Goal: Task Accomplishment & Management: Use online tool/utility

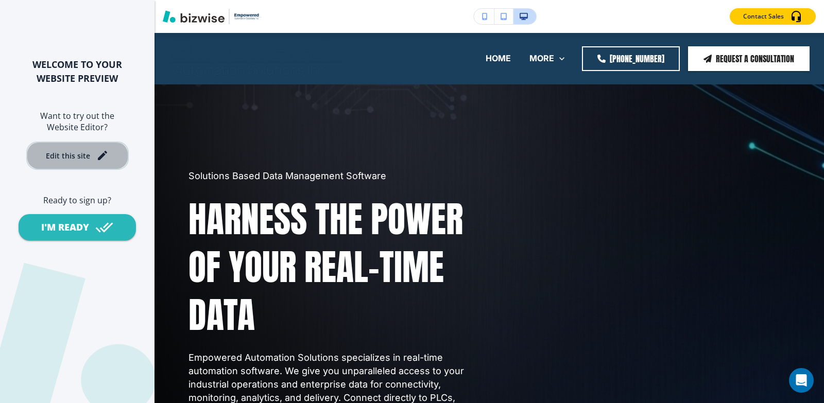
click at [85, 161] on div "Edit this site" at bounding box center [77, 155] width 63 height 12
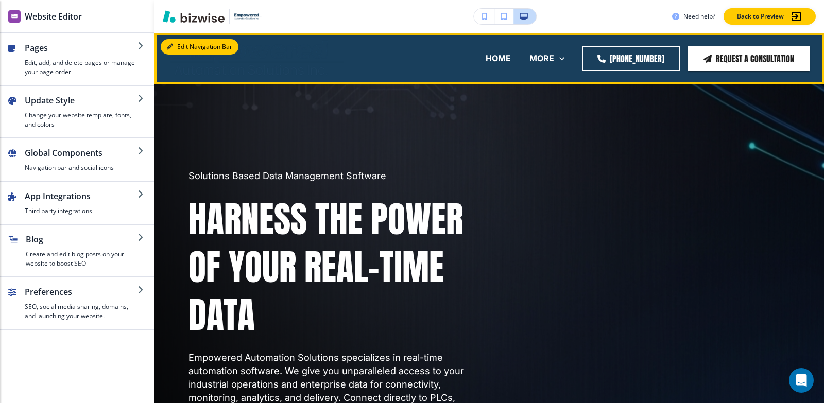
click at [193, 50] on button "Edit Navigation Bar" at bounding box center [200, 46] width 78 height 15
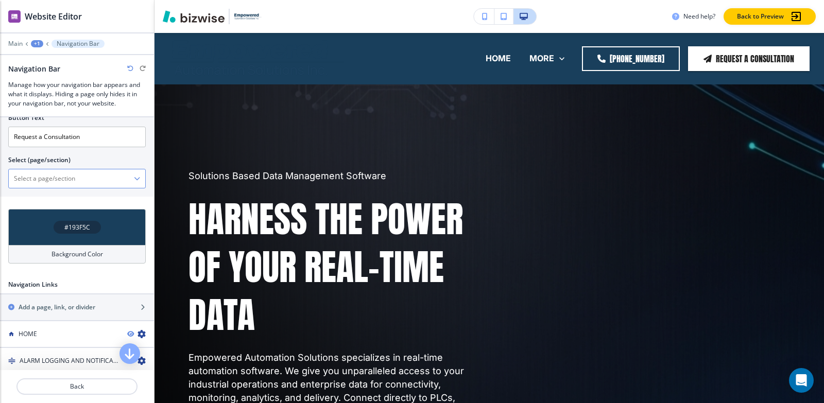
scroll to position [309, 0]
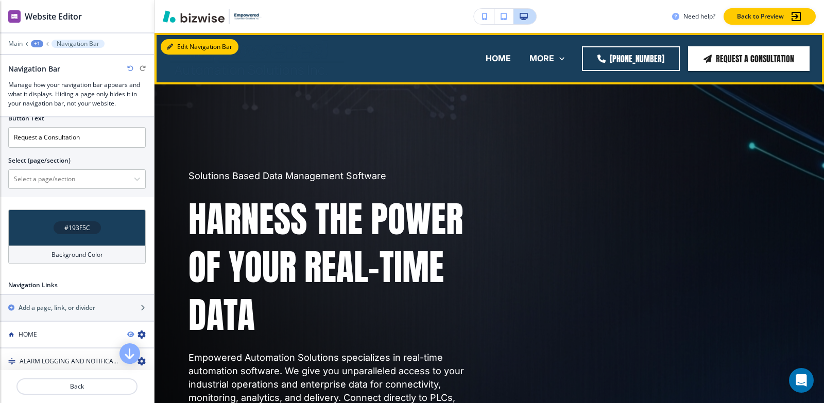
click at [176, 45] on button "Edit Navigation Bar" at bounding box center [200, 46] width 78 height 15
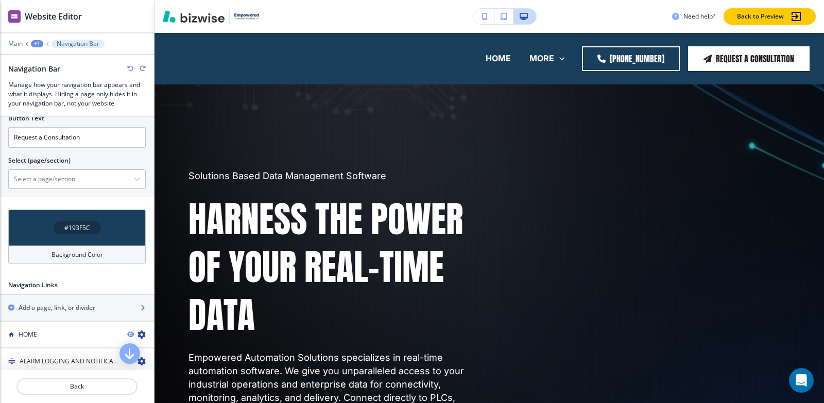
click at [65, 228] on h4 "#193F5C" at bounding box center [77, 227] width 26 height 9
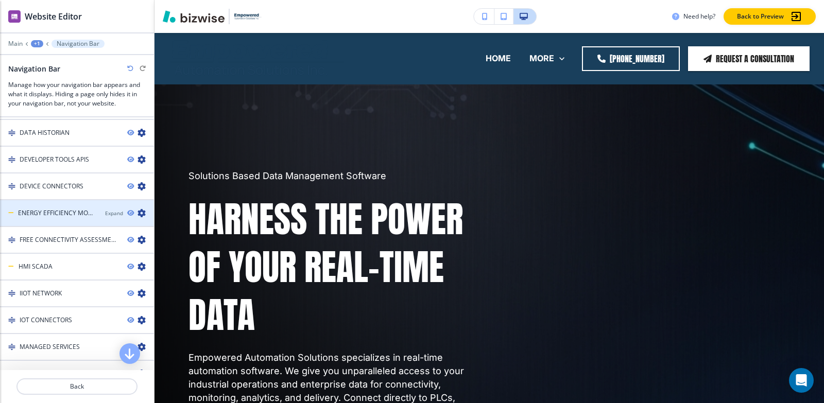
scroll to position [412, 0]
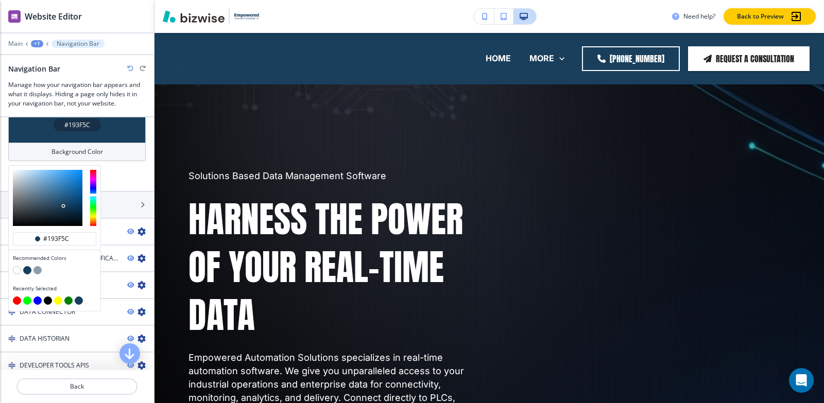
click at [15, 266] on button "button" at bounding box center [17, 270] width 8 height 8
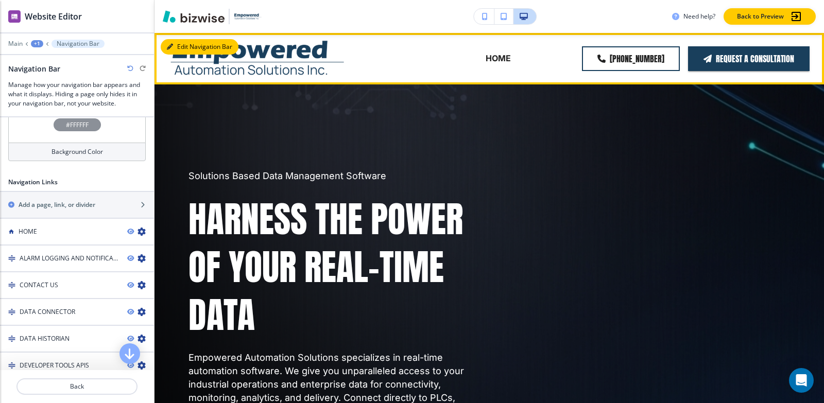
click at [173, 49] on button "Edit Navigation Bar" at bounding box center [200, 46] width 78 height 15
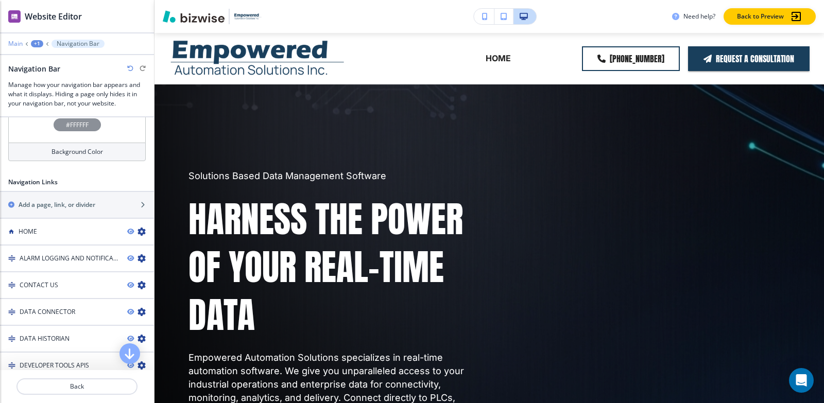
click at [18, 47] on p "Main" at bounding box center [15, 43] width 14 height 7
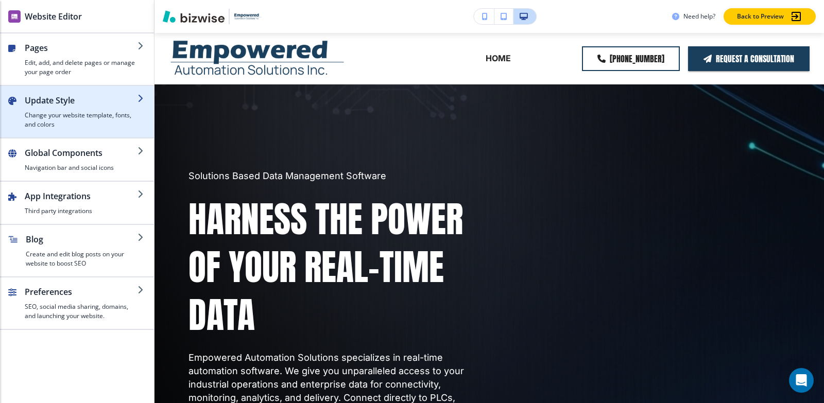
click at [82, 112] on h4 "Change your website template, fonts, and colors" at bounding box center [81, 120] width 113 height 19
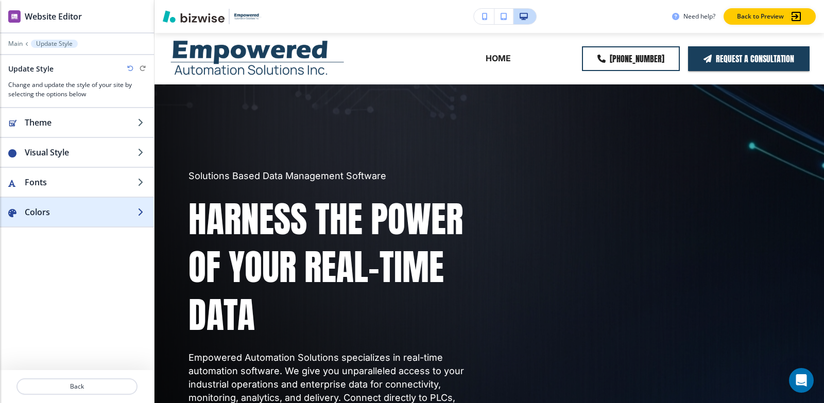
click at [92, 205] on div "button" at bounding box center [77, 202] width 154 height 8
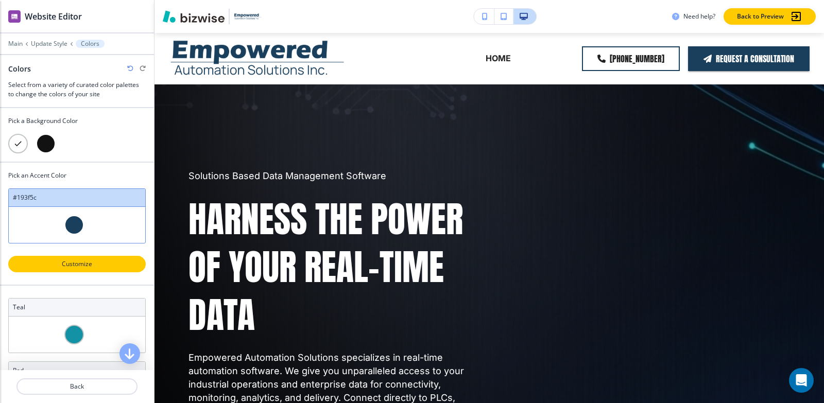
click at [75, 269] on button "Customize" at bounding box center [76, 264] width 137 height 16
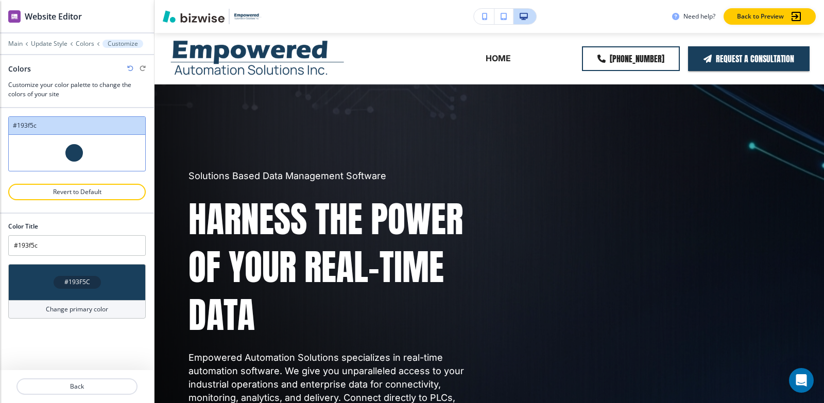
click at [81, 277] on h4 "#193F5C" at bounding box center [77, 281] width 26 height 9
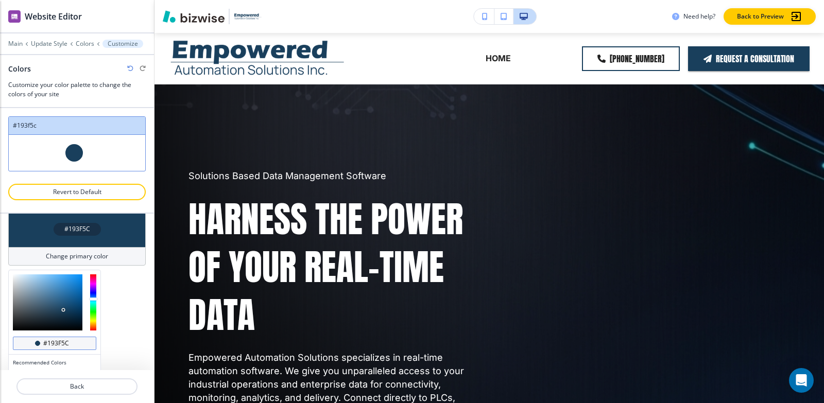
scroll to position [99, 0]
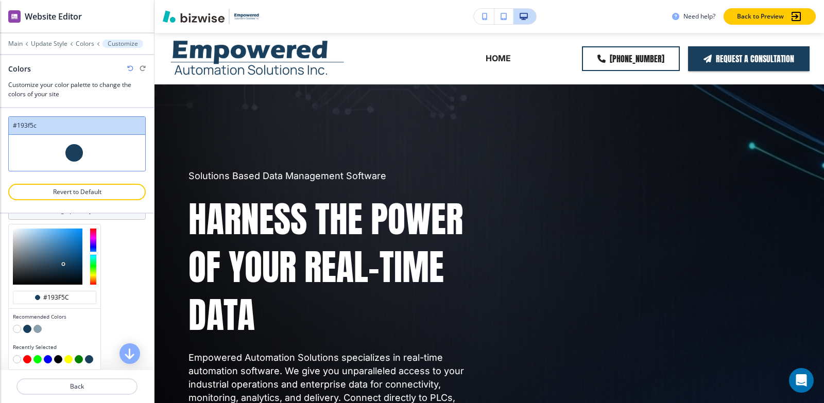
click at [15, 325] on button "button" at bounding box center [17, 329] width 8 height 8
type input "Custom #193f5c"
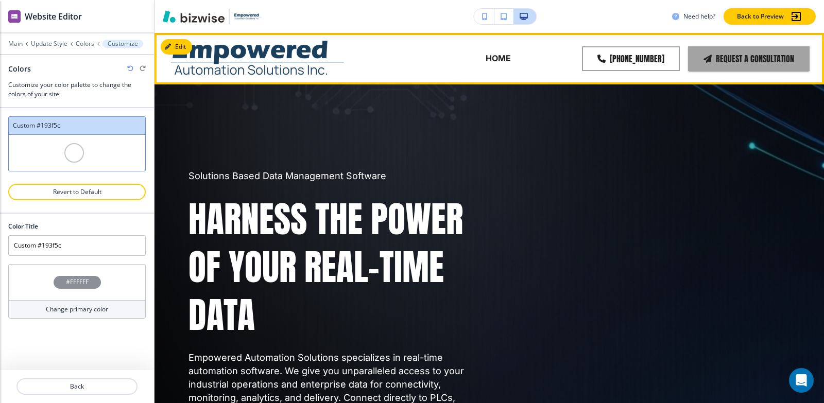
scroll to position [0, 0]
click at [186, 48] on button "Edit Navigation Bar" at bounding box center [200, 46] width 78 height 15
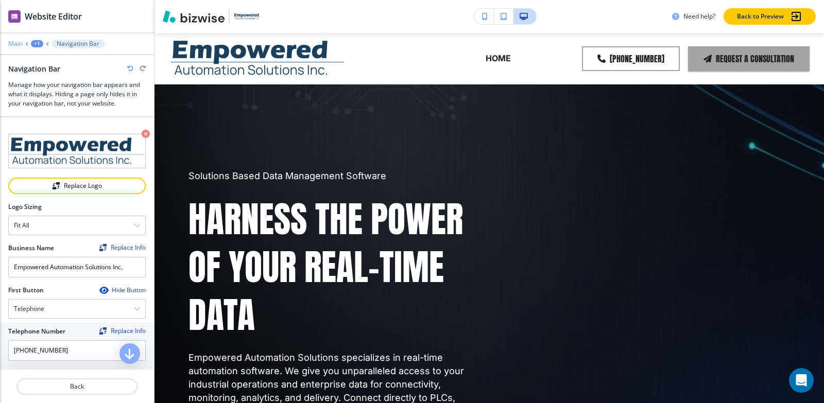
click at [16, 46] on p "Main" at bounding box center [15, 43] width 14 height 7
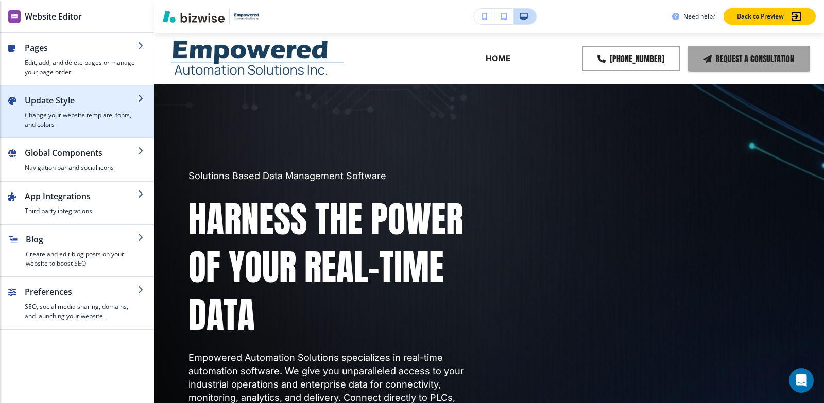
click at [37, 121] on h4 "Change your website template, fonts, and colors" at bounding box center [81, 120] width 113 height 19
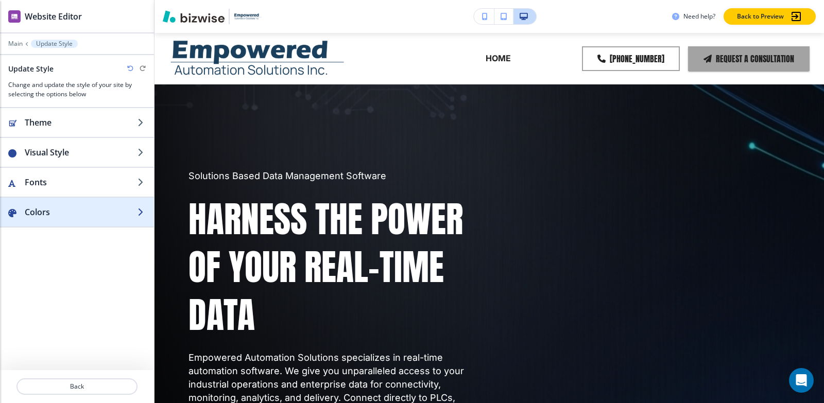
click at [42, 211] on h2 "Colors" at bounding box center [81, 212] width 113 height 12
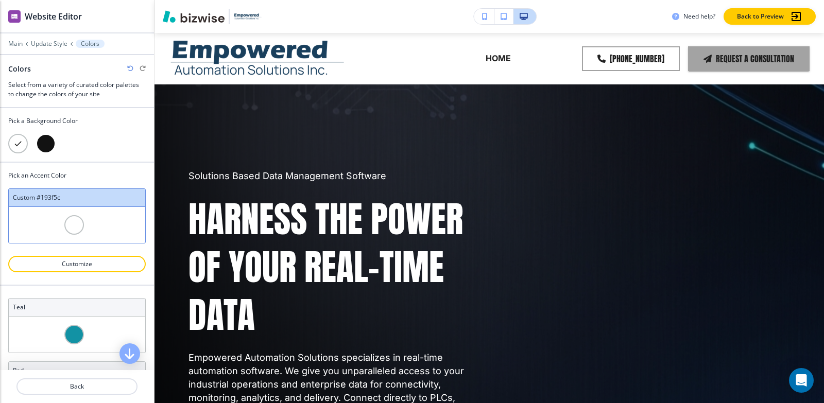
click at [50, 144] on div at bounding box center [46, 144] width 20 height 20
click at [20, 142] on div at bounding box center [18, 144] width 20 height 20
click at [80, 262] on p "Customize" at bounding box center [77, 263] width 111 height 9
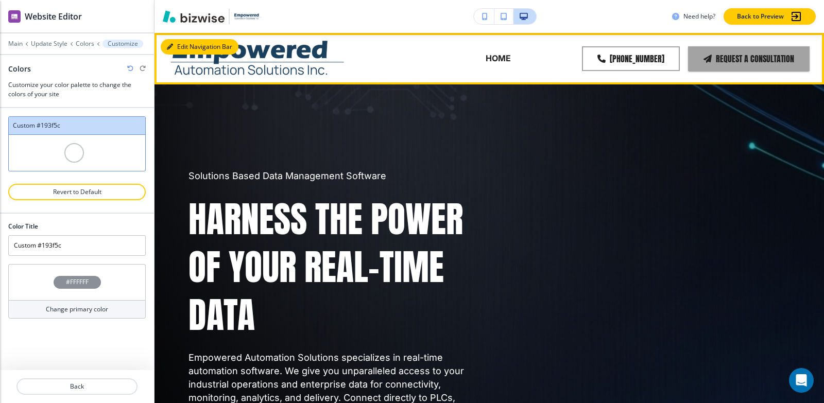
click at [179, 43] on button "Edit Navigation Bar" at bounding box center [200, 46] width 78 height 15
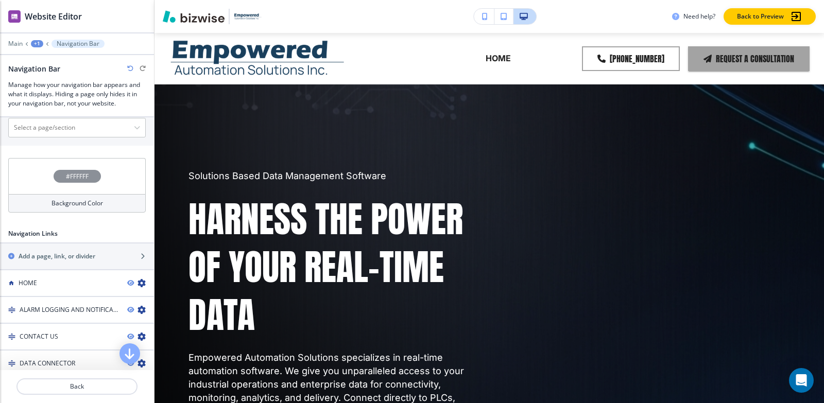
click at [85, 178] on div "#FFFFFF" at bounding box center [77, 176] width 47 height 13
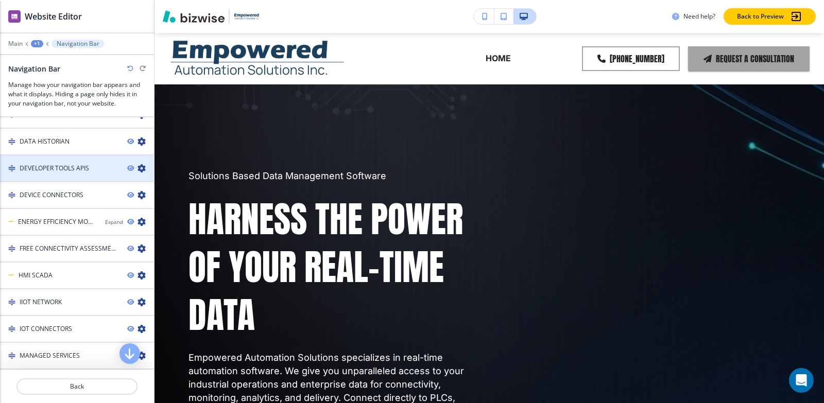
scroll to position [515, 0]
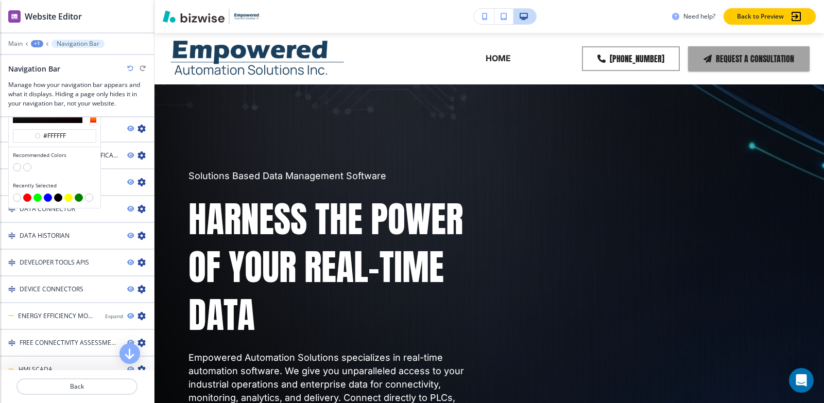
click at [58, 196] on button "button" at bounding box center [58, 198] width 8 height 8
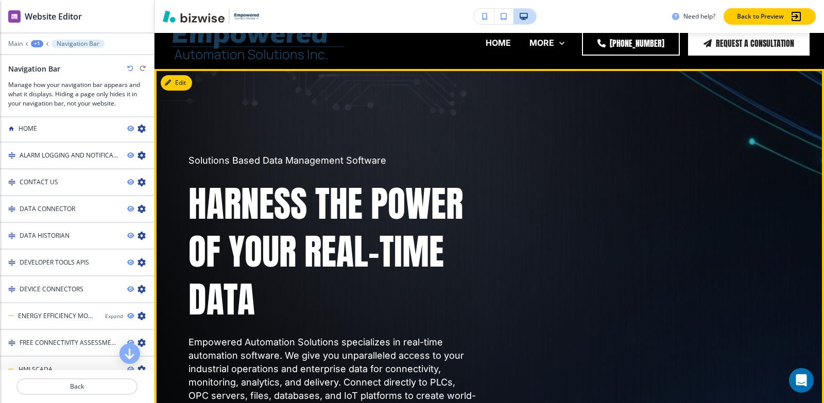
scroll to position [0, 0]
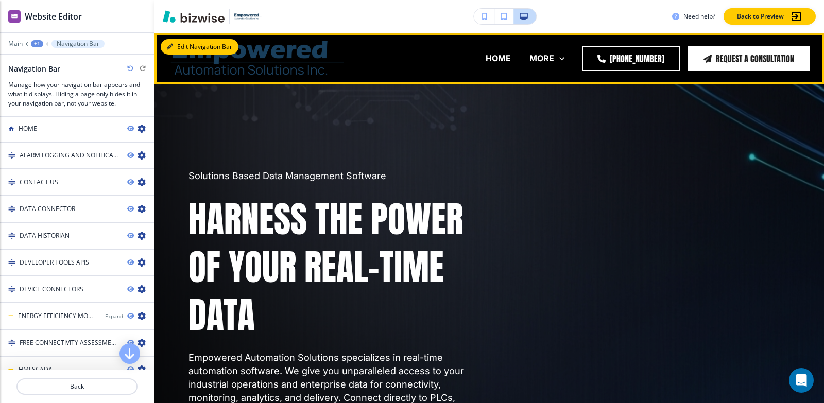
click at [170, 47] on icon "button" at bounding box center [170, 47] width 6 height 6
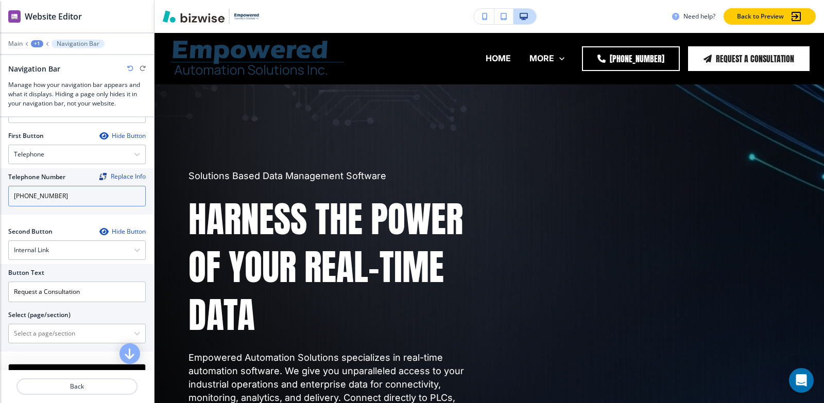
scroll to position [309, 0]
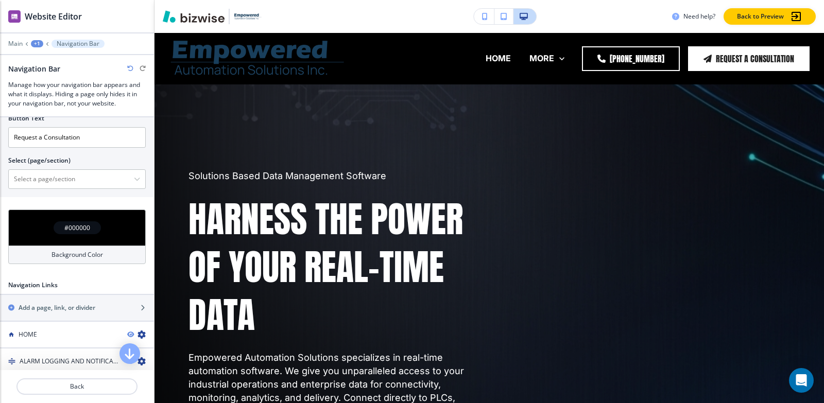
click at [74, 225] on h4 "#000000" at bounding box center [77, 227] width 26 height 9
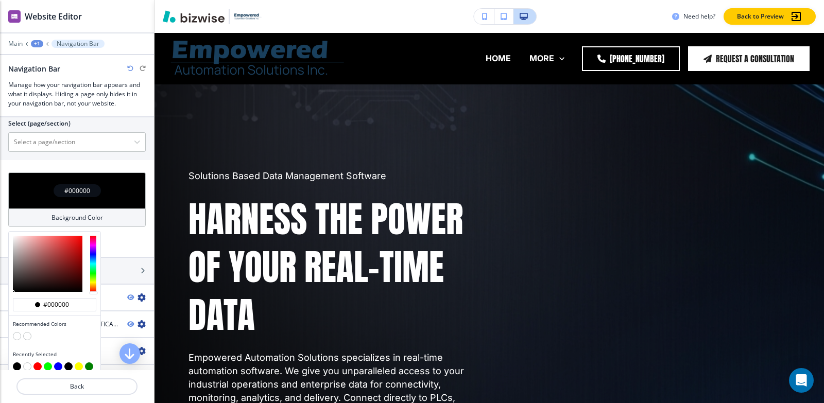
scroll to position [463, 0]
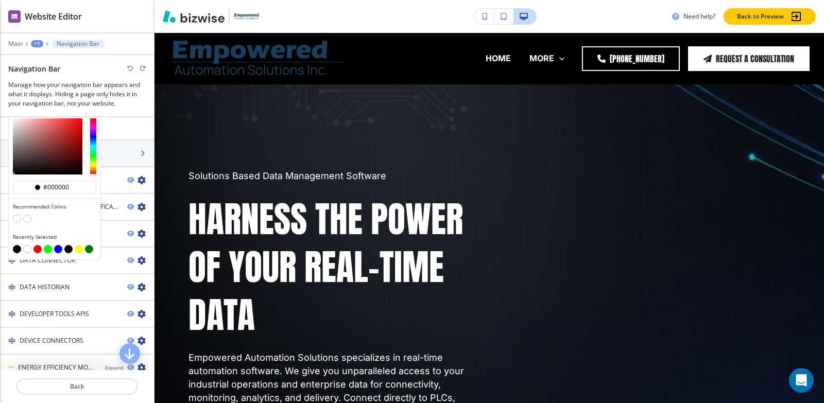
click at [19, 215] on button "button" at bounding box center [17, 219] width 8 height 8
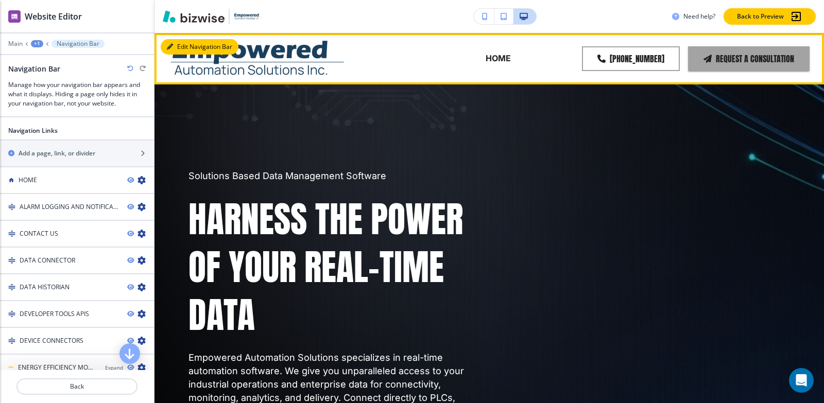
click at [179, 44] on button "Edit Navigation Bar" at bounding box center [200, 46] width 78 height 15
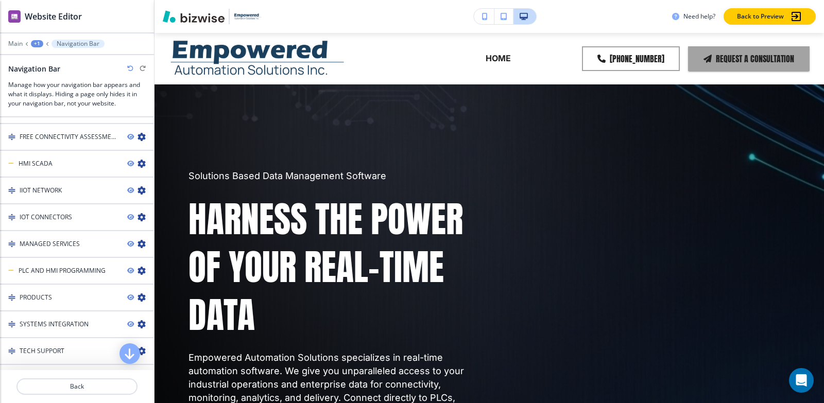
scroll to position [412, 0]
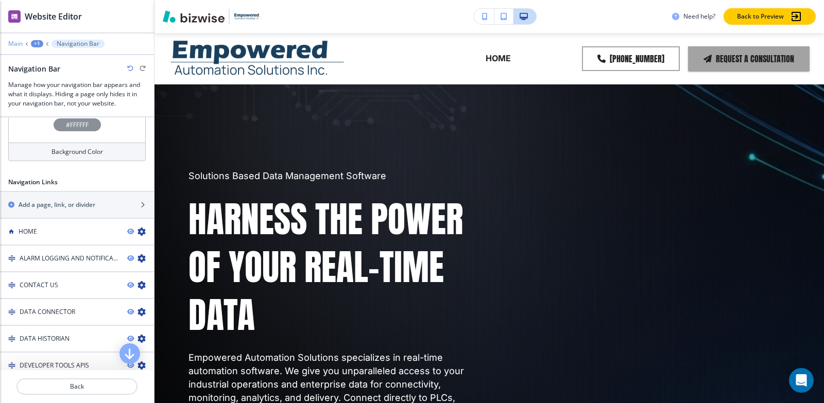
click at [9, 44] on p "Main" at bounding box center [15, 43] width 14 height 7
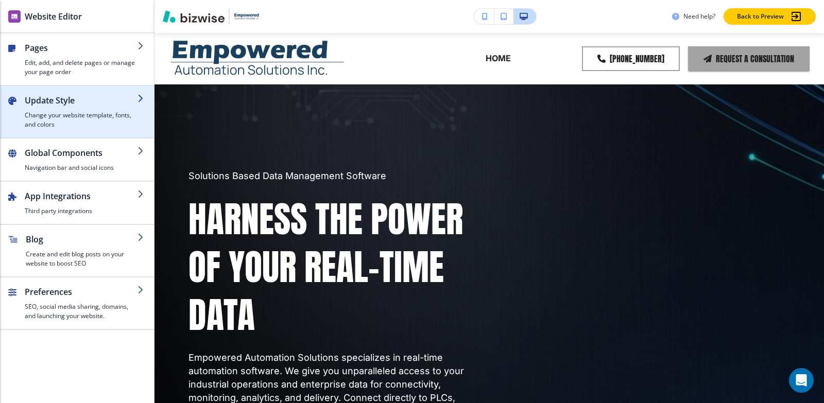
click at [67, 118] on h4 "Change your website template, fonts, and colors" at bounding box center [81, 120] width 113 height 19
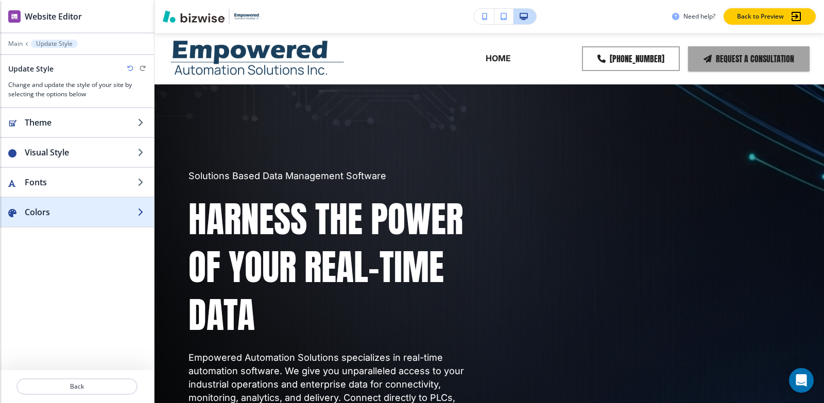
click at [80, 215] on h2 "Colors" at bounding box center [81, 212] width 113 height 12
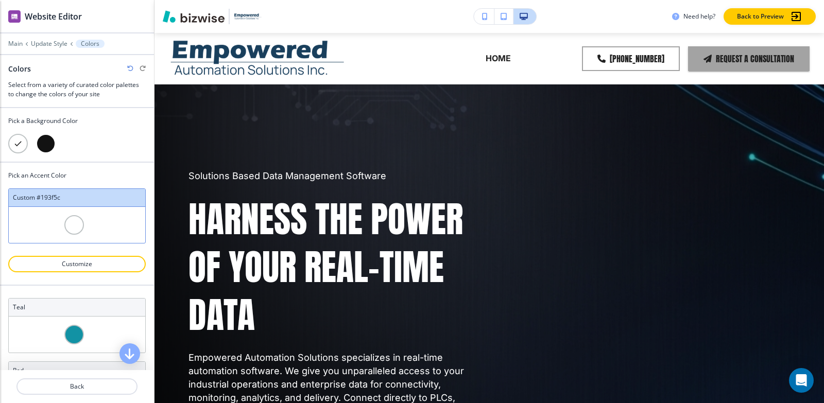
click at [47, 142] on div at bounding box center [46, 144] width 20 height 20
click at [16, 143] on div at bounding box center [18, 144] width 20 height 20
click at [101, 261] on p "Customize" at bounding box center [77, 263] width 111 height 9
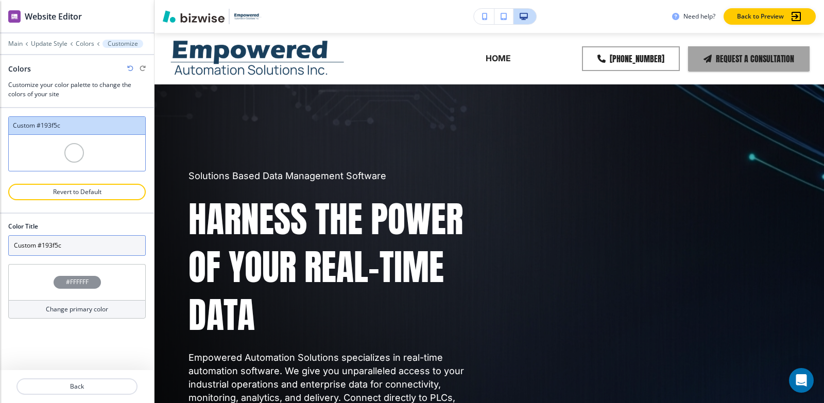
click at [88, 244] on input "Custom #193f5c" at bounding box center [76, 245] width 137 height 21
click at [77, 275] on div "#FFFFFF" at bounding box center [76, 282] width 137 height 36
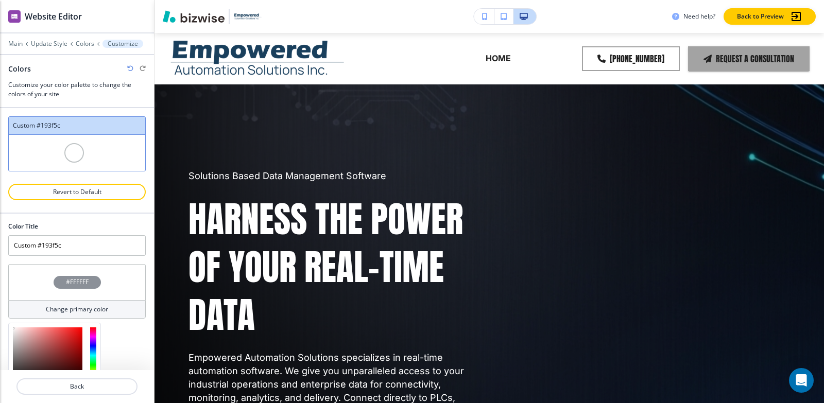
scroll to position [99, 0]
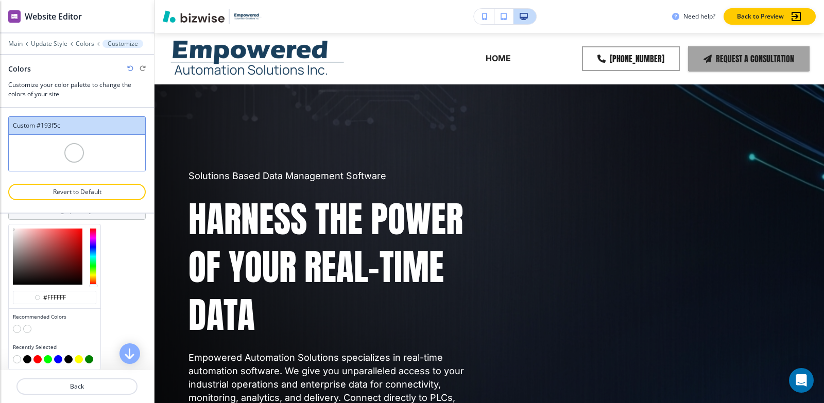
click at [26, 359] on button "button" at bounding box center [27, 359] width 8 height 8
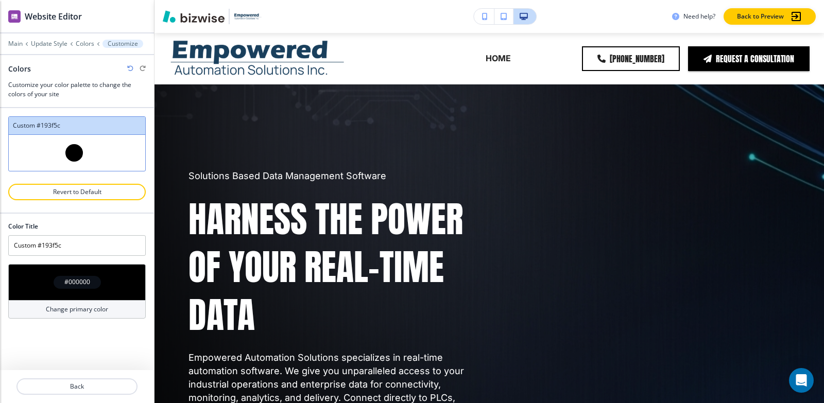
scroll to position [0, 0]
click at [77, 283] on h4 "#000000" at bounding box center [77, 281] width 26 height 9
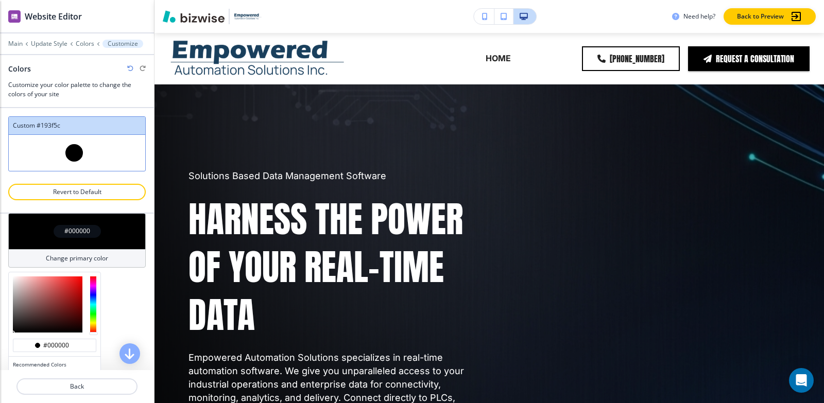
scroll to position [99, 0]
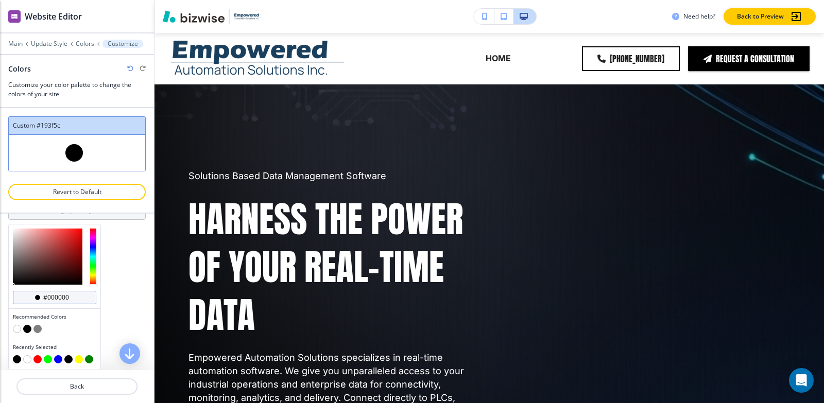
click at [80, 298] on div "#000000" at bounding box center [54, 297] width 83 height 13
click at [72, 297] on input "#000000" at bounding box center [60, 297] width 36 height 8
paste input "193f5c"
type input "#193f5c"
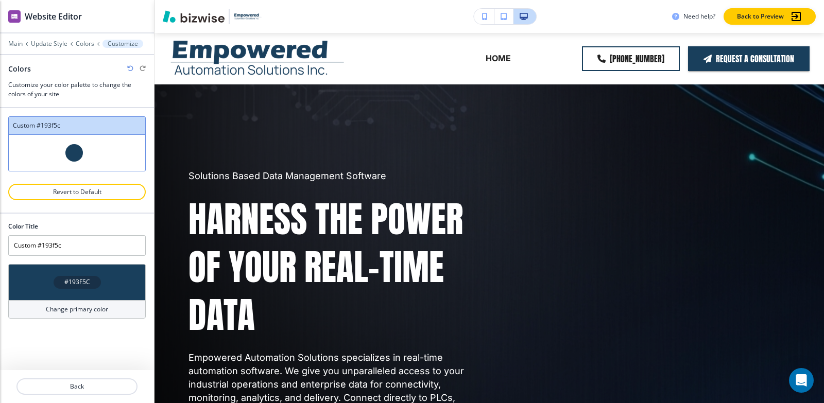
click at [112, 299] on div "Color Title Custom #193f5c #193F5C Change primary color" at bounding box center [77, 292] width 154 height 156
click at [104, 336] on div "Color Title Custom #193f5c #193F5C Change primary color" at bounding box center [77, 292] width 154 height 156
click at [75, 248] on input "Custom #193f5c" at bounding box center [76, 245] width 137 height 21
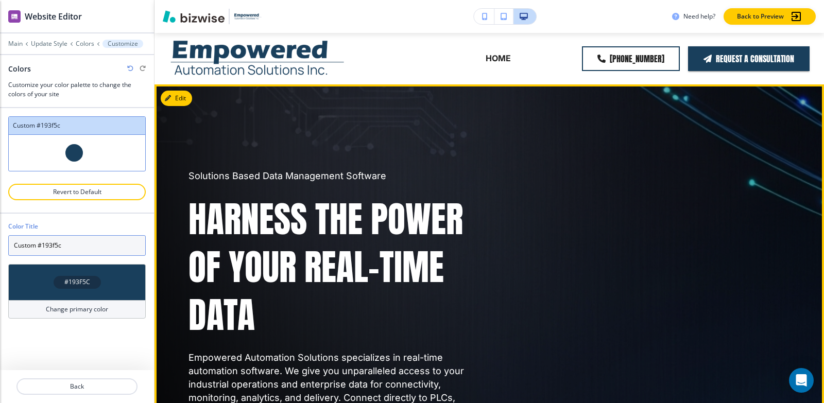
scroll to position [257, 0]
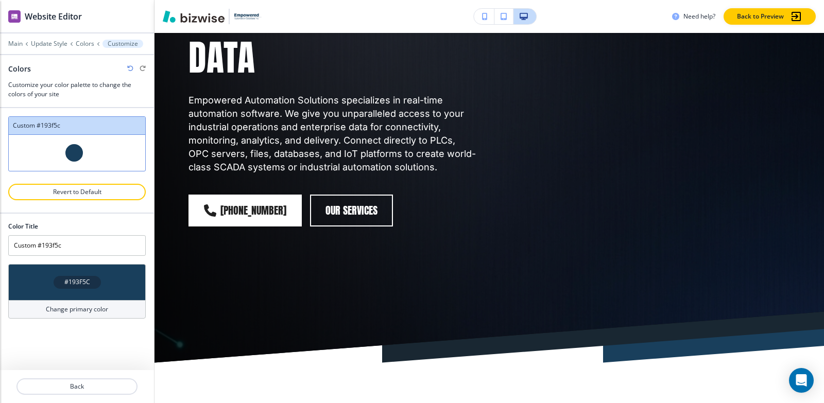
click at [65, 150] on div at bounding box center [74, 153] width 20 height 20
click at [103, 196] on p "Revert to Default" at bounding box center [77, 191] width 111 height 9
type input "#193f5c"
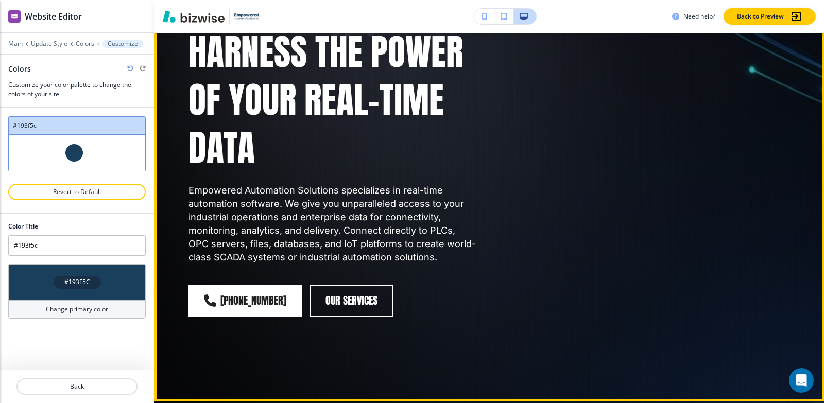
scroll to position [0, 0]
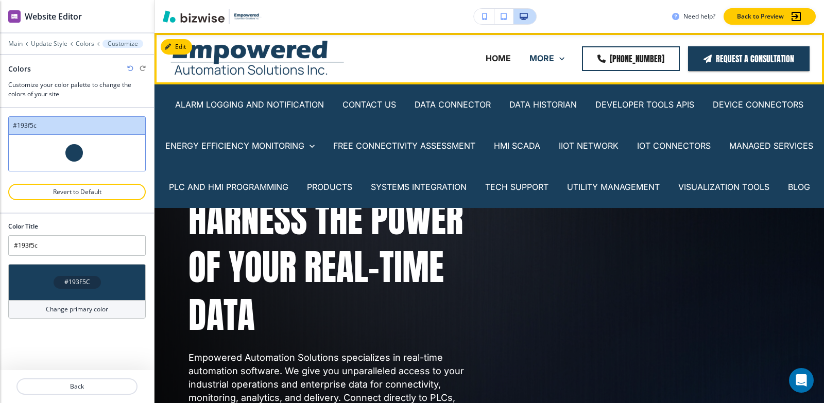
click at [547, 59] on p "MORE" at bounding box center [541, 59] width 25 height 12
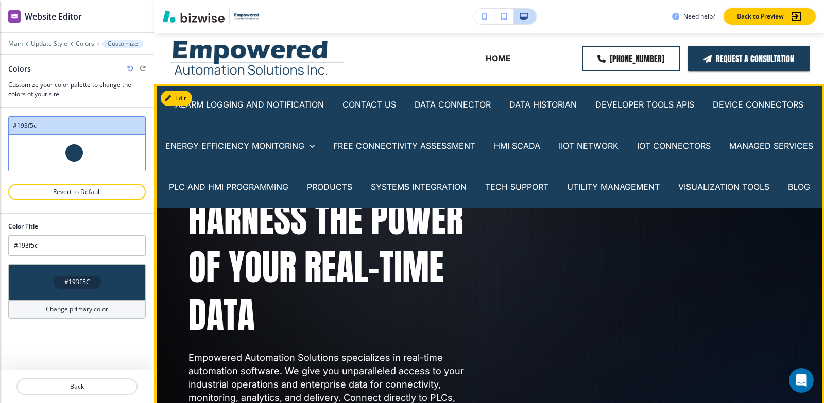
click at [581, 288] on div "Solutions Based Data Management Software Harness the Power of Your Real-Time Da…" at bounding box center [477, 314] width 626 height 422
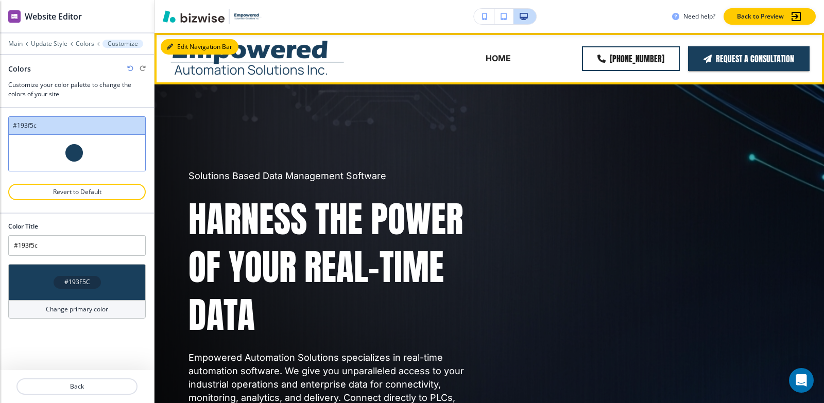
click at [174, 46] on button "Edit Navigation Bar" at bounding box center [200, 46] width 78 height 15
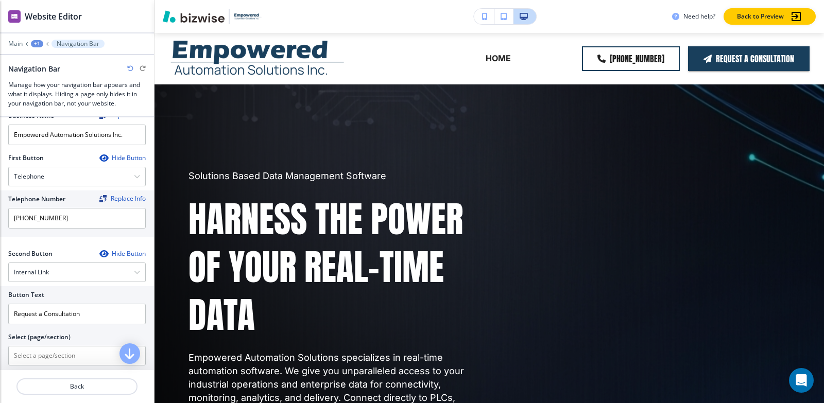
scroll to position [55, 0]
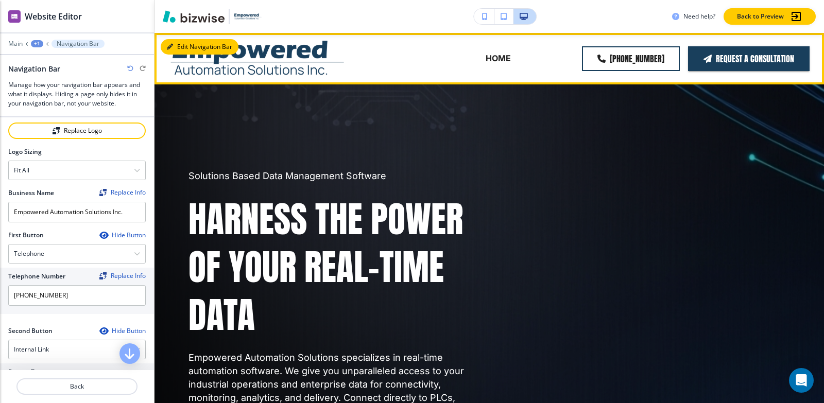
click at [180, 44] on button "Edit Navigation Bar" at bounding box center [200, 46] width 78 height 15
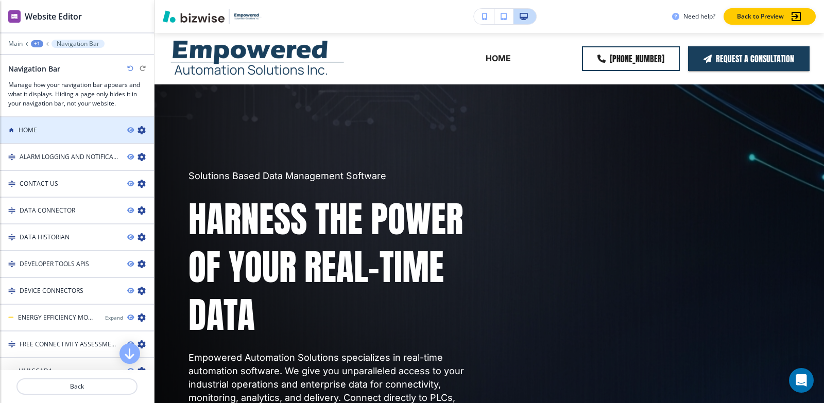
scroll to position [364, 0]
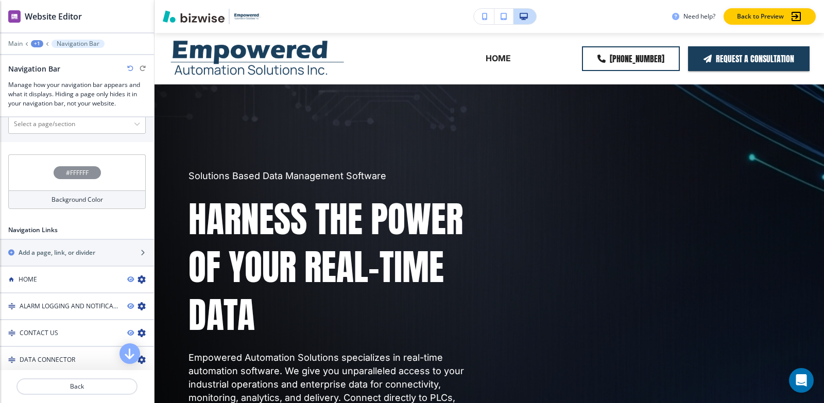
click at [84, 175] on h4 "#FFFFFF" at bounding box center [77, 172] width 23 height 9
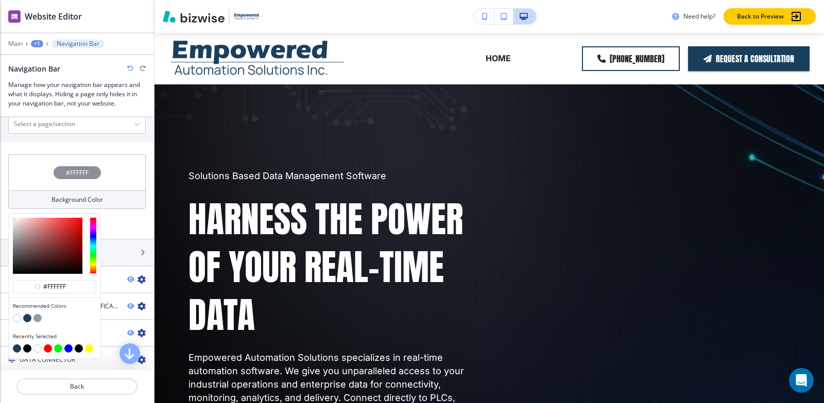
click at [26, 314] on button "button" at bounding box center [27, 318] width 8 height 8
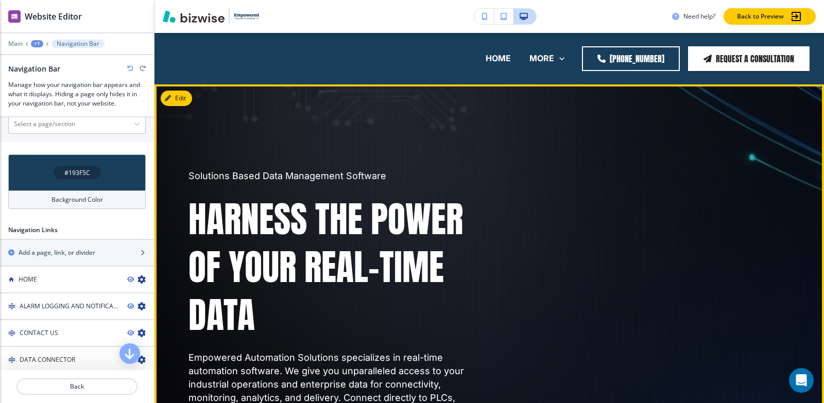
click at [546, 342] on div "Solutions Based Data Management Software Harness the Power of Your Real-Time Da…" at bounding box center [477, 314] width 626 height 422
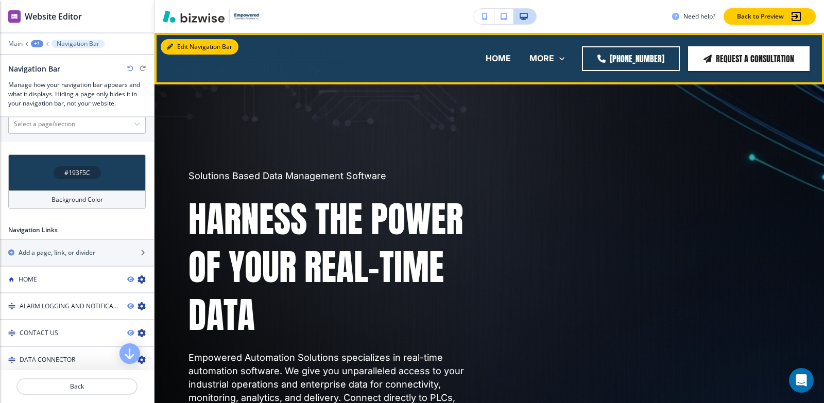
click at [177, 45] on button "Edit Navigation Bar" at bounding box center [200, 46] width 78 height 15
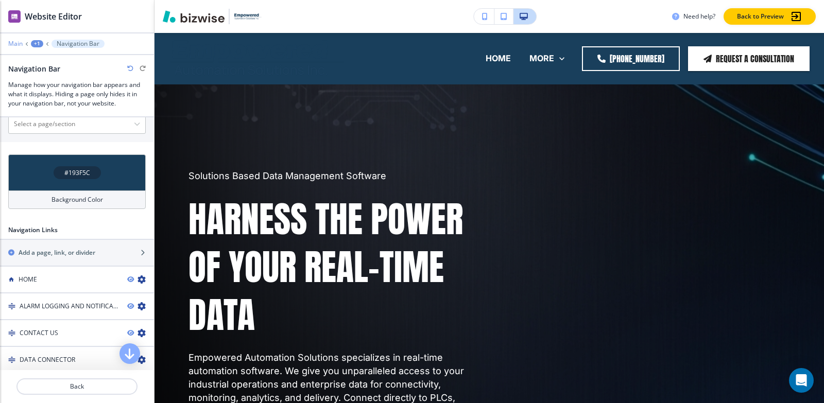
click at [19, 45] on p "Main" at bounding box center [15, 43] width 14 height 7
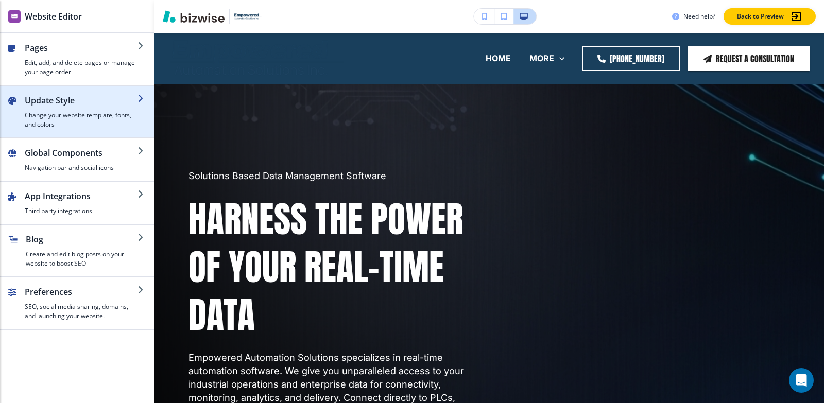
click at [51, 103] on h2 "Update Style" at bounding box center [81, 100] width 113 height 12
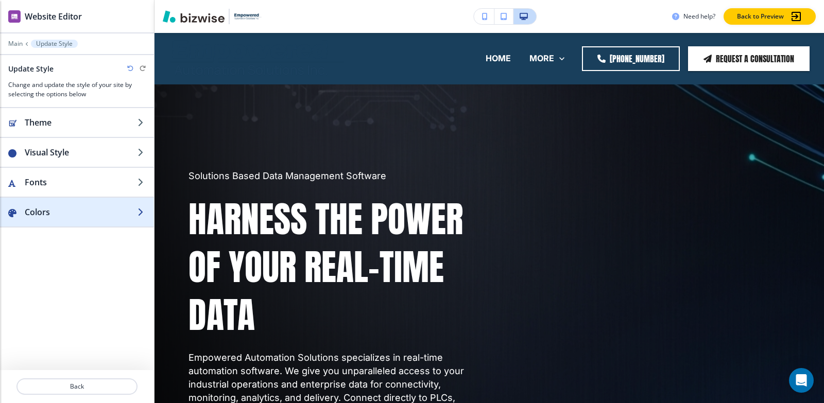
click at [58, 214] on h2 "Colors" at bounding box center [81, 212] width 113 height 12
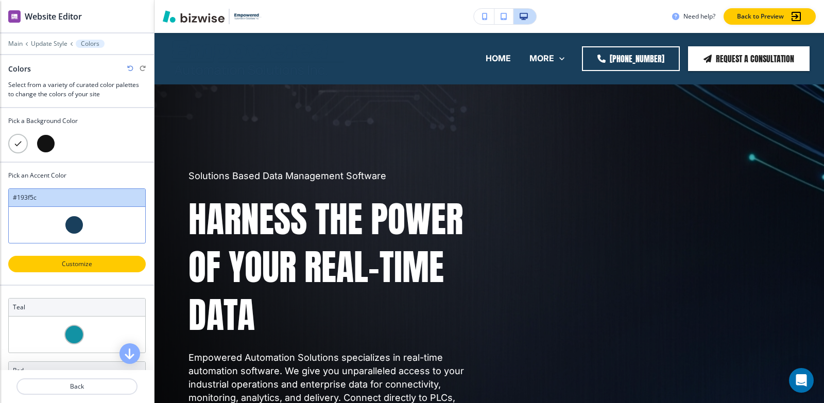
click at [111, 268] on p "Customize" at bounding box center [77, 263] width 111 height 9
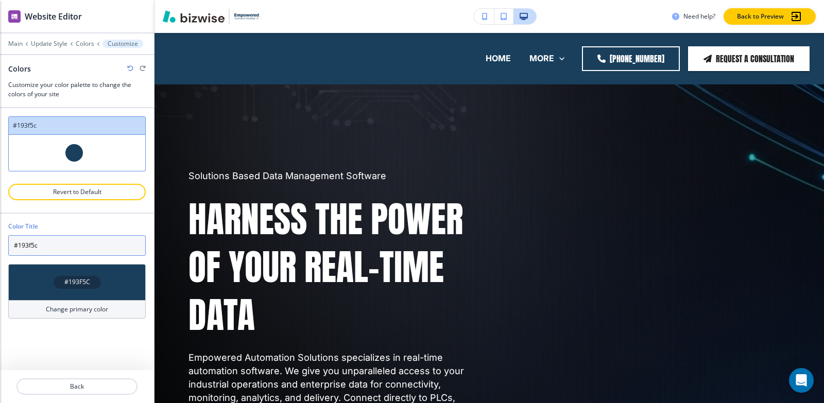
click at [78, 251] on input "#193f5c" at bounding box center [76, 245] width 137 height 21
click at [79, 287] on h4 "#193F5C" at bounding box center [77, 281] width 26 height 9
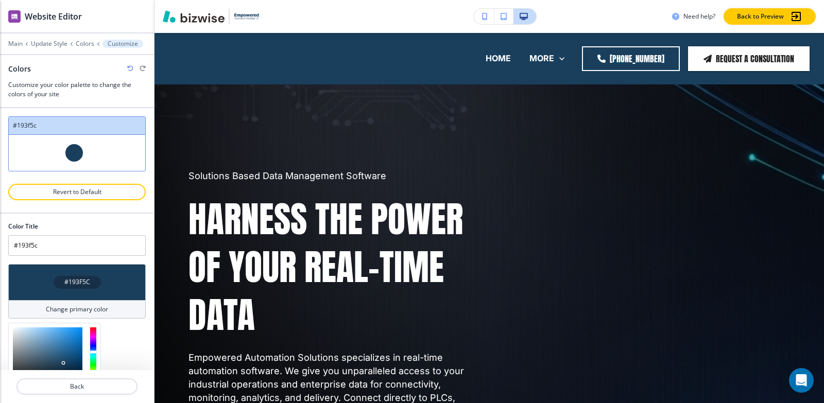
click at [79, 290] on div "#193F5C" at bounding box center [76, 282] width 137 height 36
type input "Custom #193f5c"
click at [123, 337] on div "Color Title Custom #193f5c #193F5C Change primary color #193f5c Recommended Col…" at bounding box center [77, 292] width 154 height 156
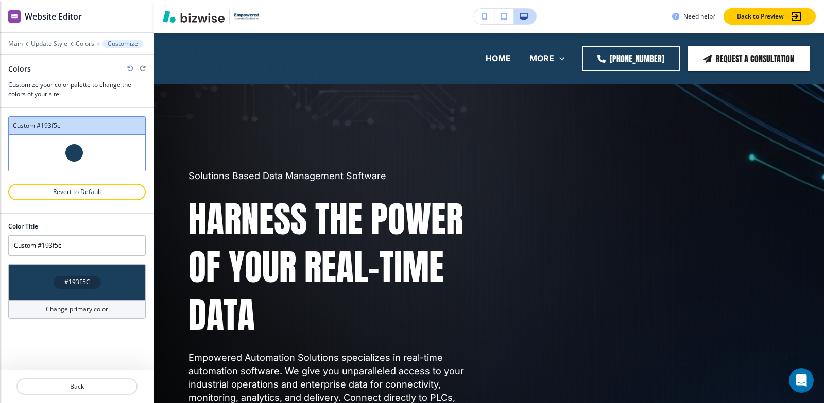
click at [107, 308] on h4 "Change primary color" at bounding box center [77, 309] width 62 height 9
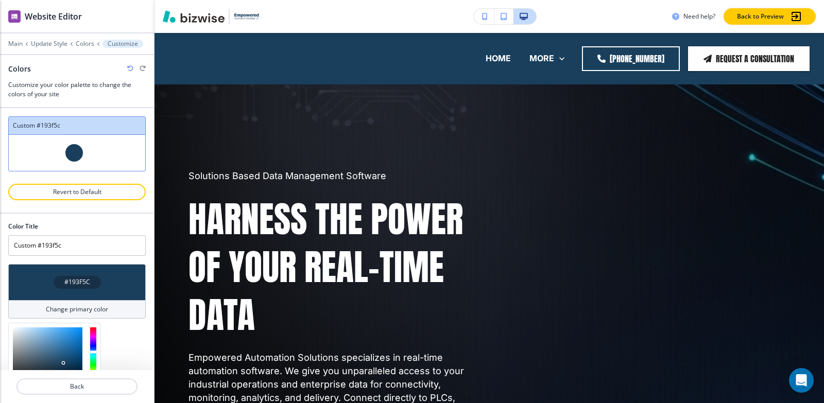
click at [107, 308] on div "Change primary color" at bounding box center [76, 309] width 137 height 19
click at [121, 343] on div "Color Title Custom #193f5c #193F5C Change primary color #193f5c Recommended Col…" at bounding box center [77, 292] width 154 height 156
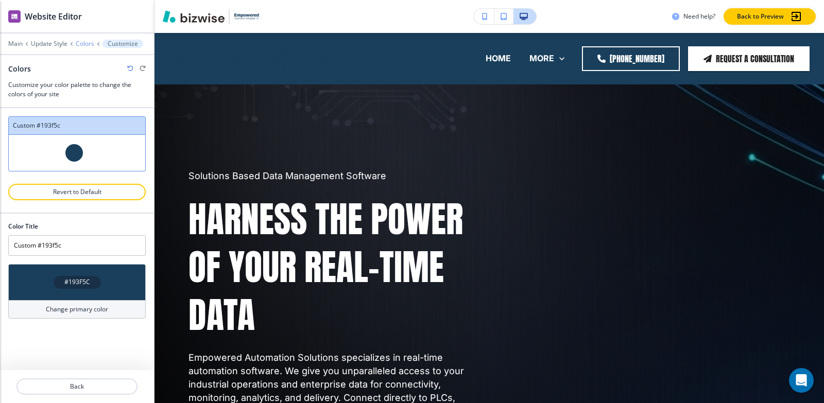
click at [80, 43] on p "Colors" at bounding box center [85, 43] width 19 height 7
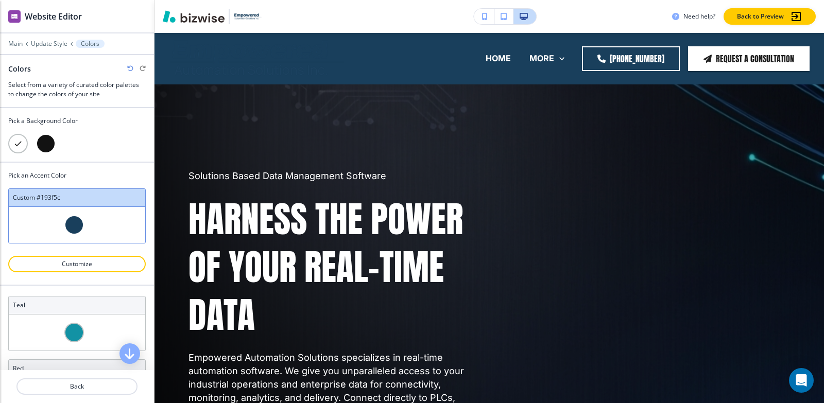
scroll to position [0, 0]
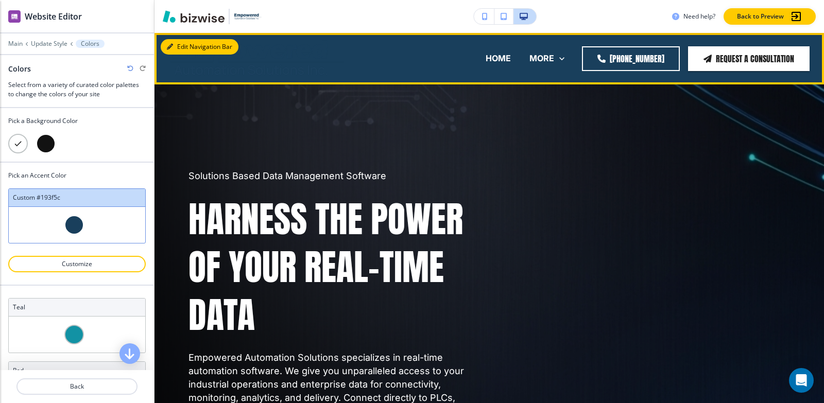
click at [185, 44] on button "Edit Navigation Bar" at bounding box center [200, 46] width 78 height 15
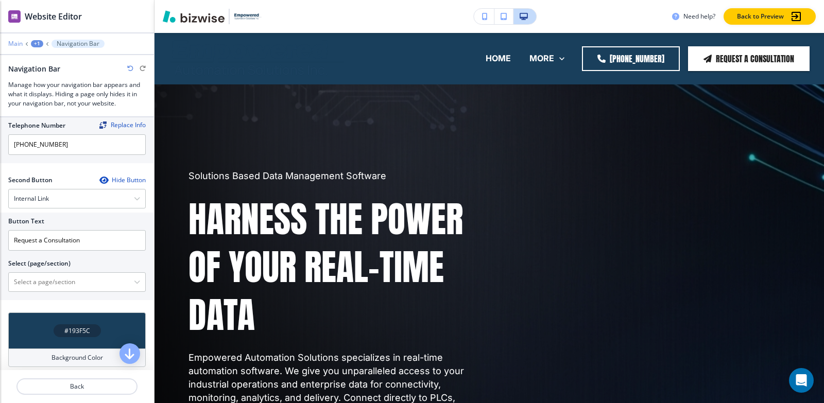
click at [18, 43] on p "Main" at bounding box center [15, 43] width 14 height 7
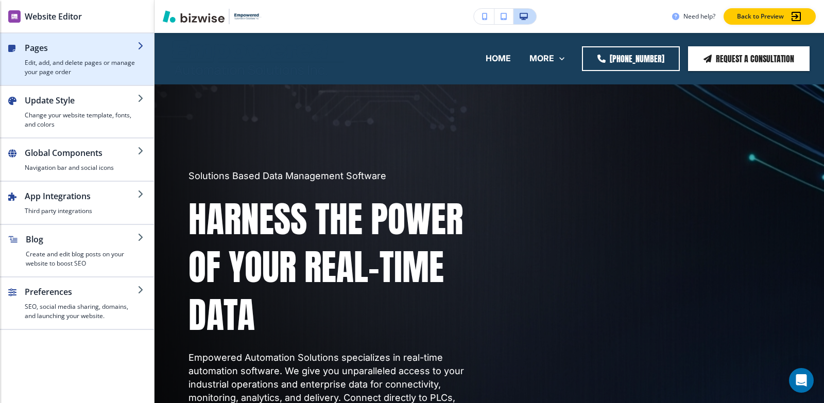
click at [47, 68] on h4 "Edit, add, and delete pages or manage your page order" at bounding box center [81, 67] width 113 height 19
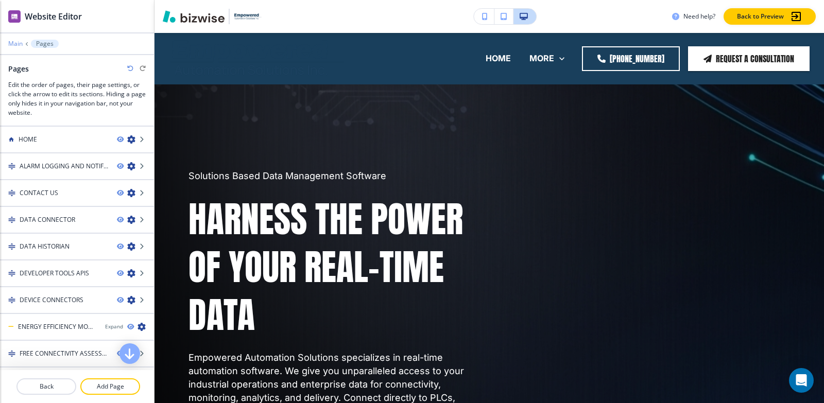
click at [12, 40] on p "Main" at bounding box center [15, 43] width 14 height 7
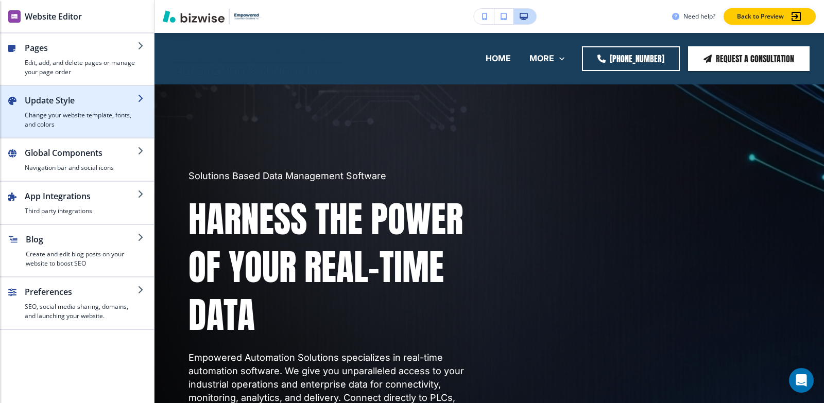
click at [50, 123] on h4 "Change your website template, fonts, and colors" at bounding box center [81, 120] width 113 height 19
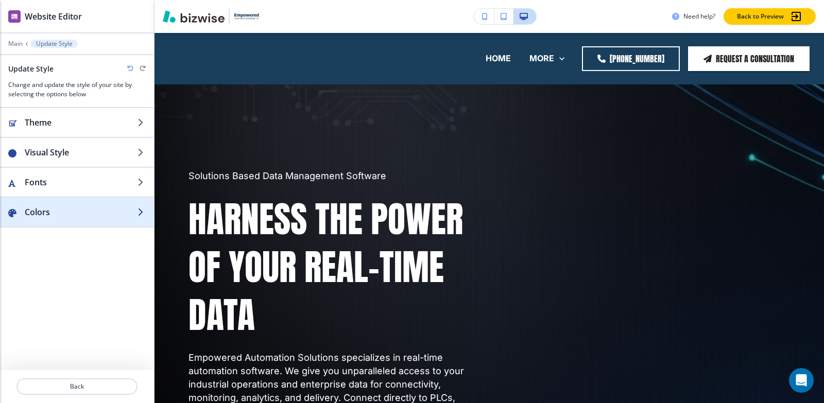
click at [73, 211] on h2 "Colors" at bounding box center [81, 212] width 113 height 12
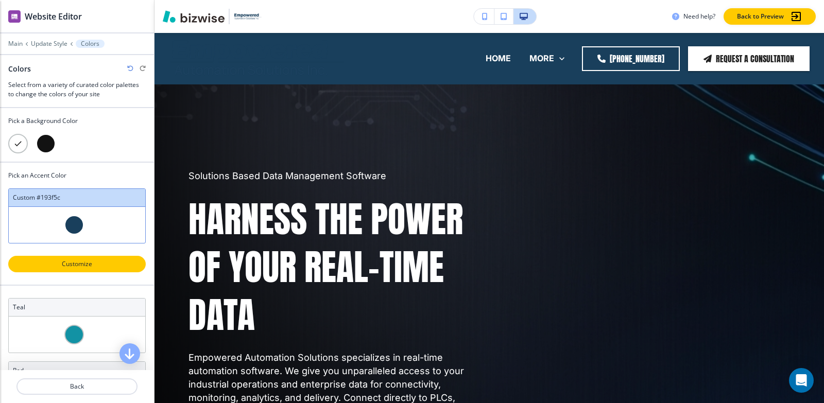
click at [73, 264] on p "Customize" at bounding box center [77, 263] width 111 height 9
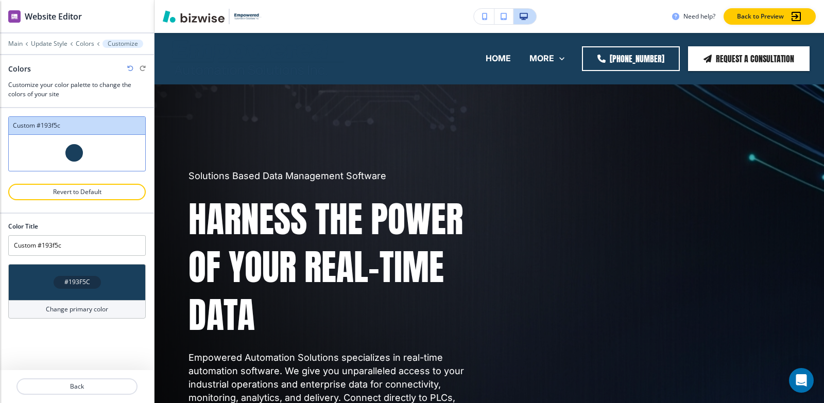
click at [73, 283] on h4 "#193F5C" at bounding box center [77, 281] width 26 height 9
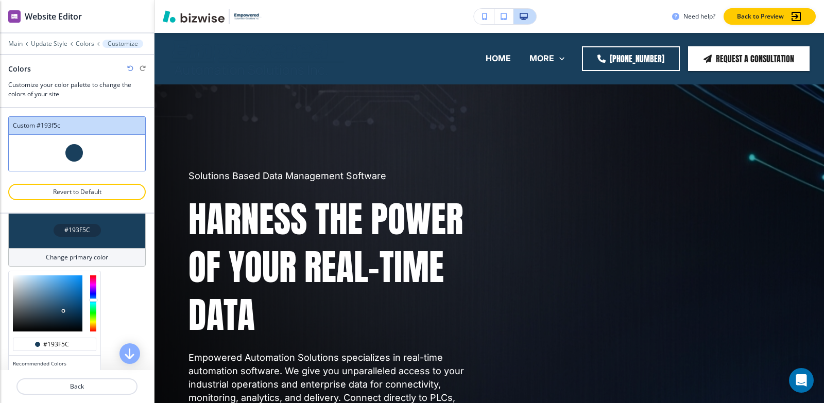
scroll to position [99, 0]
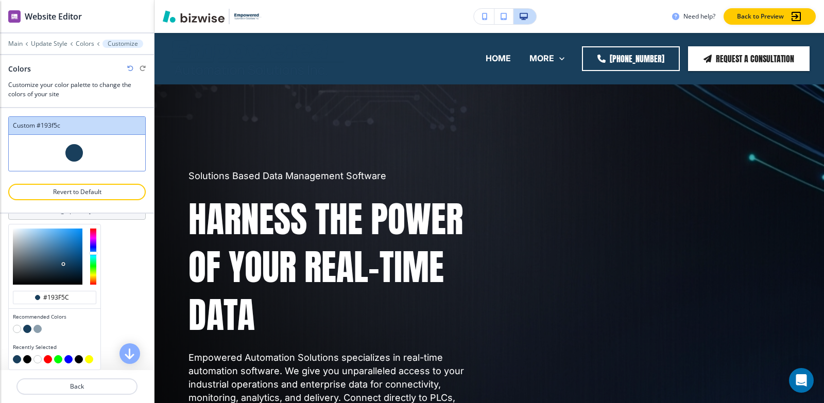
click at [16, 330] on button "button" at bounding box center [17, 329] width 8 height 8
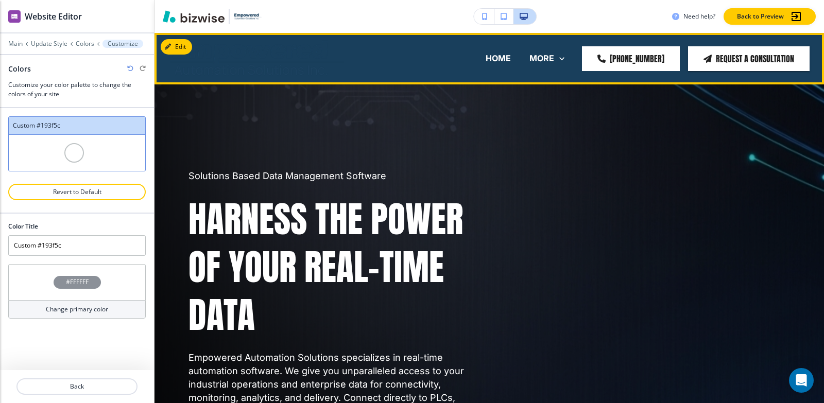
scroll to position [0, 0]
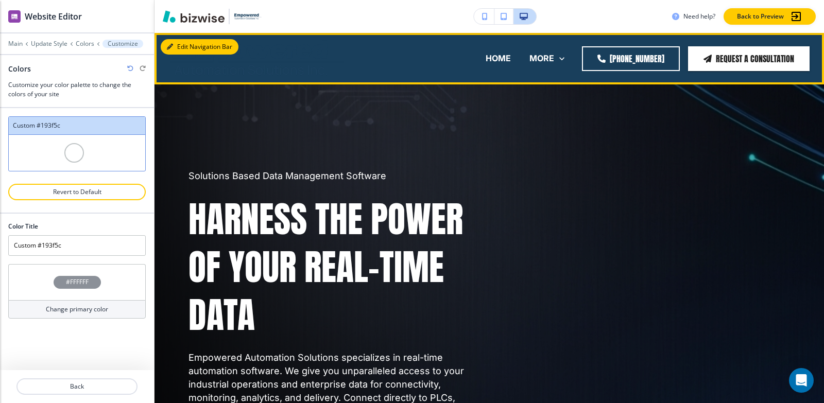
click at [186, 46] on button "Edit Navigation Bar" at bounding box center [200, 46] width 78 height 15
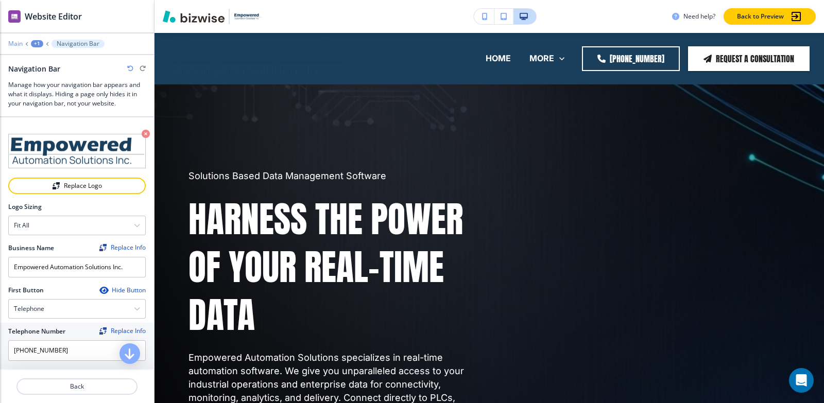
click at [13, 43] on p "Main" at bounding box center [15, 43] width 14 height 7
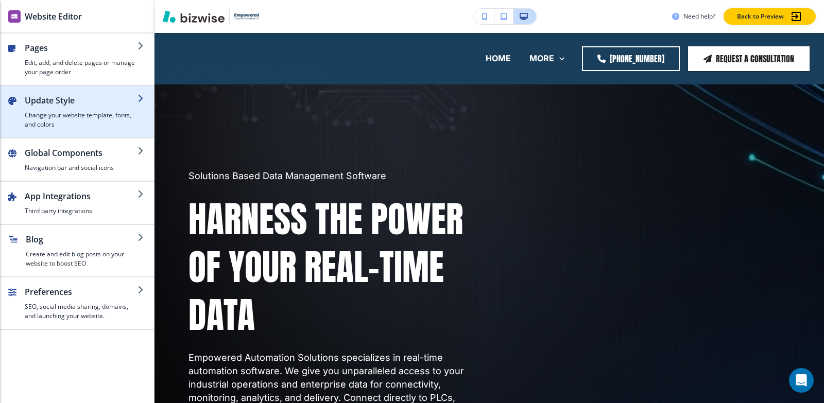
click at [60, 109] on div "button" at bounding box center [81, 109] width 113 height 4
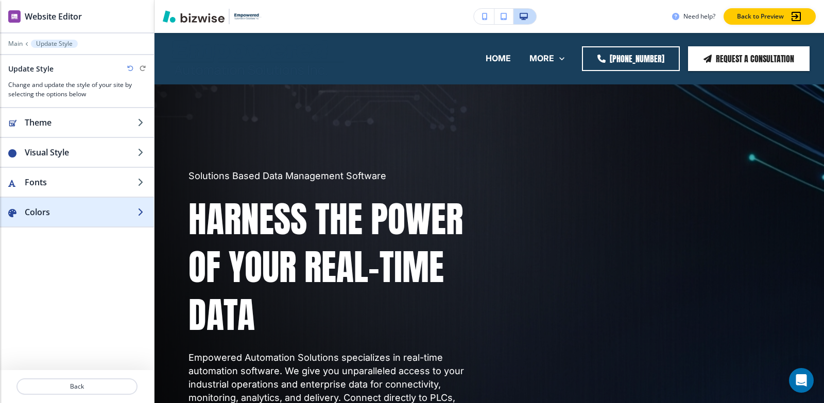
click at [55, 205] on div "button" at bounding box center [77, 202] width 154 height 8
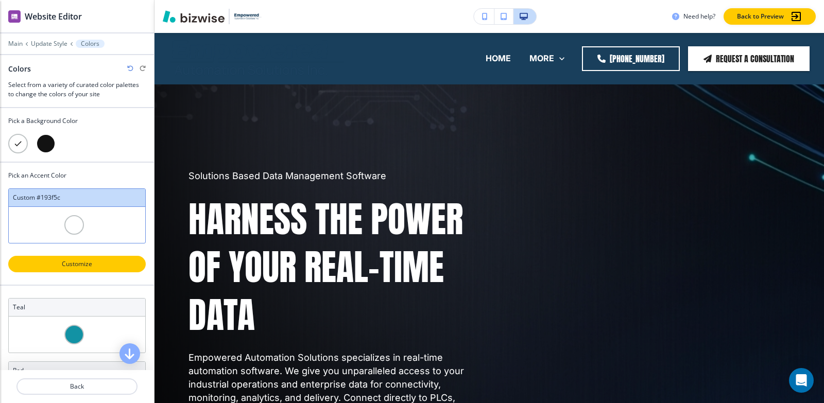
click at [76, 263] on p "Customize" at bounding box center [77, 263] width 111 height 9
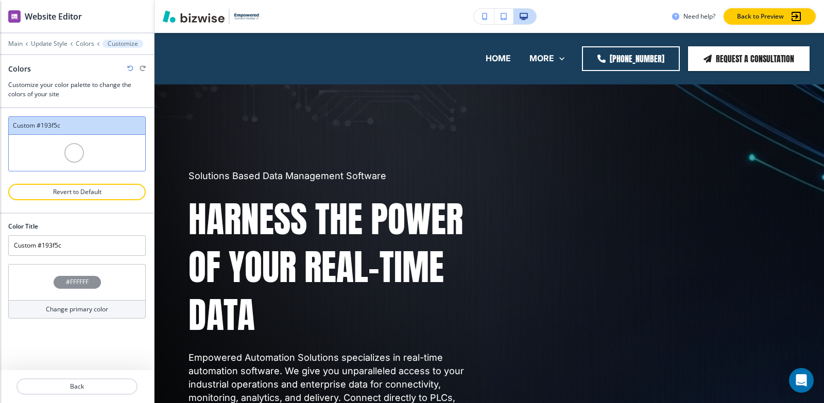
click at [79, 288] on div "#FFFFFF" at bounding box center [76, 282] width 137 height 36
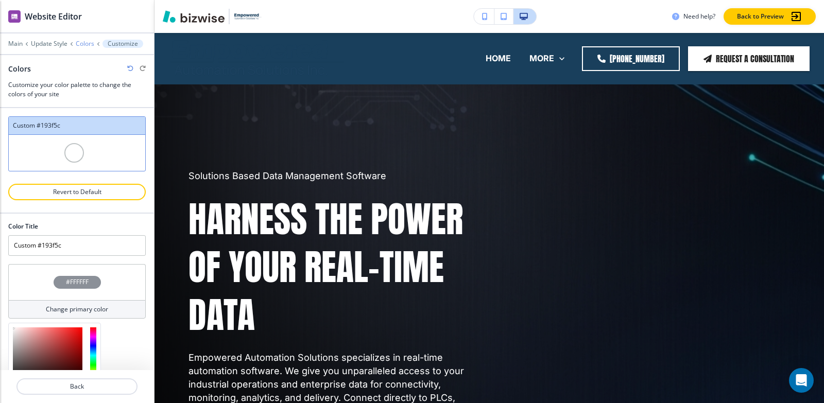
drag, startPoint x: 79, startPoint y: 286, endPoint x: 92, endPoint y: 41, distance: 245.3
click at [79, 286] on h4 "#FFFFFF" at bounding box center [77, 281] width 23 height 9
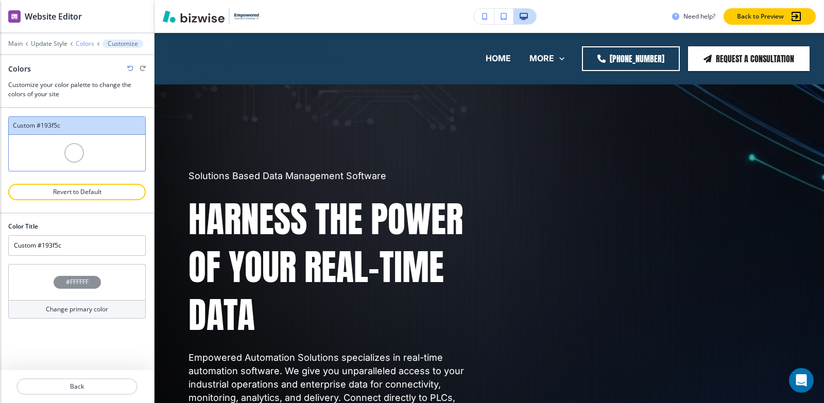
click at [92, 41] on p "Colors" at bounding box center [85, 43] width 19 height 7
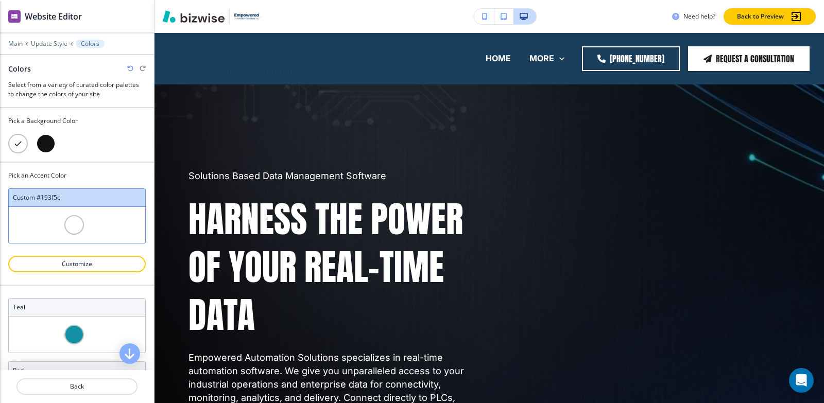
click at [50, 141] on div at bounding box center [46, 144] width 20 height 20
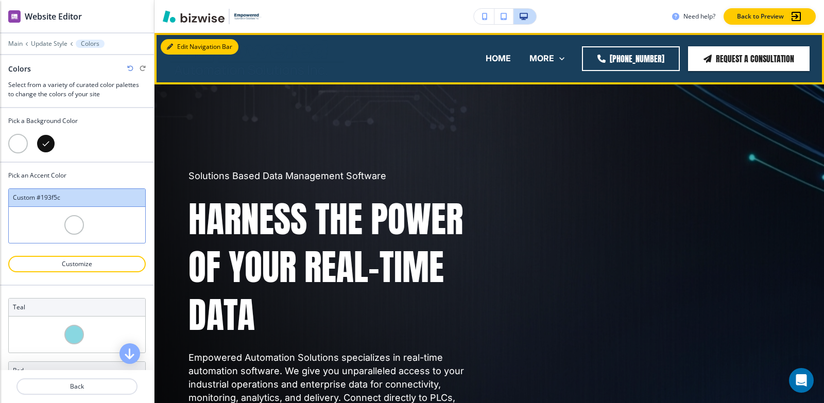
click at [179, 46] on button "Edit Navigation Bar" at bounding box center [200, 46] width 78 height 15
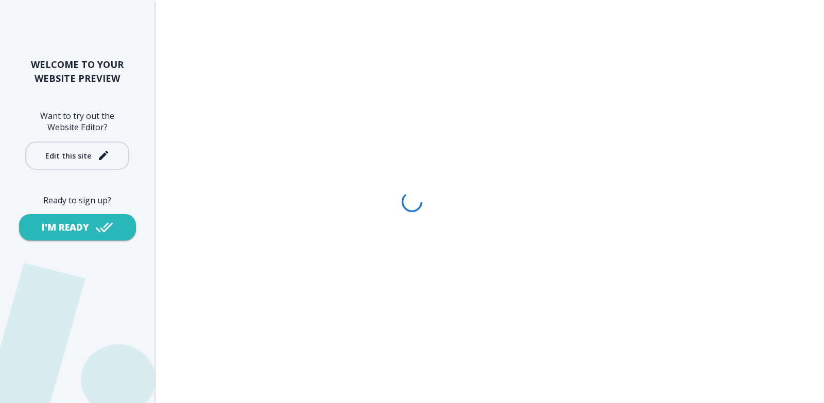
click at [68, 152] on div "Edit this site" at bounding box center [68, 156] width 46 height 8
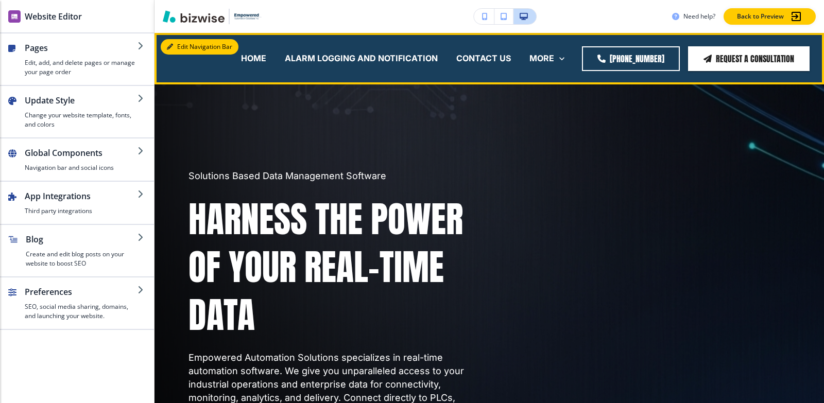
click at [171, 47] on icon "button" at bounding box center [170, 47] width 6 height 6
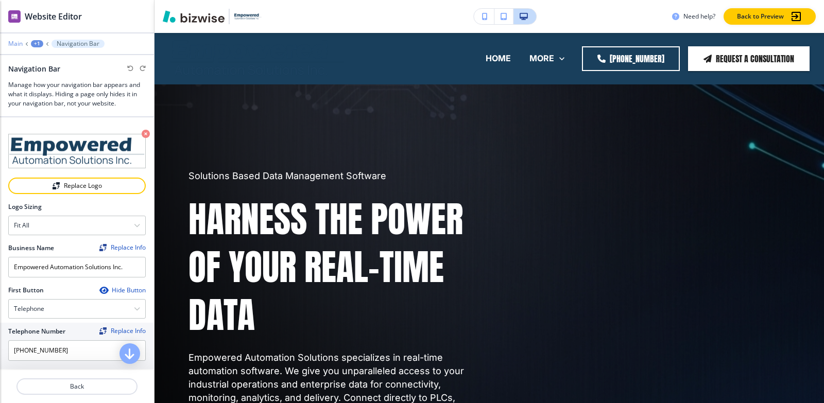
click at [19, 42] on p "Main" at bounding box center [15, 43] width 14 height 7
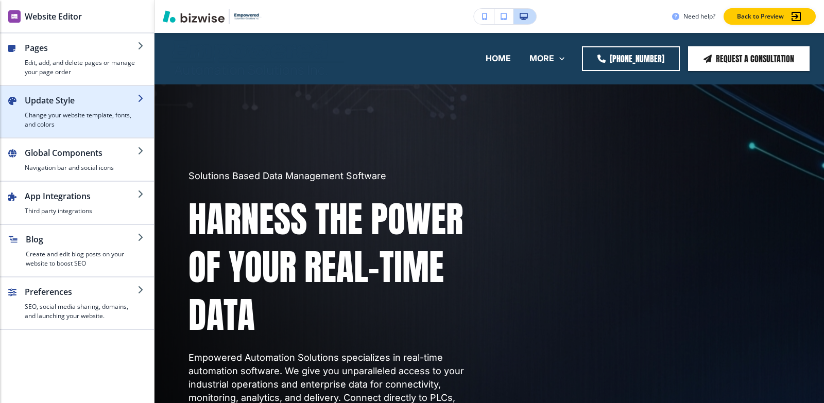
click at [54, 116] on h4 "Change your website template, fonts, and colors" at bounding box center [81, 120] width 113 height 19
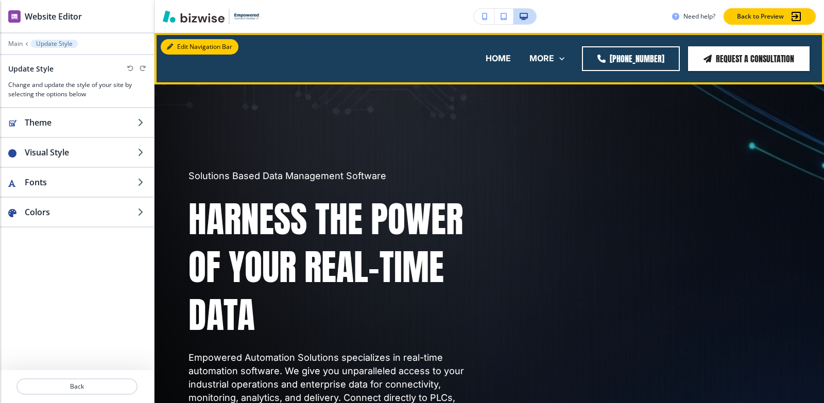
click at [184, 44] on button "Edit Navigation Bar" at bounding box center [200, 46] width 78 height 15
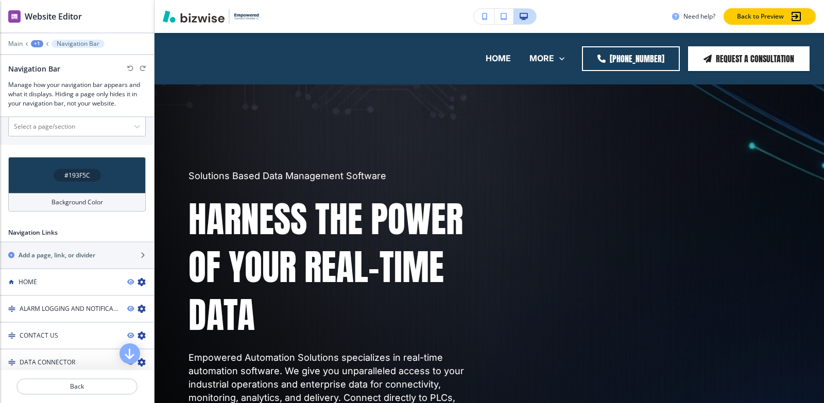
scroll to position [360, 0]
click at [71, 172] on h4 "#193F5C" at bounding box center [77, 176] width 26 height 9
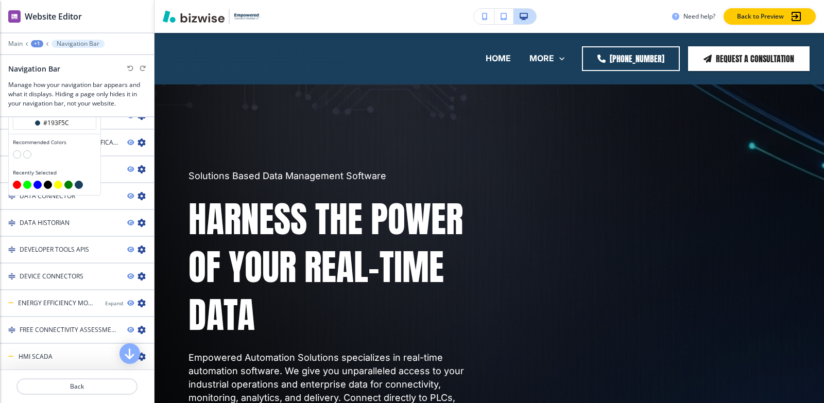
scroll to position [463, 0]
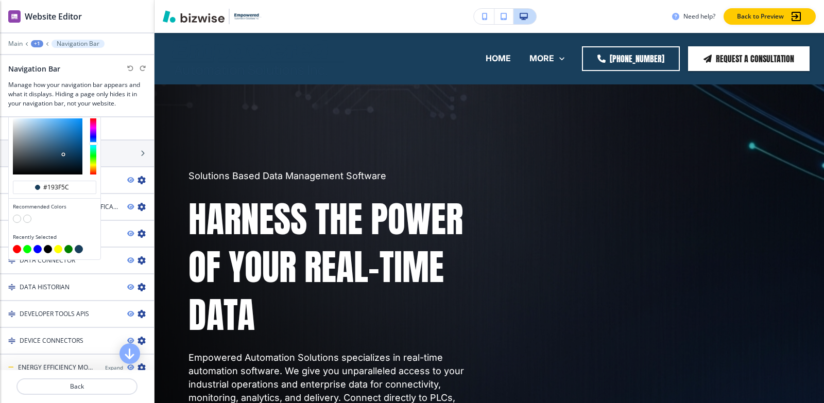
click at [16, 217] on button "button" at bounding box center [17, 219] width 8 height 8
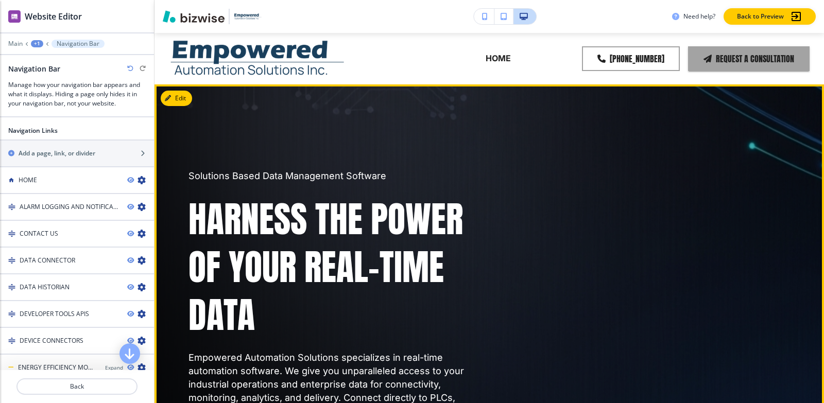
click at [532, 273] on div "Solutions Based Data Management Software Harness the Power of Your Real-Time Da…" at bounding box center [477, 314] width 626 height 422
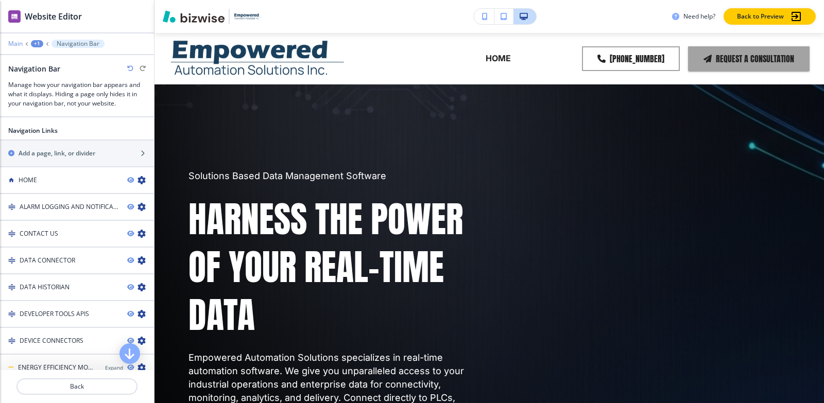
click at [14, 43] on div "Main +1 Navigation Bar" at bounding box center [76, 44] width 137 height 8
click at [14, 43] on p "Main" at bounding box center [15, 43] width 14 height 7
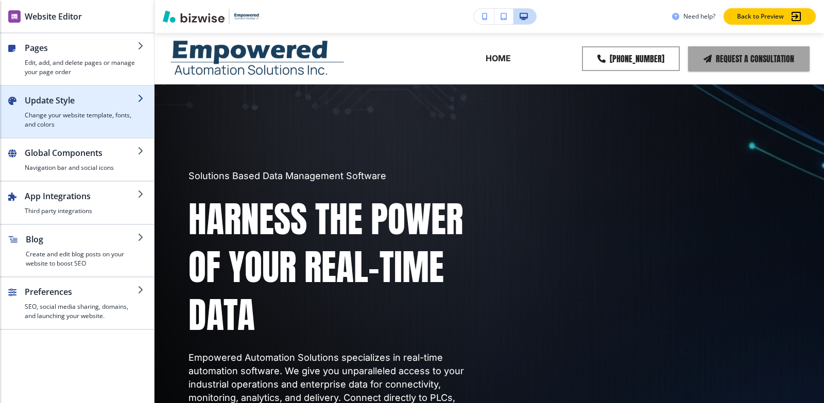
click at [60, 109] on div "button" at bounding box center [81, 109] width 113 height 4
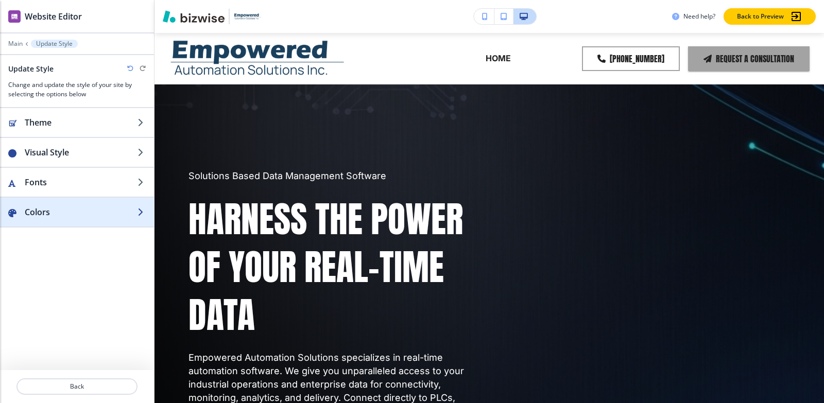
click at [36, 211] on h2 "Colors" at bounding box center [81, 212] width 113 height 12
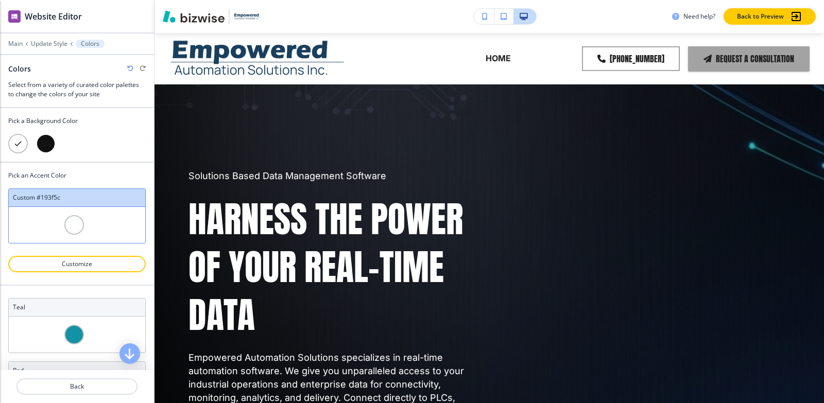
click at [47, 144] on div at bounding box center [46, 144] width 20 height 20
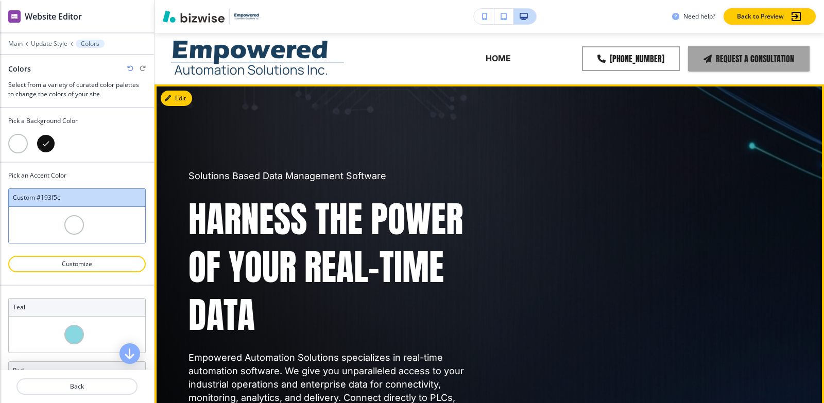
click at [575, 345] on div "Solutions Based Data Management Software Harness the Power of Your Real-Time Da…" at bounding box center [477, 314] width 626 height 422
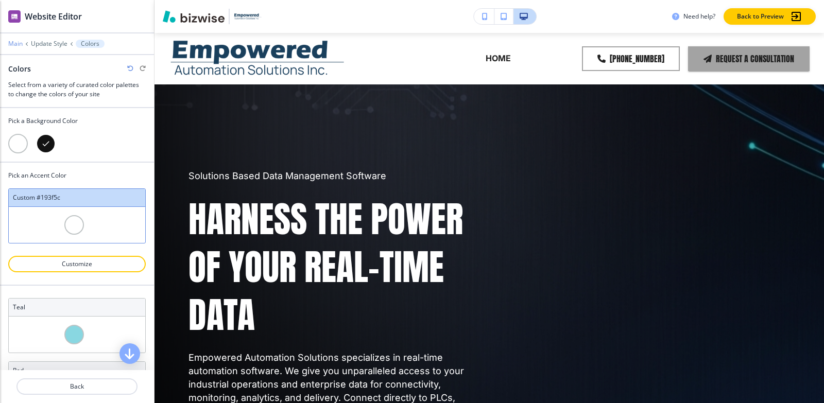
click at [15, 45] on p "Main" at bounding box center [15, 43] width 14 height 7
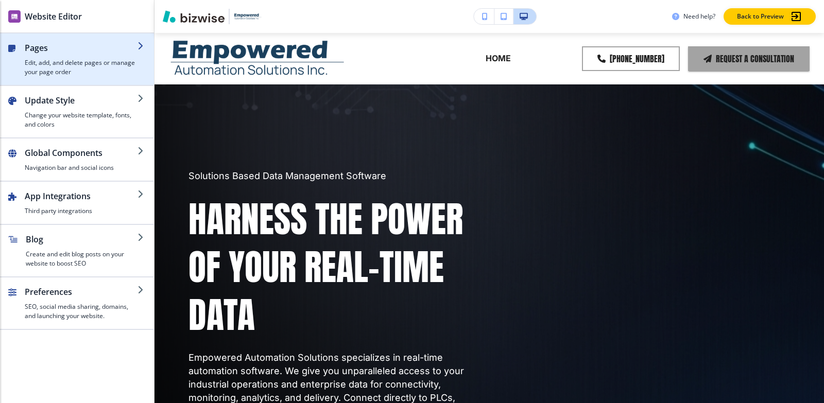
click at [69, 53] on h2 "Pages" at bounding box center [81, 48] width 113 height 12
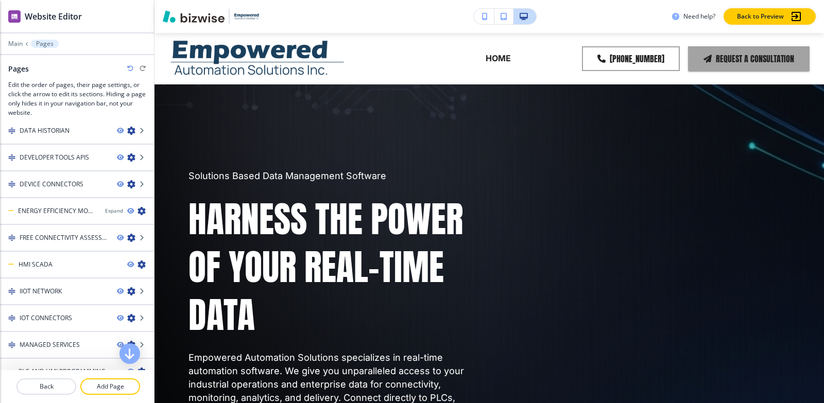
scroll to position [292, 0]
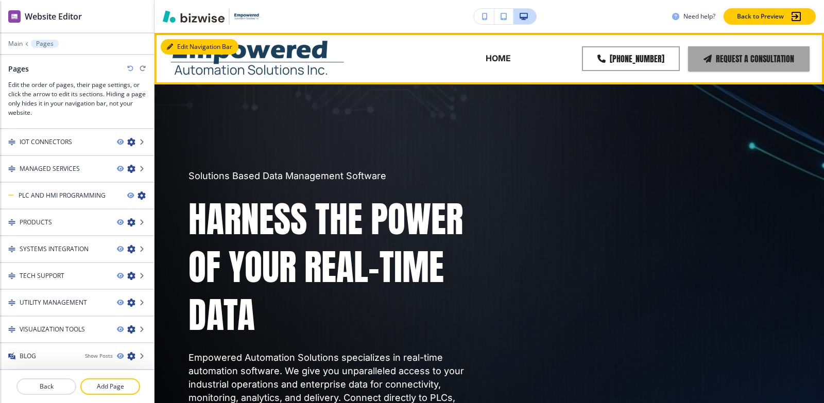
click at [181, 45] on button "Edit Navigation Bar" at bounding box center [200, 46] width 78 height 15
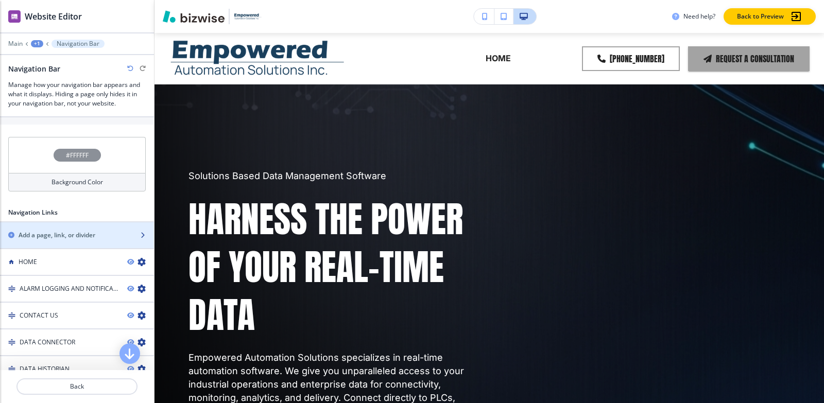
scroll to position [364, 0]
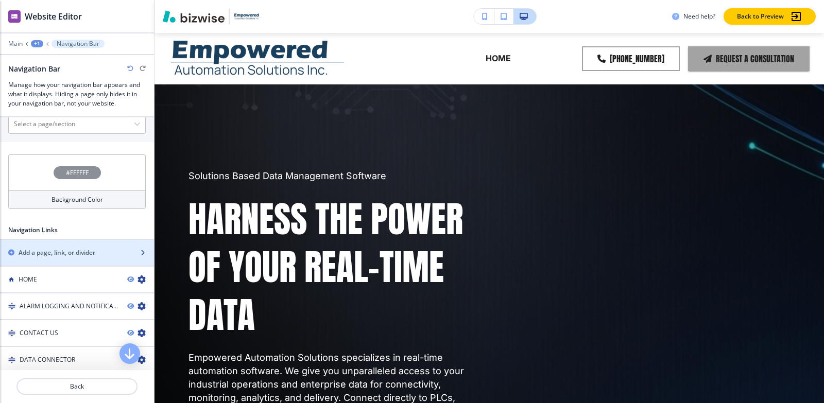
click at [67, 246] on div "button" at bounding box center [77, 244] width 154 height 8
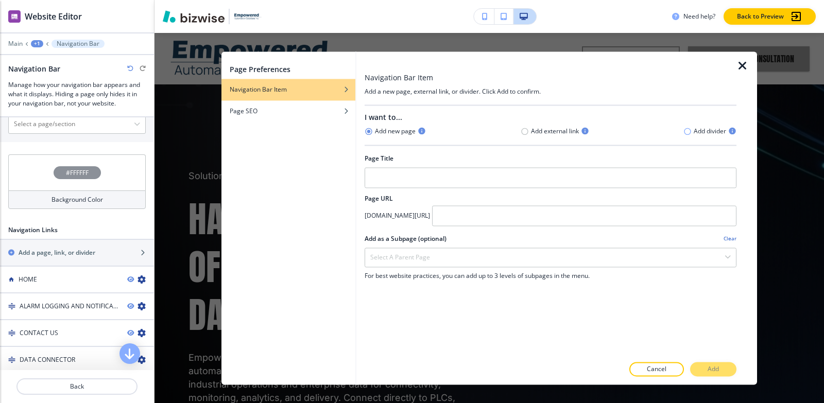
click at [684, 132] on icon "button" at bounding box center [687, 131] width 7 height 7
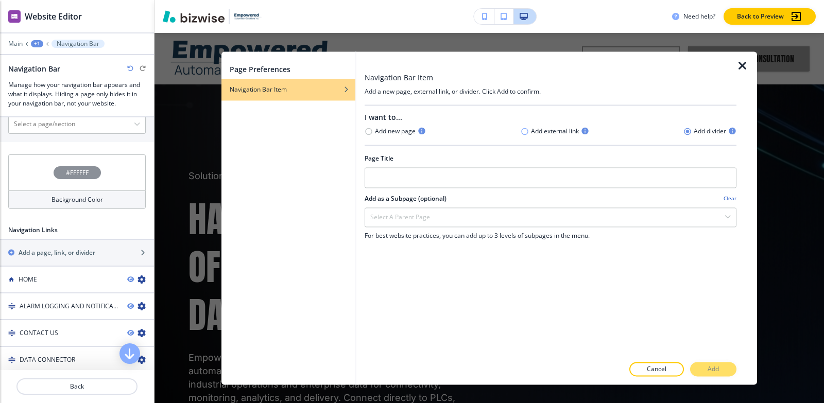
click at [522, 133] on icon "button" at bounding box center [524, 131] width 8 height 8
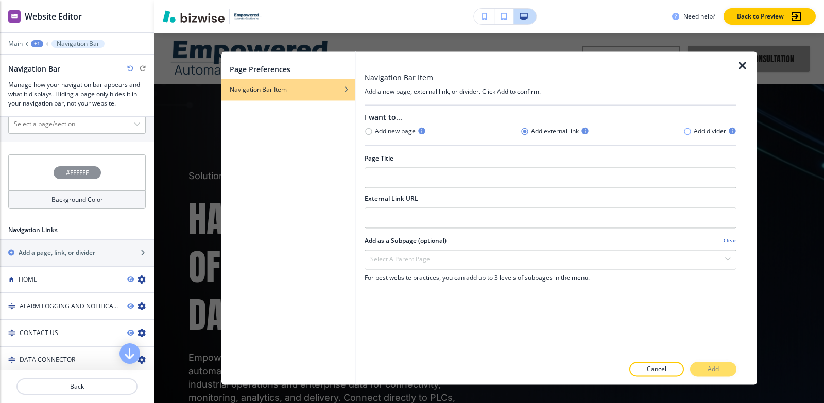
click at [688, 132] on icon "button" at bounding box center [687, 131] width 8 height 8
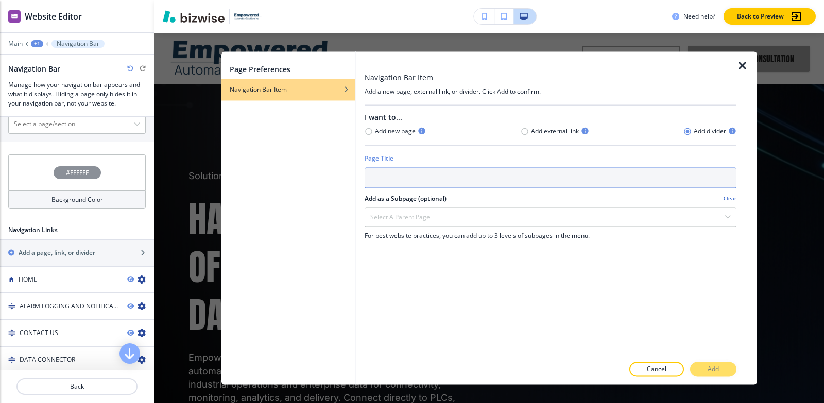
drag, startPoint x: 651, startPoint y: 178, endPoint x: 650, endPoint y: 172, distance: 5.9
click at [650, 175] on input "text" at bounding box center [550, 177] width 372 height 21
type input "P"
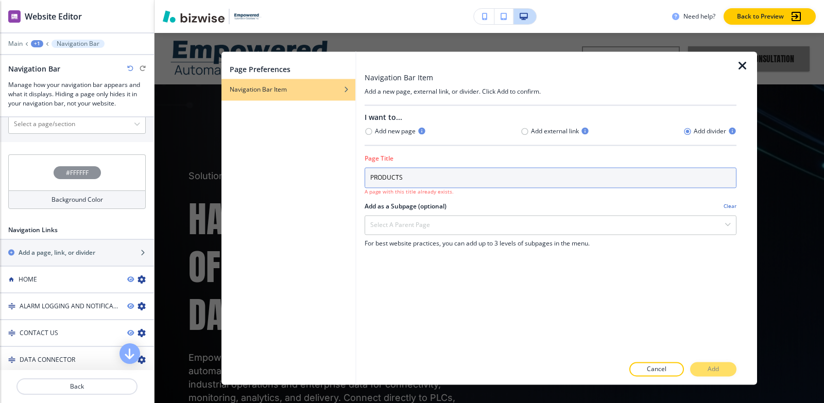
type input "PRODUCTS"
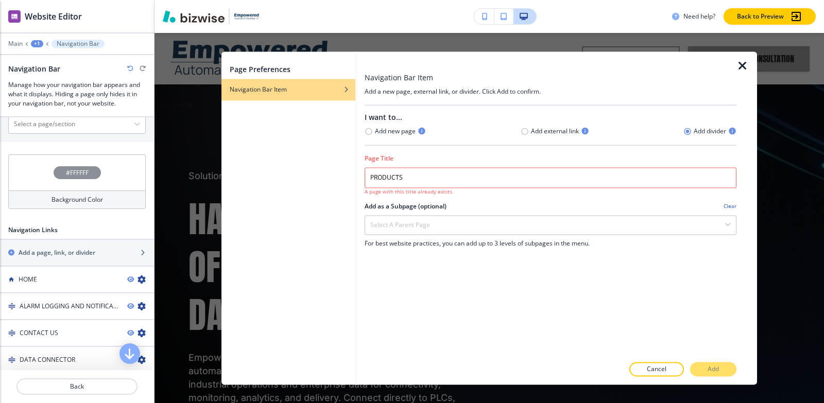
click at [742, 62] on icon "button" at bounding box center [742, 66] width 12 height 12
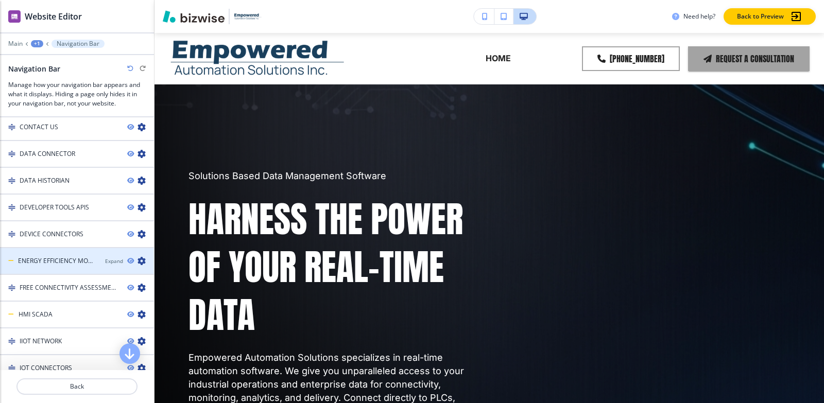
scroll to position [621, 0]
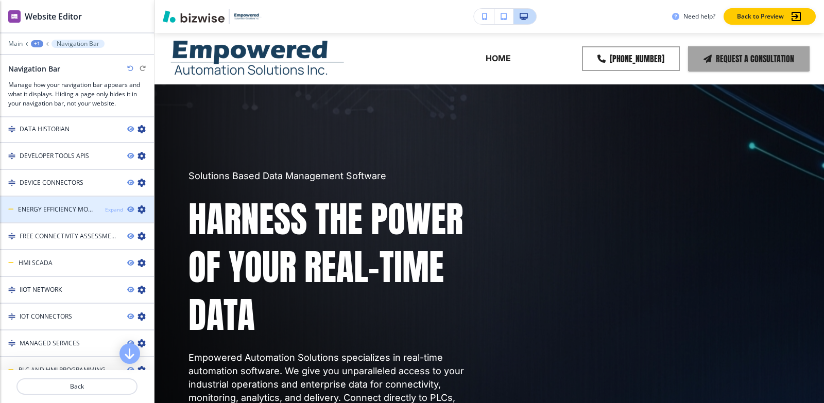
click at [110, 207] on div "Expand" at bounding box center [114, 210] width 18 height 8
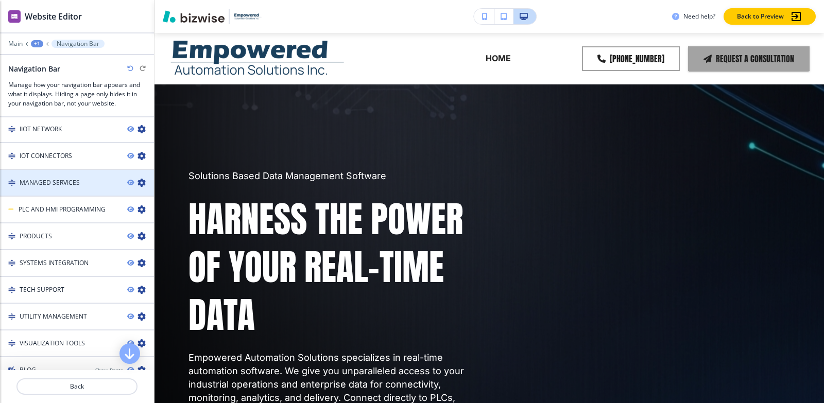
scroll to position [827, 0]
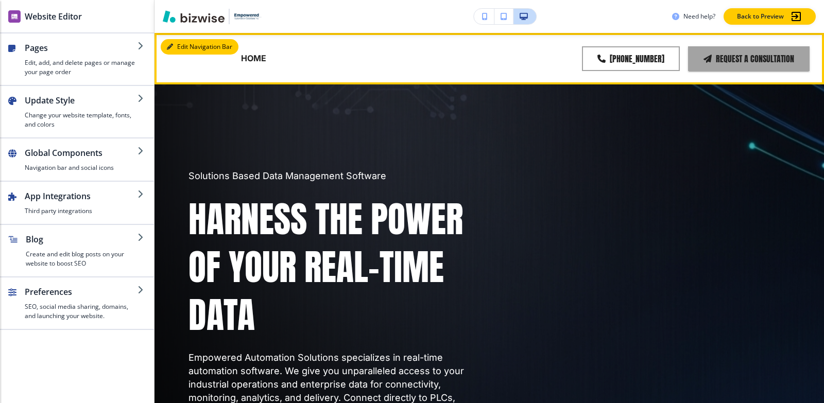
click at [180, 44] on button "Edit Navigation Bar" at bounding box center [200, 46] width 78 height 15
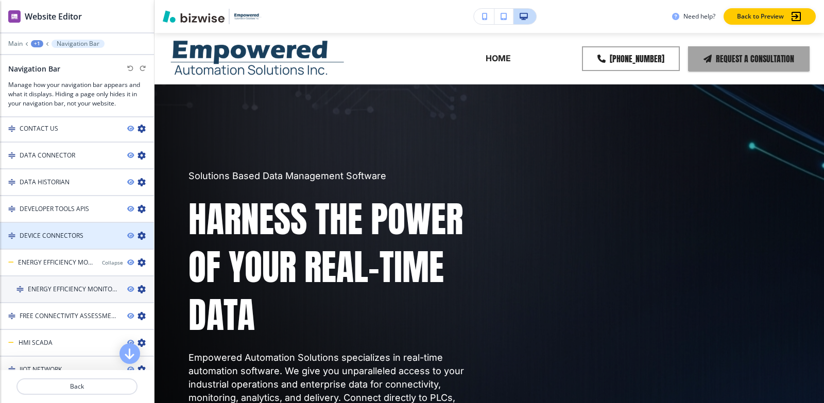
scroll to position [545, 0]
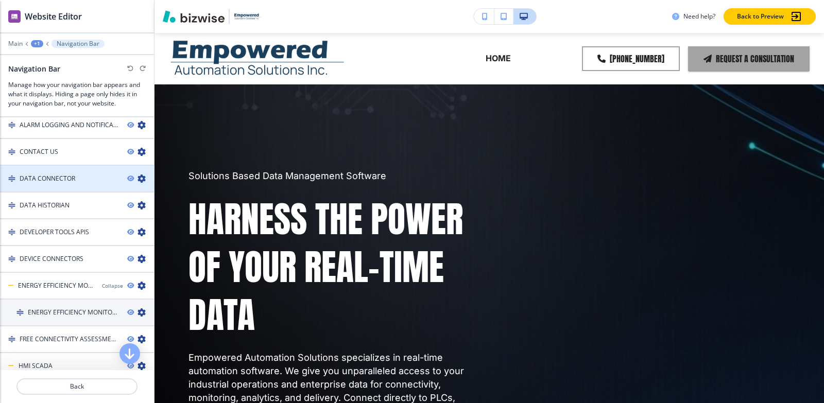
click at [137, 175] on icon "button" at bounding box center [141, 178] width 8 height 8
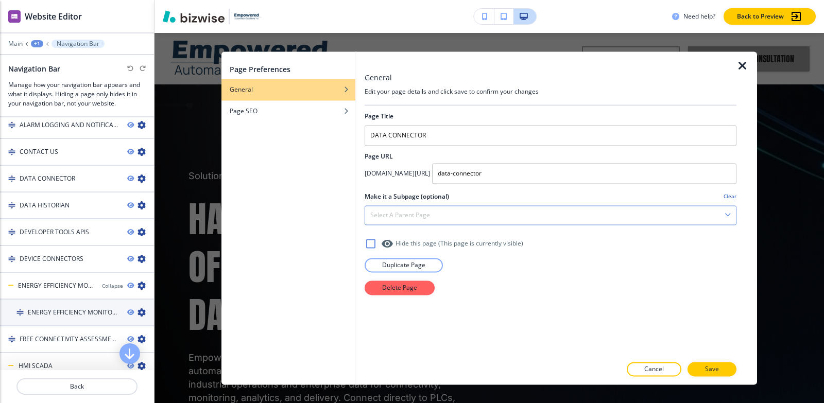
click at [542, 216] on div "Select a parent page" at bounding box center [550, 215] width 371 height 19
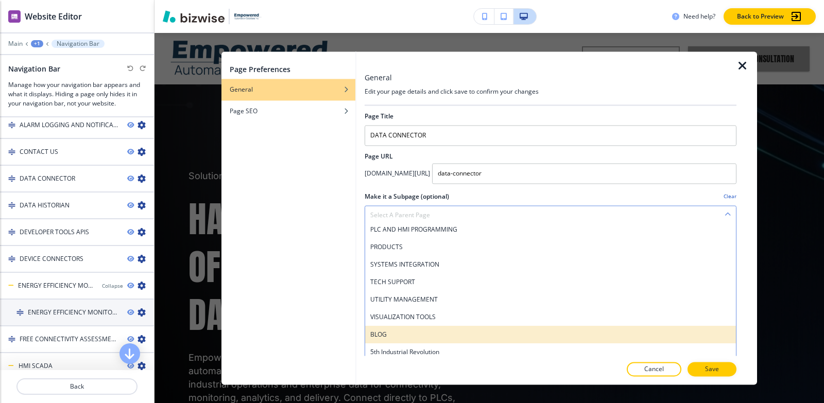
scroll to position [206, 0]
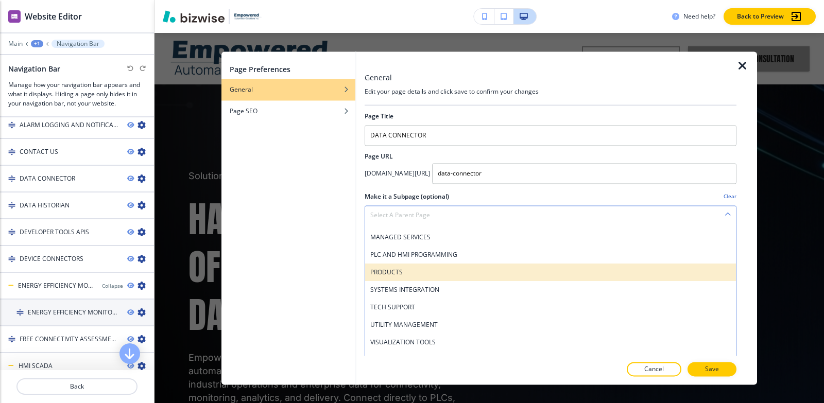
click at [471, 273] on h4 "PRODUCTS" at bounding box center [550, 272] width 360 height 9
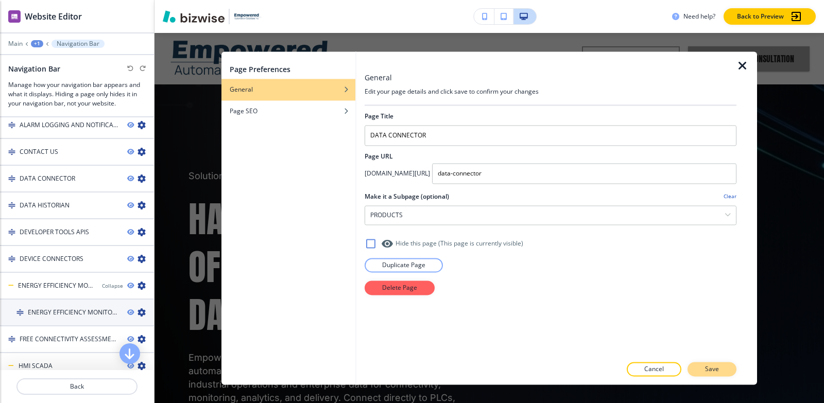
click at [710, 372] on p "Save" at bounding box center [712, 368] width 14 height 9
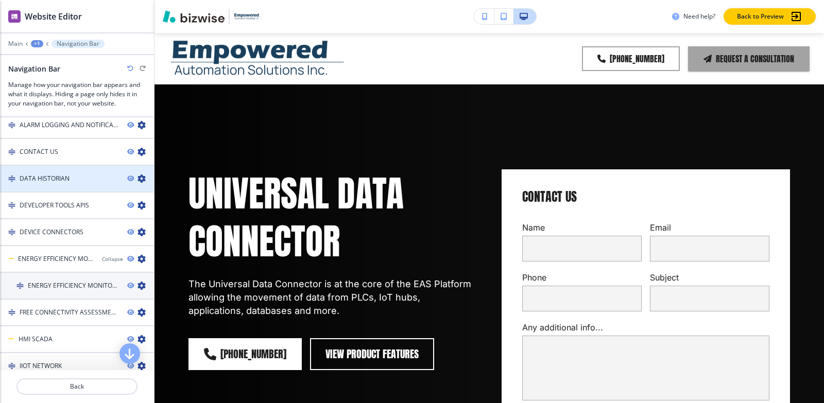
click at [137, 177] on icon "button" at bounding box center [141, 178] width 8 height 8
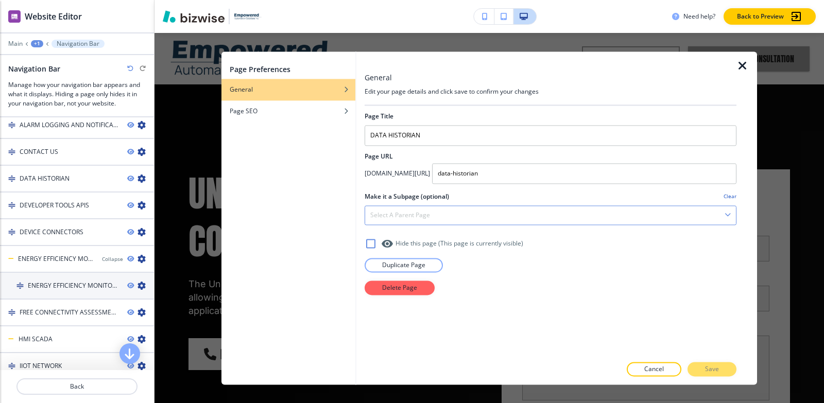
click at [463, 212] on div "Select a parent page" at bounding box center [550, 215] width 371 height 19
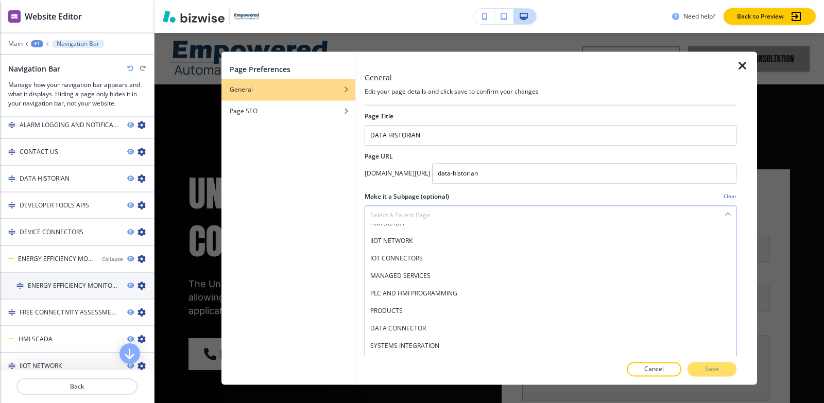
scroll to position [154, 0]
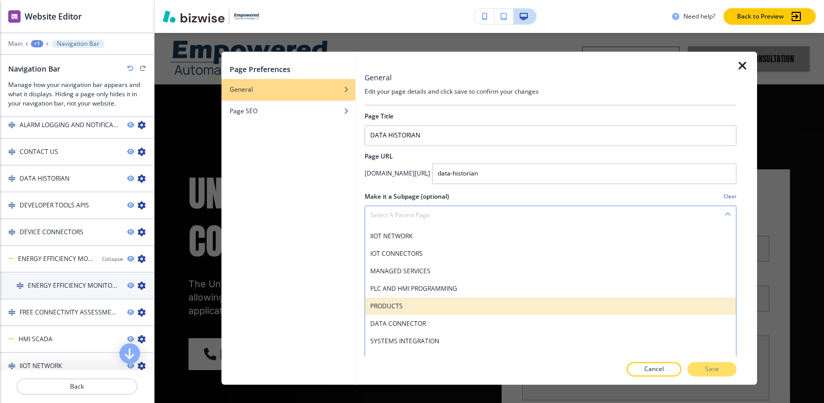
click at [394, 308] on h4 "PRODUCTS" at bounding box center [550, 306] width 360 height 9
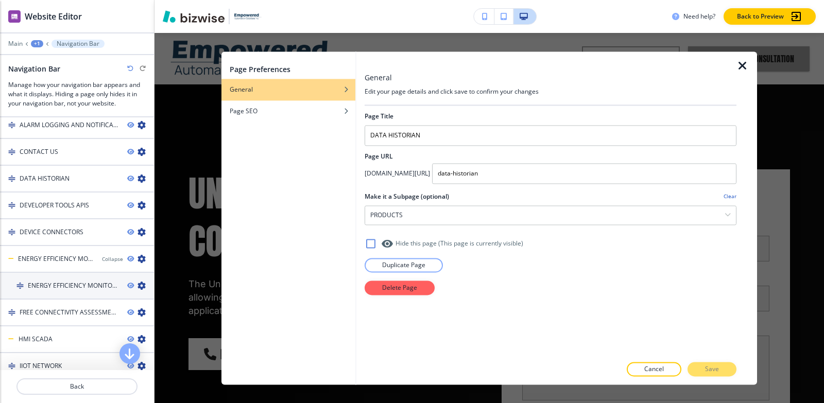
click at [713, 374] on div "Cancel Save" at bounding box center [550, 369] width 372 height 14
click at [454, 212] on div "PRODUCTS" at bounding box center [550, 215] width 371 height 19
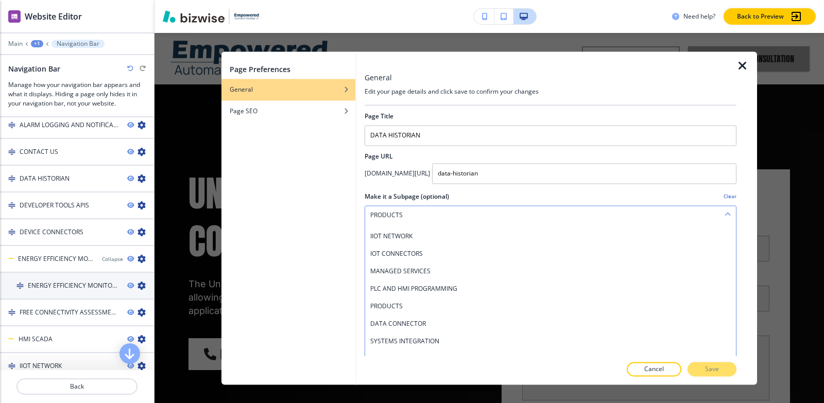
click at [453, 215] on div "PRODUCTS" at bounding box center [550, 215] width 371 height 19
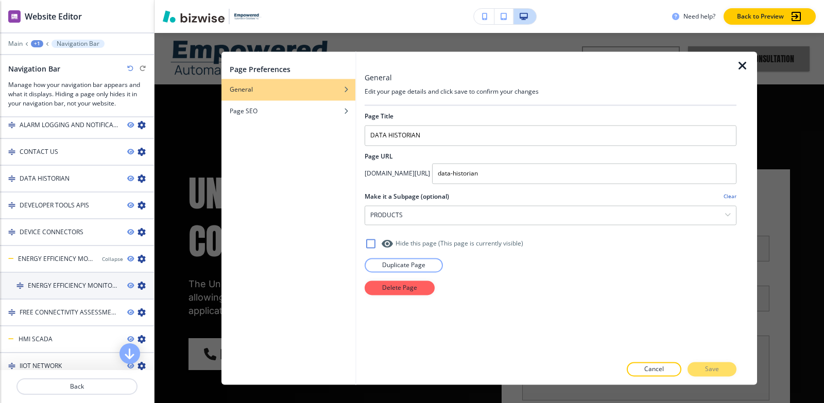
click at [742, 68] on icon "button" at bounding box center [742, 66] width 12 height 12
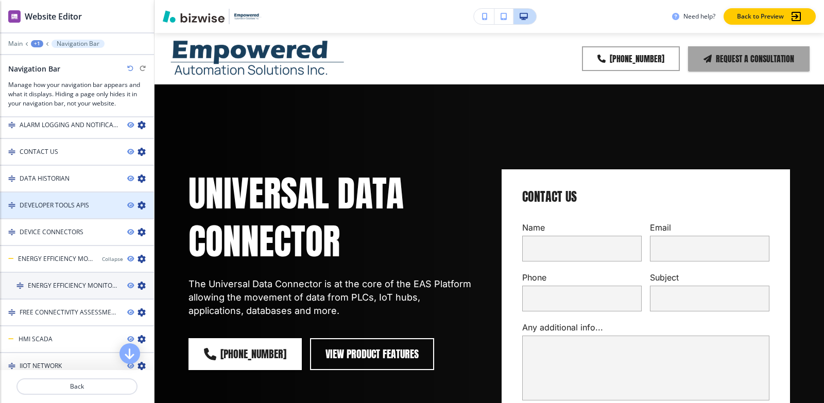
click at [137, 201] on icon "button" at bounding box center [141, 205] width 8 height 8
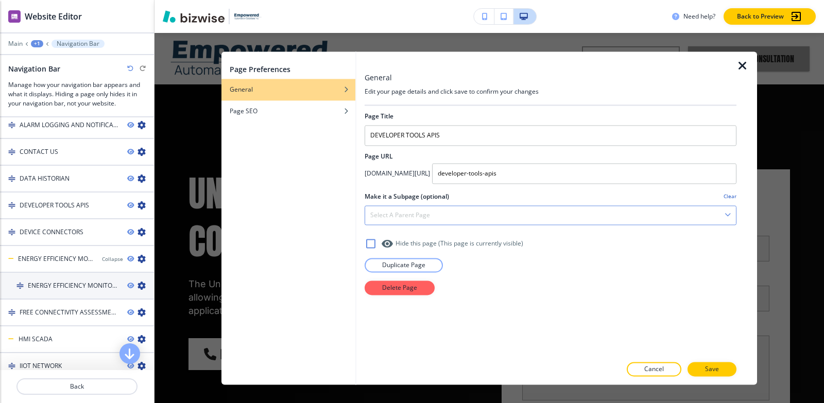
click at [676, 226] on div at bounding box center [550, 231] width 372 height 12
click at [676, 216] on div "Select a parent page" at bounding box center [550, 215] width 371 height 19
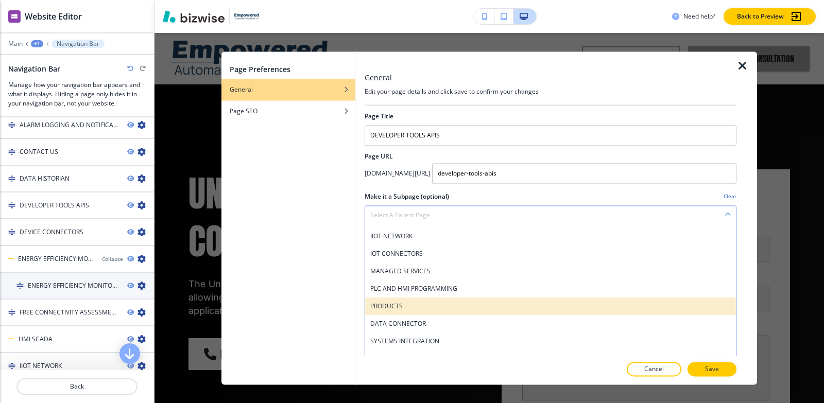
click at [391, 302] on h4 "PRODUCTS" at bounding box center [550, 306] width 360 height 9
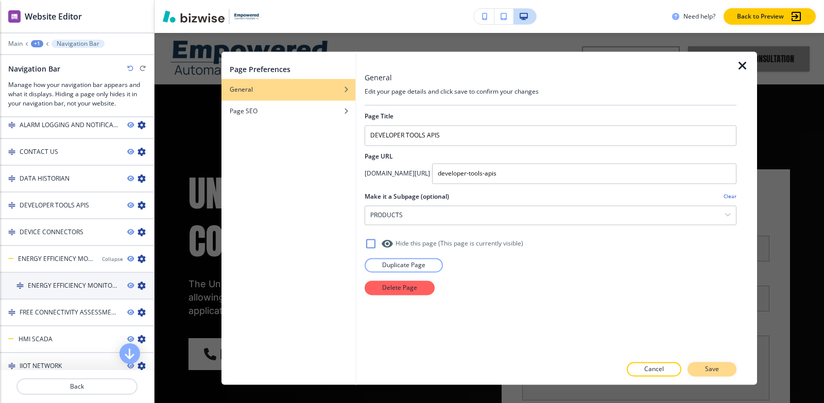
click at [708, 369] on p "Save" at bounding box center [712, 368] width 14 height 9
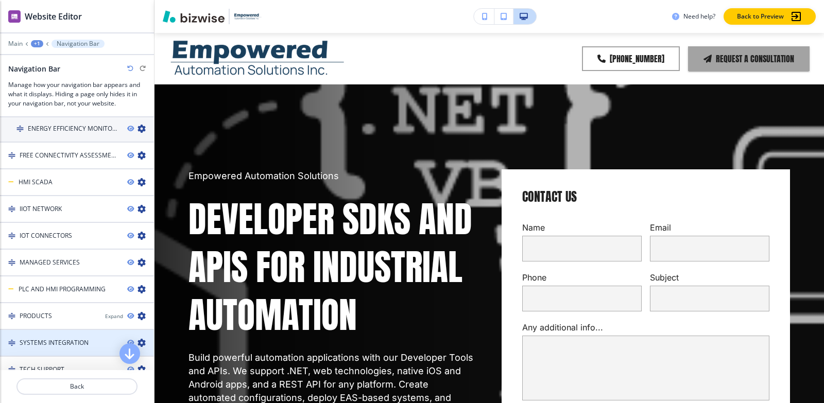
scroll to position [699, 0]
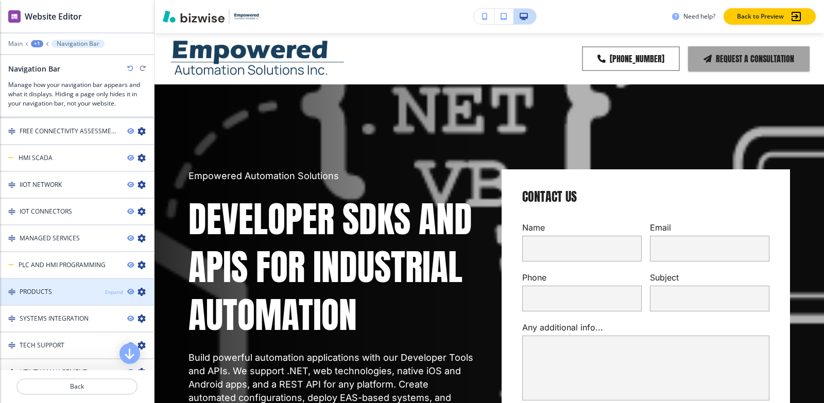
click at [105, 288] on div "Expand" at bounding box center [114, 292] width 18 height 8
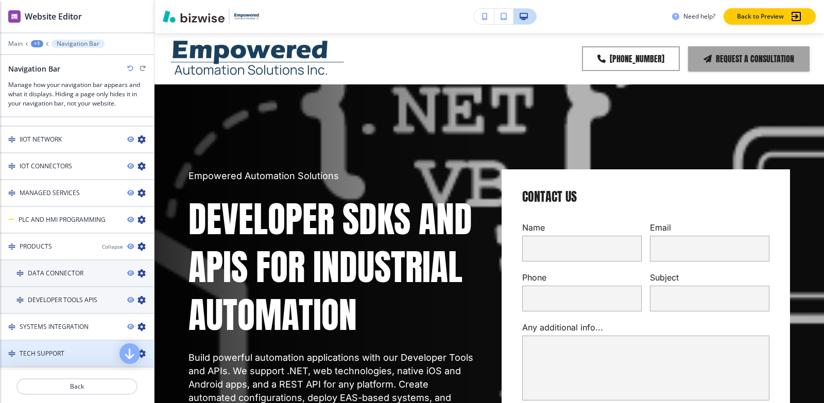
scroll to position [802, 0]
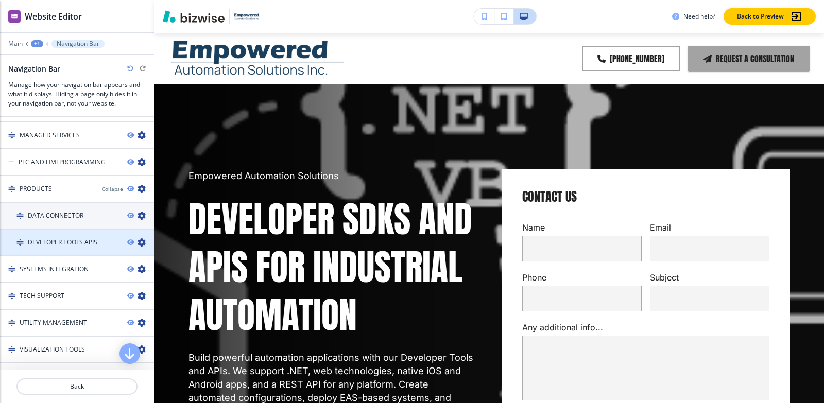
click at [137, 241] on icon "button" at bounding box center [141, 242] width 8 height 8
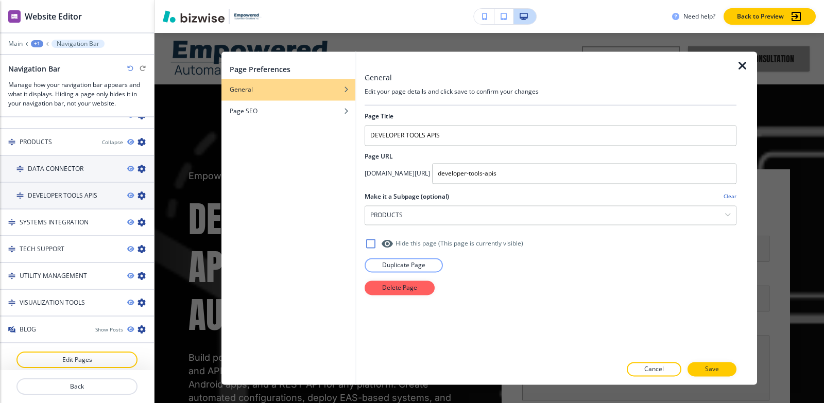
scroll to position [854, 0]
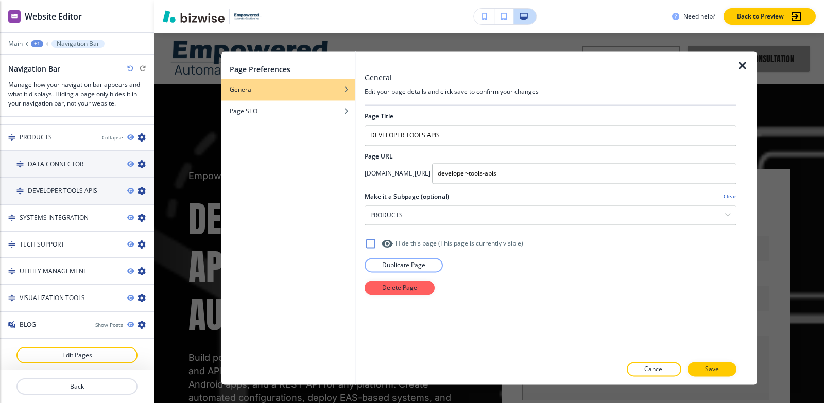
click at [729, 198] on h4 "Clear" at bounding box center [729, 197] width 13 height 8
click at [727, 370] on button "Save" at bounding box center [711, 369] width 49 height 14
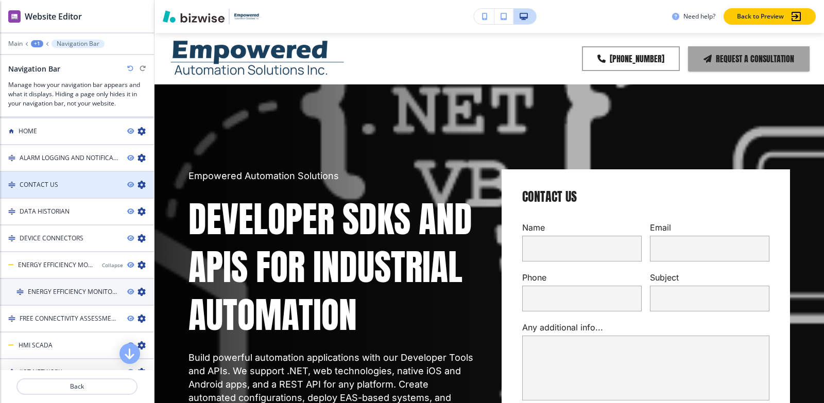
scroll to position [494, 0]
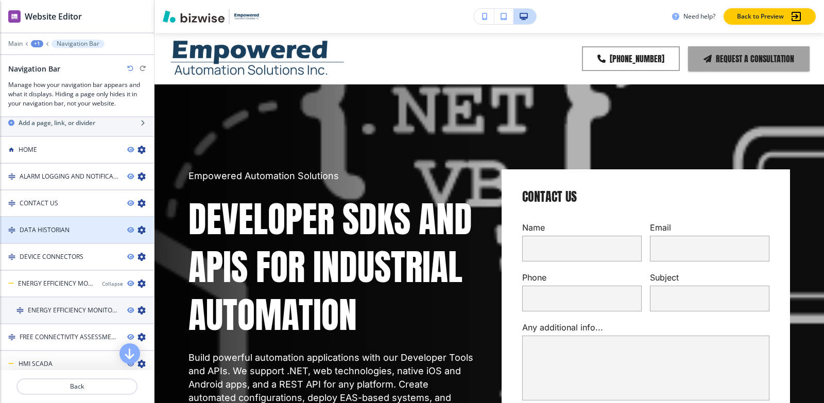
click at [137, 229] on icon "button" at bounding box center [141, 230] width 8 height 8
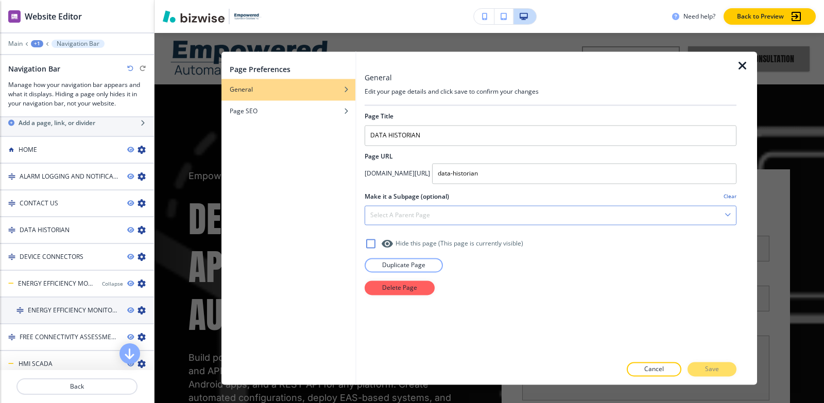
click at [501, 216] on div "Select a parent page" at bounding box center [550, 215] width 371 height 19
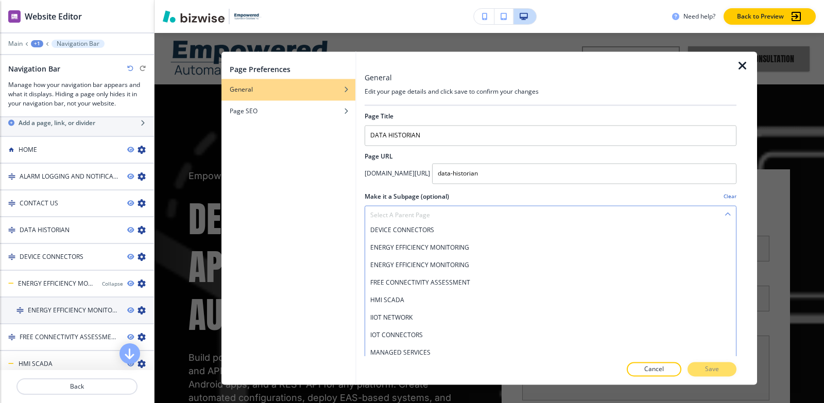
scroll to position [206, 0]
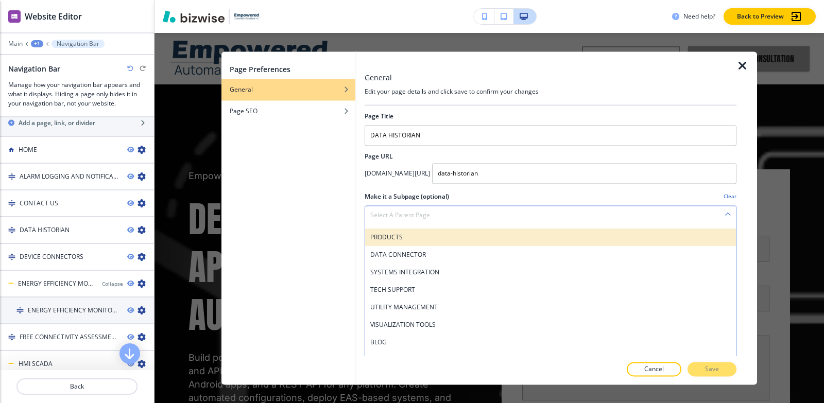
click at [445, 237] on h4 "PRODUCTS" at bounding box center [550, 237] width 360 height 9
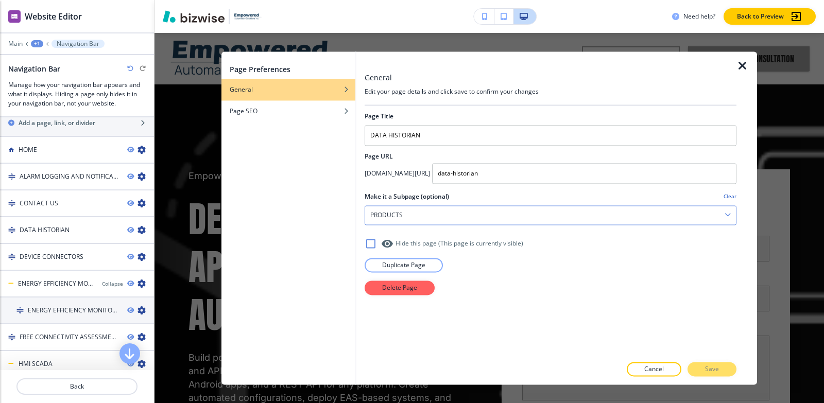
click at [575, 217] on div "PRODUCTS" at bounding box center [550, 215] width 371 height 19
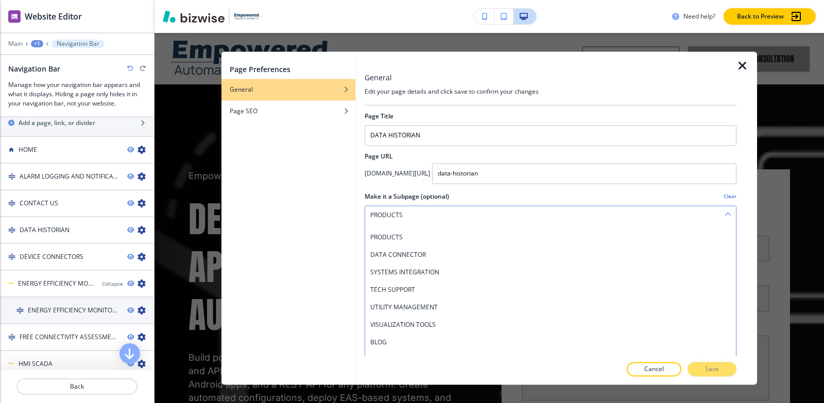
click at [575, 217] on div "PRODUCTS" at bounding box center [550, 215] width 371 height 19
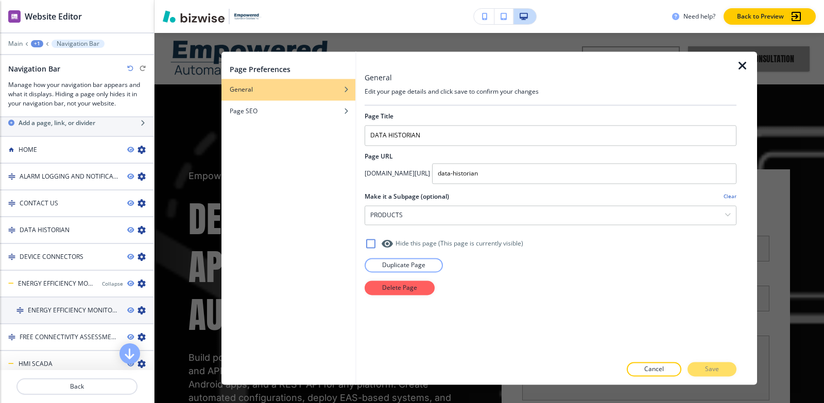
click at [707, 372] on div "Cancel Save" at bounding box center [550, 369] width 372 height 14
click at [707, 371] on div "Cancel Save" at bounding box center [550, 369] width 372 height 14
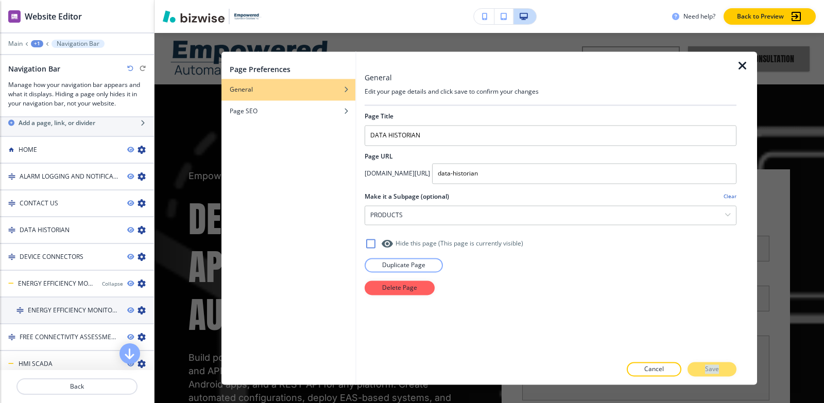
click at [707, 371] on div "Cancel Save" at bounding box center [550, 369] width 372 height 14
click at [706, 370] on div "Cancel Save" at bounding box center [550, 369] width 372 height 14
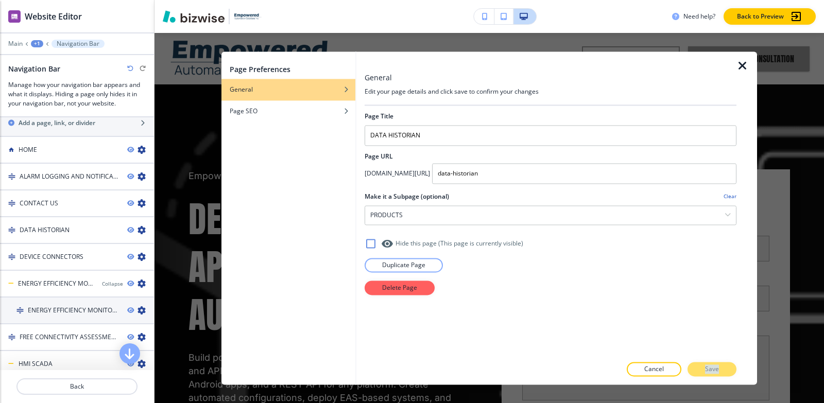
click at [705, 369] on div "Cancel Save" at bounding box center [550, 369] width 372 height 14
drag, startPoint x: 705, startPoint y: 369, endPoint x: 724, endPoint y: 353, distance: 24.5
click at [710, 369] on div "Cancel Save" at bounding box center [550, 369] width 372 height 14
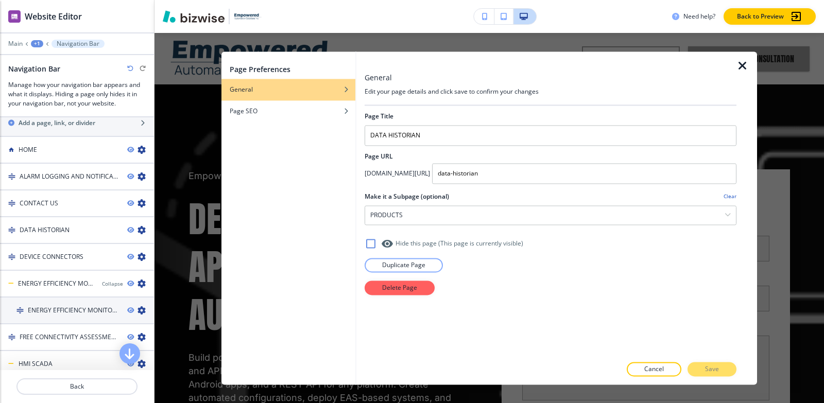
click at [599, 295] on div "Page Title DATA HISTORIAN Page URL app.bizwise.com/preview?id=ergdw1n838z7/ dat…" at bounding box center [550, 231] width 372 height 250
click at [744, 67] on icon "button" at bounding box center [742, 66] width 12 height 12
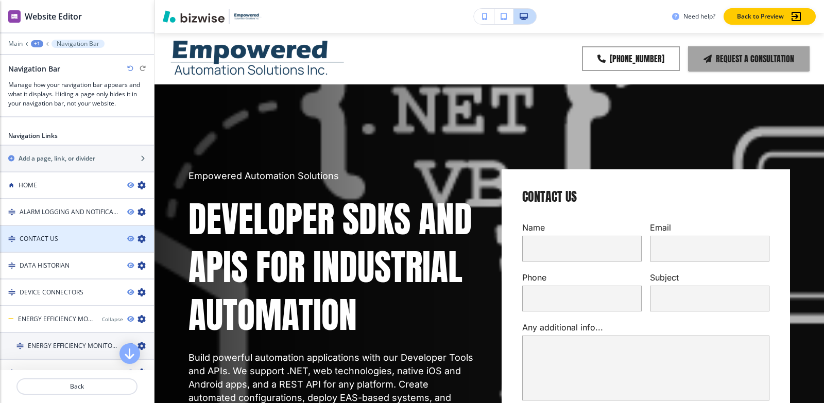
scroll to position [442, 0]
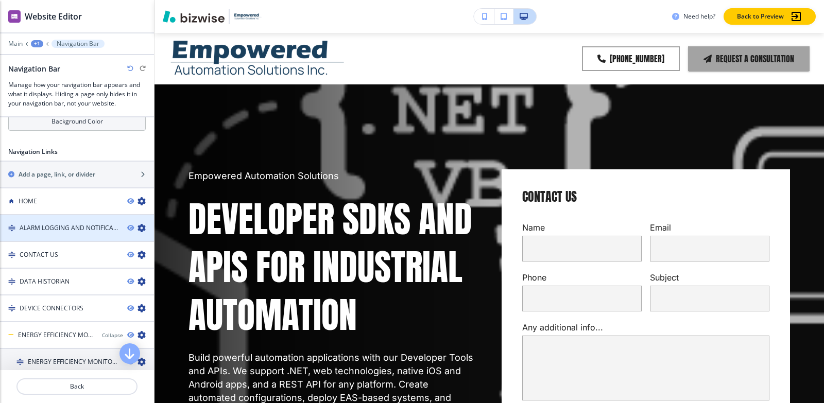
click at [137, 226] on icon "button" at bounding box center [141, 228] width 8 height 8
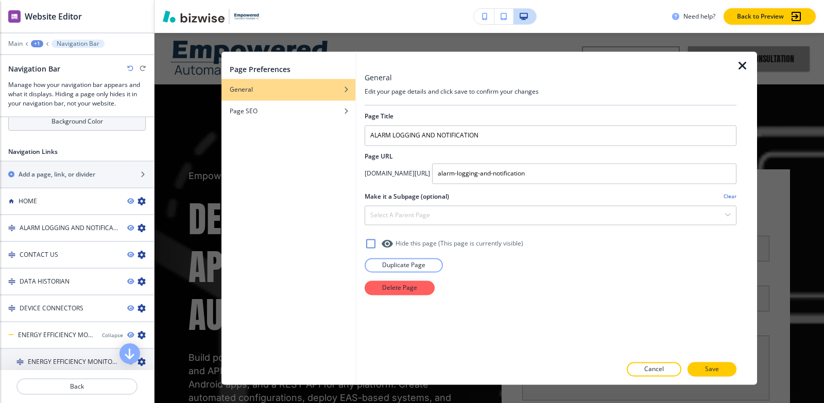
click at [476, 203] on div at bounding box center [550, 203] width 372 height 4
click at [476, 211] on div "Select a parent page" at bounding box center [550, 215] width 371 height 19
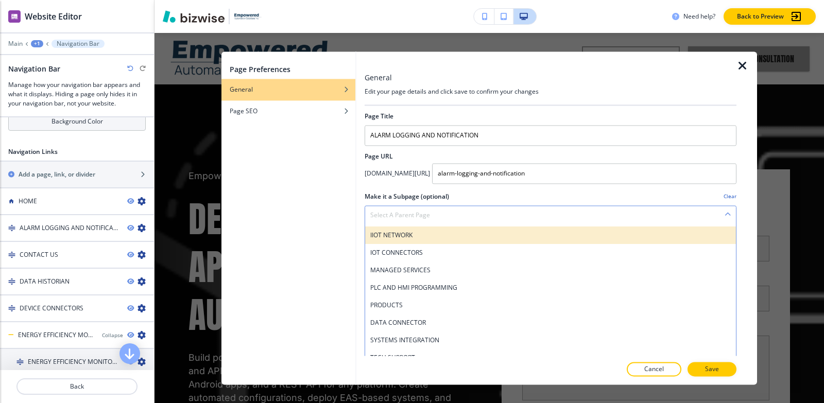
scroll to position [206, 0]
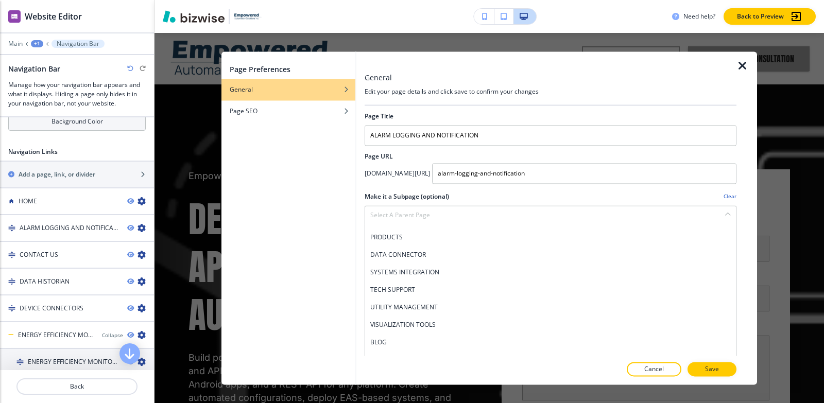
drag, startPoint x: 439, startPoint y: 245, endPoint x: 438, endPoint y: 239, distance: 6.4
click at [439, 242] on div "PRODUCTS" at bounding box center [550, 238] width 371 height 18
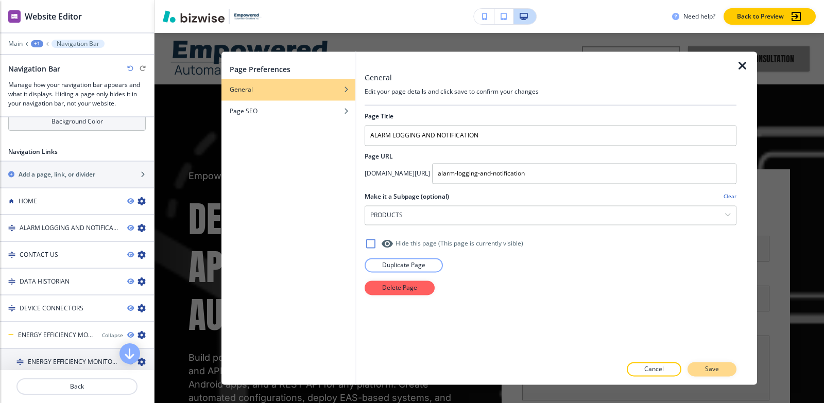
click at [716, 367] on p "Save" at bounding box center [712, 368] width 14 height 9
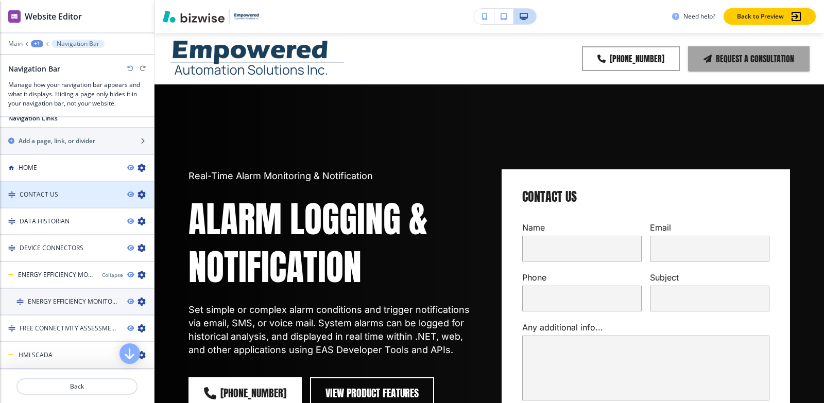
scroll to position [494, 0]
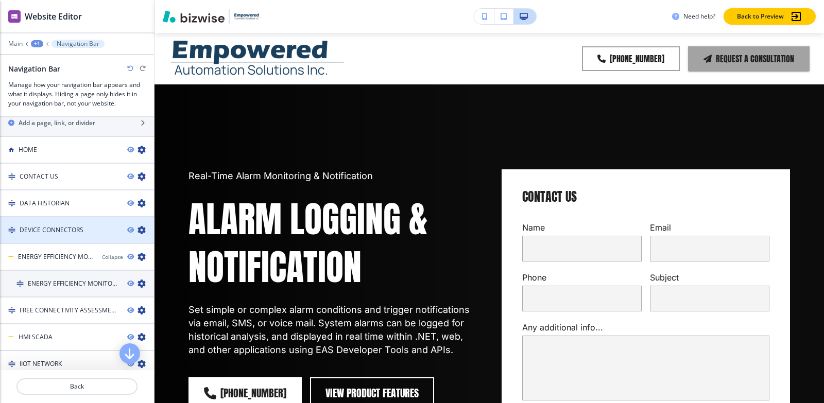
click at [137, 228] on icon "button" at bounding box center [141, 230] width 8 height 8
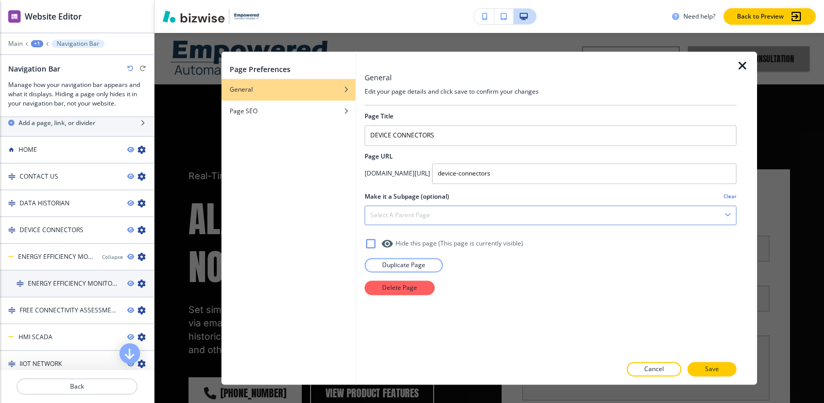
click at [469, 216] on div "Select a parent page" at bounding box center [550, 215] width 371 height 19
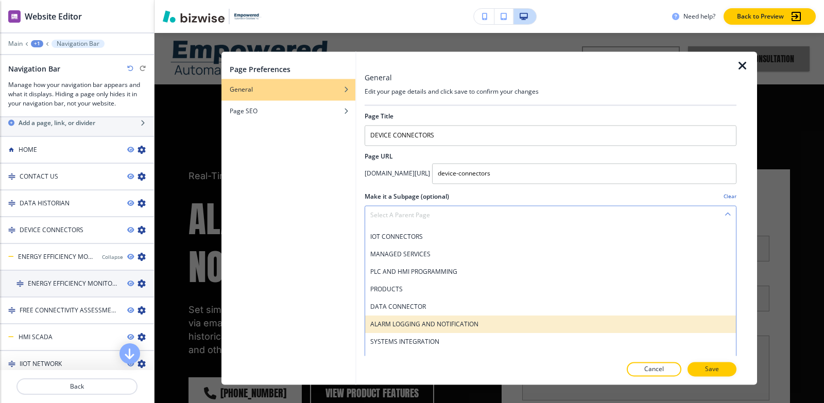
scroll to position [154, 0]
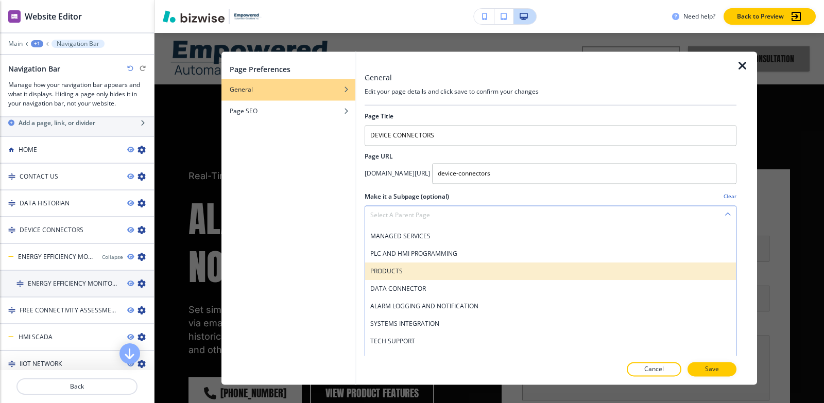
click at [398, 270] on h4 "PRODUCTS" at bounding box center [550, 271] width 360 height 9
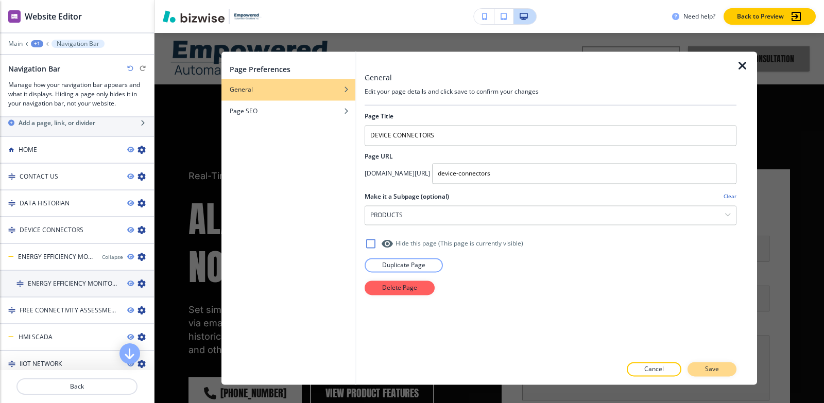
click at [722, 373] on button "Save" at bounding box center [711, 369] width 49 height 14
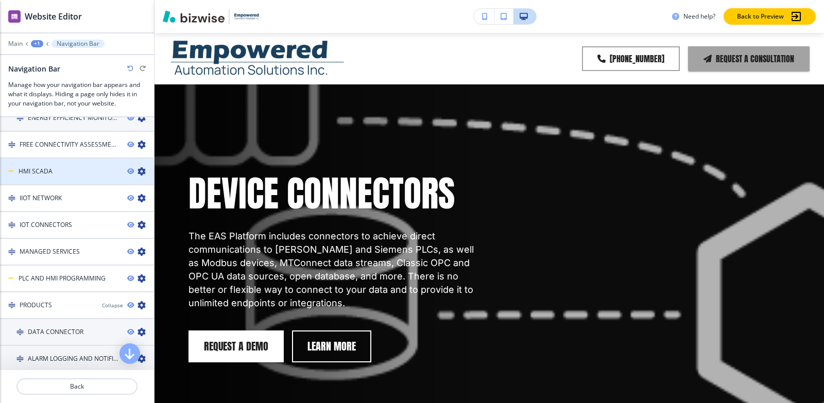
scroll to position [648, 0]
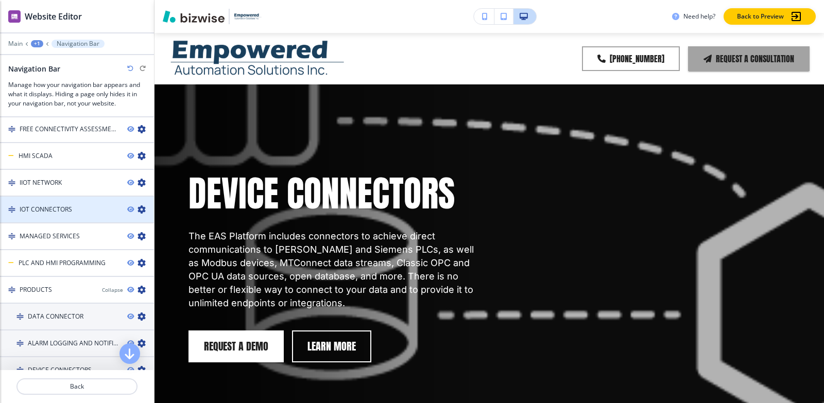
click at [137, 208] on icon "button" at bounding box center [141, 209] width 8 height 8
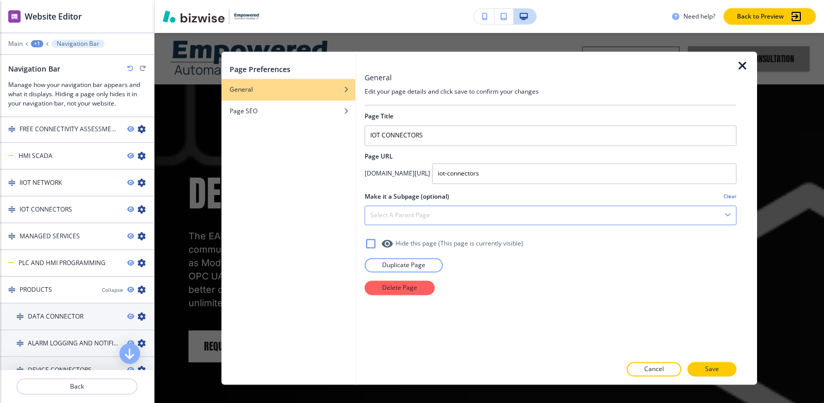
click at [448, 214] on div "Select a parent page" at bounding box center [550, 215] width 371 height 19
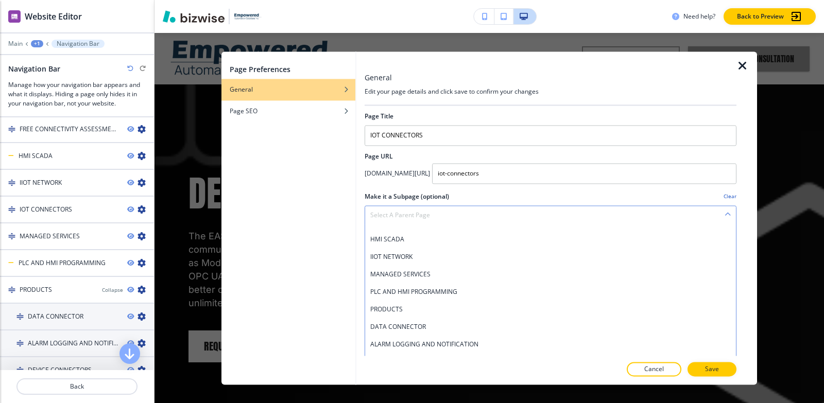
scroll to position [103, 0]
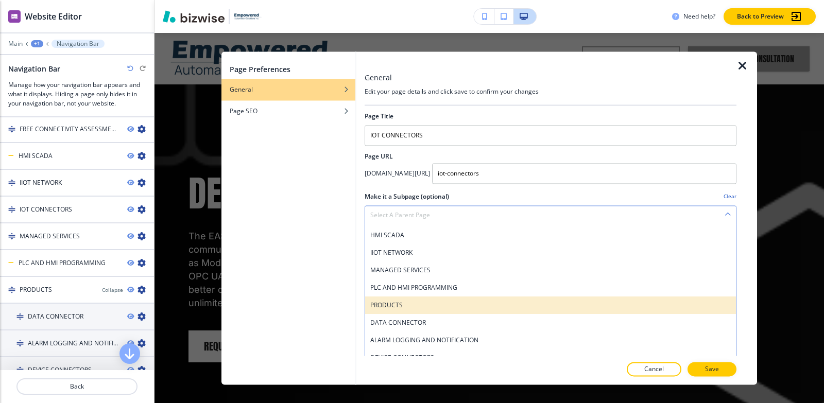
click at [427, 301] on h4 "PRODUCTS" at bounding box center [550, 305] width 360 height 9
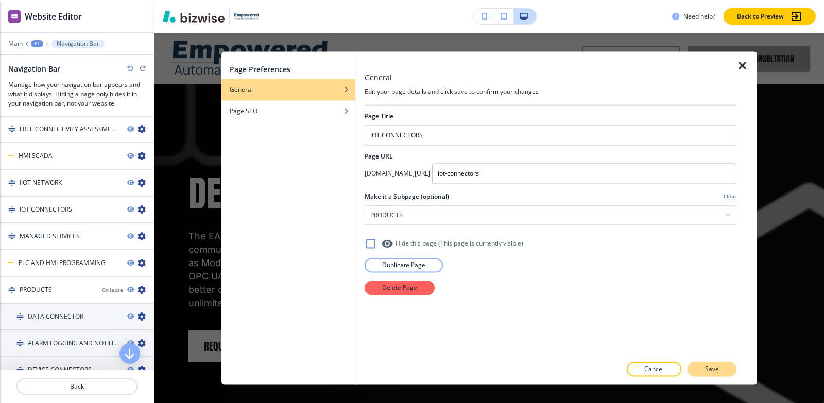
click at [710, 366] on p "Save" at bounding box center [712, 368] width 14 height 9
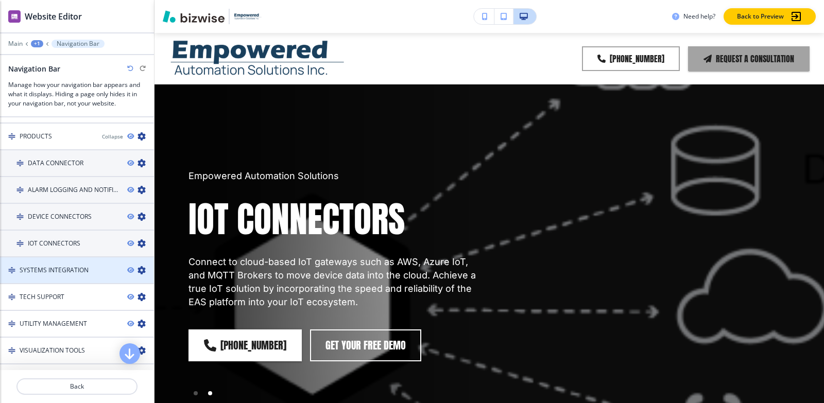
scroll to position [802, 0]
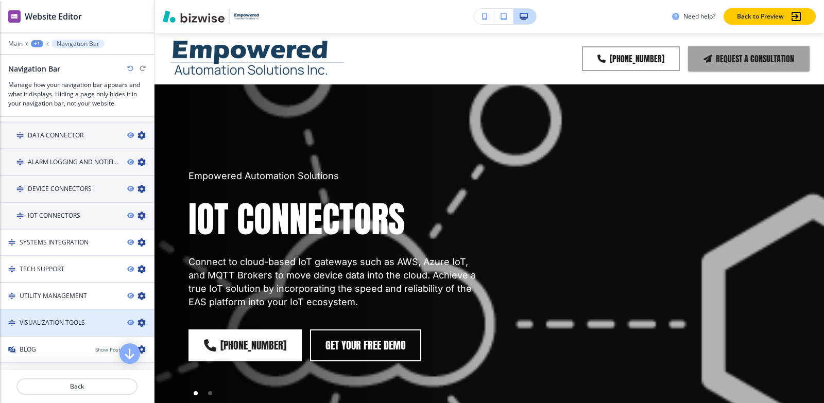
click at [137, 322] on icon "button" at bounding box center [141, 323] width 8 height 8
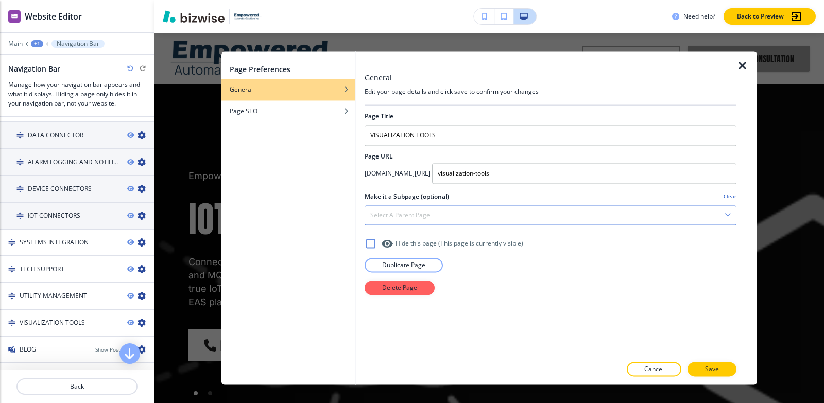
click at [458, 214] on div "Select a parent page" at bounding box center [550, 215] width 371 height 19
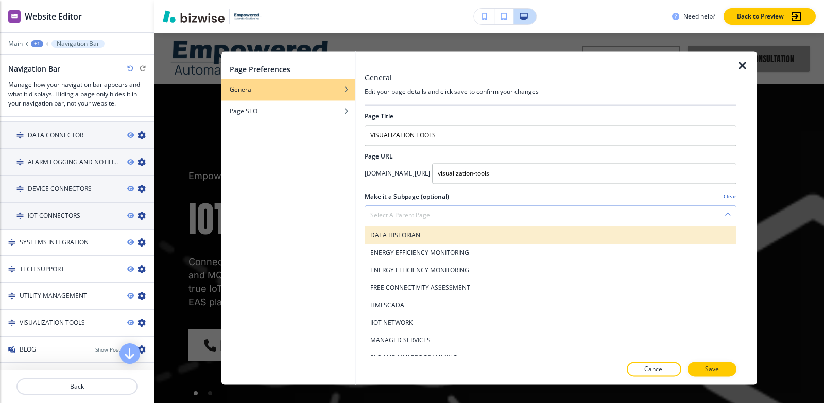
scroll to position [103, 0]
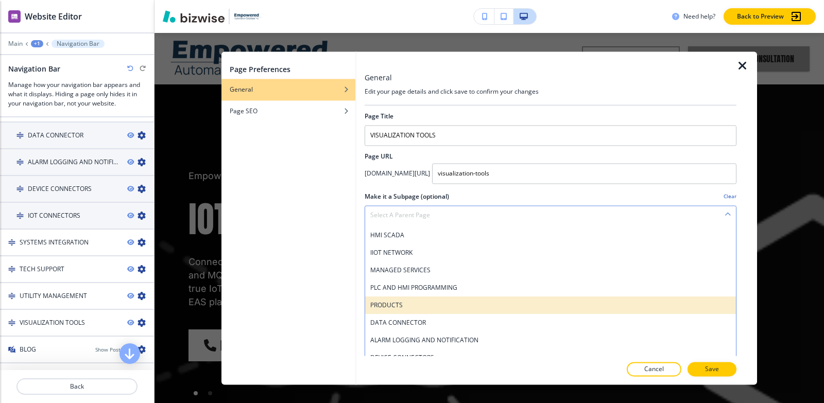
click at [415, 301] on h4 "PRODUCTS" at bounding box center [550, 305] width 360 height 9
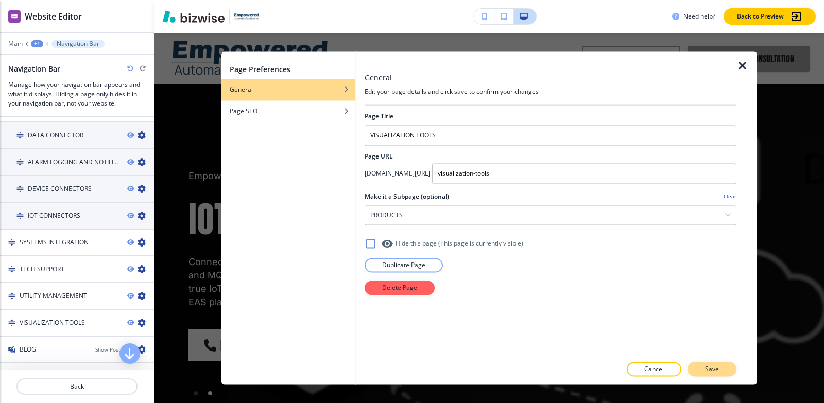
click at [707, 365] on p "Save" at bounding box center [712, 368] width 14 height 9
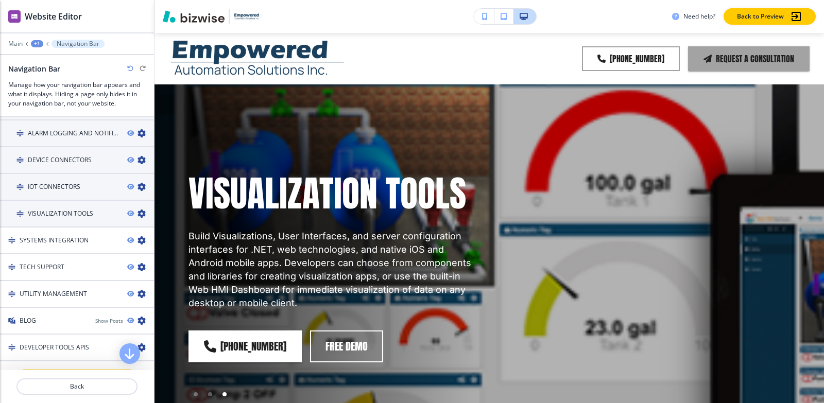
scroll to position [854, 0]
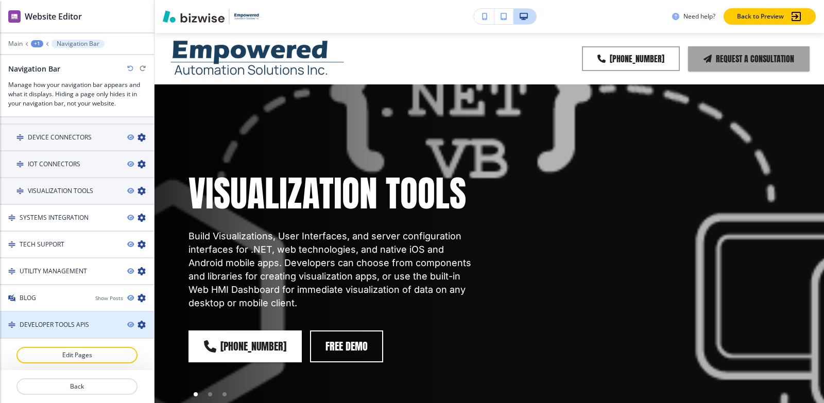
click at [137, 322] on icon "button" at bounding box center [141, 325] width 8 height 8
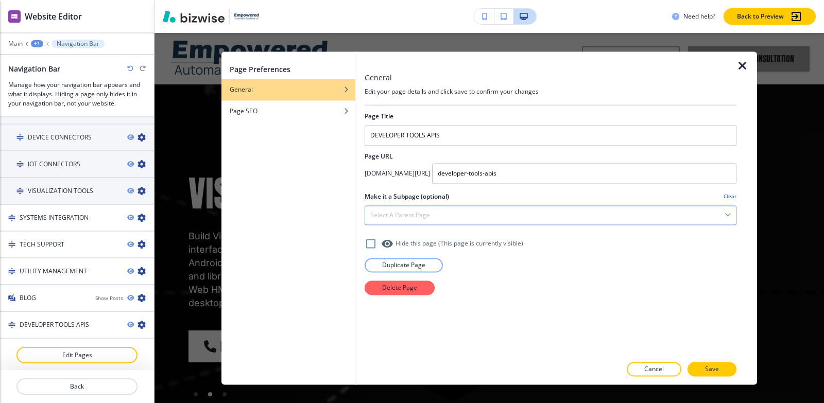
click at [467, 217] on div "Select a parent page" at bounding box center [550, 215] width 371 height 19
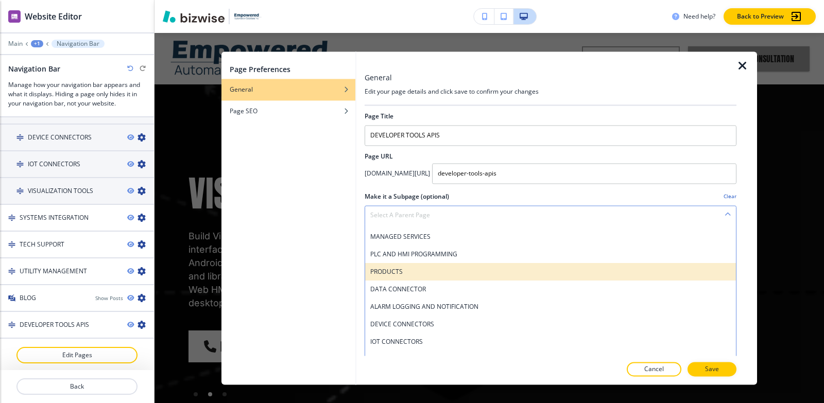
scroll to position [154, 0]
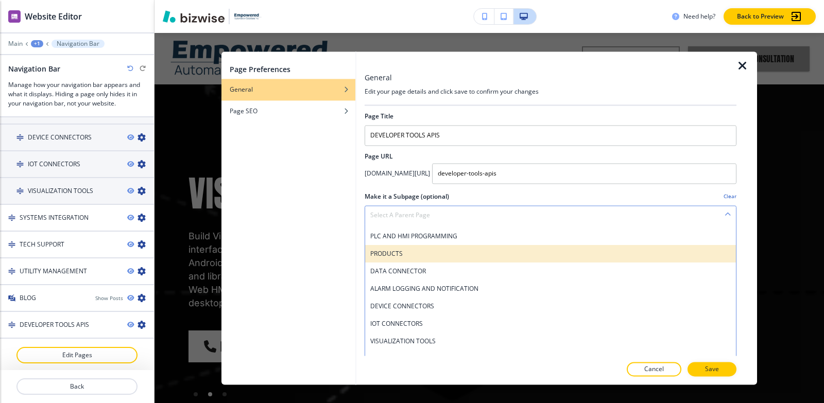
click at [452, 250] on h4 "PRODUCTS" at bounding box center [550, 253] width 360 height 9
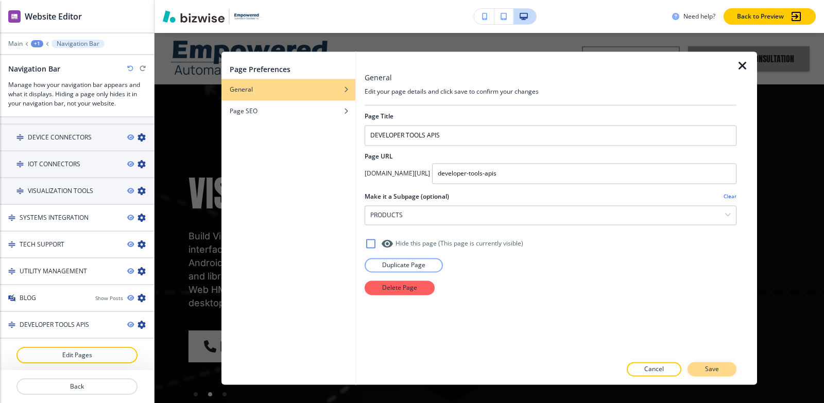
click at [708, 372] on p "Save" at bounding box center [712, 368] width 14 height 9
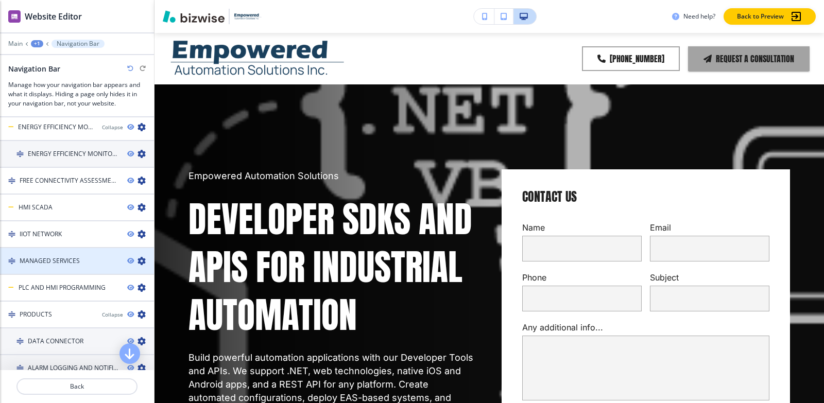
scroll to position [648, 0]
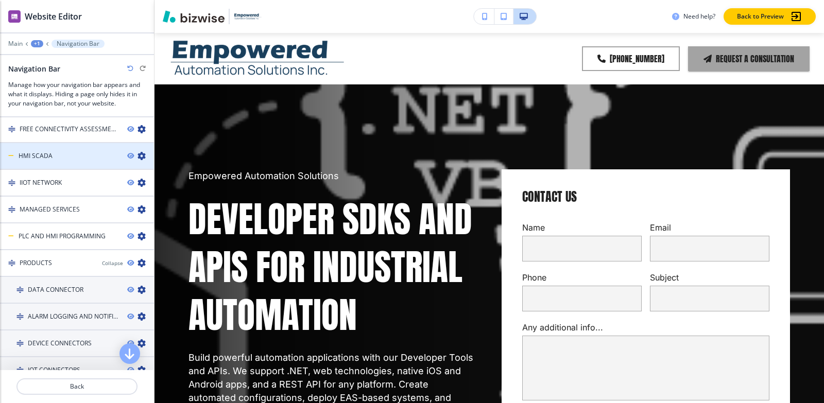
click at [75, 161] on div at bounding box center [77, 165] width 154 height 8
click at [74, 158] on div "HMI SCADA" at bounding box center [59, 155] width 119 height 9
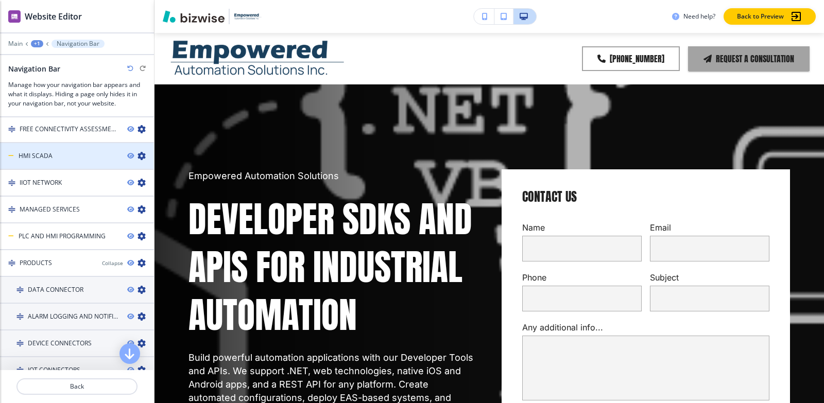
click at [74, 158] on div "HMI SCADA" at bounding box center [59, 155] width 119 height 9
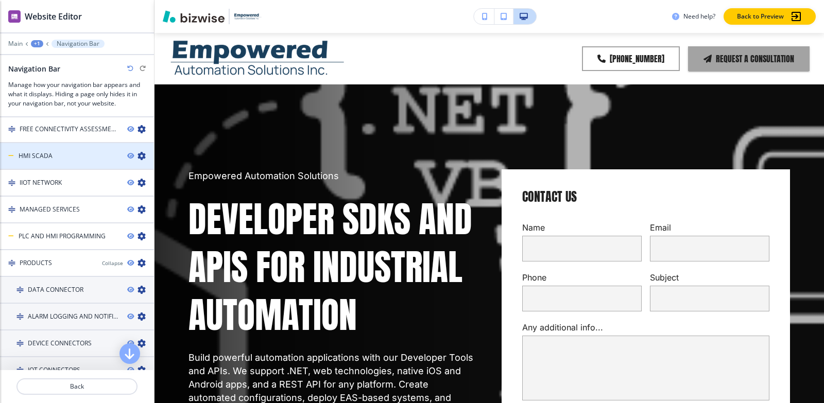
click at [74, 158] on div "HMI SCADA" at bounding box center [59, 155] width 119 height 9
click at [137, 155] on icon "button" at bounding box center [141, 156] width 8 height 8
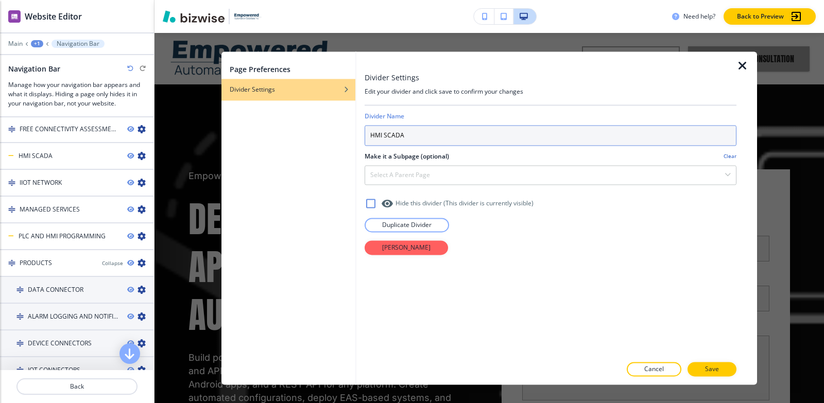
drag, startPoint x: 471, startPoint y: 134, endPoint x: 230, endPoint y: 139, distance: 242.0
click at [230, 139] on div "Page Preferences Divider Settings Divider Settings Edit your divider and click …" at bounding box center [488, 217] width 535 height 333
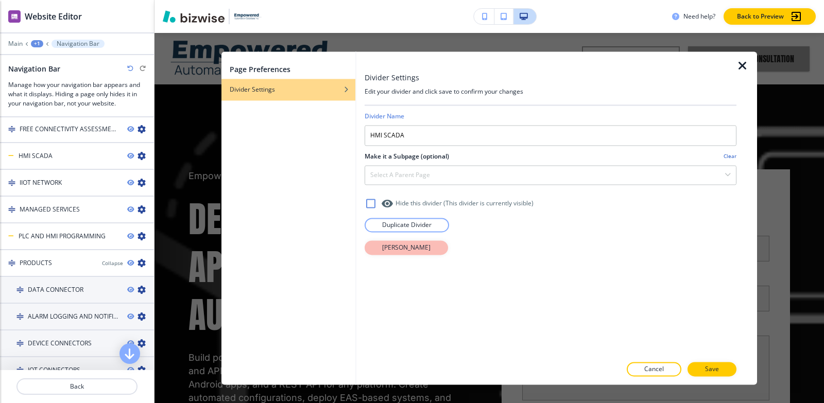
click at [416, 248] on p "Delete Divider" at bounding box center [406, 247] width 48 height 9
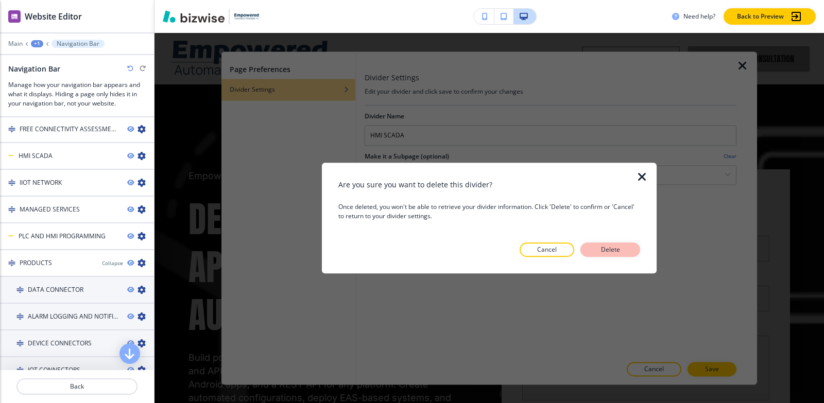
click at [603, 248] on p "Delete" at bounding box center [610, 249] width 25 height 9
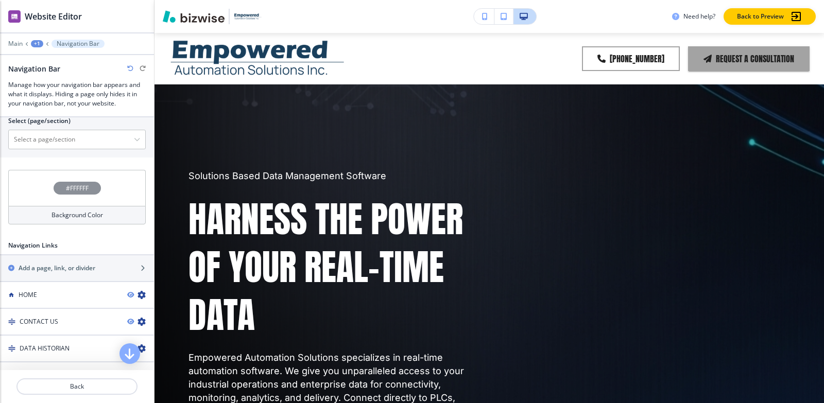
scroll to position [339, 0]
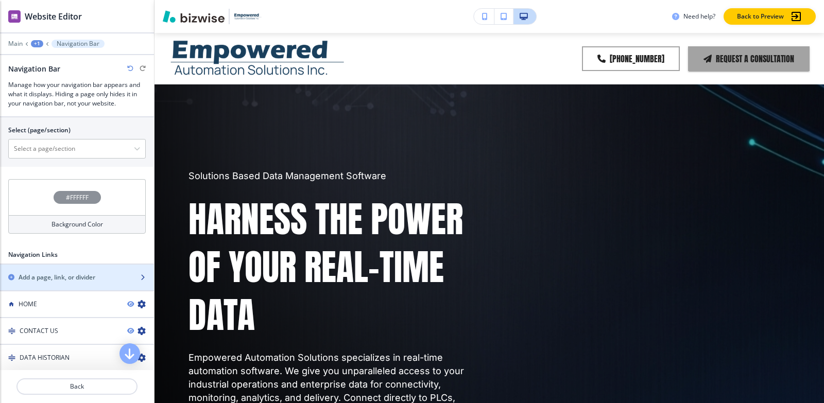
drag, startPoint x: 79, startPoint y: 276, endPoint x: 86, endPoint y: 277, distance: 6.8
click at [79, 276] on h2 "Add a page, link, or divider" at bounding box center [57, 277] width 77 height 9
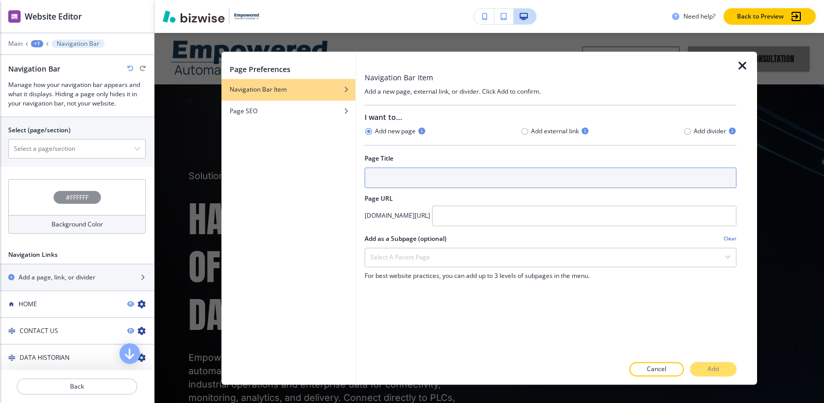
click at [517, 186] on input "text" at bounding box center [550, 177] width 372 height 21
paste input "HMI SCADA"
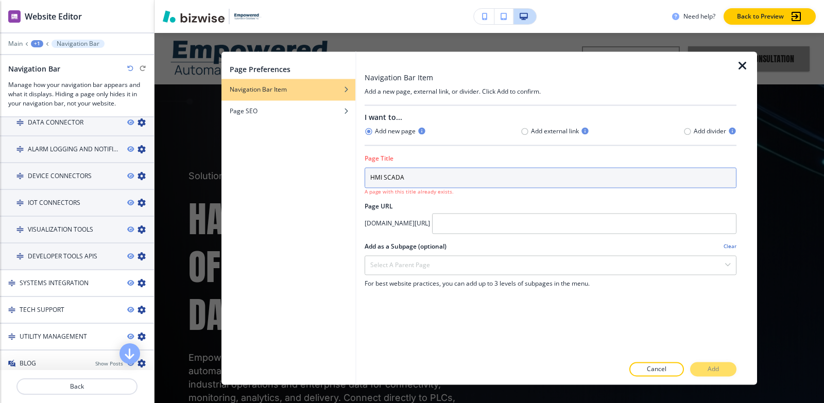
scroll to position [724, 0]
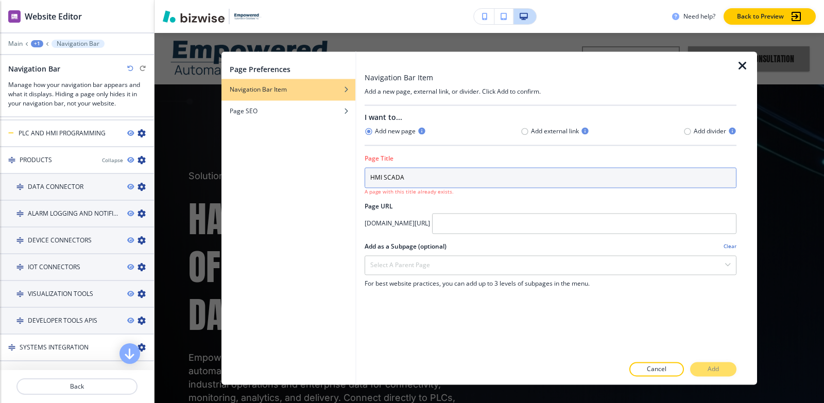
type input "HMI SCADA"
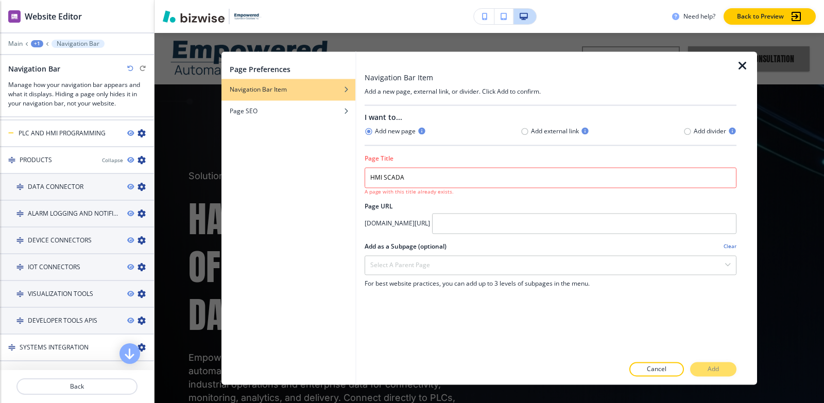
click at [742, 68] on icon "button" at bounding box center [742, 66] width 12 height 12
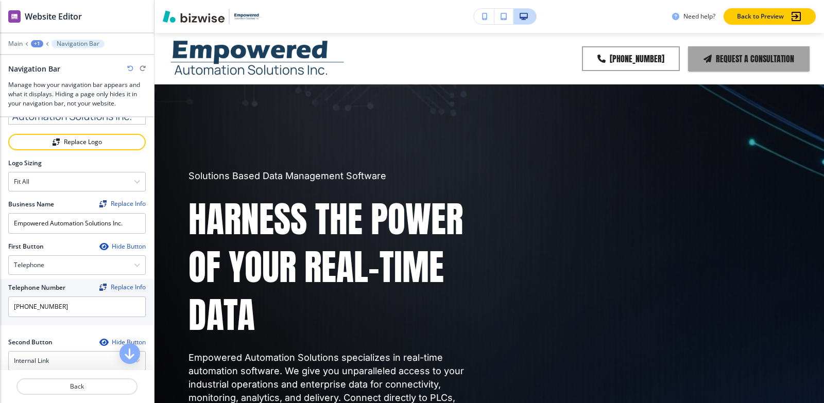
scroll to position [0, 0]
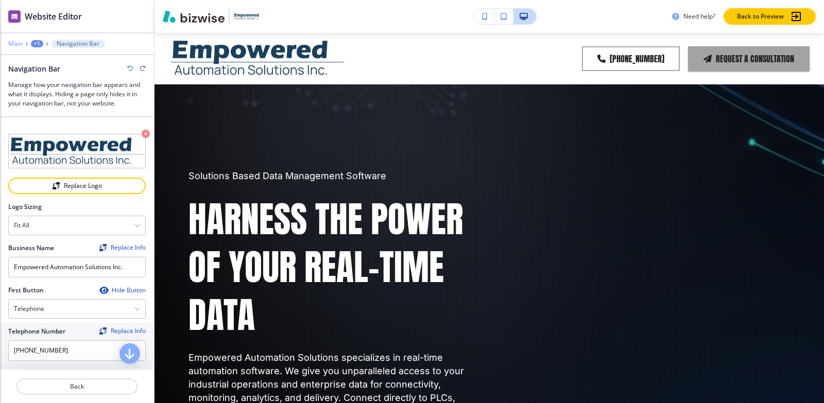
click at [14, 43] on p "Main" at bounding box center [15, 43] width 14 height 7
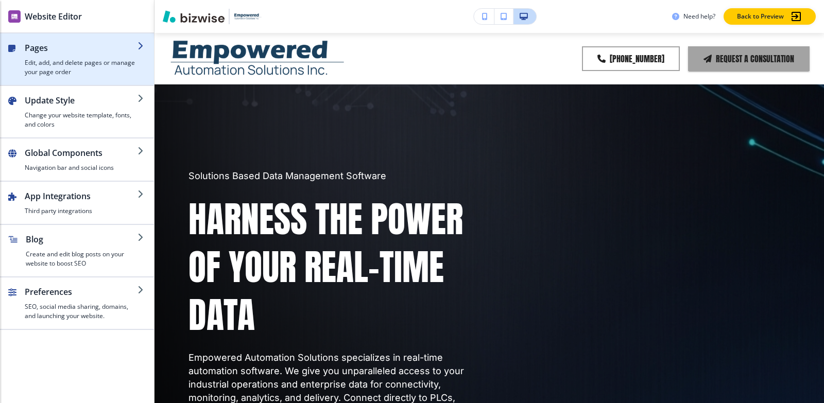
click at [50, 52] on h2 "Pages" at bounding box center [81, 48] width 113 height 12
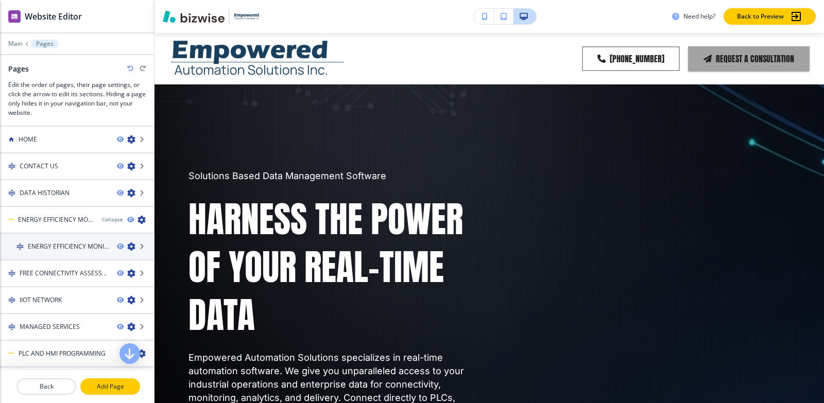
click at [95, 391] on p "Add Page" at bounding box center [110, 386] width 58 height 9
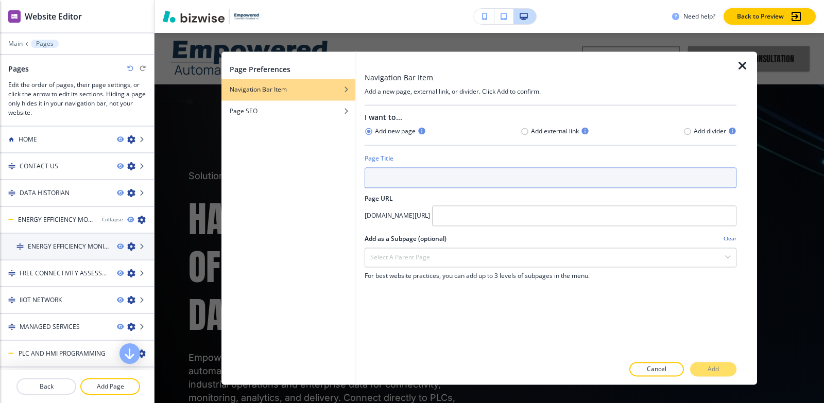
click at [451, 177] on input "text" at bounding box center [550, 177] width 372 height 21
paste input "HMI SCADA"
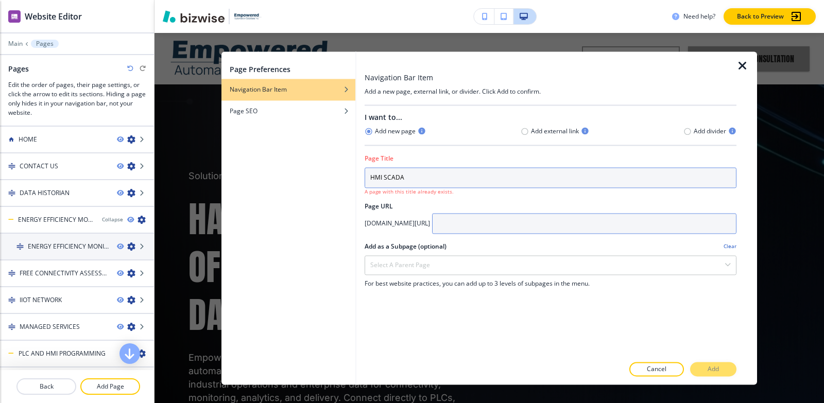
type input "HMI SCADA"
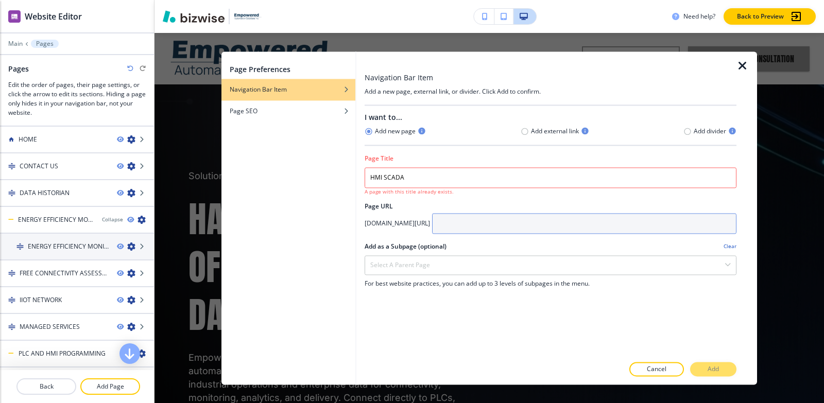
click at [535, 218] on input "text" at bounding box center [584, 223] width 304 height 21
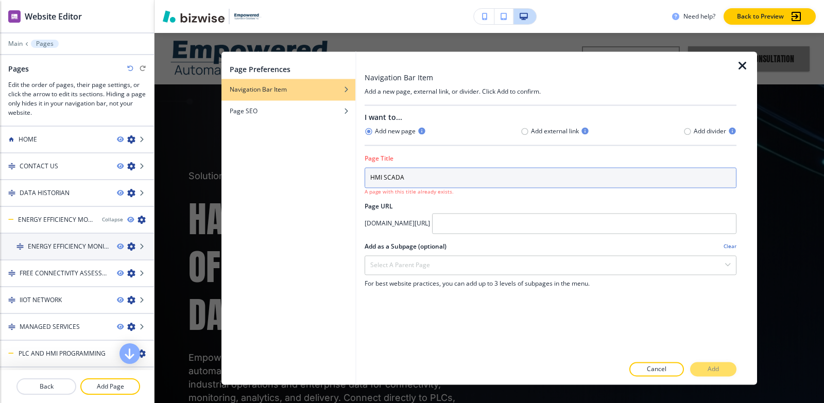
click at [465, 168] on input "HMI SCADA" at bounding box center [550, 177] width 372 height 21
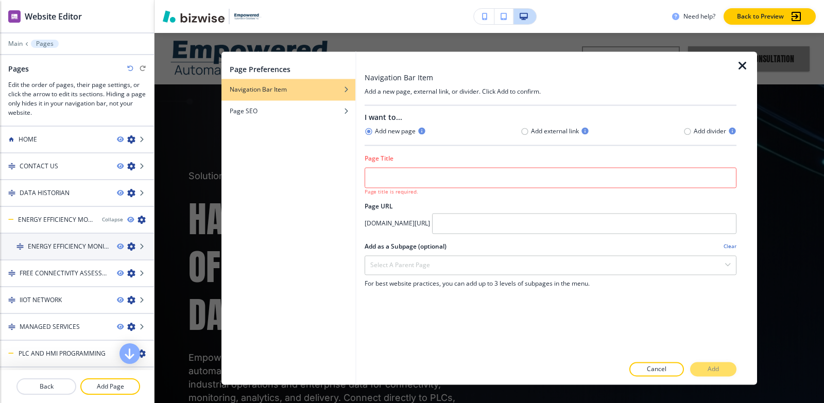
click at [741, 64] on icon "button" at bounding box center [742, 66] width 12 height 12
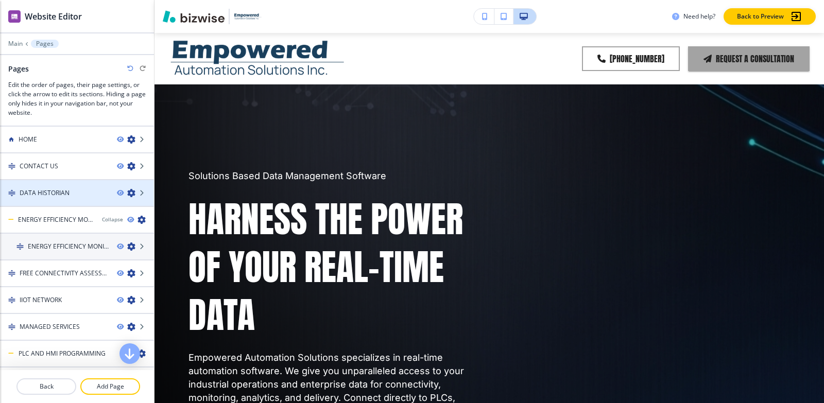
scroll to position [51, 0]
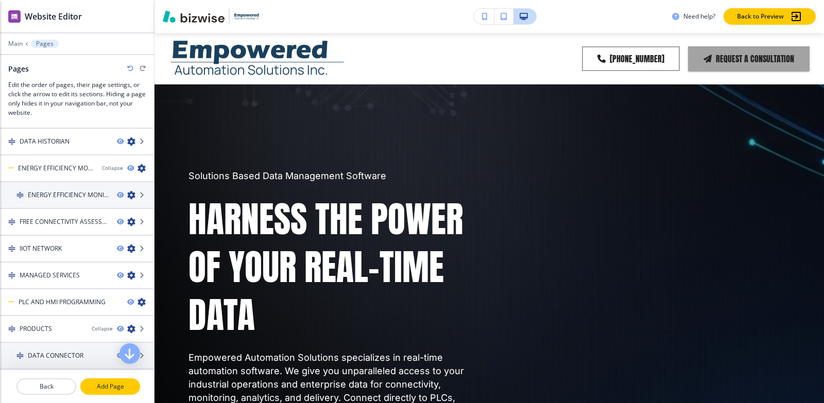
click at [118, 382] on p "Add Page" at bounding box center [110, 386] width 58 height 9
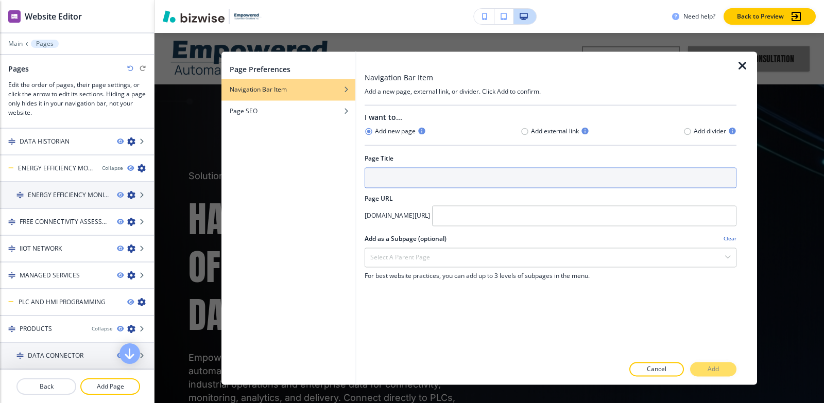
click at [395, 178] on input "text" at bounding box center [550, 177] width 372 height 21
paste input "HMI SCADA"
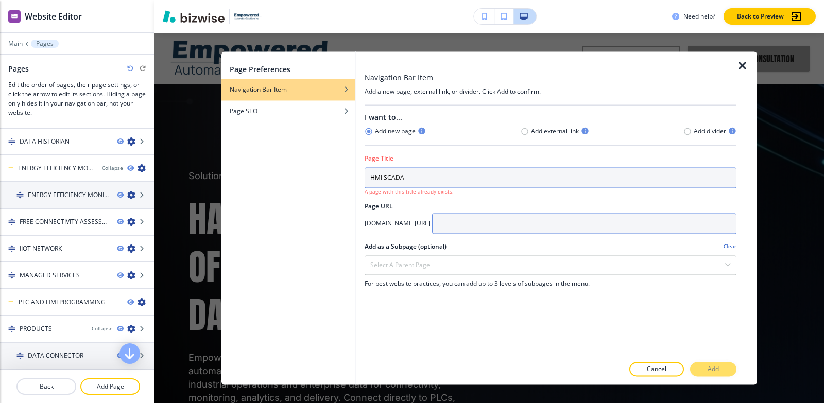
type input "HMI SCADA"
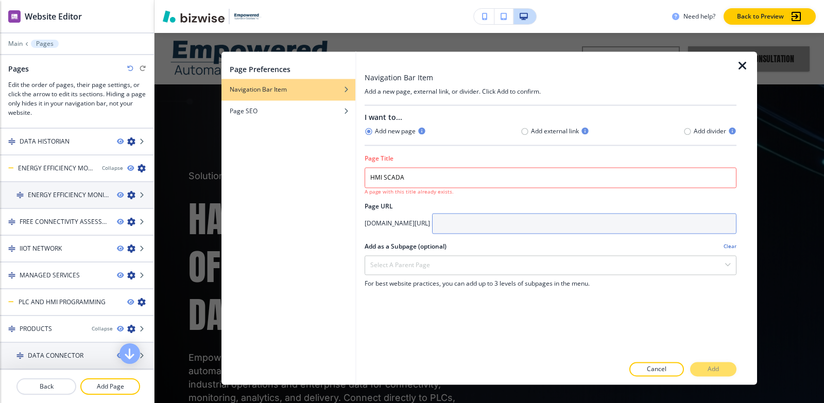
click at [531, 225] on input "text" at bounding box center [584, 223] width 304 height 21
click at [535, 223] on input "text" at bounding box center [584, 223] width 304 height 21
paste input "hmi-scada"
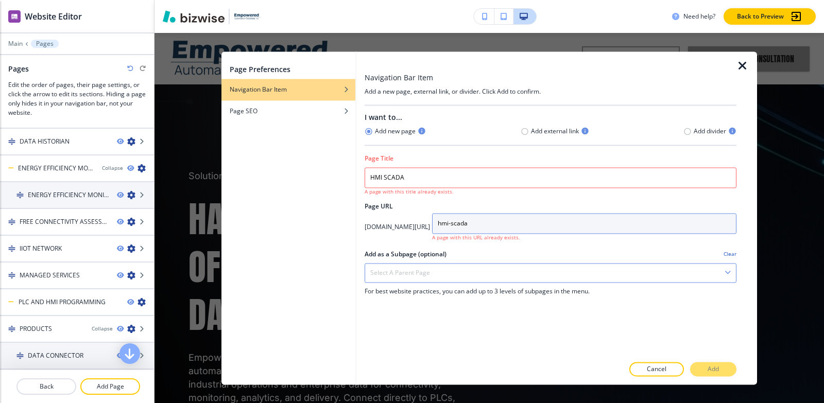
type input "hmi-scada"
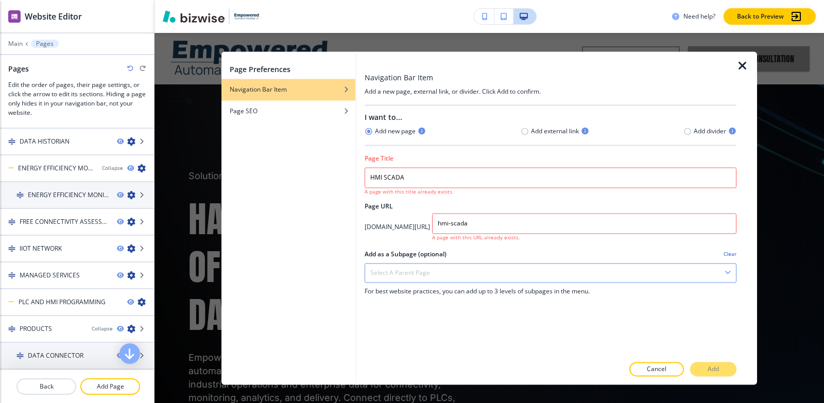
click at [456, 268] on div "Select a parent page" at bounding box center [550, 273] width 371 height 19
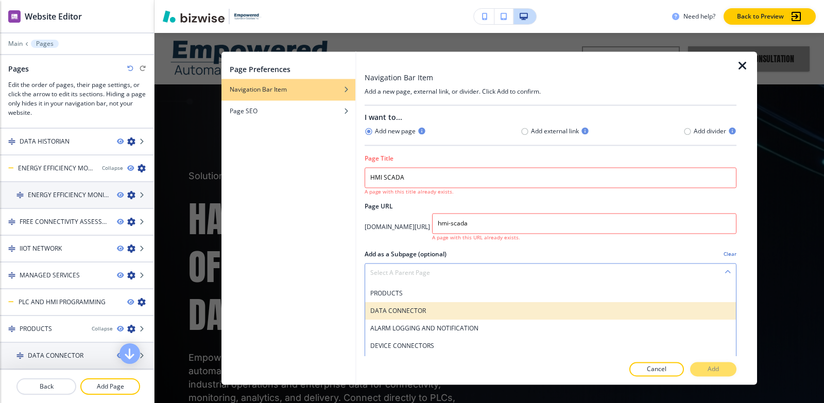
scroll to position [154, 0]
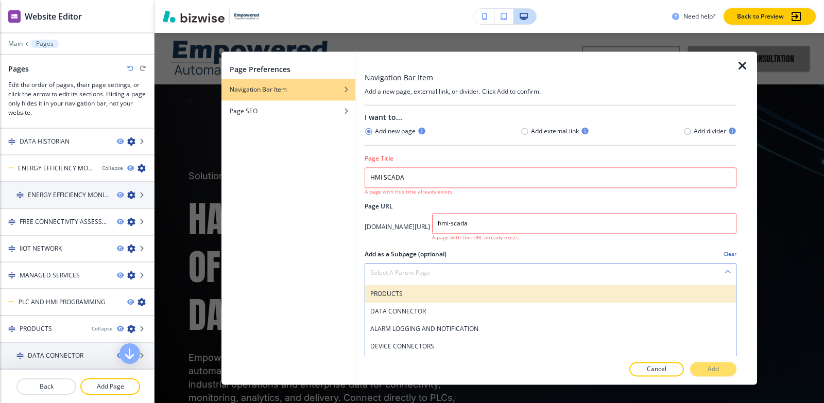
click at [439, 301] on div "PRODUCTS" at bounding box center [550, 294] width 371 height 18
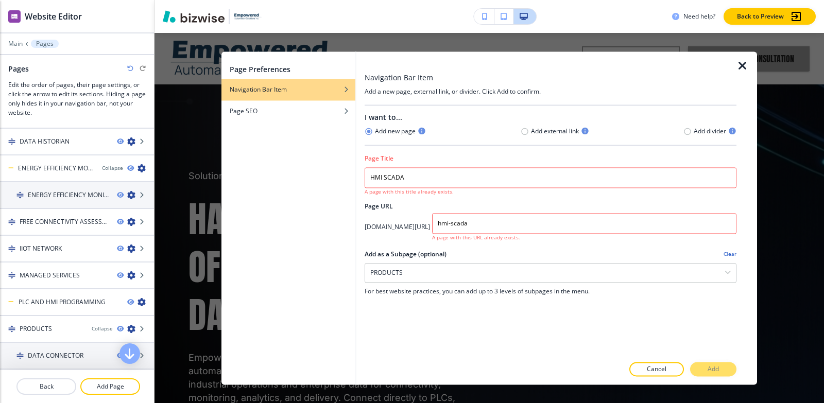
click at [429, 164] on div at bounding box center [550, 165] width 372 height 4
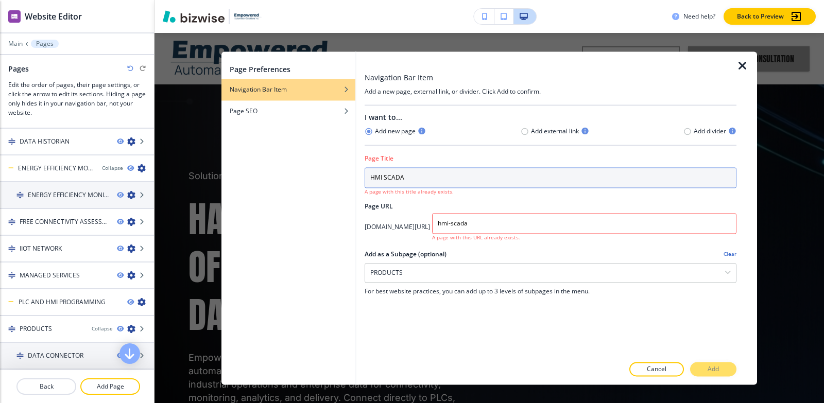
click at [430, 171] on input "HMI SCADA" at bounding box center [550, 177] width 372 height 21
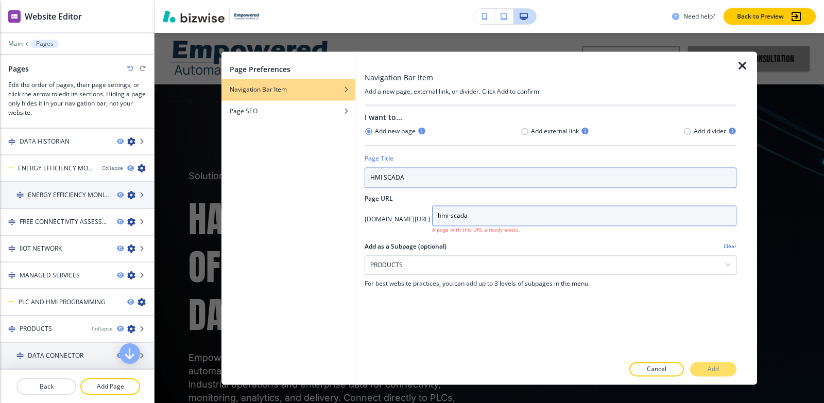
type input "HMI SCADA"
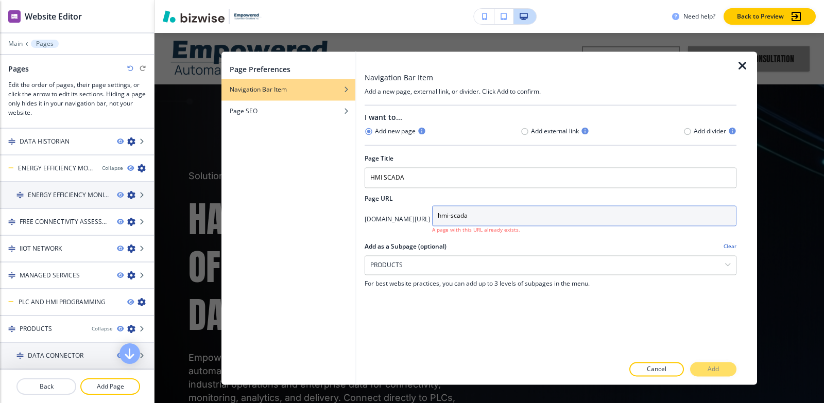
click at [561, 219] on input "hmi-scada" at bounding box center [584, 215] width 304 height 21
type input "hmi-scada"
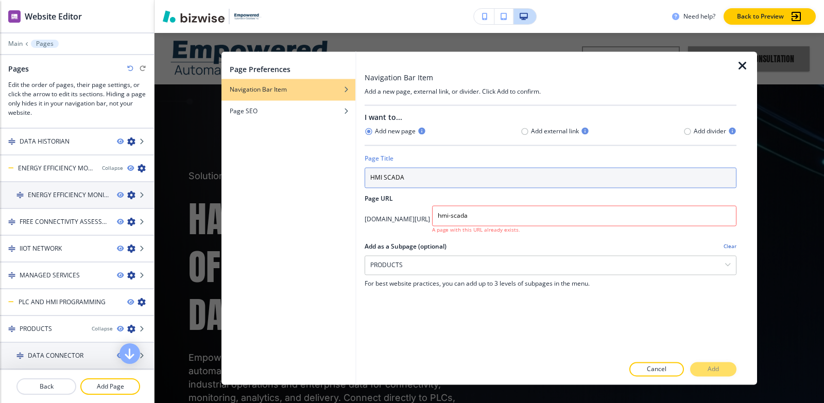
click at [441, 179] on input "HMI SCADA" at bounding box center [550, 177] width 372 height 21
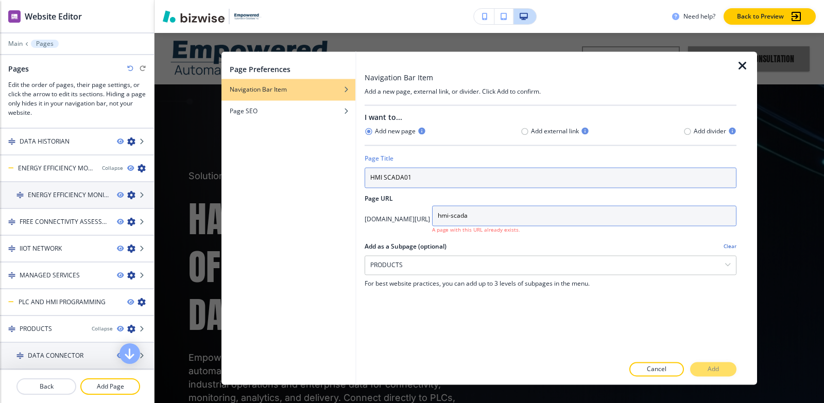
type input "HMI SCADA01"
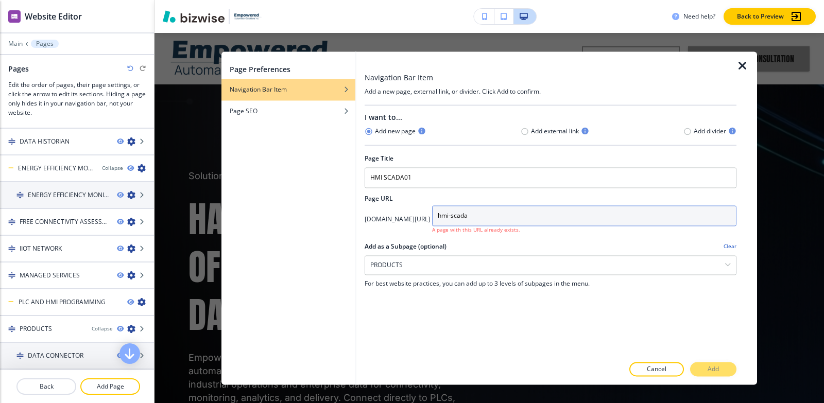
click at [568, 213] on input "hmi-scada" at bounding box center [584, 215] width 304 height 21
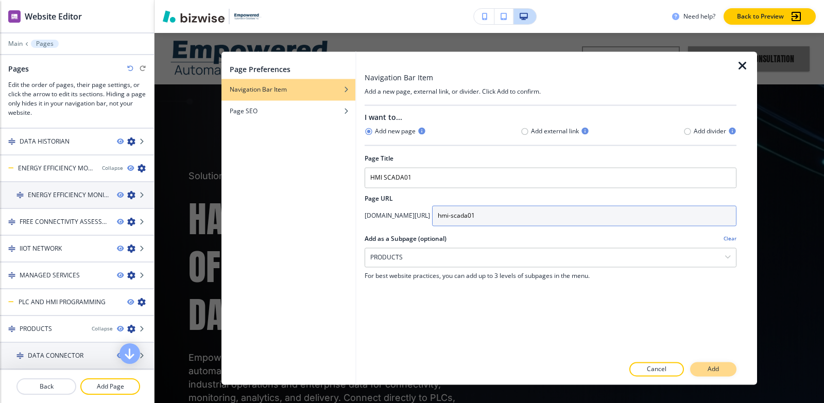
type input "hmi-scada01"
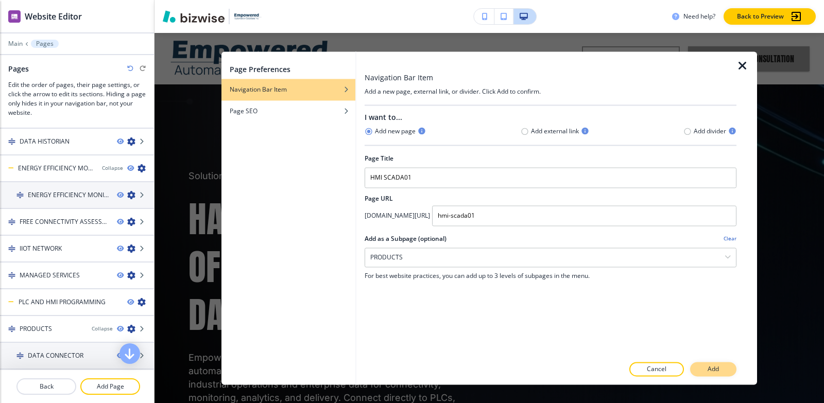
click at [714, 370] on p "Add" at bounding box center [712, 368] width 11 height 9
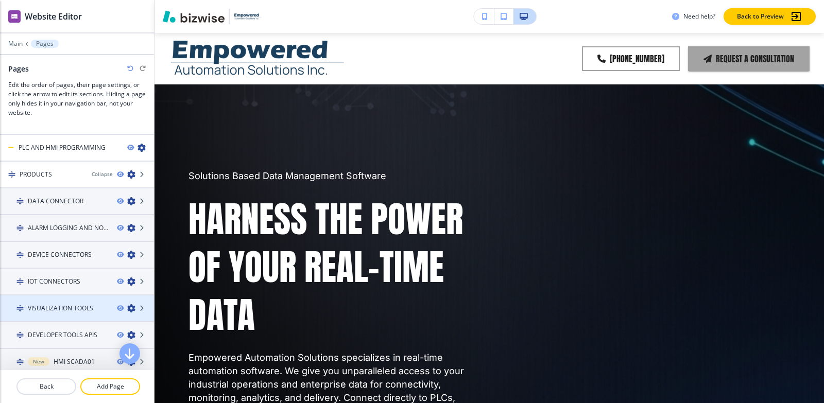
scroll to position [257, 0]
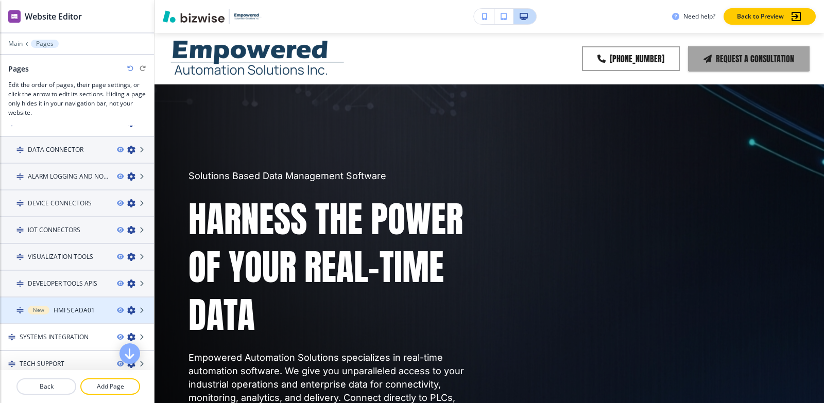
click at [127, 310] on icon "button" at bounding box center [131, 310] width 8 height 8
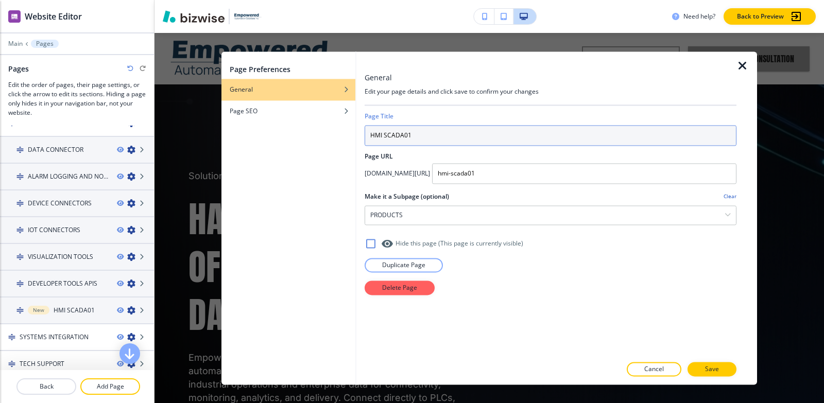
click at [416, 134] on input "HMI SCADA01" at bounding box center [550, 135] width 372 height 21
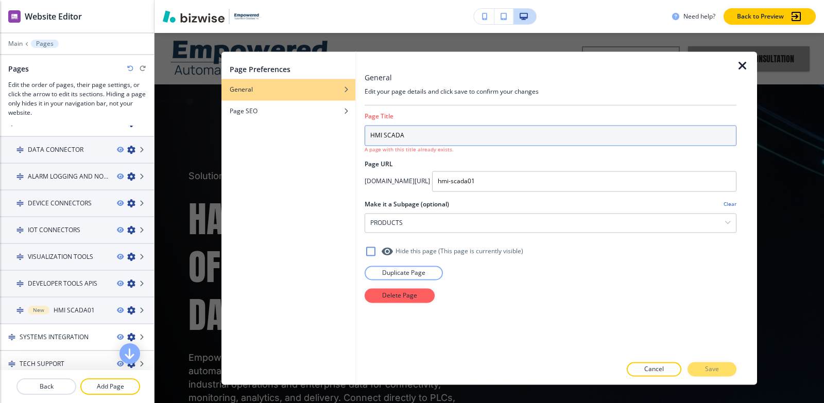
type input "HMI SCADA"
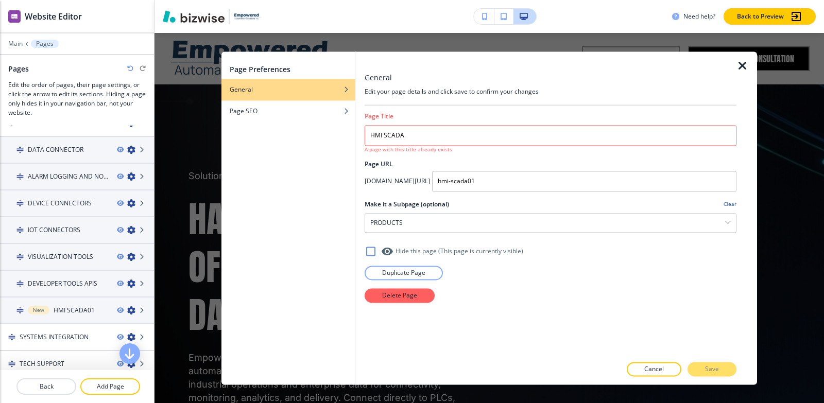
click at [737, 60] on icon "button" at bounding box center [742, 66] width 12 height 12
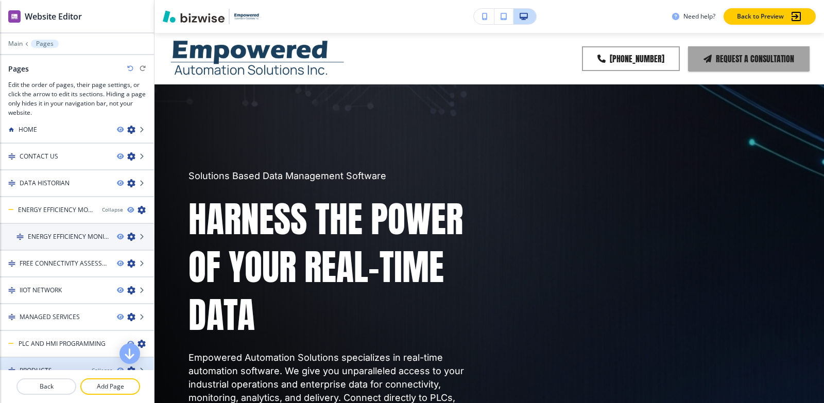
scroll to position [0, 0]
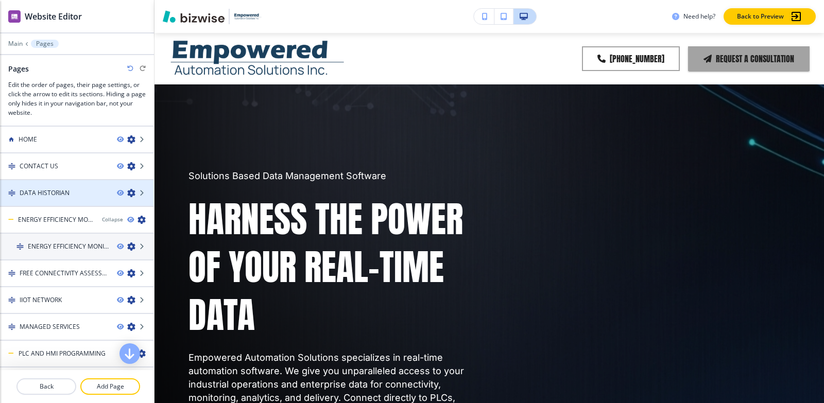
click at [127, 193] on icon "button" at bounding box center [131, 193] width 8 height 8
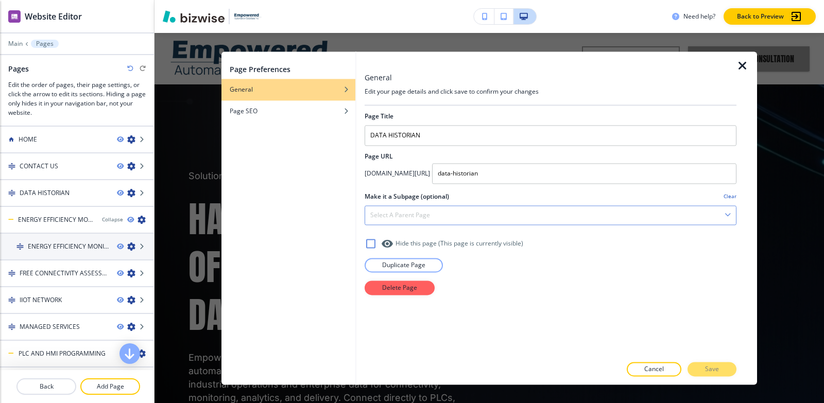
click at [437, 213] on div "Select a parent page" at bounding box center [550, 215] width 371 height 19
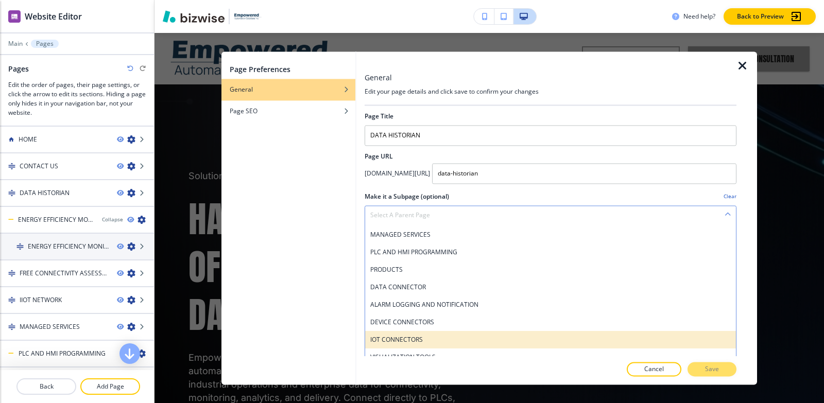
scroll to position [103, 0]
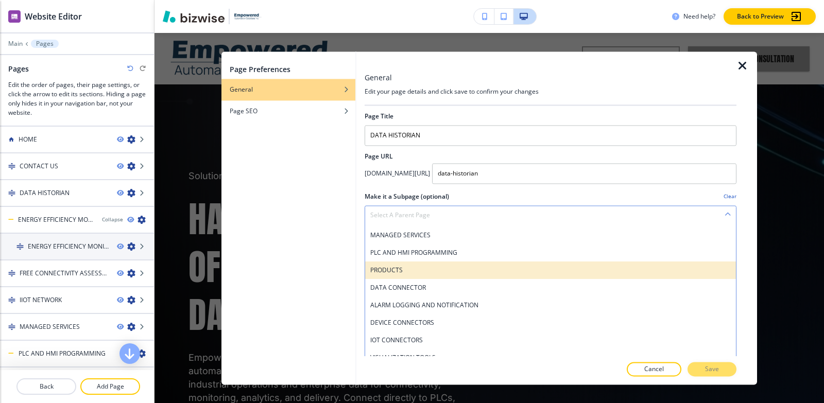
click at [436, 271] on h4 "PRODUCTS" at bounding box center [550, 270] width 360 height 9
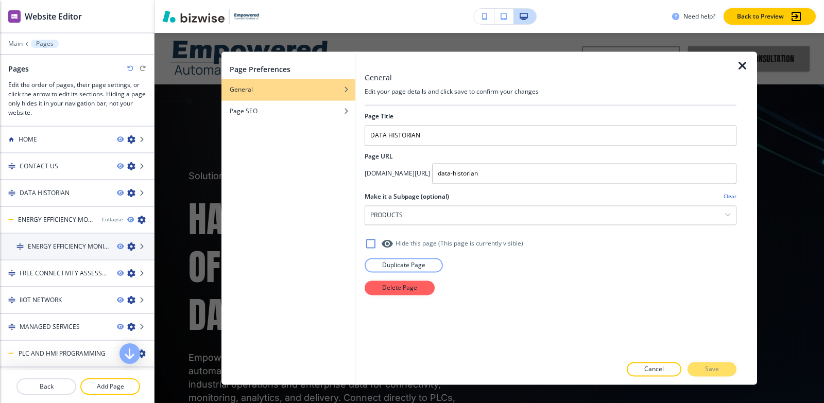
click at [703, 370] on div "Cancel Save" at bounding box center [550, 369] width 372 height 14
click at [741, 65] on icon "button" at bounding box center [742, 66] width 12 height 12
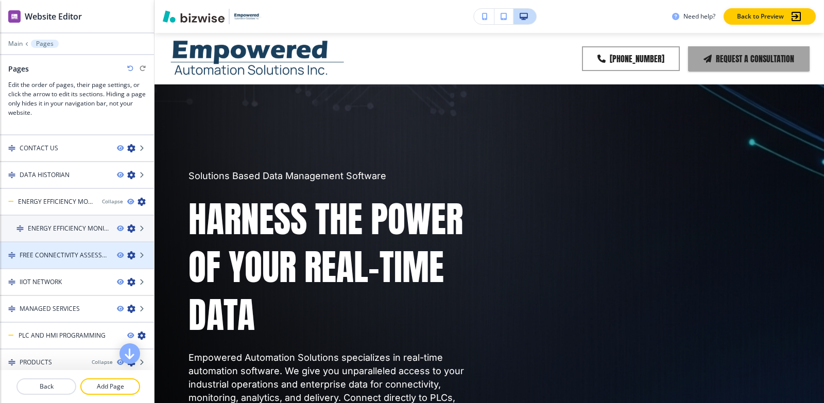
scroll to position [0, 0]
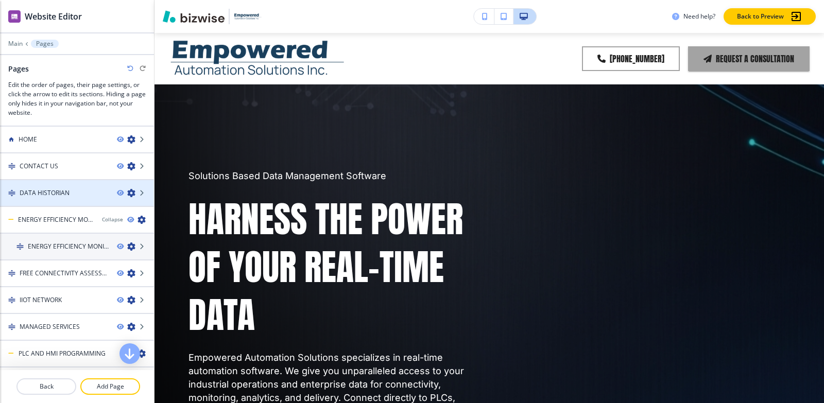
click at [71, 187] on div at bounding box center [77, 184] width 154 height 8
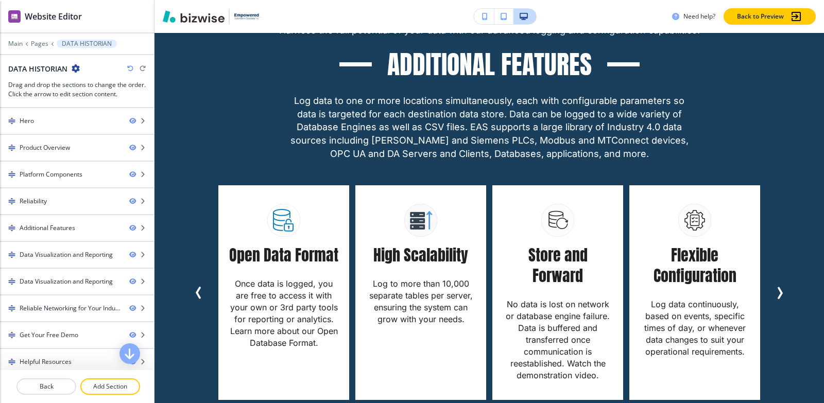
scroll to position [1699, 0]
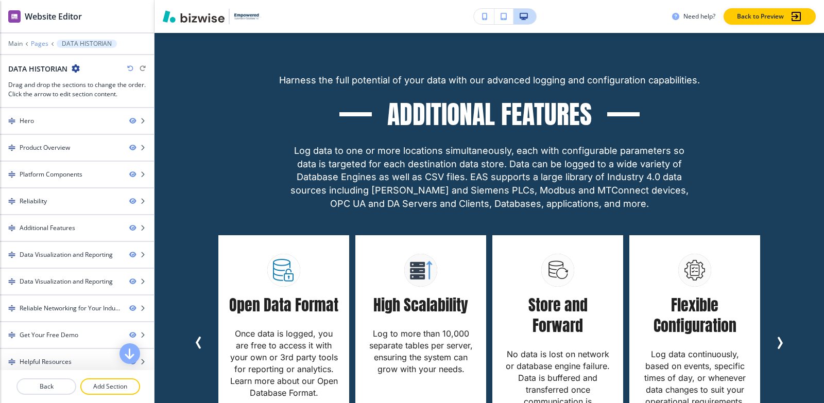
click at [38, 42] on p "Pages" at bounding box center [40, 43] width 18 height 7
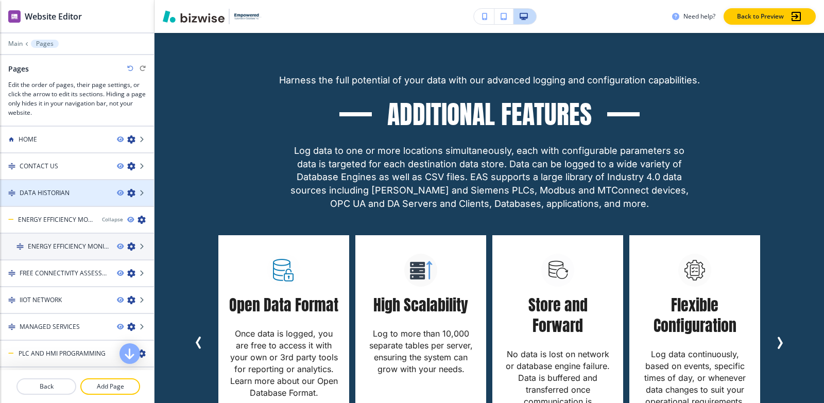
click at [60, 201] on div at bounding box center [77, 202] width 154 height 8
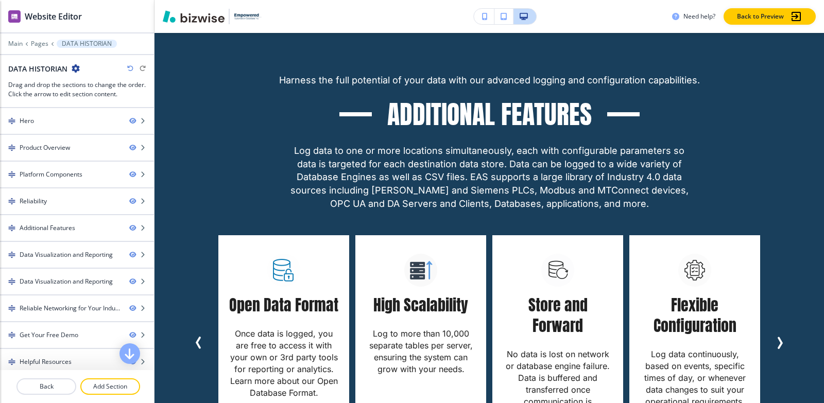
click at [48, 42] on div "Main Pages DATA HISTORIAN" at bounding box center [76, 44] width 137 height 8
click at [40, 46] on p "Pages" at bounding box center [40, 43] width 18 height 7
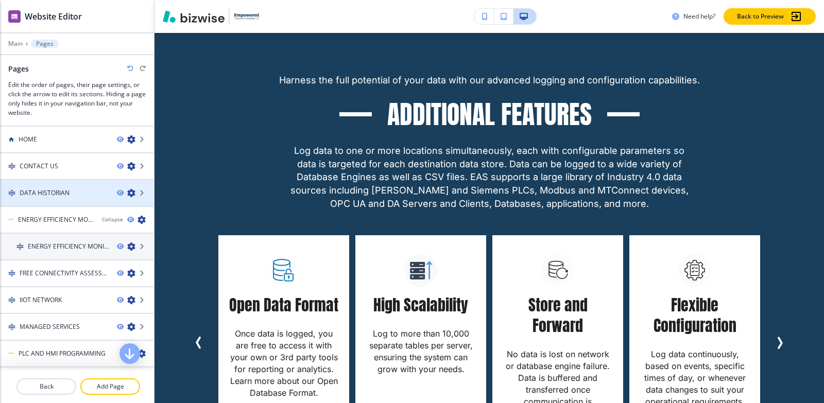
click at [127, 195] on icon "button" at bounding box center [131, 193] width 8 height 8
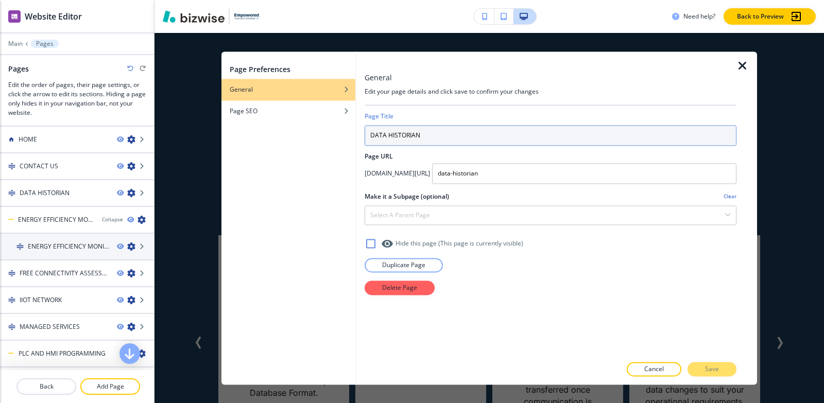
drag, startPoint x: 463, startPoint y: 135, endPoint x: 252, endPoint y: 153, distance: 212.4
click at [252, 153] on div "Page Preferences General Page SEO General Edit your page details and click save…" at bounding box center [488, 217] width 535 height 333
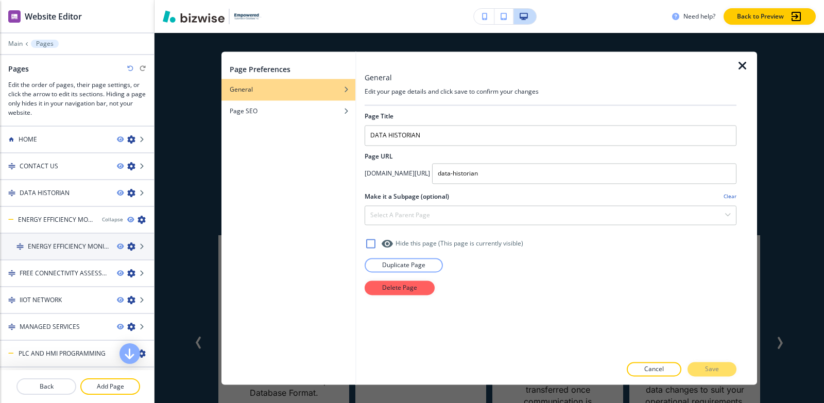
drag, startPoint x: 744, startPoint y: 65, endPoint x: 728, endPoint y: 71, distance: 16.9
click at [742, 65] on icon "button" at bounding box center [742, 66] width 12 height 12
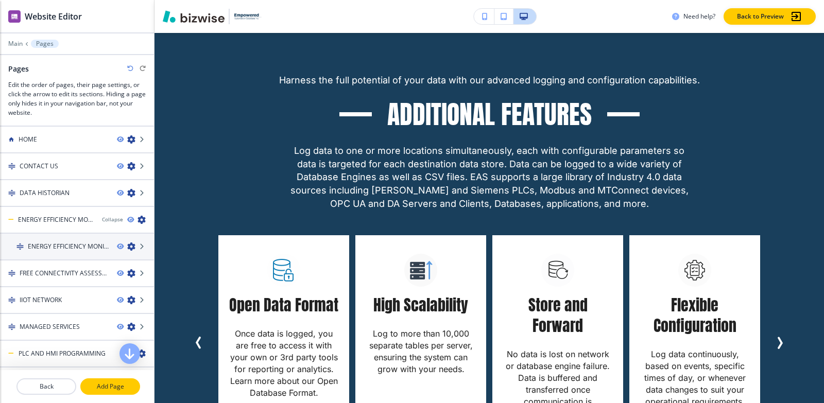
click at [98, 381] on button "Add Page" at bounding box center [110, 386] width 60 height 16
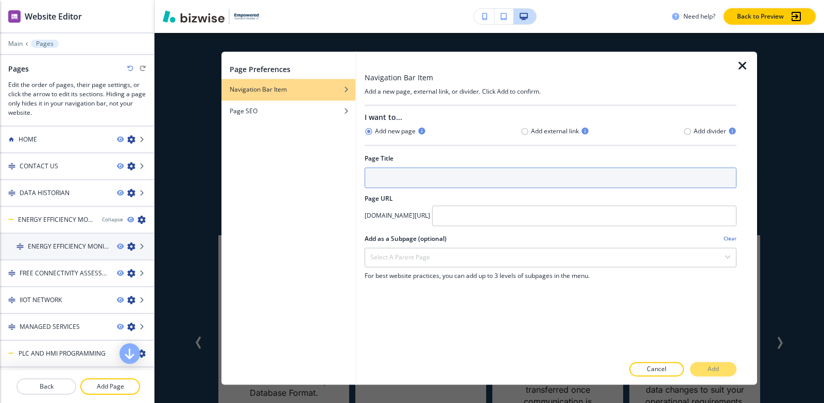
click at [415, 181] on input "text" at bounding box center [550, 177] width 372 height 21
paste input "DATA HISTORIAN"
type input "DATA HISTORIAN01"
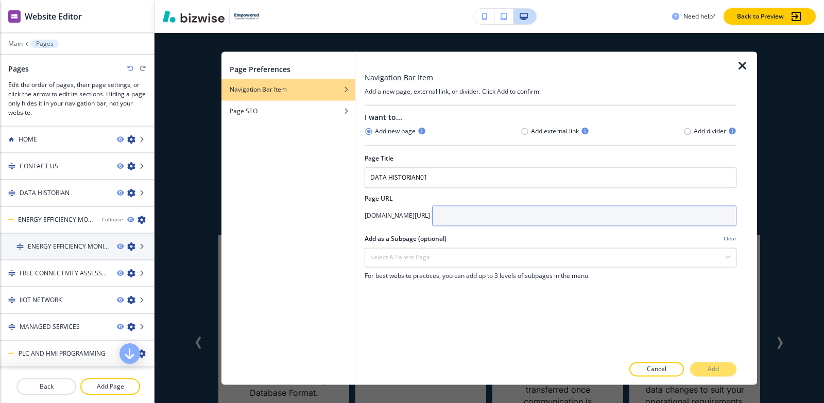
click at [543, 208] on input "text" at bounding box center [584, 215] width 304 height 21
paste input "data-historian"
type input "data-historian01"
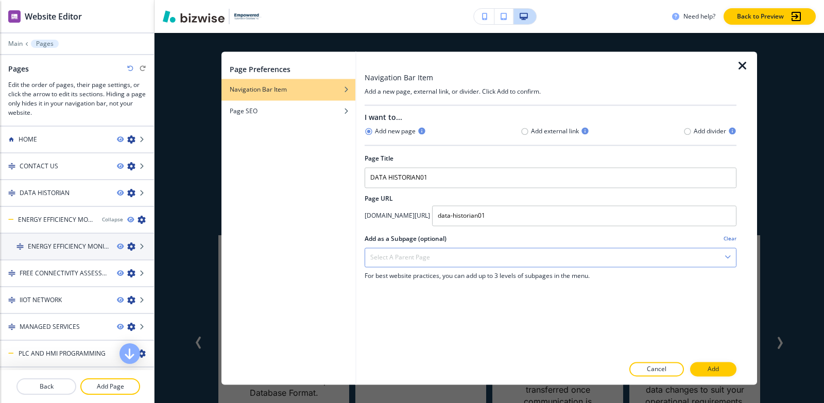
click at [498, 264] on div "Select a parent page" at bounding box center [550, 257] width 371 height 19
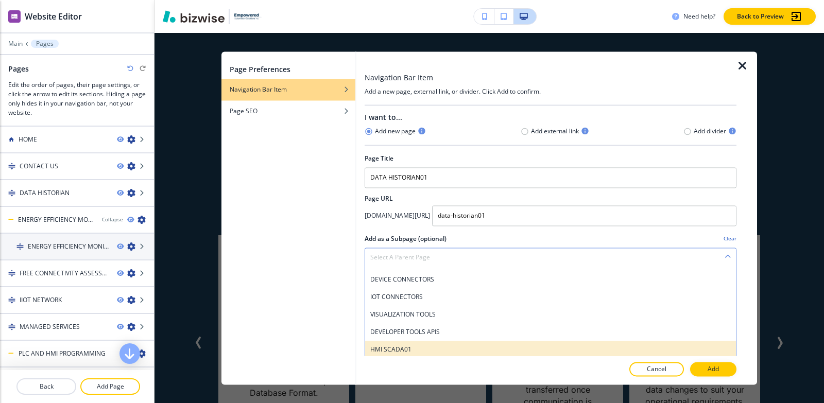
scroll to position [154, 0]
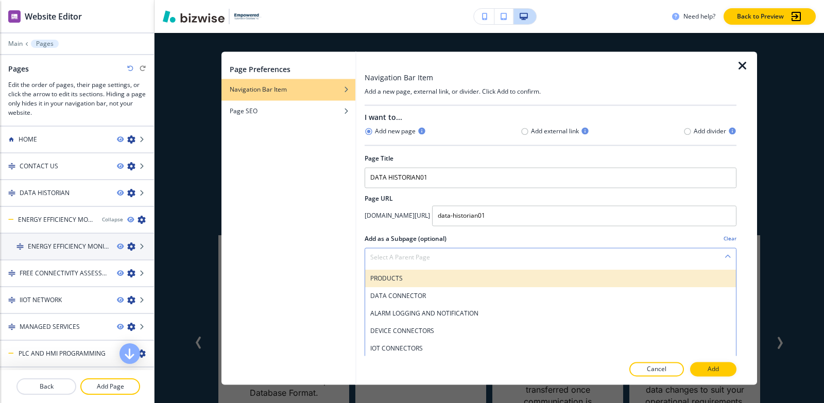
click at [444, 283] on div "PRODUCTS" at bounding box center [550, 279] width 371 height 18
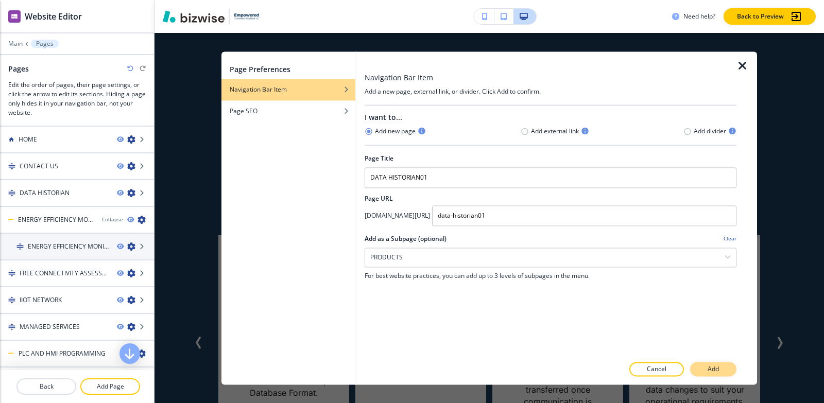
click at [709, 366] on p "Add" at bounding box center [712, 368] width 11 height 9
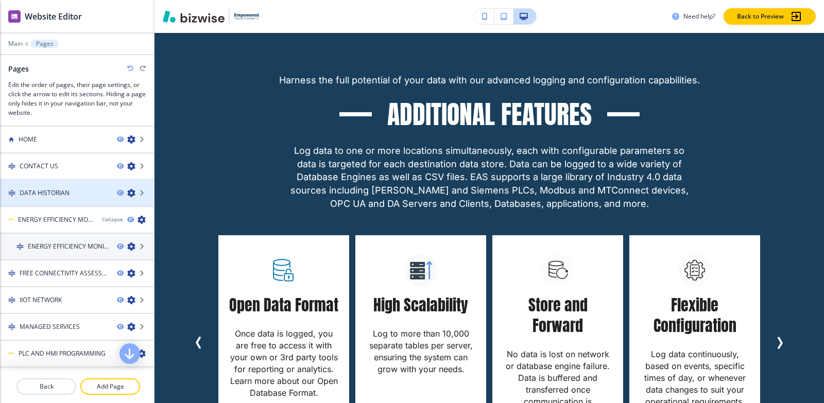
click at [61, 195] on h4 "DATA HISTORIAN" at bounding box center [45, 192] width 50 height 9
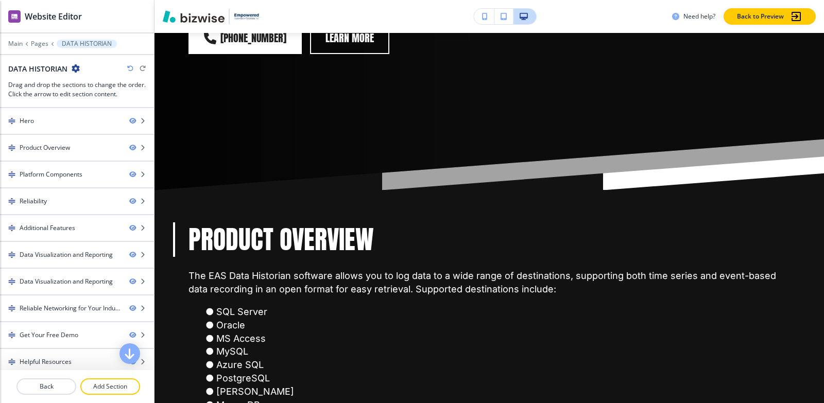
scroll to position [0, 0]
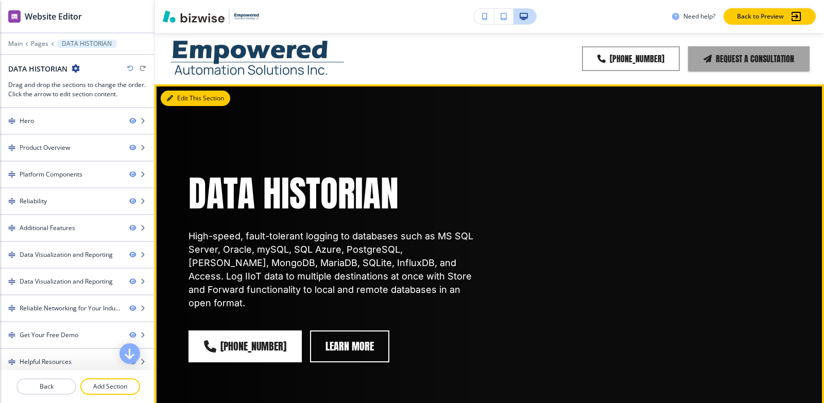
click at [178, 100] on button "Edit This Section" at bounding box center [195, 98] width 69 height 15
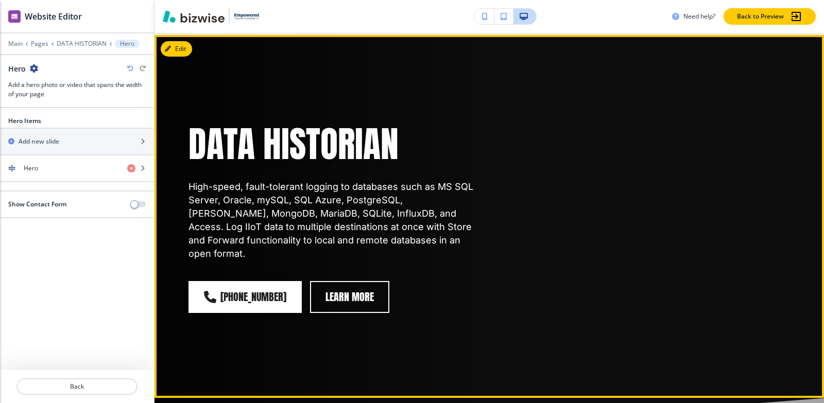
scroll to position [51, 0]
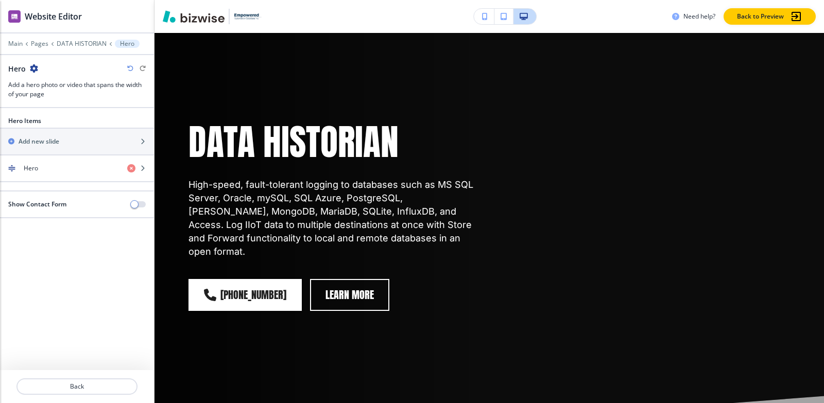
click at [31, 68] on icon "button" at bounding box center [34, 68] width 8 height 8
click at [61, 107] on p "Duplicate Section" at bounding box center [62, 104] width 53 height 9
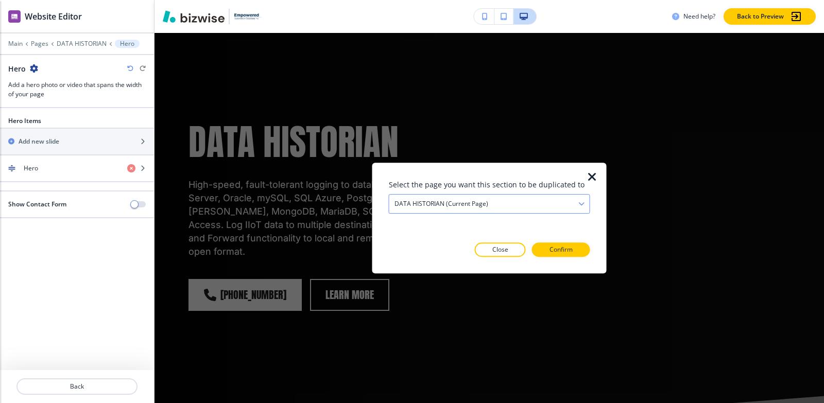
click at [551, 206] on div "DATA HISTORIAN (current page)" at bounding box center [489, 204] width 200 height 19
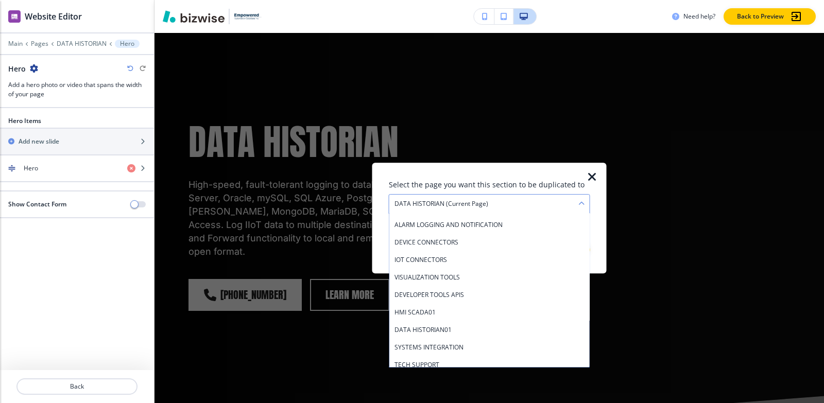
scroll to position [206, 0]
click at [468, 274] on h4 "DATA HISTORIAN01" at bounding box center [489, 278] width 190 height 9
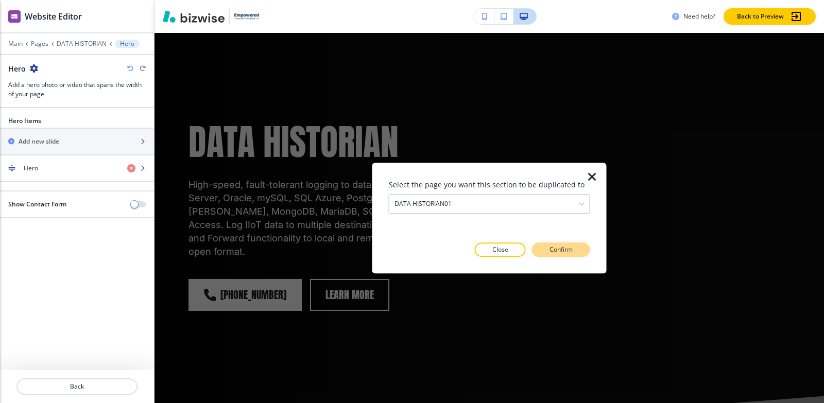
click at [575, 247] on button "Confirm" at bounding box center [561, 249] width 58 height 14
click at [550, 249] on p "Take me there" at bounding box center [552, 249] width 42 height 9
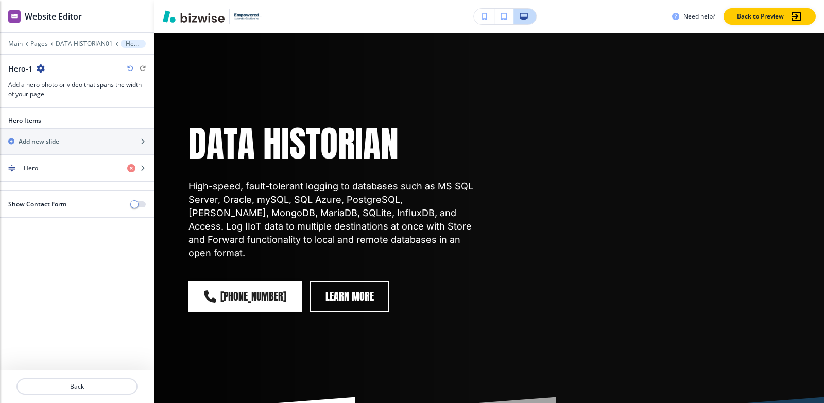
scroll to position [497, 0]
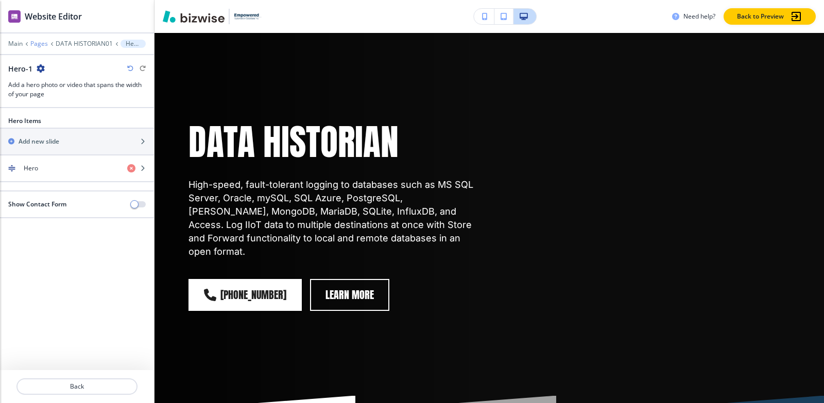
click at [42, 41] on p "Pages" at bounding box center [39, 43] width 18 height 7
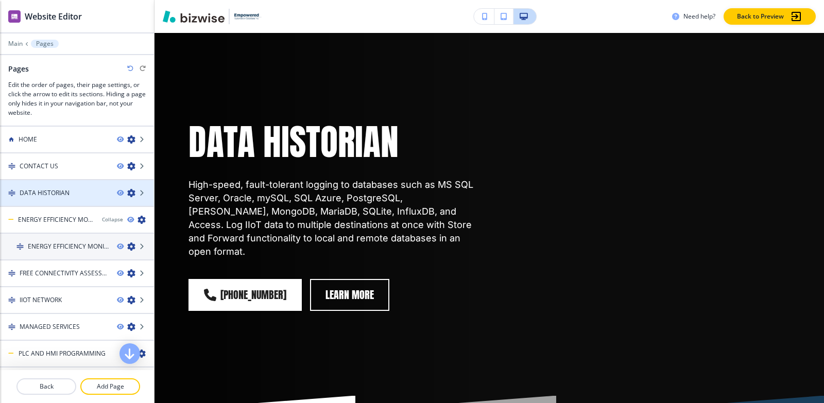
click at [83, 197] on div "DATA HISTORIAN" at bounding box center [54, 192] width 109 height 9
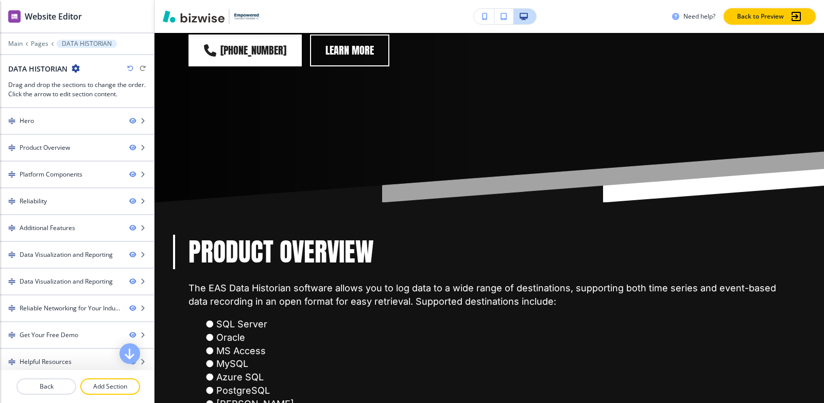
scroll to position [360, 0]
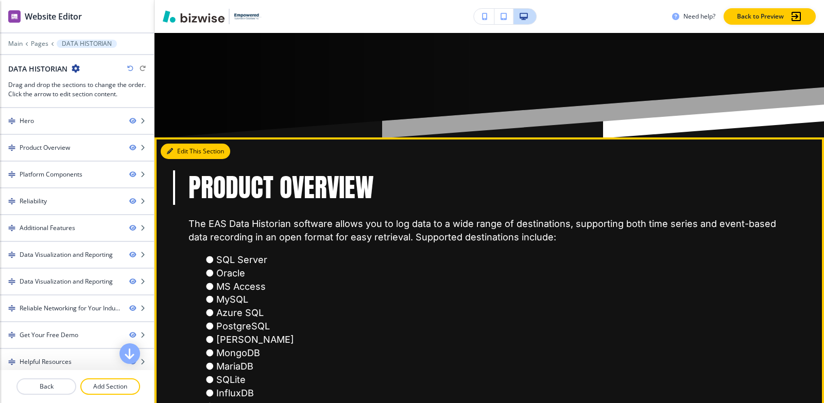
click at [172, 145] on button "Edit This Section" at bounding box center [195, 151] width 69 height 15
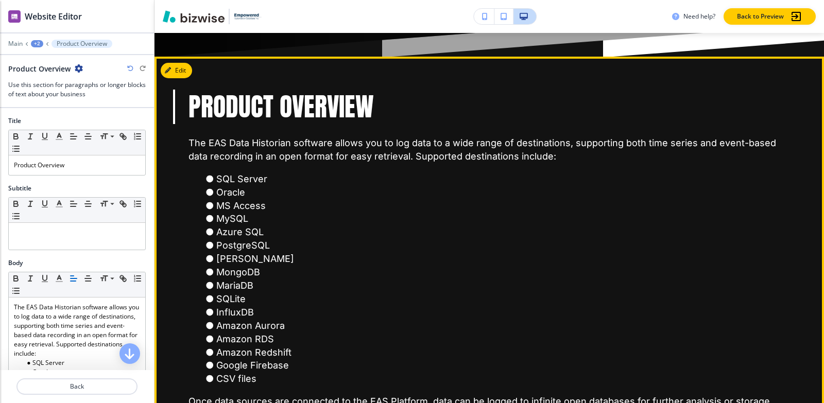
scroll to position [452, 0]
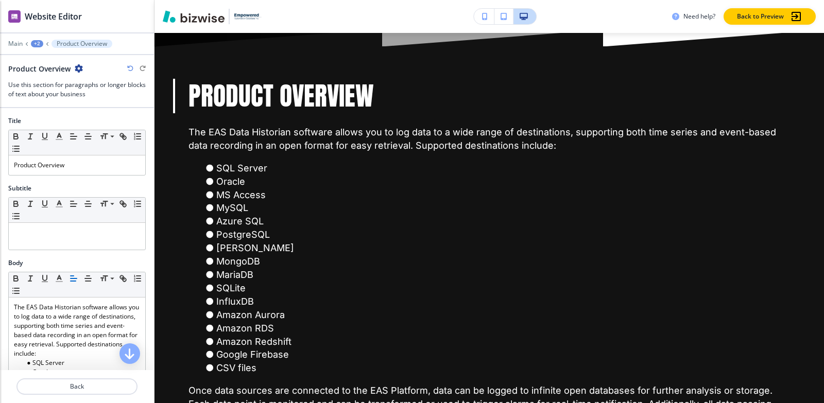
click at [79, 70] on icon "button" at bounding box center [79, 68] width 8 height 8
click at [124, 104] on p "Duplicate Section" at bounding box center [107, 104] width 53 height 9
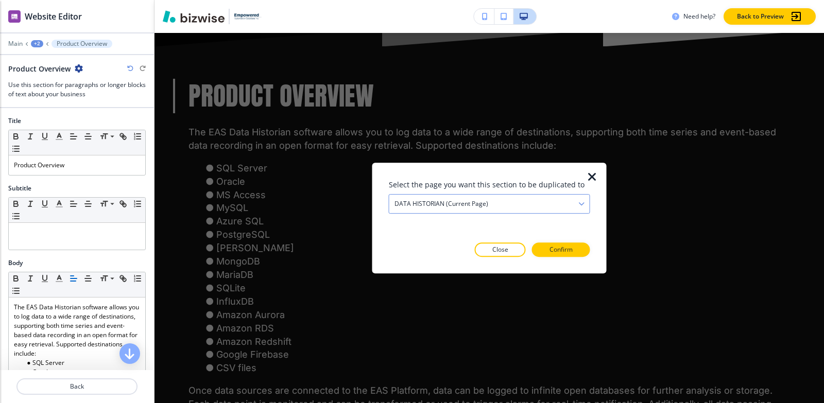
click at [507, 207] on div "DATA HISTORIAN (current page)" at bounding box center [489, 204] width 200 height 19
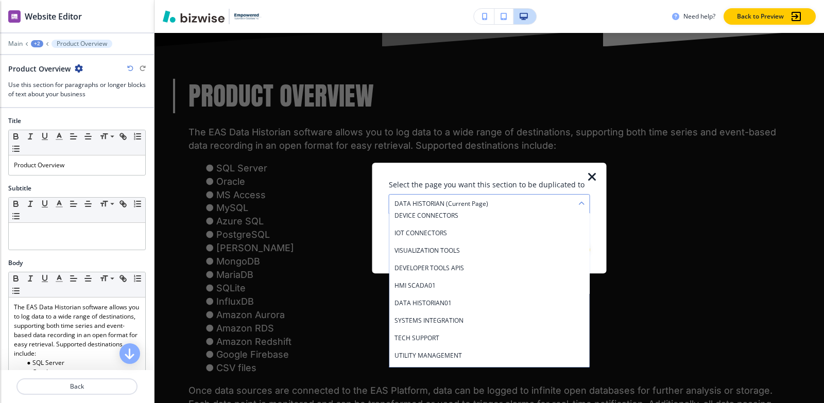
scroll to position [206, 0]
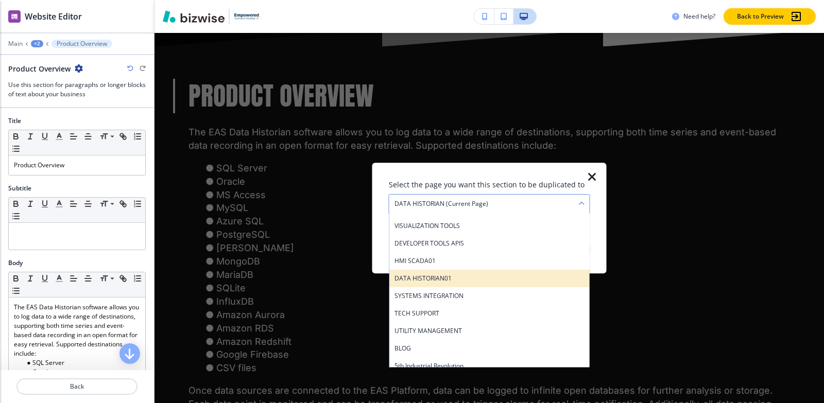
click at [459, 279] on h4 "DATA HISTORIAN01" at bounding box center [489, 278] width 190 height 9
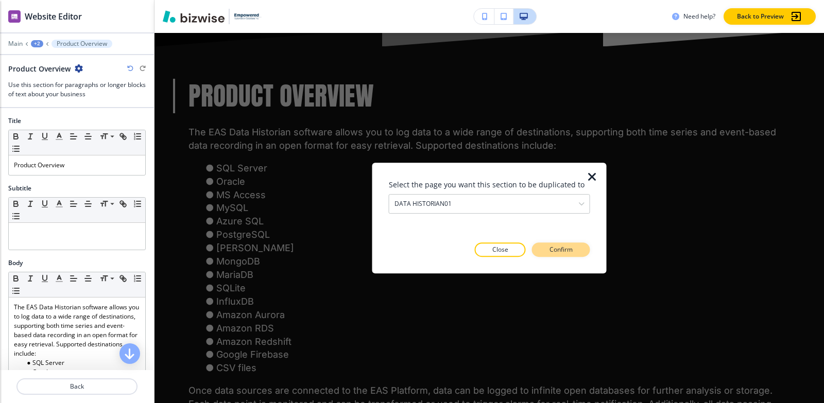
click at [552, 251] on p "Confirm" at bounding box center [560, 249] width 23 height 9
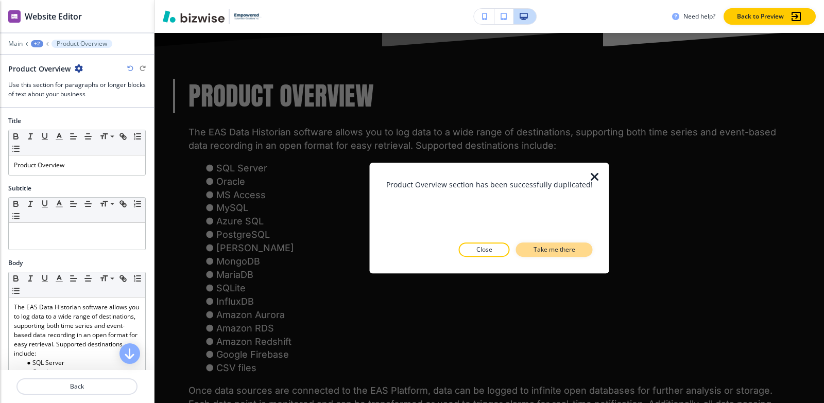
click at [573, 251] on button "Take me there" at bounding box center [554, 249] width 77 height 14
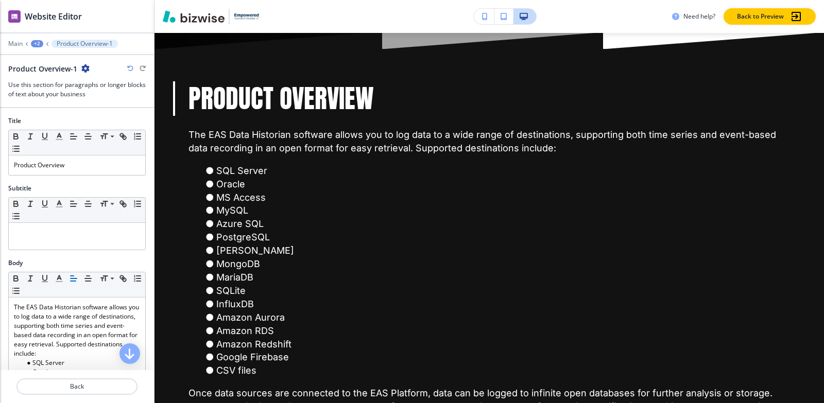
scroll to position [897, 0]
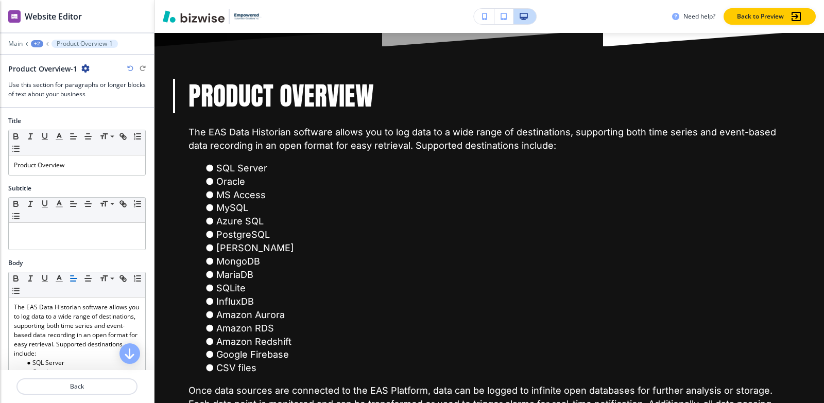
click at [38, 42] on div "+2" at bounding box center [37, 43] width 12 height 7
click at [56, 65] on button "Pages" at bounding box center [64, 60] width 66 height 18
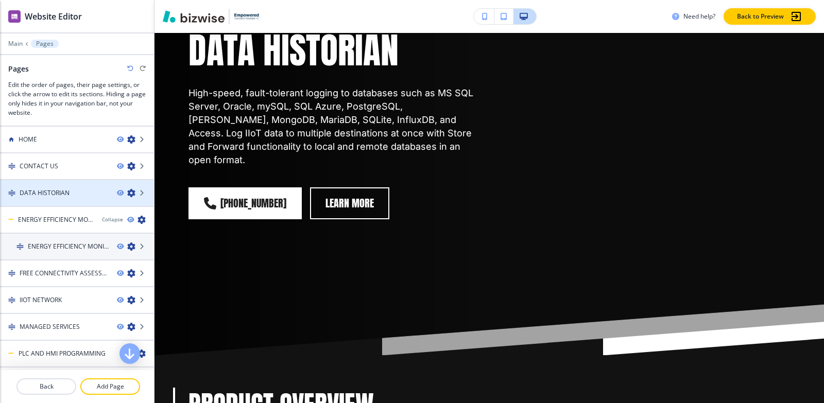
scroll to position [51, 0]
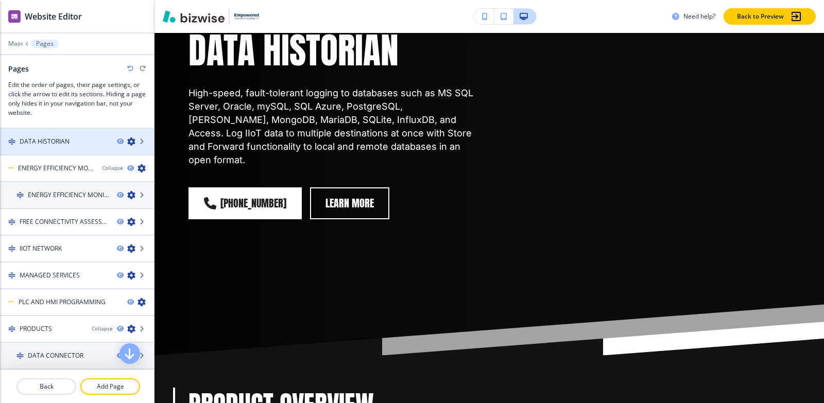
click at [66, 147] on div at bounding box center [77, 150] width 154 height 8
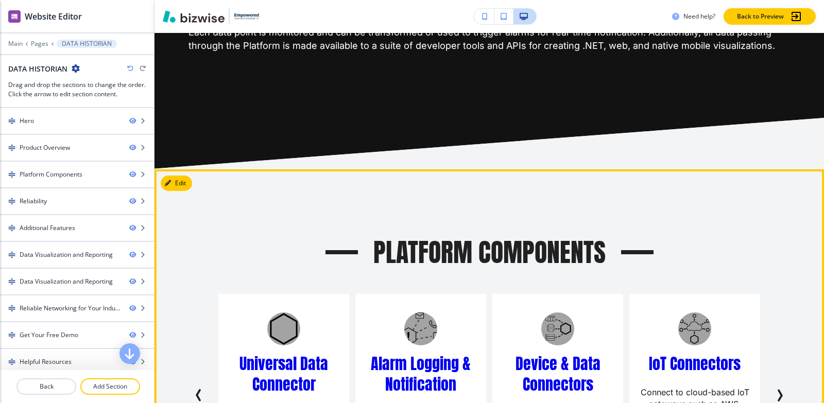
scroll to position [875, 0]
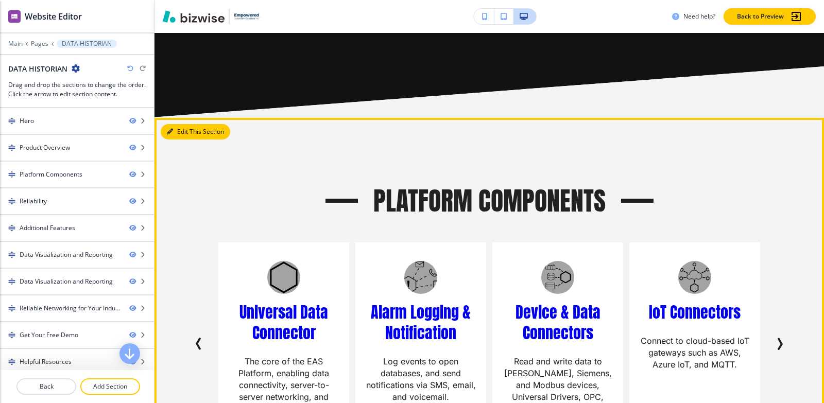
click at [172, 129] on icon "button" at bounding box center [170, 132] width 6 height 6
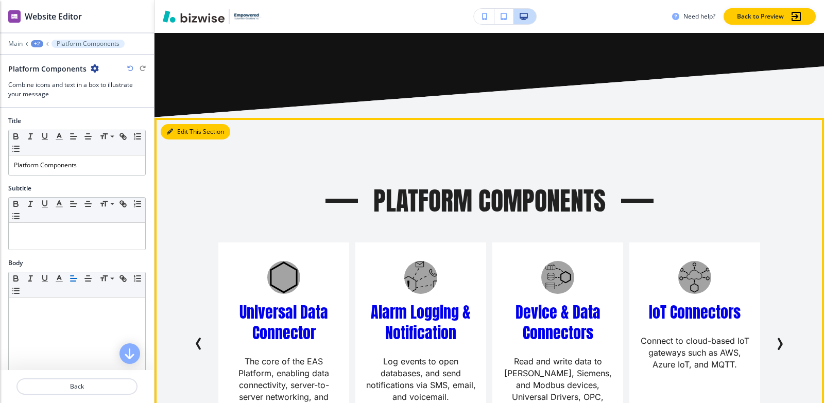
scroll to position [947, 0]
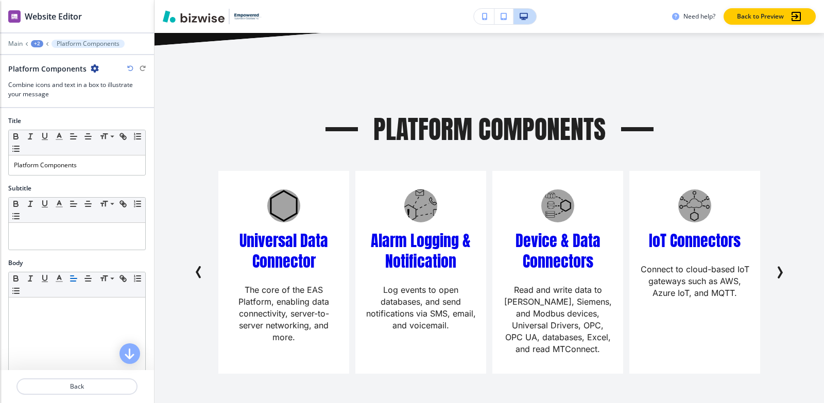
click at [95, 66] on icon "button" at bounding box center [95, 68] width 8 height 8
click at [114, 100] on p "Duplicate Section" at bounding box center [122, 104] width 53 height 9
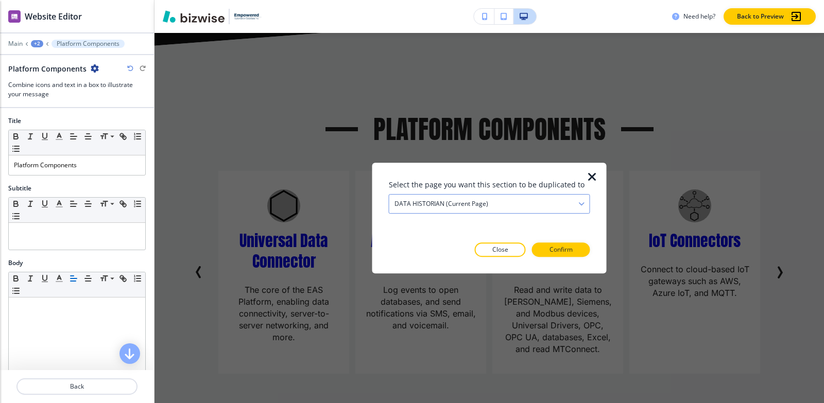
click at [496, 201] on div "DATA HISTORIAN (current page)" at bounding box center [489, 204] width 200 height 19
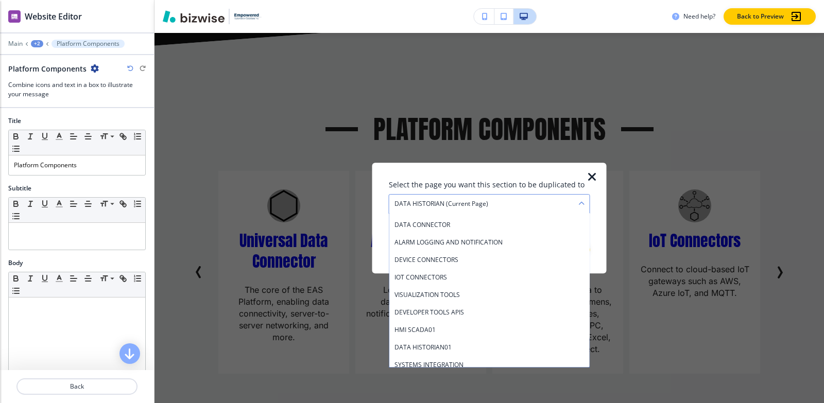
scroll to position [154, 0]
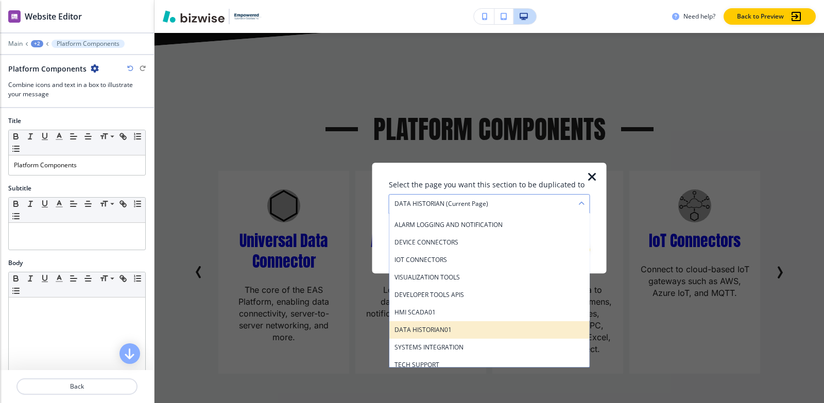
click at [482, 331] on h4 "DATA HISTORIAN01" at bounding box center [489, 329] width 190 height 9
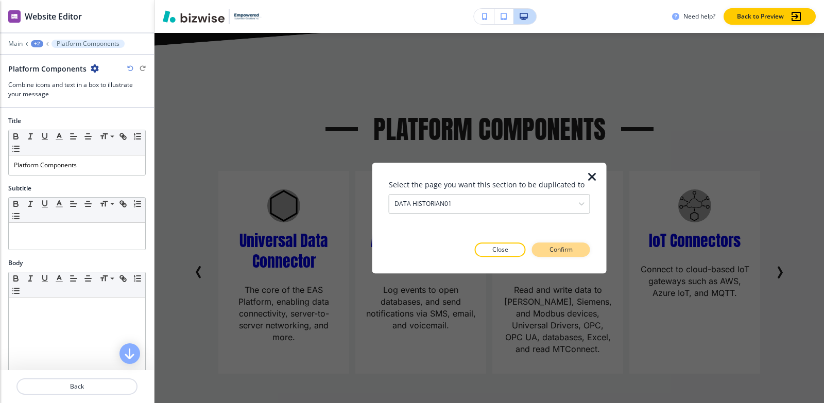
click at [576, 249] on button "Confirm" at bounding box center [561, 249] width 58 height 14
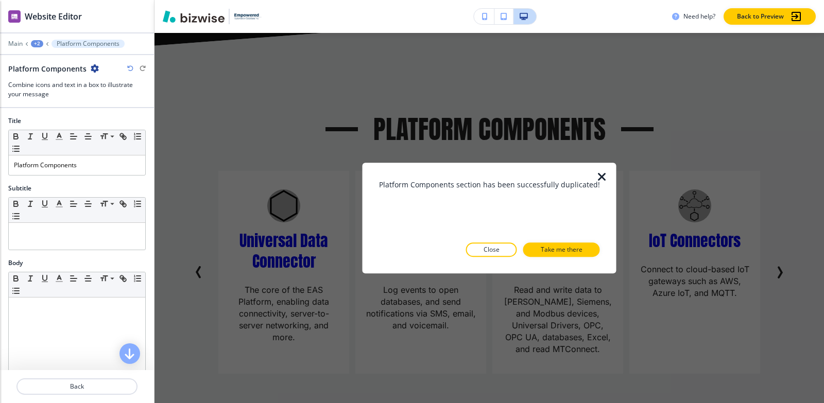
click at [576, 249] on p "Take me there" at bounding box center [561, 249] width 42 height 9
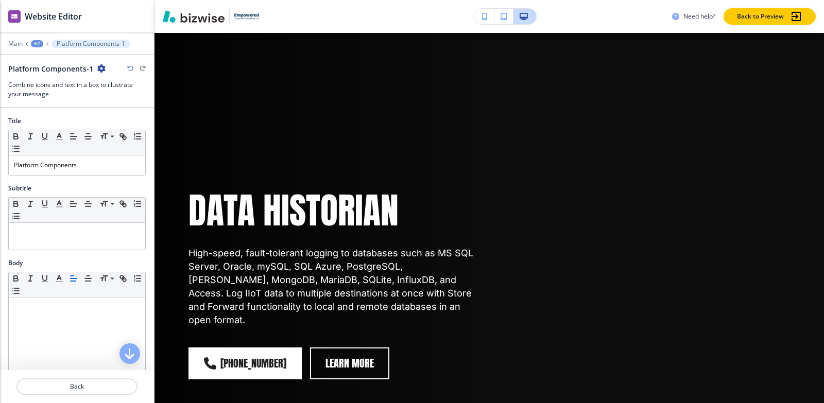
scroll to position [311, 0]
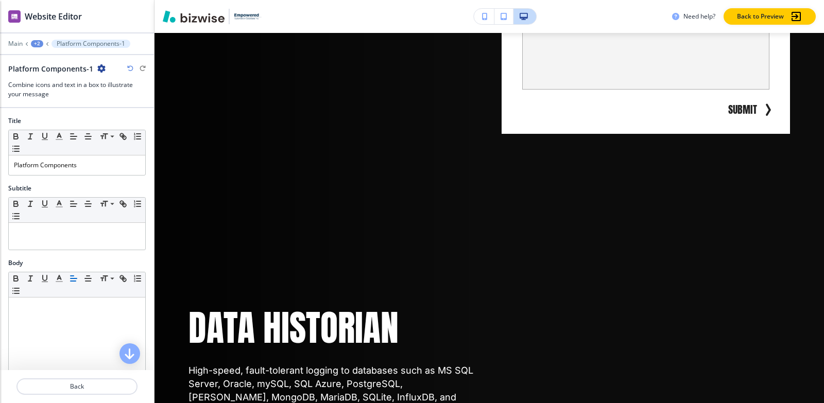
click at [37, 45] on div "+2" at bounding box center [37, 43] width 12 height 7
click at [53, 59] on p "Pages" at bounding box center [64, 60] width 53 height 9
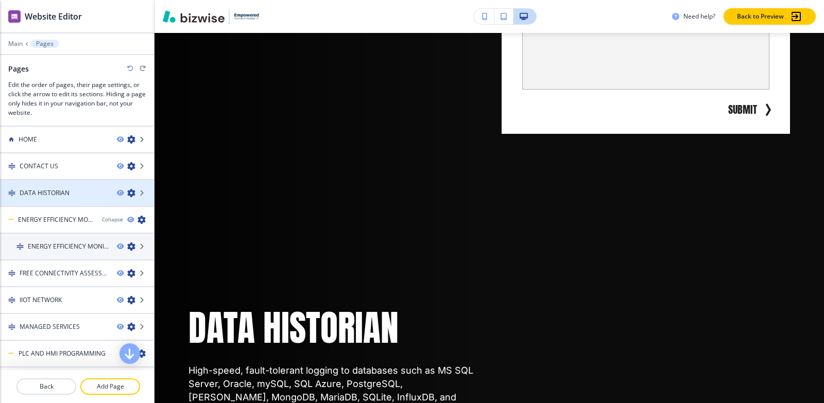
click at [89, 194] on div "DATA HISTORIAN" at bounding box center [54, 192] width 109 height 9
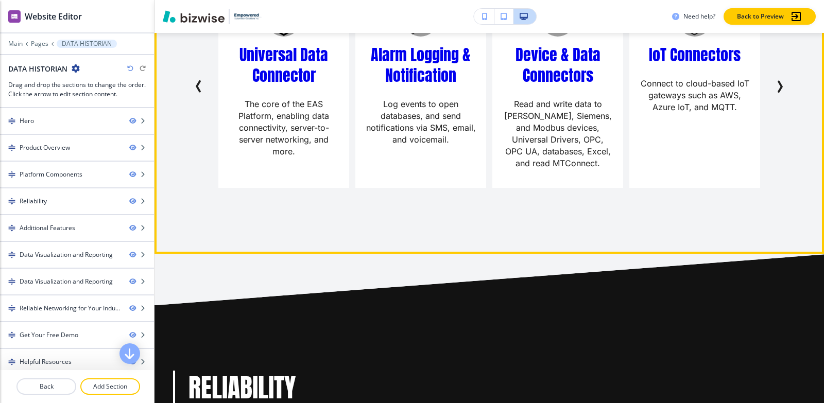
scroll to position [1338, 0]
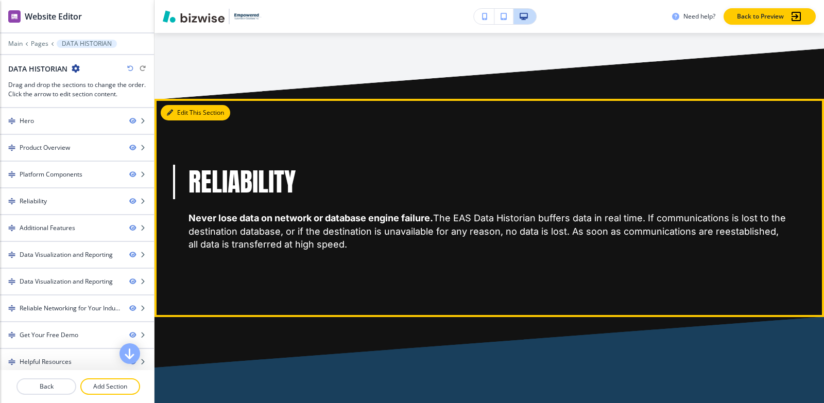
click at [179, 105] on button "Edit This Section" at bounding box center [195, 112] width 69 height 15
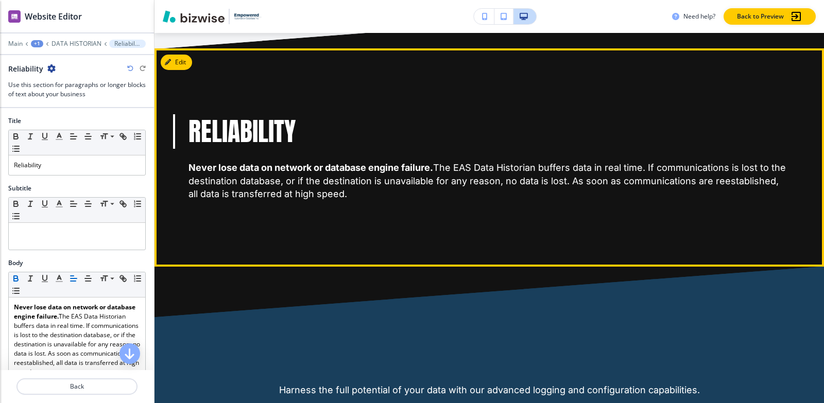
scroll to position [1391, 0]
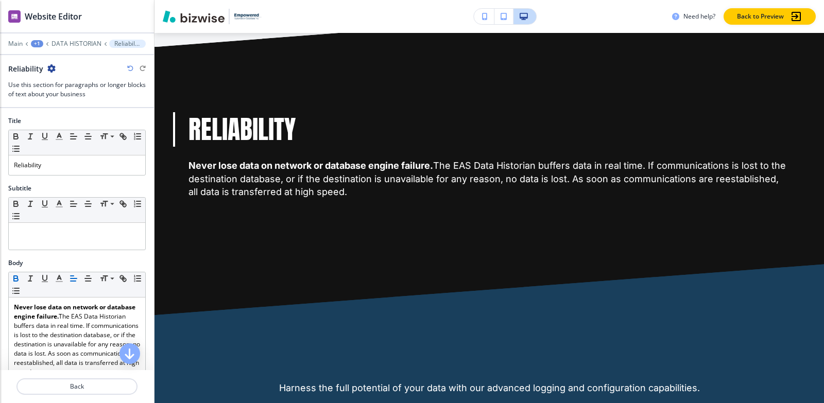
click at [56, 69] on div "Reliability" at bounding box center [76, 68] width 137 height 11
click at [51, 69] on icon "button" at bounding box center [51, 68] width 8 height 8
click at [63, 104] on p "Duplicate Section" at bounding box center [79, 104] width 53 height 9
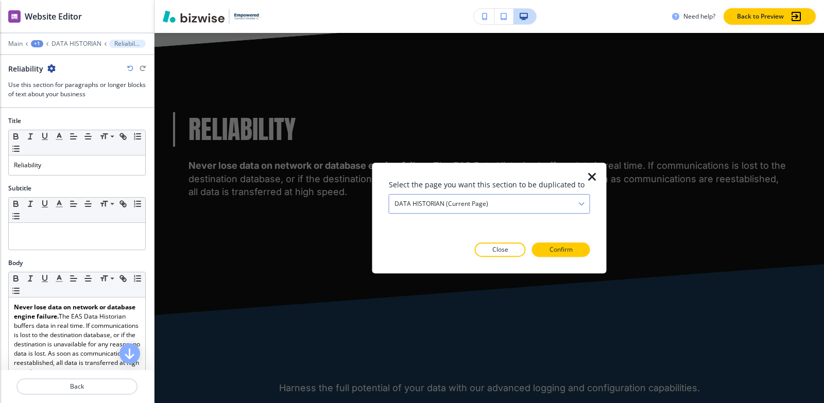
click at [531, 200] on div "DATA HISTORIAN (current page)" at bounding box center [489, 204] width 200 height 19
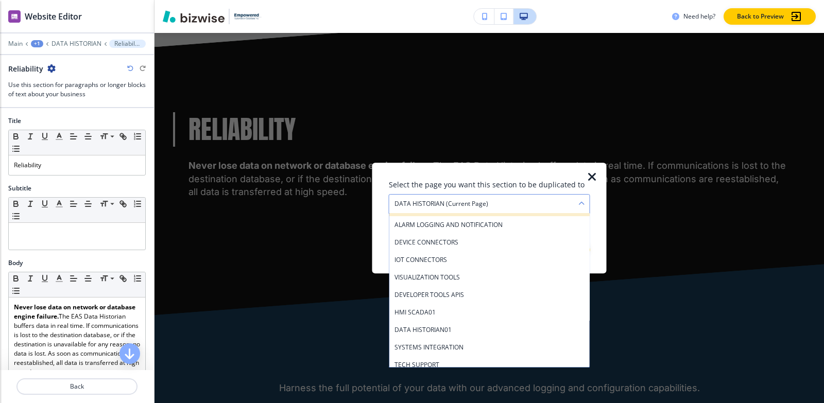
scroll to position [206, 0]
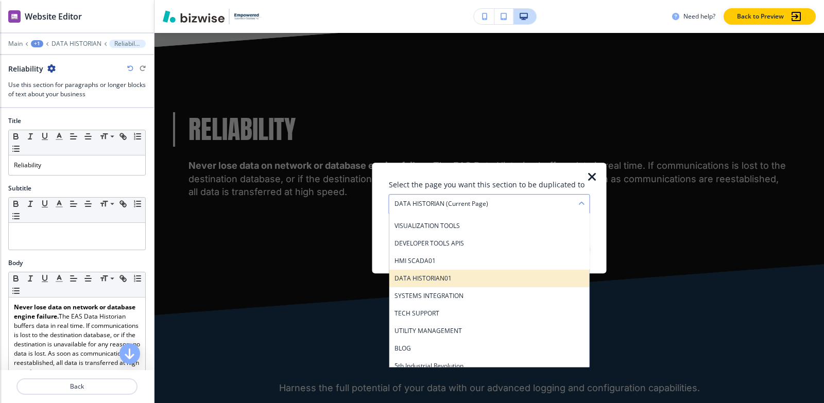
click at [495, 276] on h4 "DATA HISTORIAN01" at bounding box center [489, 278] width 190 height 9
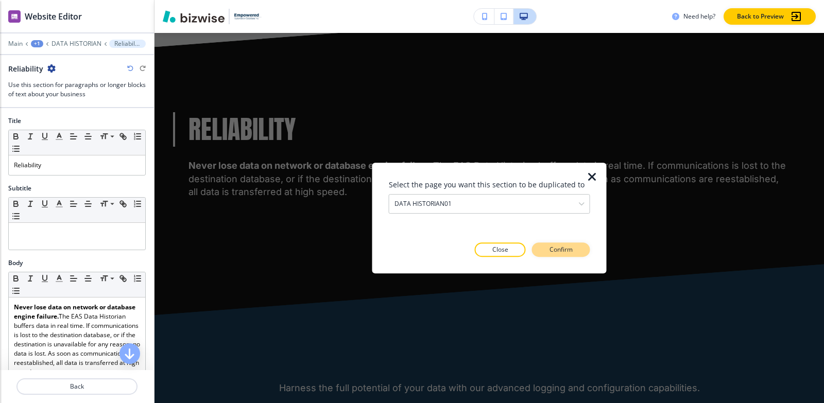
click at [567, 251] on p "Confirm" at bounding box center [560, 249] width 23 height 9
click at [567, 251] on p "Take me there" at bounding box center [552, 249] width 42 height 9
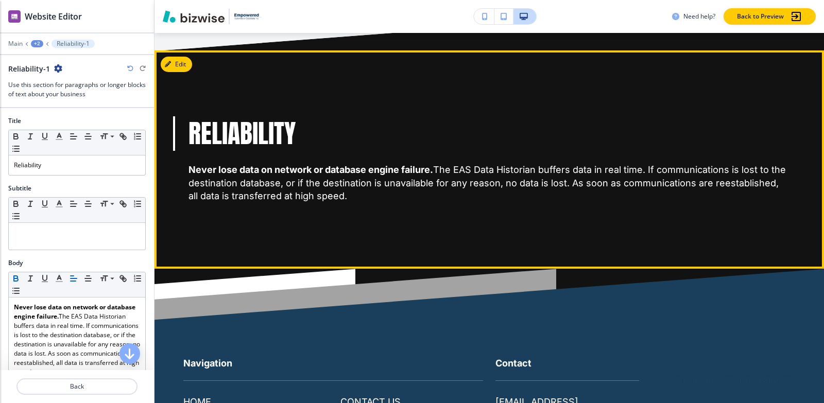
scroll to position [1836, 0]
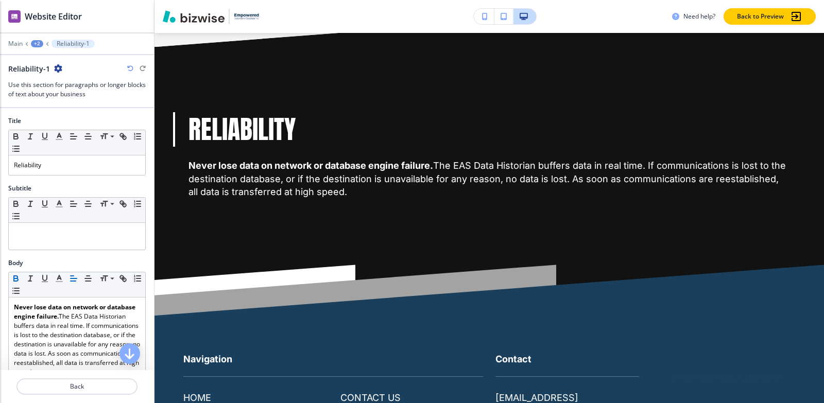
click at [33, 43] on div "+2" at bounding box center [37, 43] width 12 height 7
click at [59, 56] on p "Pages" at bounding box center [64, 60] width 53 height 9
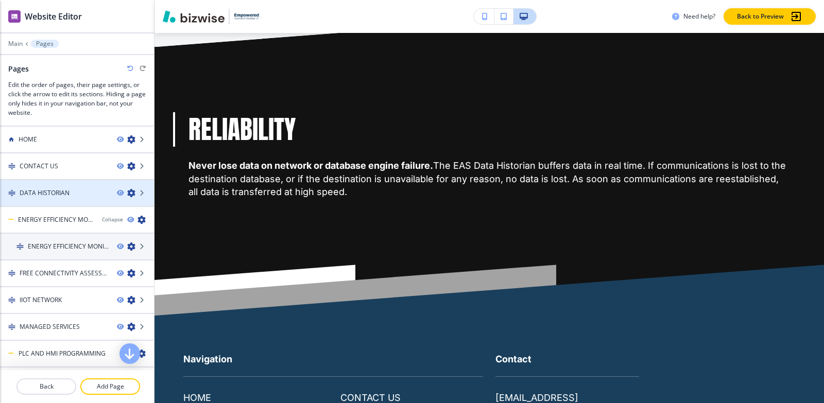
click at [57, 193] on h4 "DATA HISTORIAN" at bounding box center [45, 192] width 50 height 9
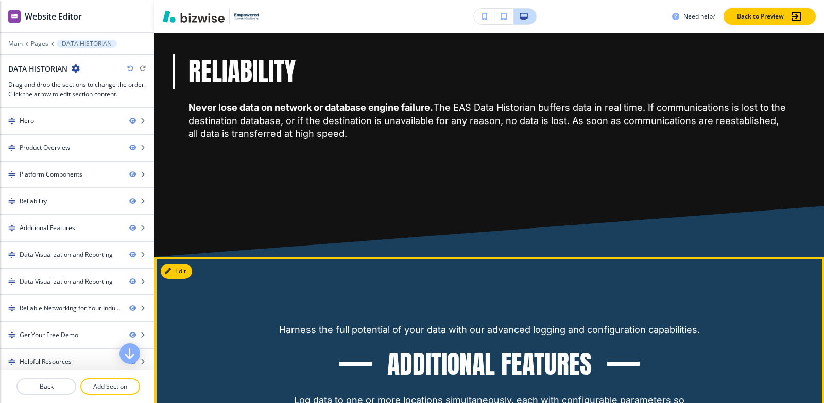
scroll to position [1544, 0]
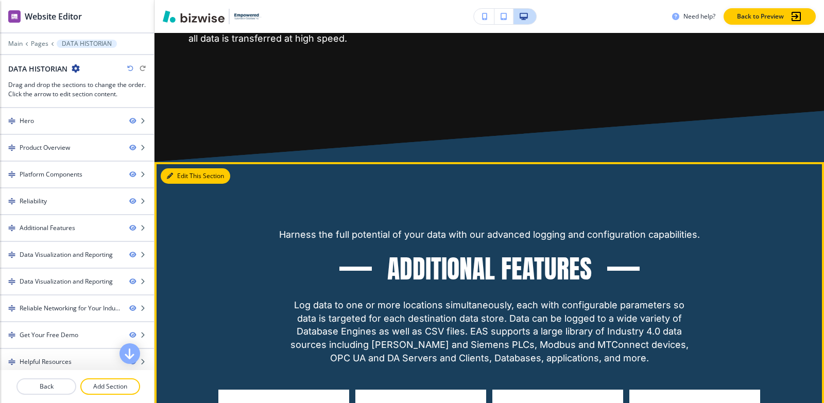
click at [169, 173] on icon "button" at bounding box center [170, 176] width 6 height 6
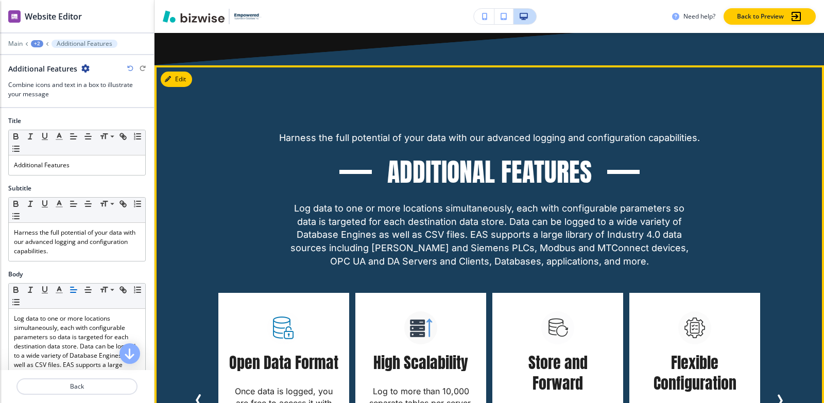
scroll to position [1660, 0]
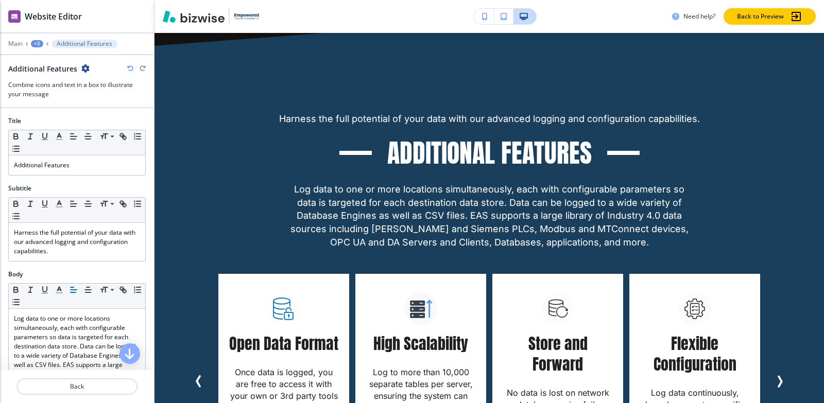
click at [83, 69] on icon "button" at bounding box center [85, 68] width 8 height 8
click at [129, 102] on p "Duplicate Section" at bounding box center [113, 104] width 53 height 9
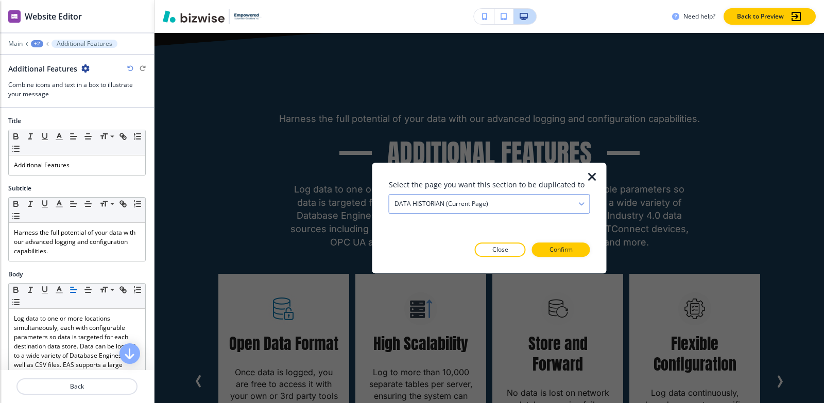
click at [456, 203] on h4 "DATA HISTORIAN (current page)" at bounding box center [441, 203] width 94 height 9
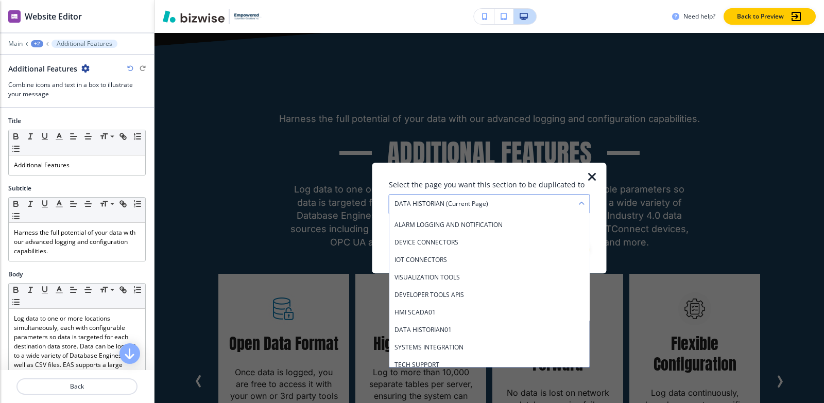
scroll to position [206, 0]
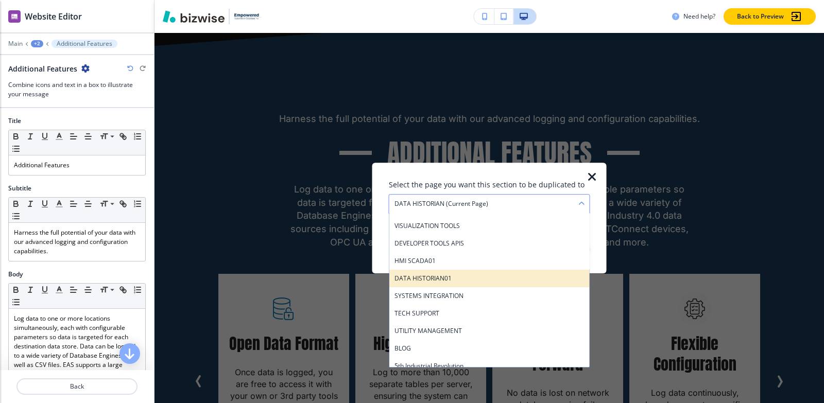
click at [450, 278] on h4 "DATA HISTORIAN01" at bounding box center [489, 278] width 190 height 9
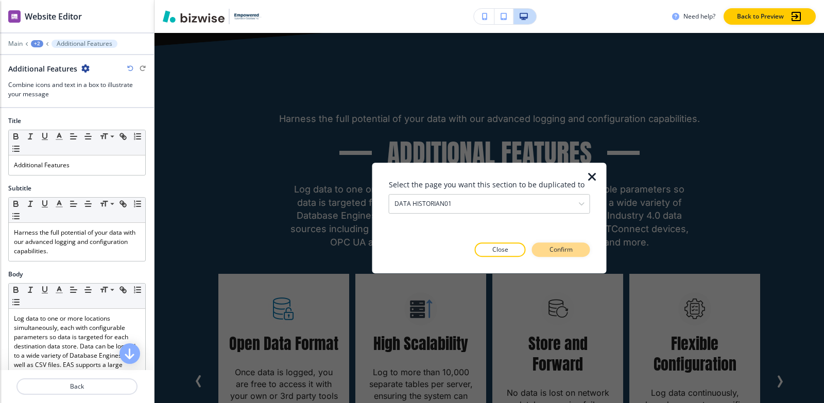
click at [563, 248] on button "Confirm" at bounding box center [561, 249] width 58 height 14
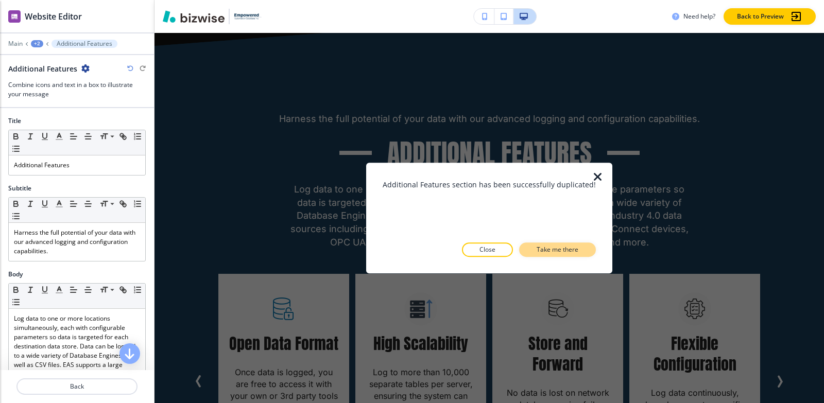
click at [563, 248] on p "Take me there" at bounding box center [557, 249] width 42 height 9
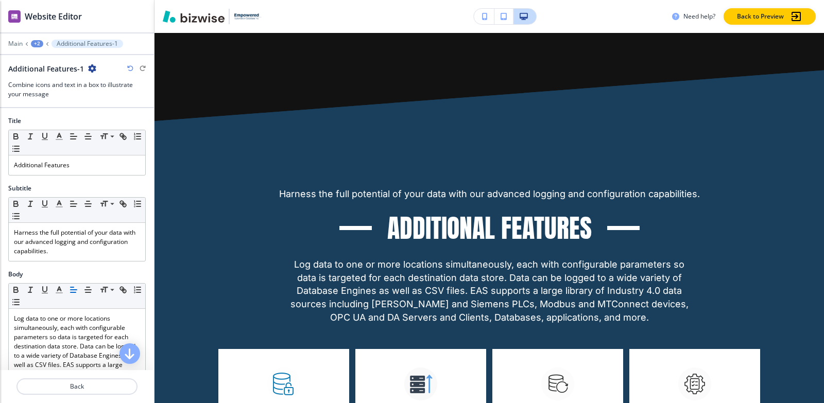
scroll to position [2030, 0]
click at [33, 40] on div "Main +2 Additional Features-1" at bounding box center [76, 44] width 137 height 8
click at [35, 44] on div "+2" at bounding box center [37, 43] width 12 height 7
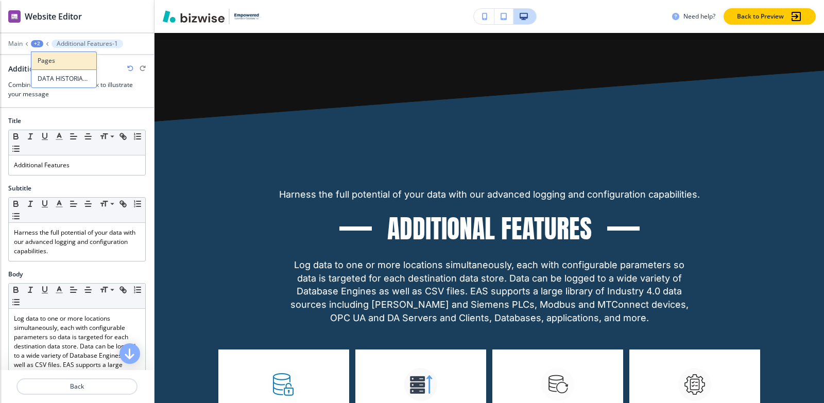
click at [40, 54] on button "Pages" at bounding box center [64, 60] width 66 height 18
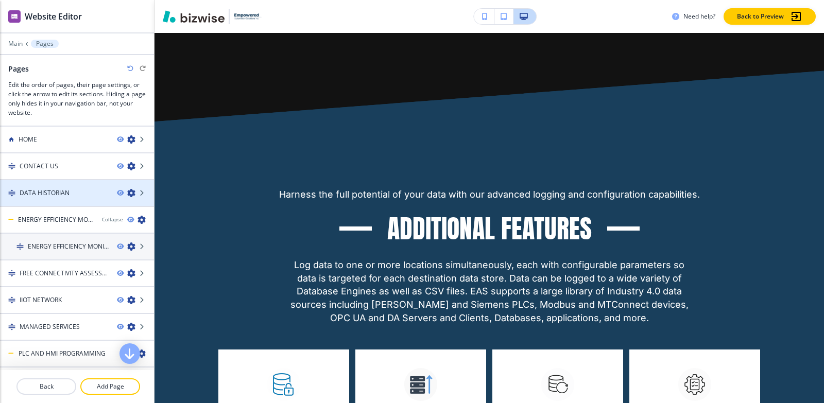
click at [75, 188] on div "DATA HISTORIAN" at bounding box center [54, 192] width 109 height 9
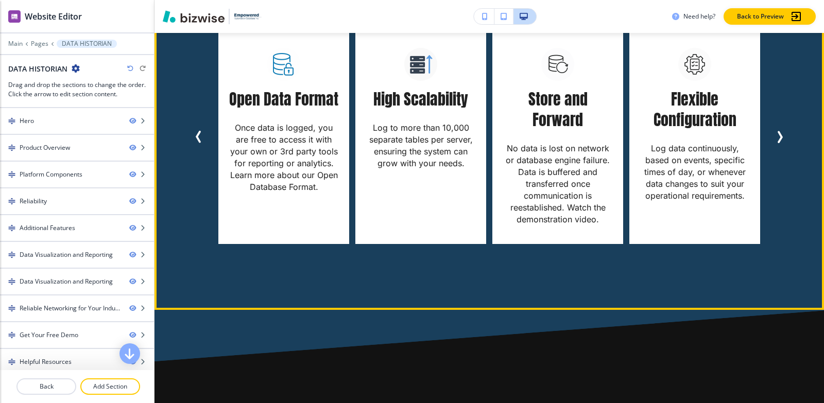
scroll to position [2213, 0]
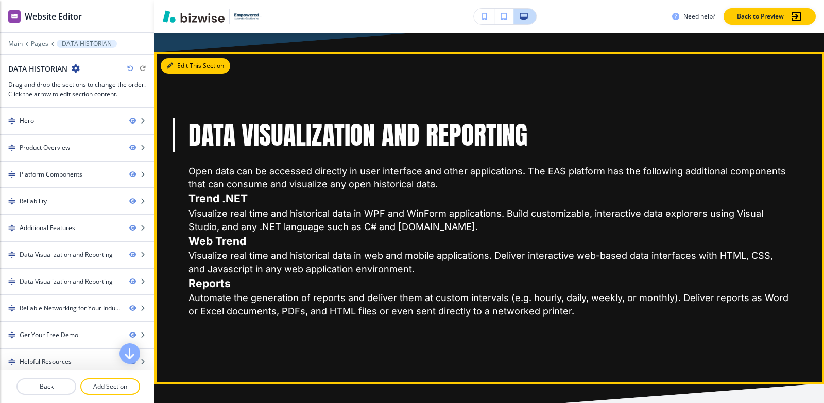
click at [175, 58] on button "Edit This Section" at bounding box center [195, 65] width 69 height 15
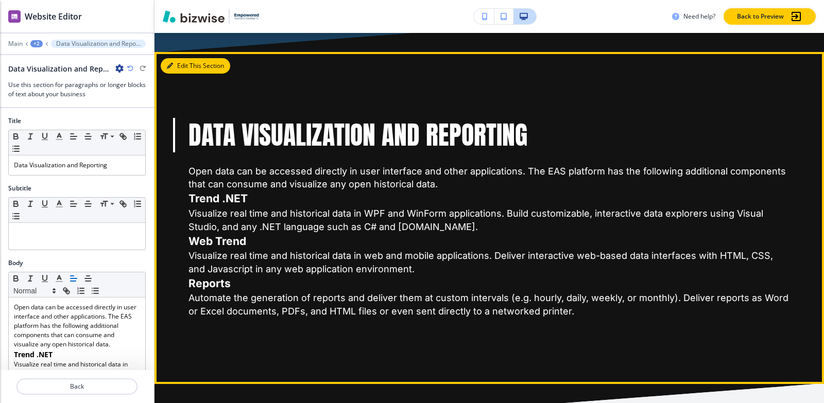
scroll to position [2219, 0]
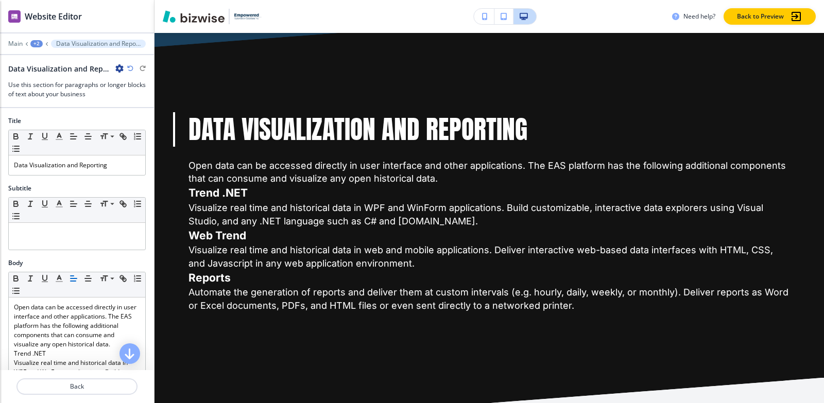
click at [117, 68] on icon "button" at bounding box center [119, 68] width 8 height 8
click at [132, 105] on p "Duplicate Section" at bounding box center [148, 104] width 53 height 9
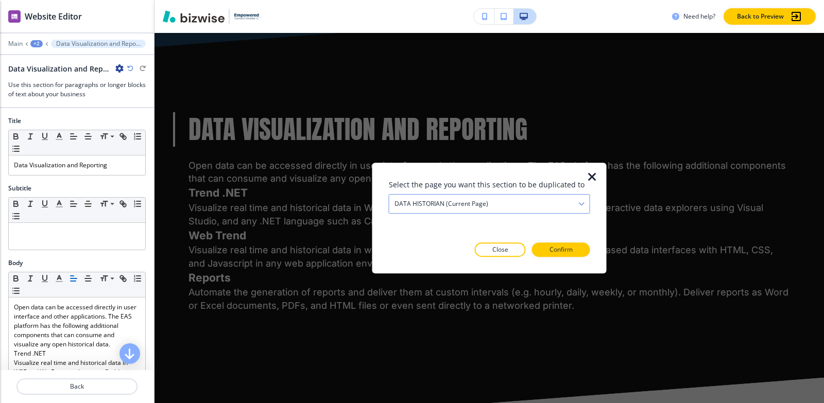
click at [493, 208] on div "DATA HISTORIAN (current page)" at bounding box center [489, 204] width 200 height 19
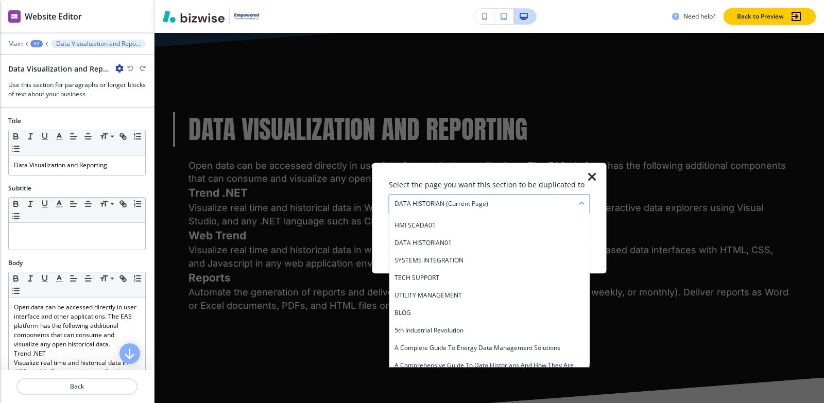
scroll to position [257, 0]
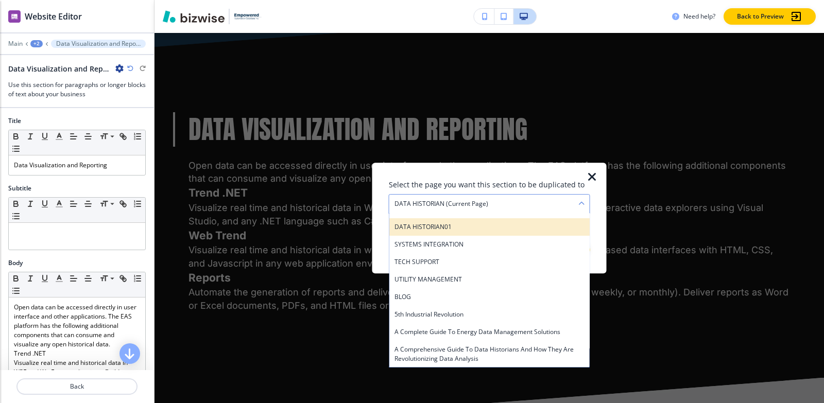
click at [508, 228] on h4 "DATA HISTORIAN01" at bounding box center [489, 226] width 190 height 9
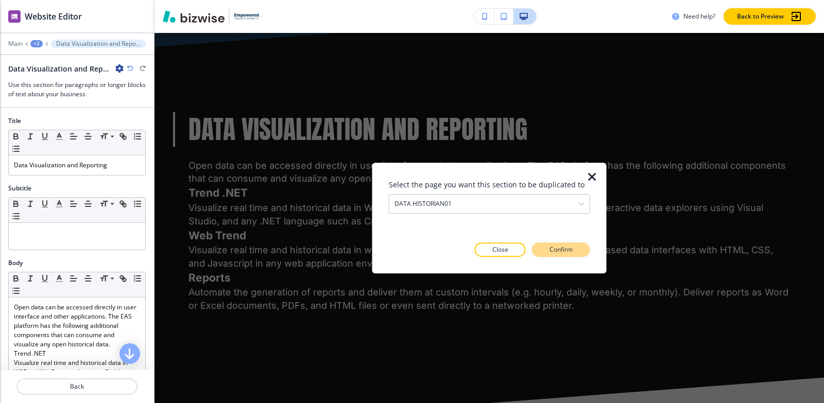
click at [557, 251] on p "Confirm" at bounding box center [560, 249] width 23 height 9
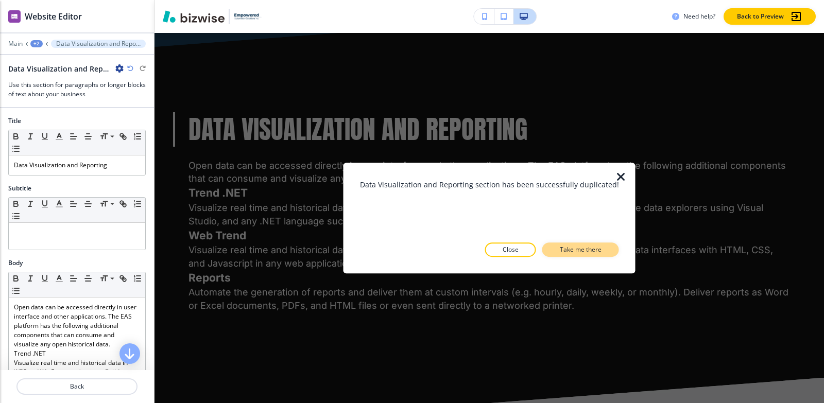
click at [559, 251] on p "Take me there" at bounding box center [580, 249] width 42 height 9
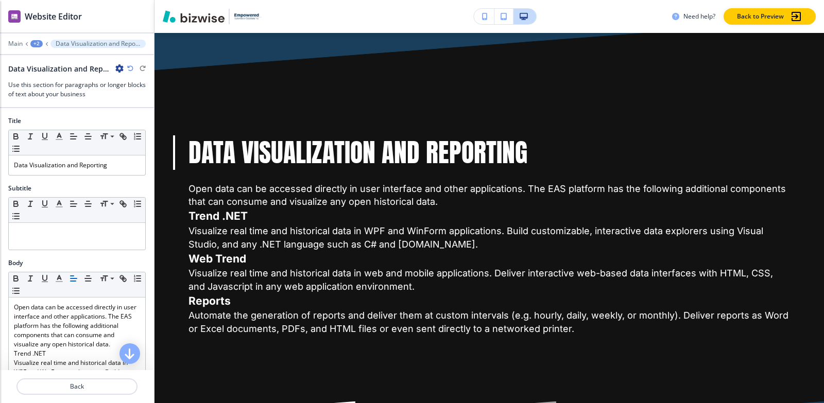
scroll to position [2664, 0]
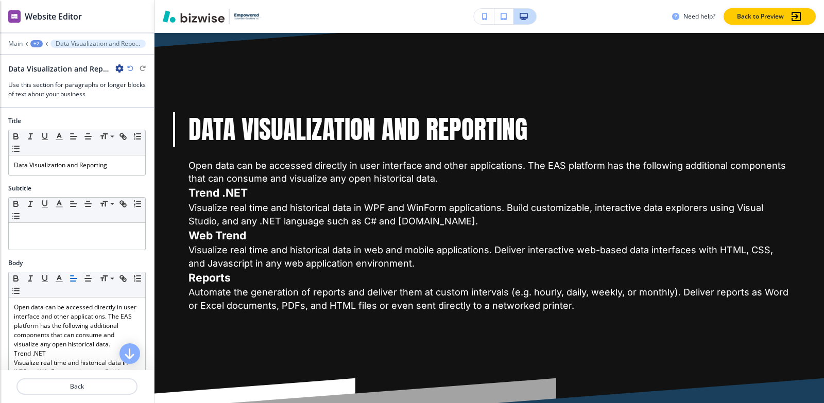
click at [39, 46] on div "+2" at bounding box center [36, 43] width 12 height 7
click at [51, 58] on p "Pages" at bounding box center [63, 60] width 53 height 9
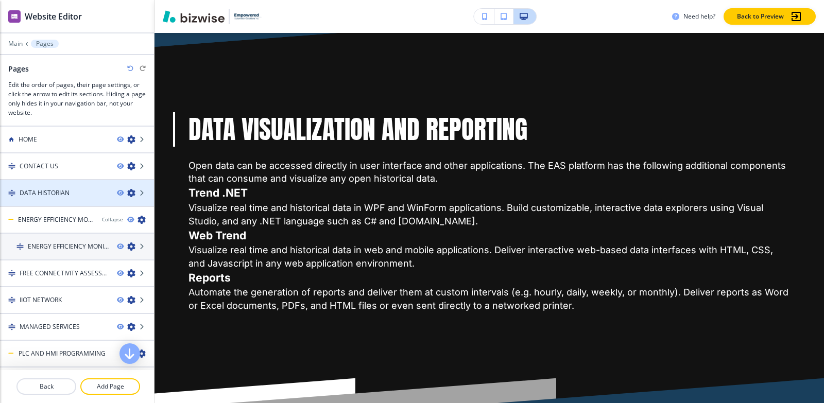
click at [81, 194] on div "DATA HISTORIAN" at bounding box center [54, 192] width 109 height 9
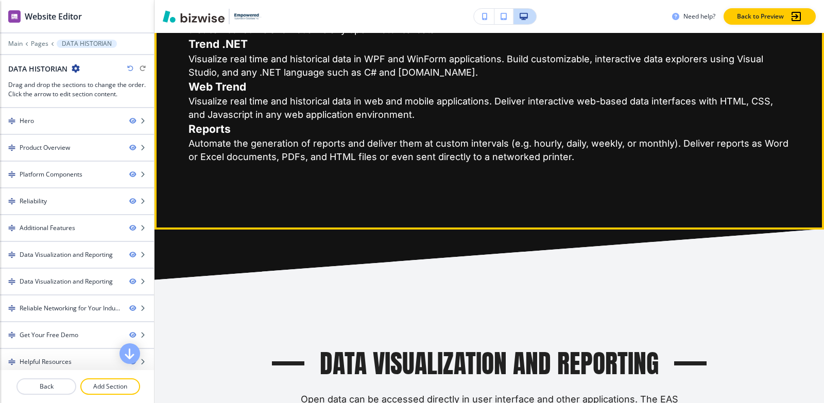
scroll to position [2574, 0]
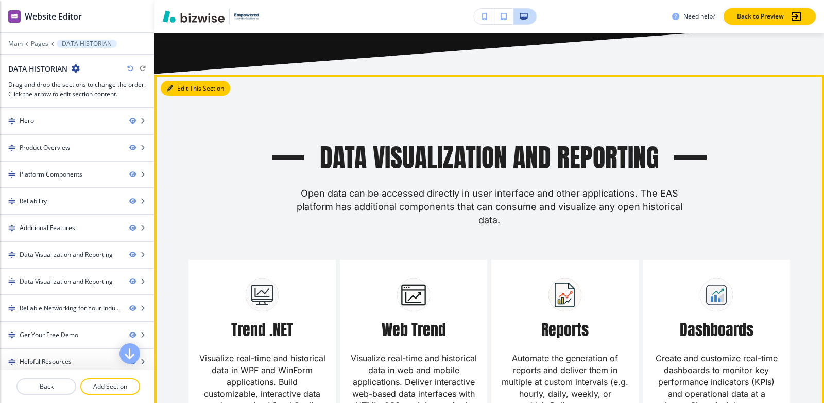
click at [171, 81] on button "Edit This Section" at bounding box center [195, 88] width 69 height 15
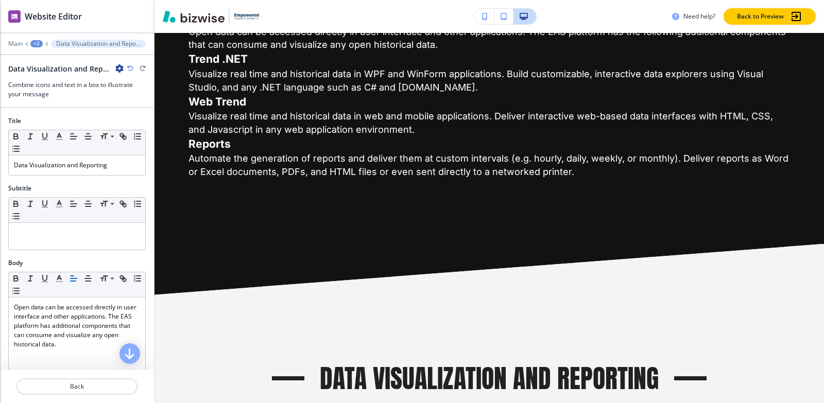
scroll to position [2293, 0]
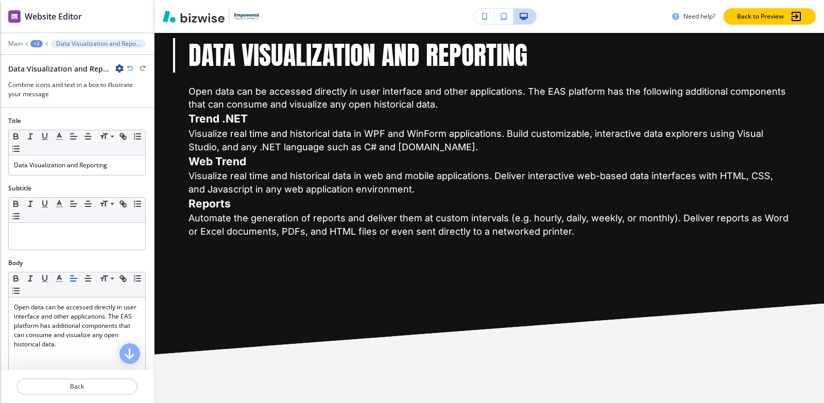
click at [39, 44] on div "+2" at bounding box center [36, 43] width 12 height 7
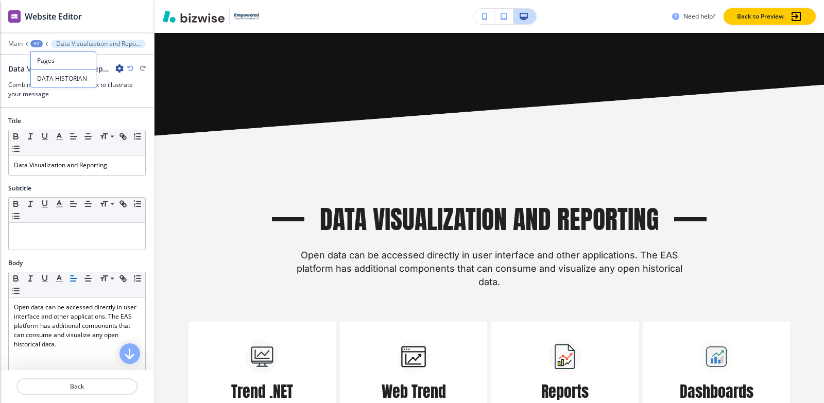
scroll to position [2396, 0]
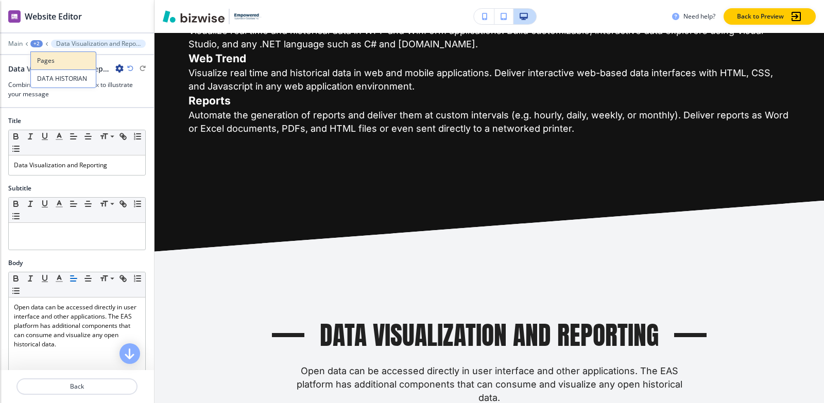
click at [43, 58] on p "Pages" at bounding box center [63, 60] width 53 height 9
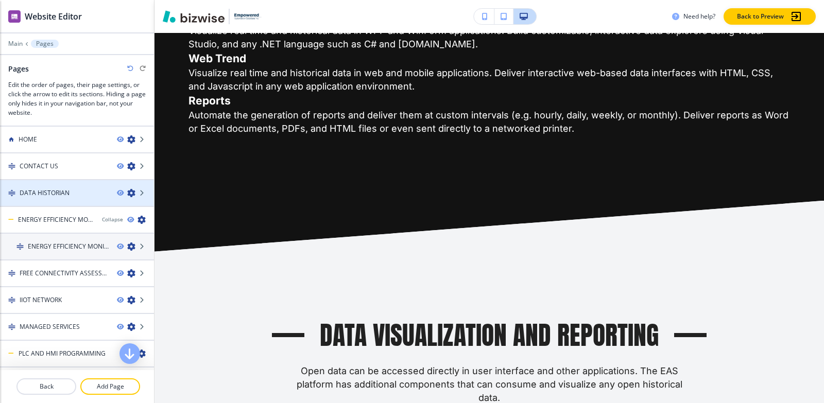
click at [65, 198] on div at bounding box center [77, 202] width 154 height 8
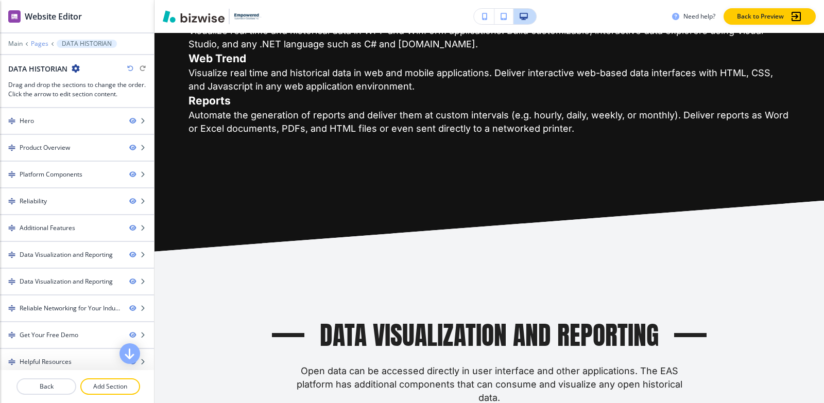
click at [41, 43] on p "Pages" at bounding box center [40, 43] width 18 height 7
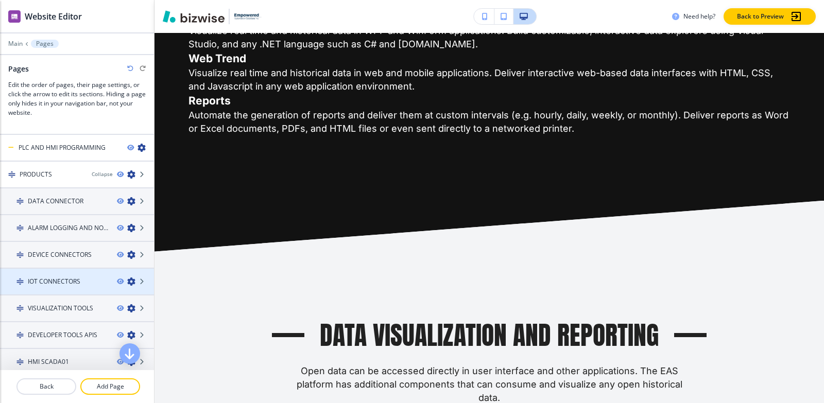
scroll to position [309, 0]
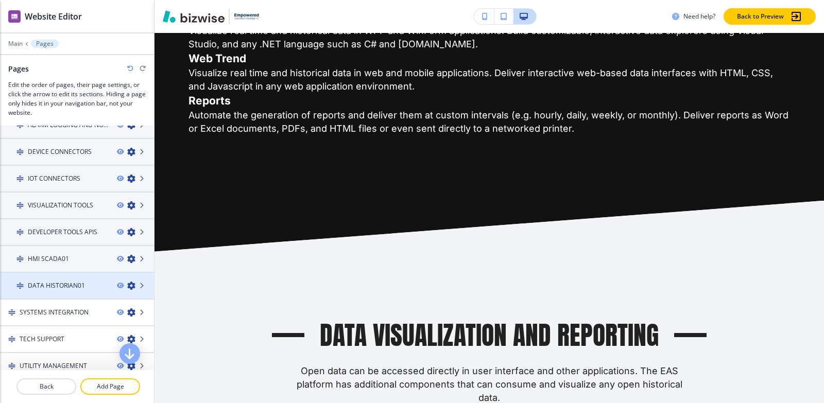
click at [68, 294] on div at bounding box center [77, 294] width 154 height 8
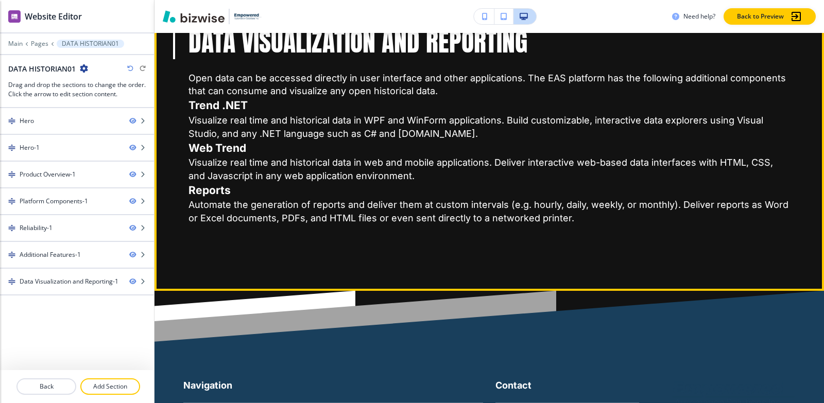
scroll to position [2618, 0]
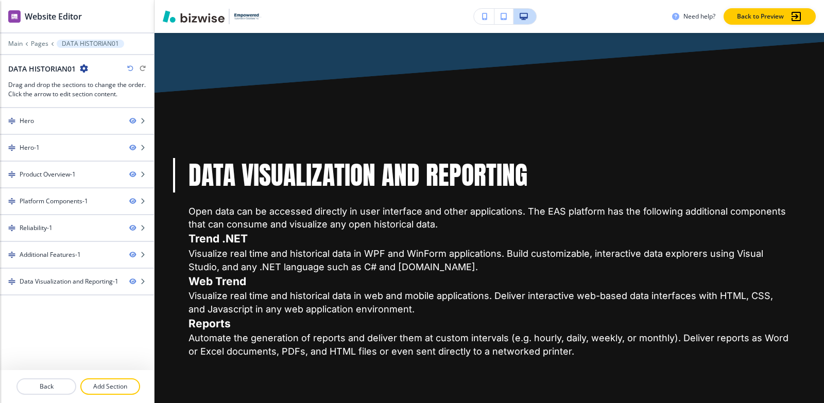
click at [52, 41] on div "Main Pages DATA HISTORIAN01" at bounding box center [76, 44] width 137 height 8
click at [41, 42] on p "Pages" at bounding box center [40, 43] width 18 height 7
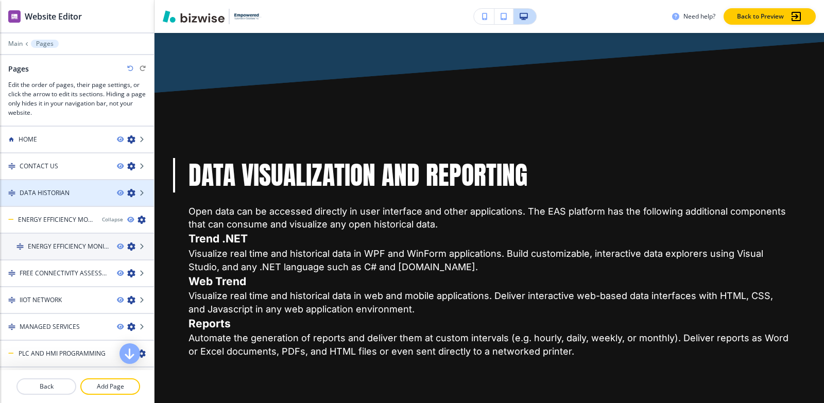
click at [65, 200] on div at bounding box center [77, 202] width 154 height 8
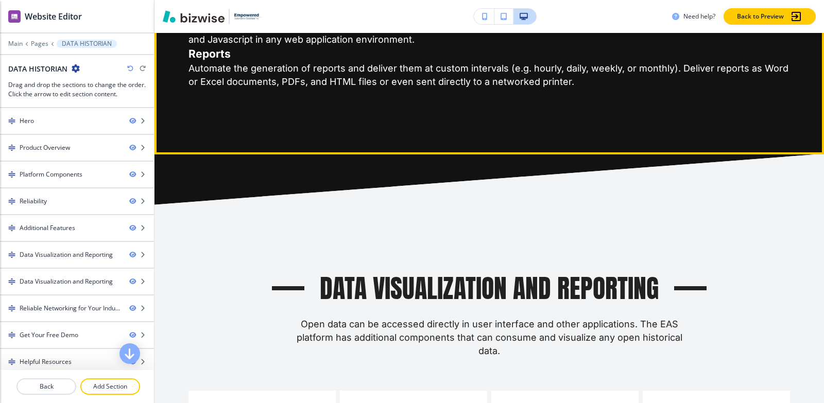
scroll to position [2419, 0]
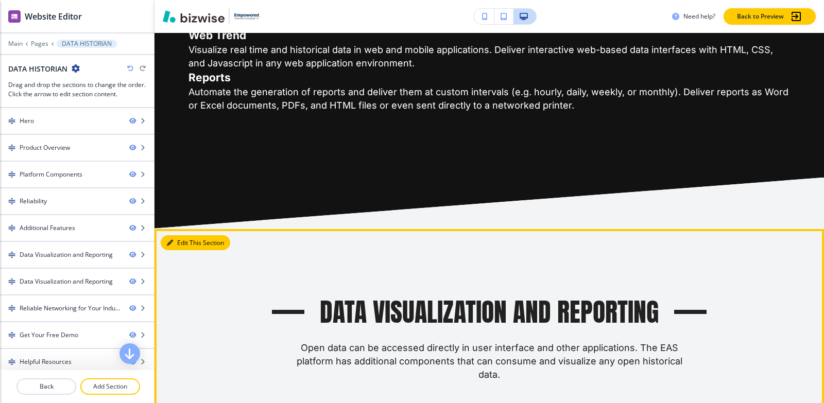
click at [176, 235] on button "Edit This Section" at bounding box center [195, 242] width 69 height 15
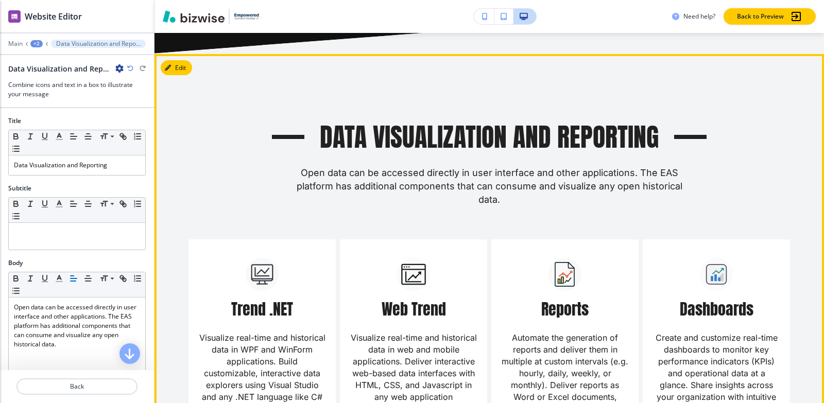
scroll to position [2602, 0]
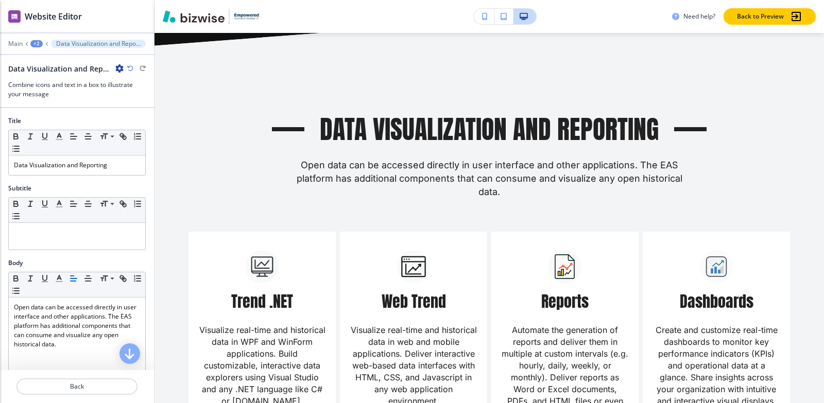
click at [119, 67] on icon "button" at bounding box center [119, 68] width 8 height 8
click at [134, 100] on p "Duplicate Section" at bounding box center [148, 104] width 53 height 9
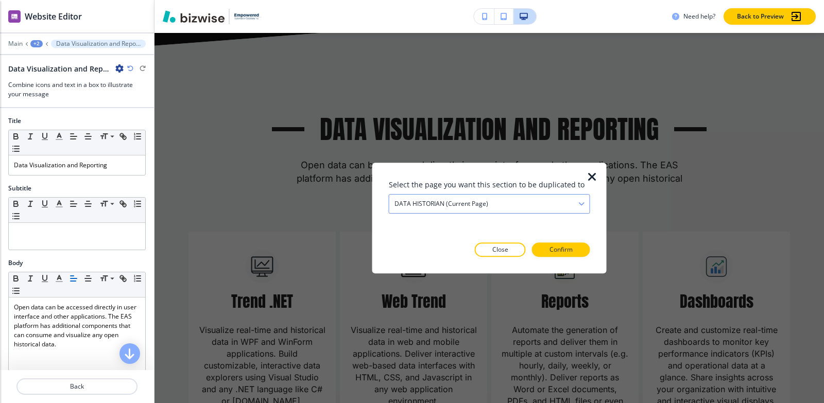
click at [466, 200] on h4 "DATA HISTORIAN (current page)" at bounding box center [441, 203] width 94 height 9
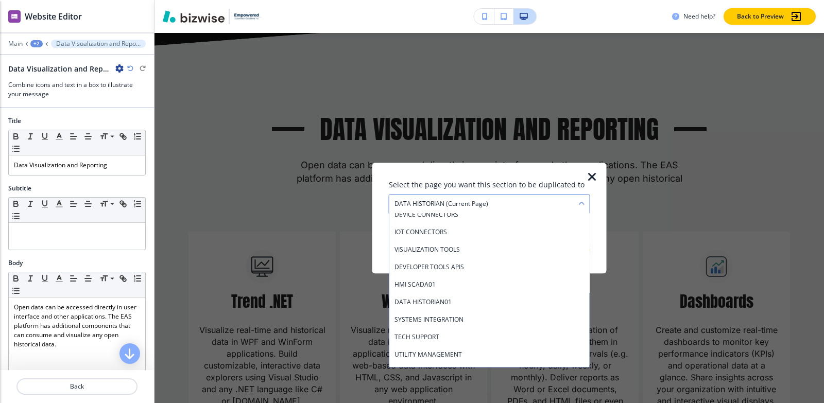
scroll to position [206, 0]
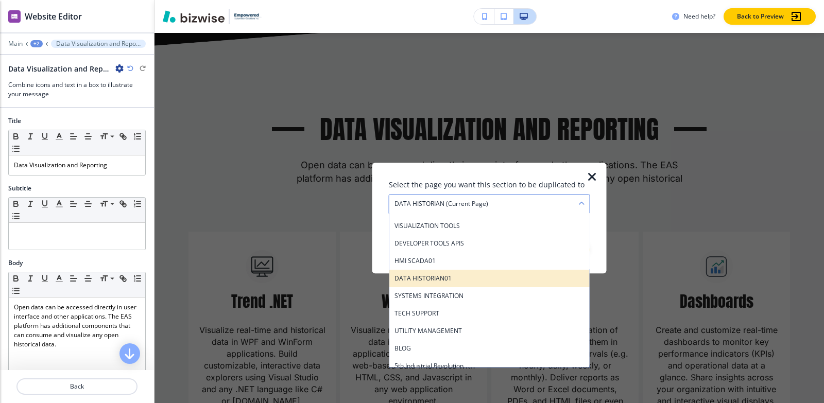
click at [447, 278] on h4 "DATA HISTORIAN01" at bounding box center [489, 278] width 190 height 9
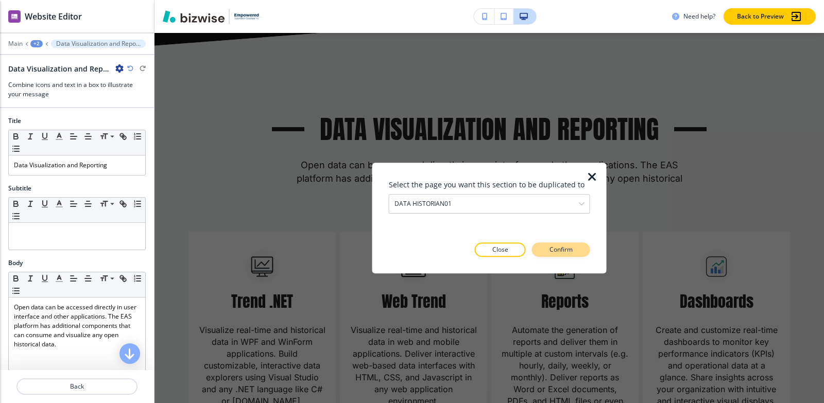
click at [567, 250] on p "Confirm" at bounding box center [560, 249] width 23 height 9
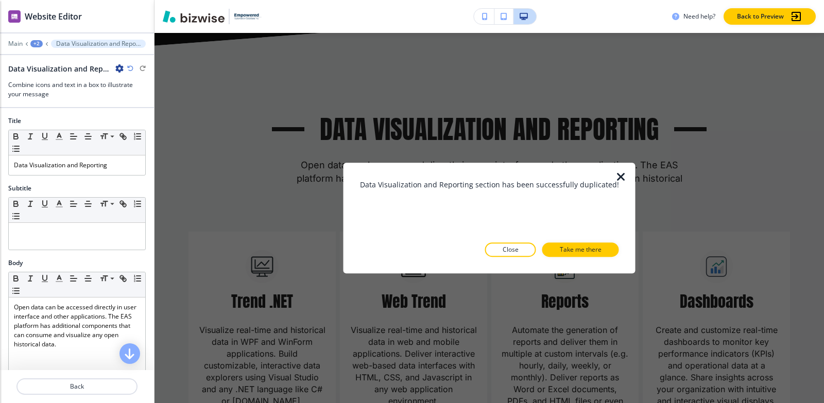
click at [567, 250] on p "Take me there" at bounding box center [580, 249] width 42 height 9
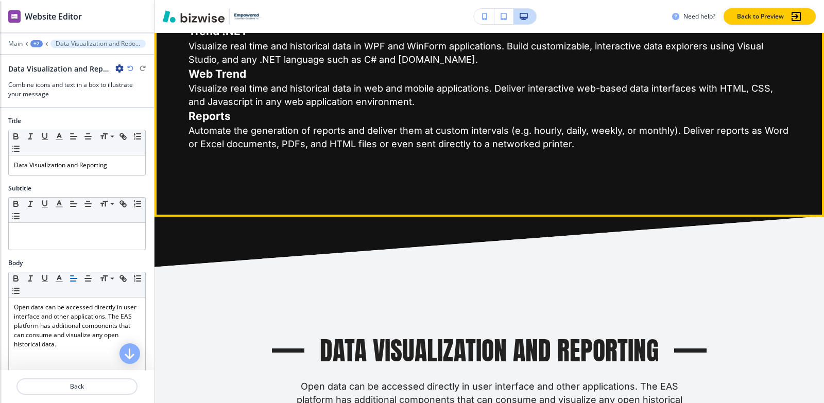
scroll to position [2893, 0]
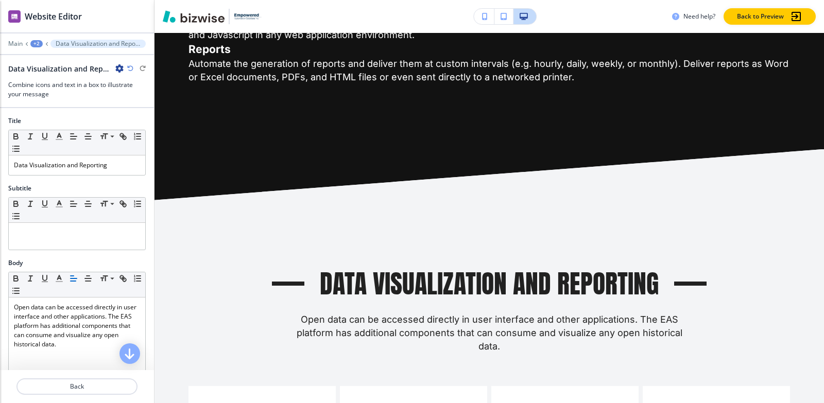
click at [32, 43] on div "+2" at bounding box center [36, 43] width 12 height 7
click at [62, 61] on p "Pages" at bounding box center [63, 60] width 53 height 9
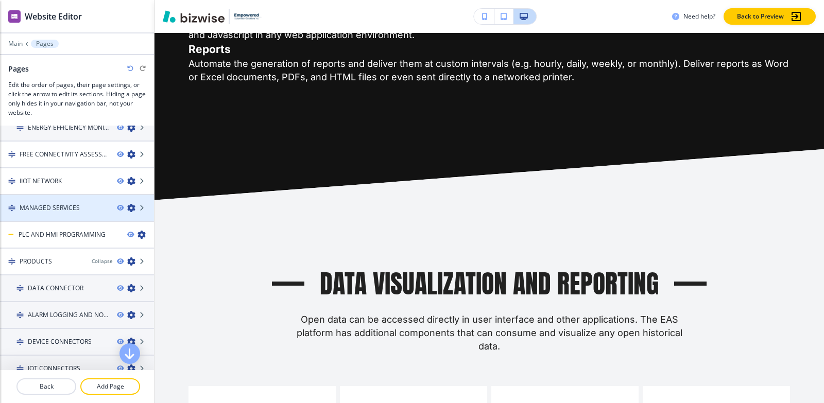
scroll to position [0, 0]
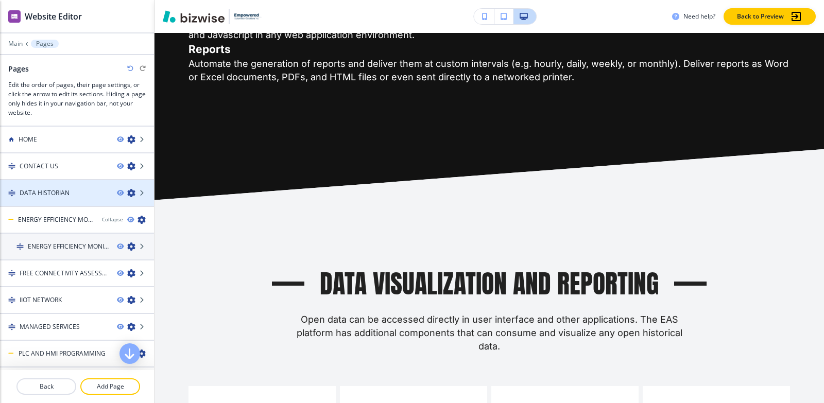
click at [61, 195] on h4 "DATA HISTORIAN" at bounding box center [45, 192] width 50 height 9
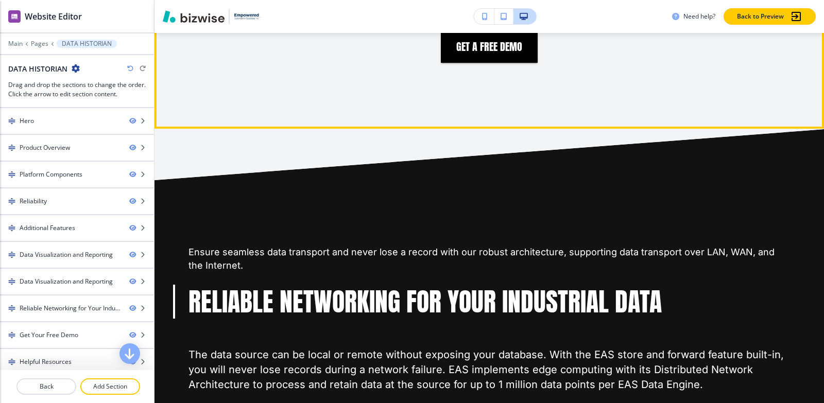
scroll to position [3140, 0]
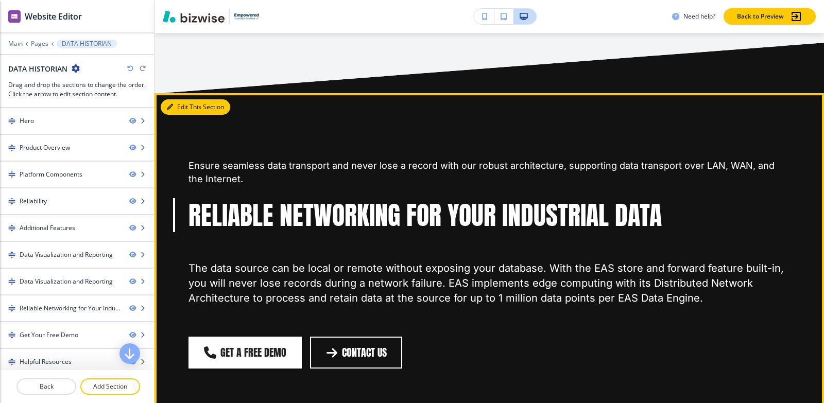
click at [177, 99] on button "Edit This Section" at bounding box center [195, 106] width 69 height 15
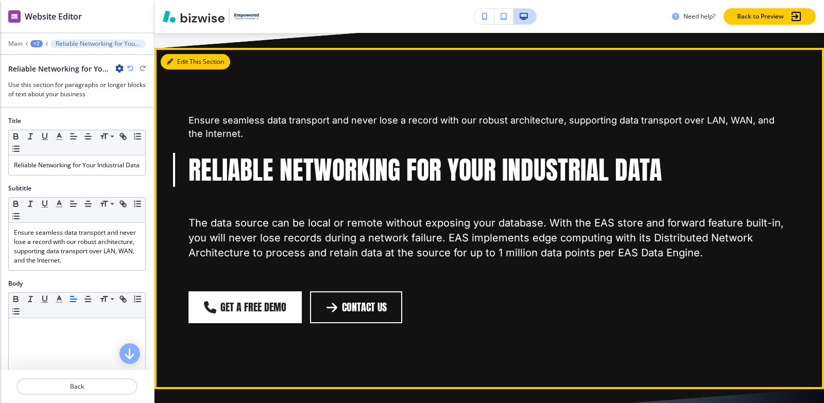
scroll to position [3187, 0]
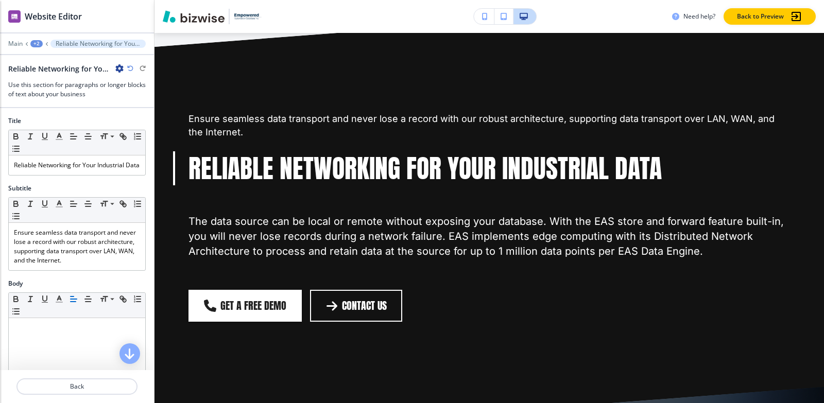
click at [117, 69] on icon "button" at bounding box center [119, 68] width 8 height 8
click at [131, 99] on button "Duplicate Section" at bounding box center [148, 104] width 66 height 18
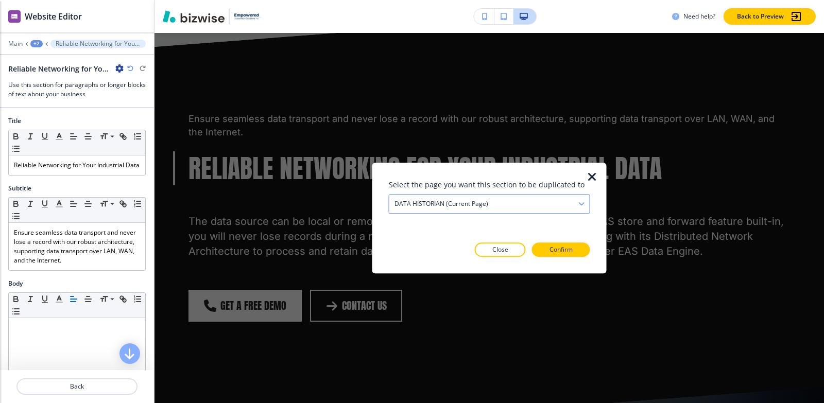
click at [503, 201] on div "DATA HISTORIAN (current page)" at bounding box center [489, 204] width 200 height 19
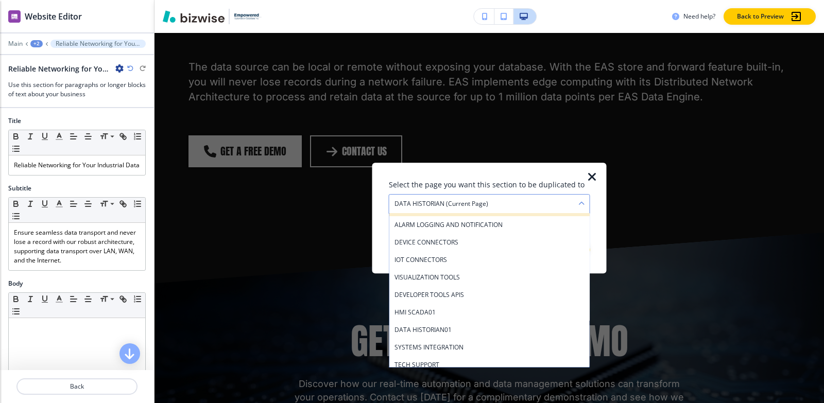
scroll to position [206, 0]
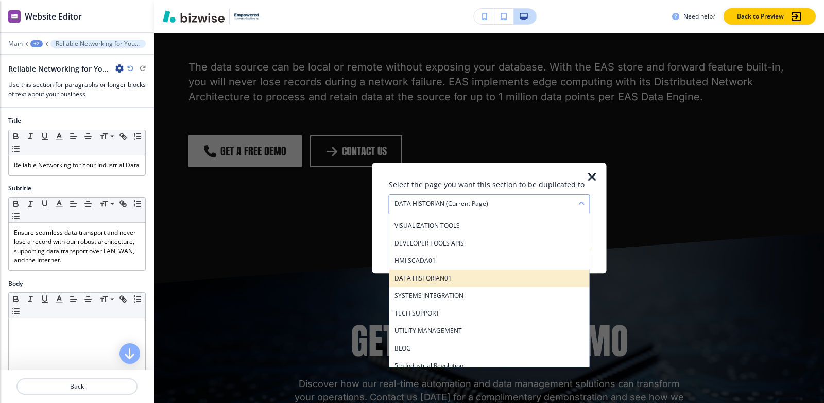
click at [497, 270] on div "DATA HISTORIAN01" at bounding box center [489, 279] width 200 height 18
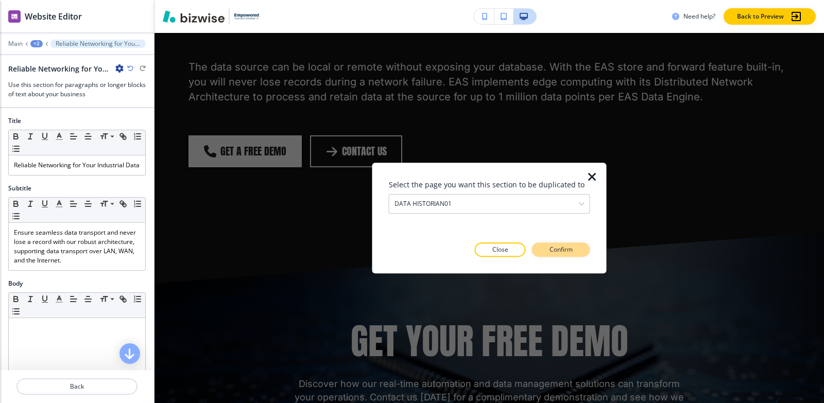
click at [562, 244] on button "Confirm" at bounding box center [561, 249] width 58 height 14
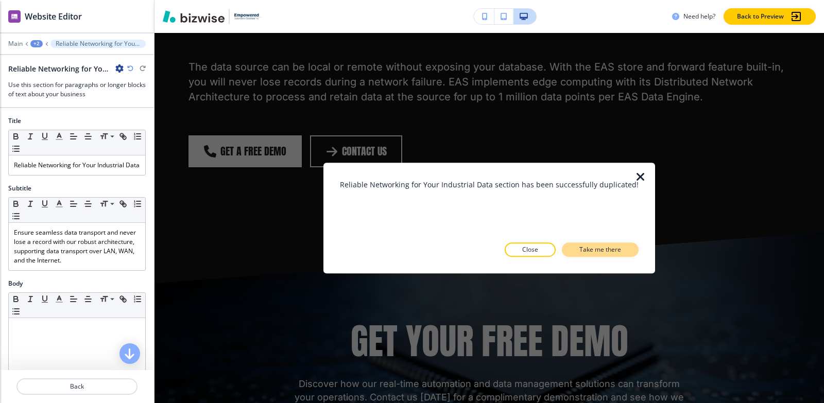
click at [562, 249] on button "Take me there" at bounding box center [600, 249] width 77 height 14
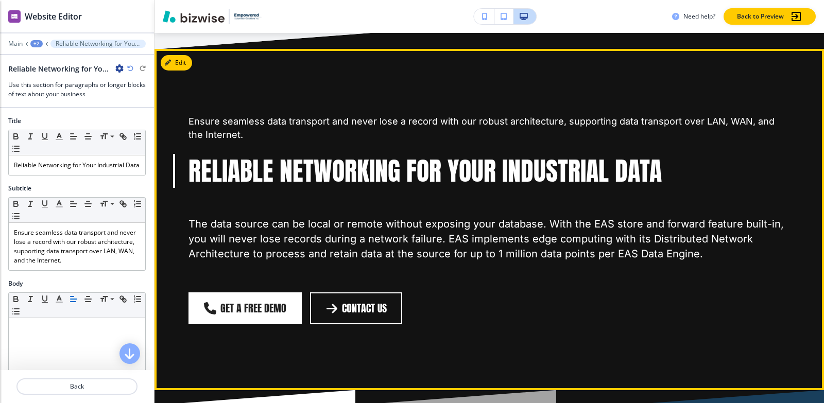
scroll to position [3632, 0]
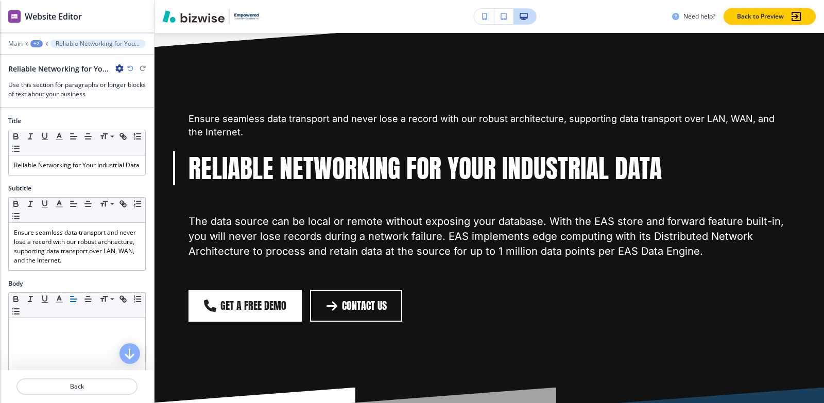
click at [41, 45] on div "+2" at bounding box center [36, 43] width 12 height 7
click at [47, 58] on p "Pages" at bounding box center [63, 60] width 53 height 9
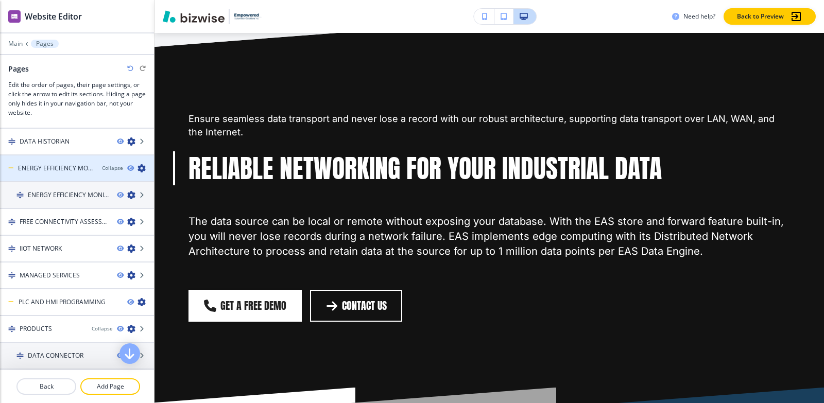
scroll to position [0, 0]
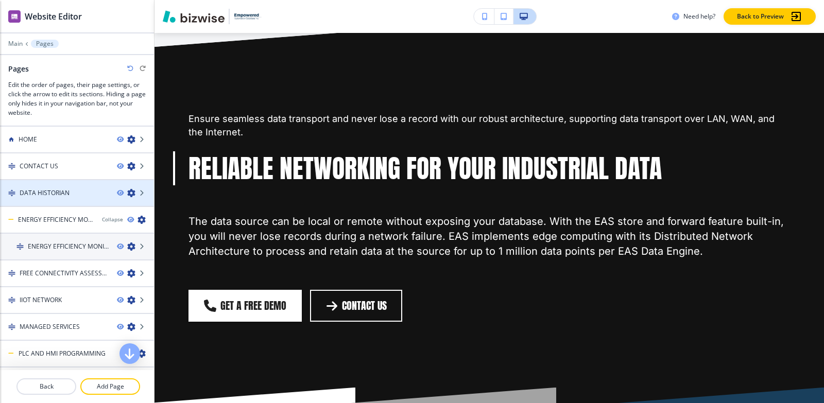
click at [81, 186] on div at bounding box center [77, 184] width 154 height 8
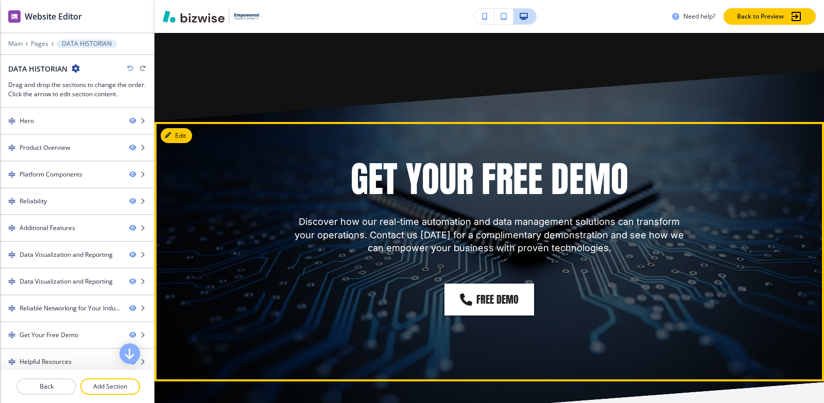
scroll to position [3500, 0]
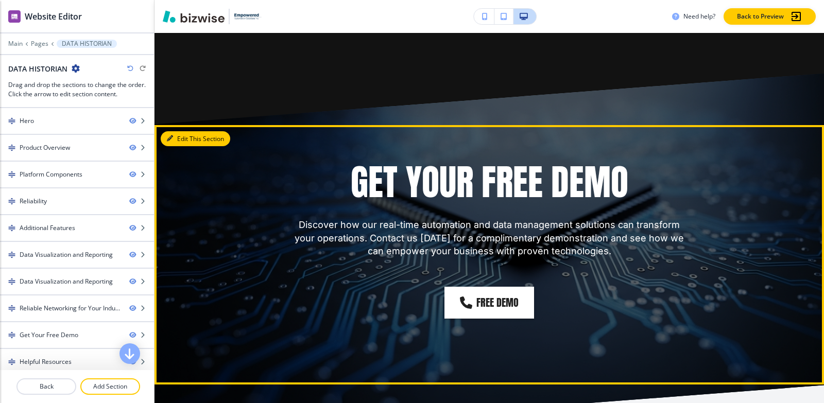
click at [177, 131] on button "Edit This Section" at bounding box center [195, 138] width 69 height 15
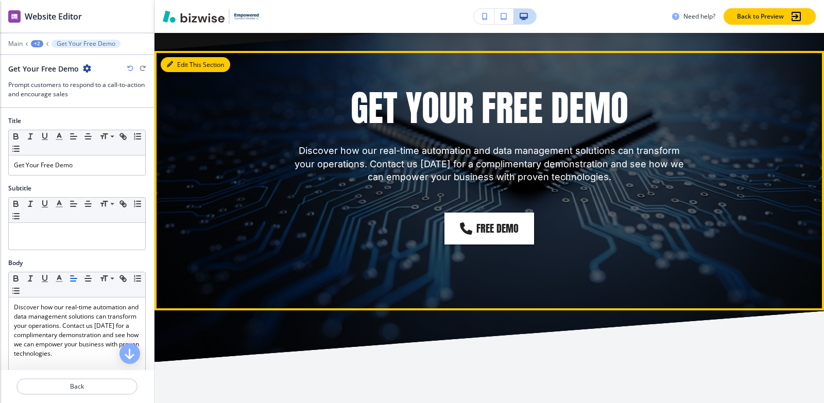
scroll to position [3579, 0]
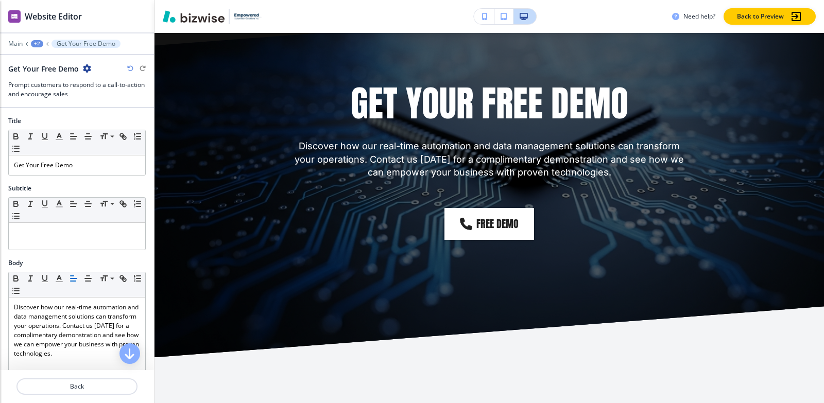
click at [84, 68] on icon "button" at bounding box center [87, 68] width 8 height 8
click at [101, 97] on button "Duplicate Section" at bounding box center [115, 104] width 66 height 18
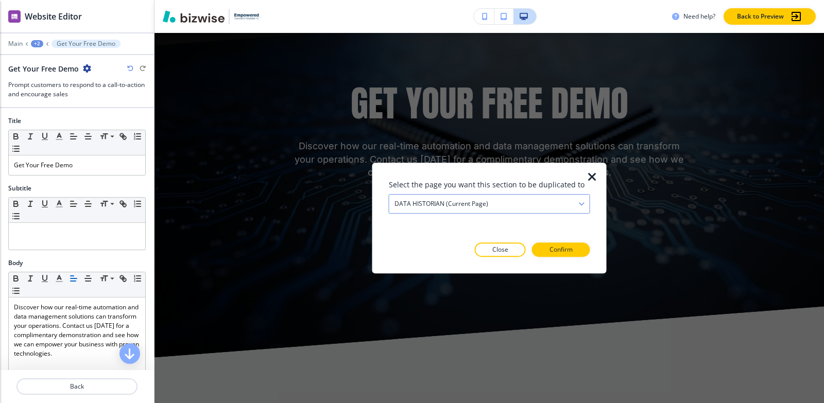
click at [449, 205] on h4 "DATA HISTORIAN (current page)" at bounding box center [441, 203] width 94 height 9
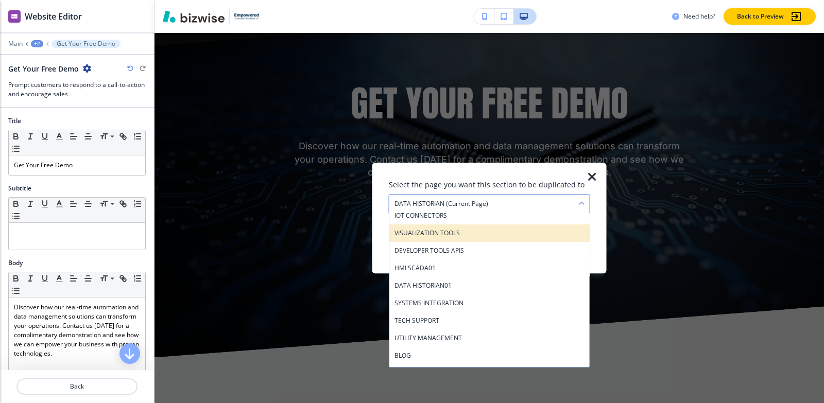
scroll to position [206, 0]
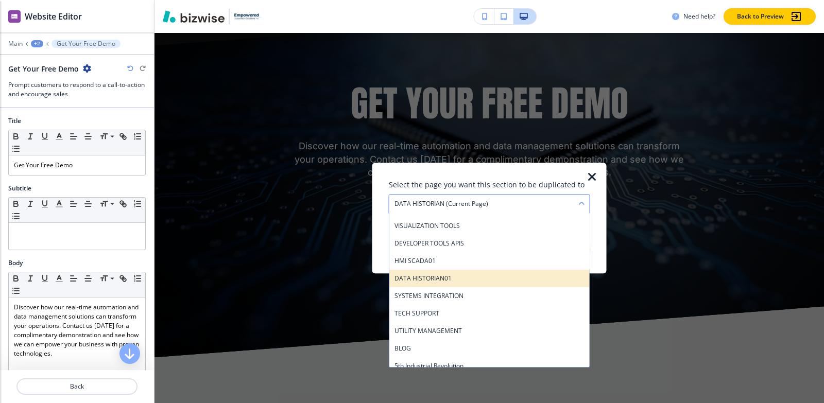
click at [462, 274] on h4 "DATA HISTORIAN01" at bounding box center [489, 278] width 190 height 9
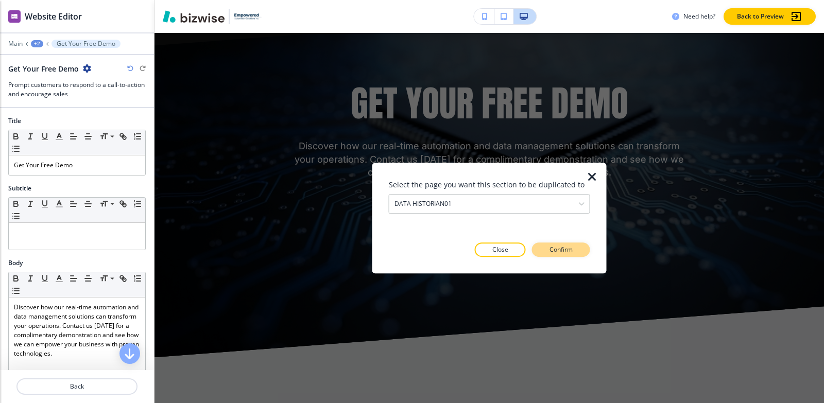
click at [571, 246] on p "Confirm" at bounding box center [560, 249] width 23 height 9
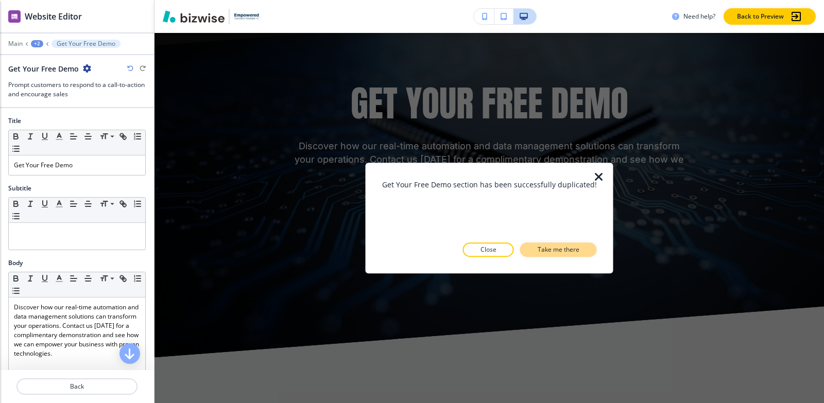
click at [571, 247] on p "Take me there" at bounding box center [558, 249] width 42 height 9
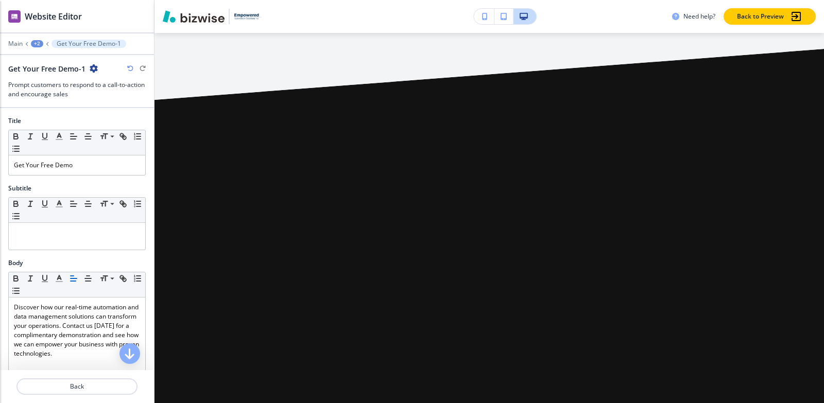
scroll to position [0, 0]
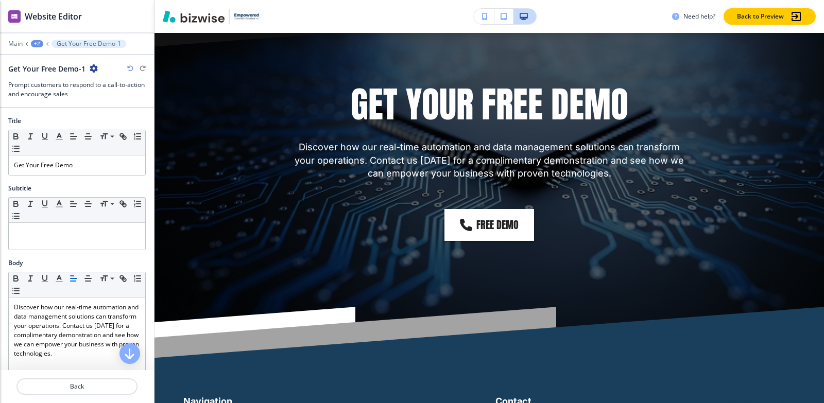
click at [33, 41] on div "+2" at bounding box center [37, 43] width 12 height 7
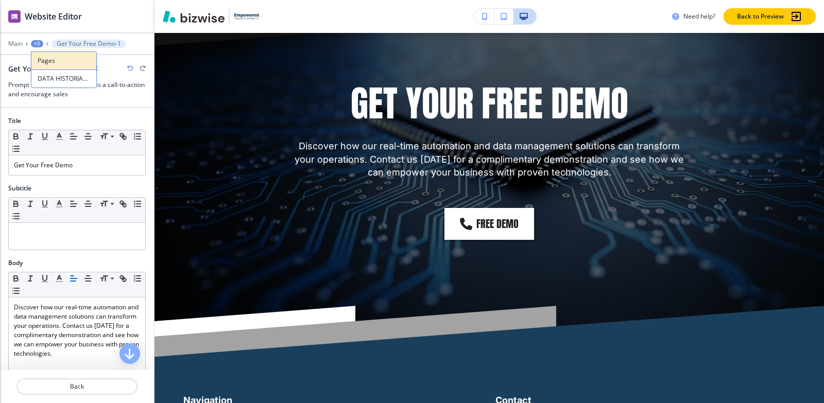
click at [43, 58] on p "Pages" at bounding box center [64, 60] width 53 height 9
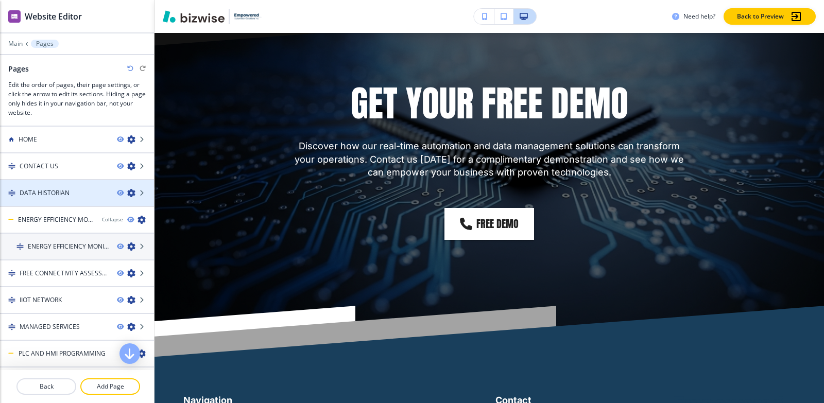
click at [83, 200] on div at bounding box center [77, 202] width 154 height 8
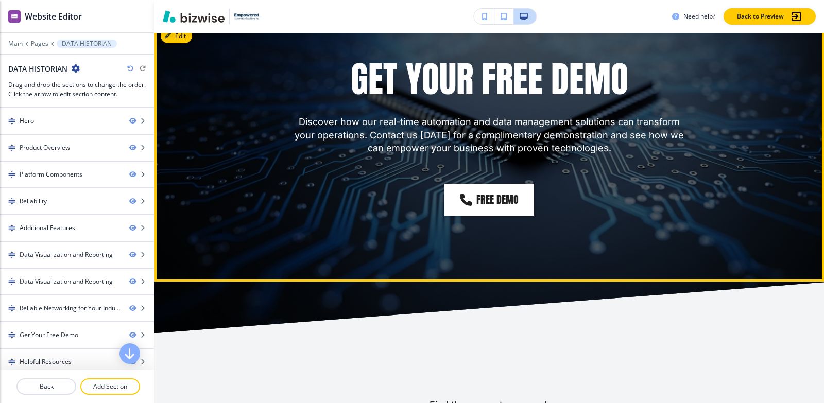
scroll to position [3860, 0]
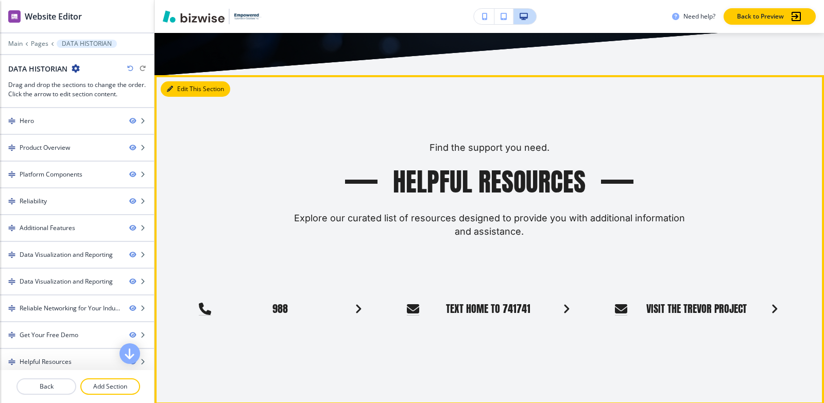
click at [173, 81] on button "Edit This Section" at bounding box center [195, 88] width 69 height 15
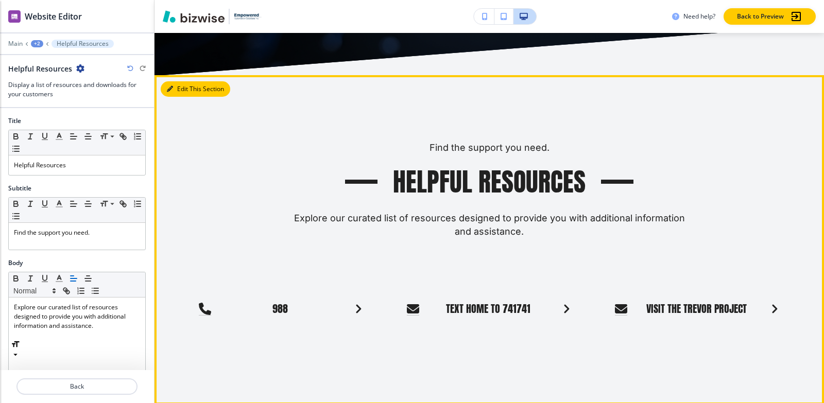
scroll to position [3889, 0]
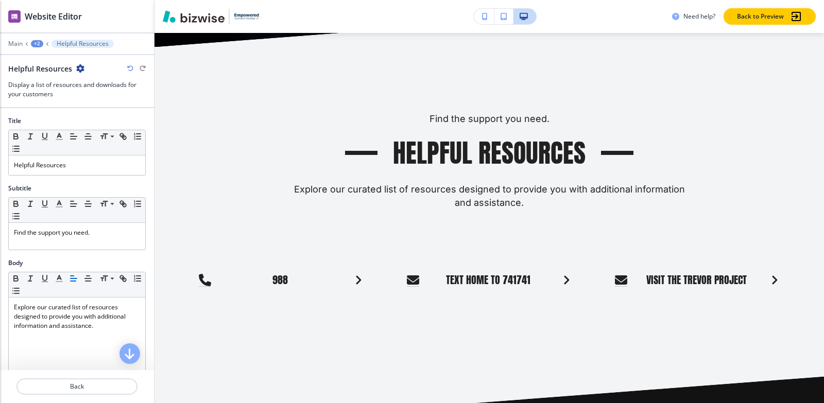
click at [80, 65] on icon "button" at bounding box center [80, 68] width 8 height 8
click at [114, 105] on p "Duplicate Section" at bounding box center [108, 104] width 53 height 9
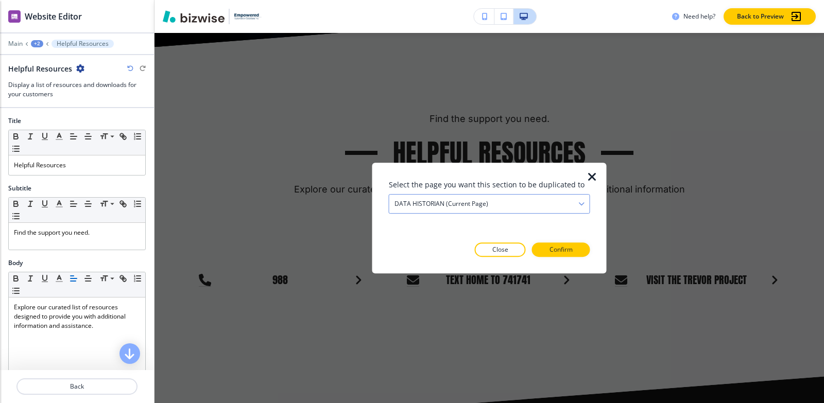
click at [502, 204] on div "DATA HISTORIAN (current page)" at bounding box center [489, 204] width 200 height 19
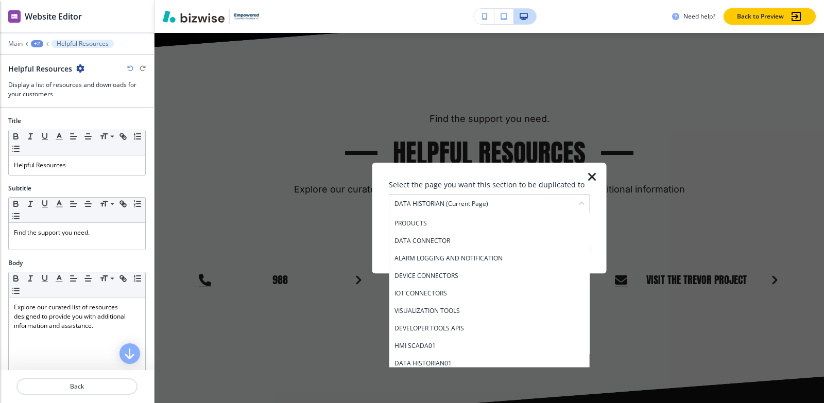
scroll to position [103, 0]
click at [514, 199] on div "DATA HISTORIAN (current page)" at bounding box center [489, 204] width 200 height 19
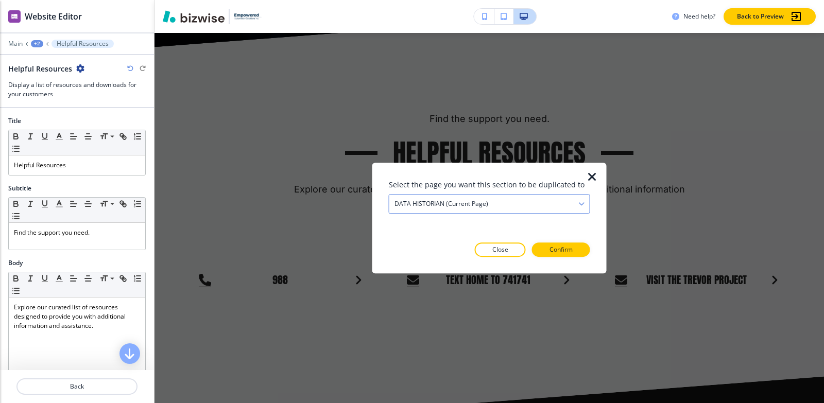
click at [512, 199] on div "DATA HISTORIAN (current page)" at bounding box center [489, 204] width 200 height 19
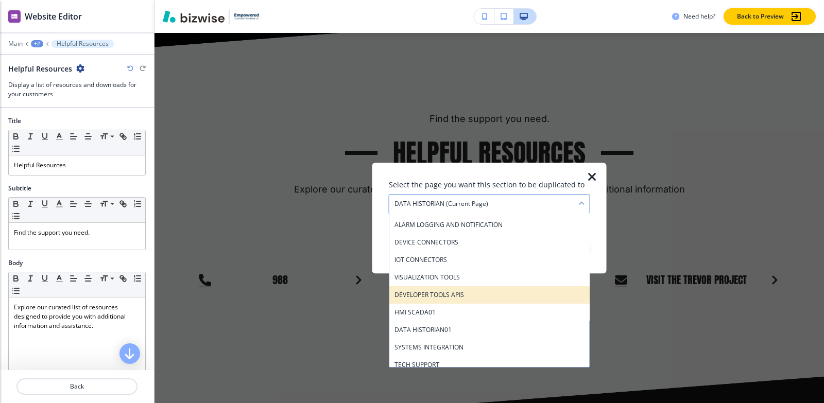
scroll to position [206, 0]
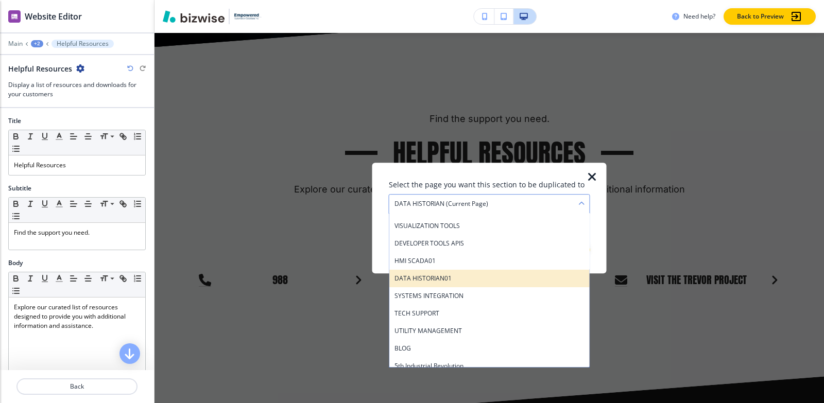
click at [476, 275] on h4 "DATA HISTORIAN01" at bounding box center [489, 278] width 190 height 9
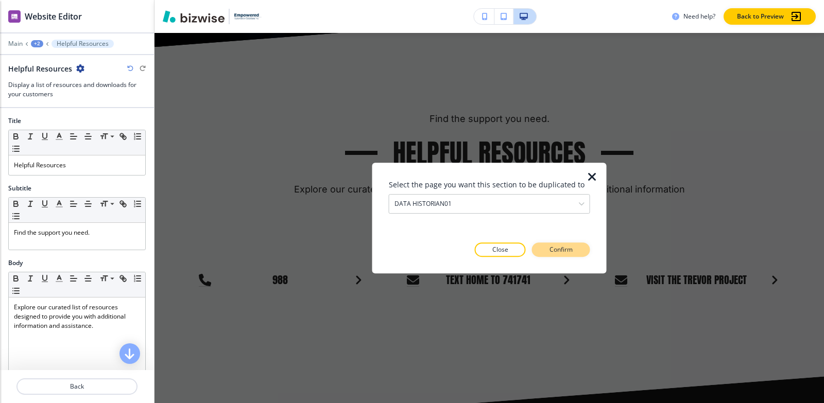
click at [547, 256] on button "Confirm" at bounding box center [561, 249] width 58 height 14
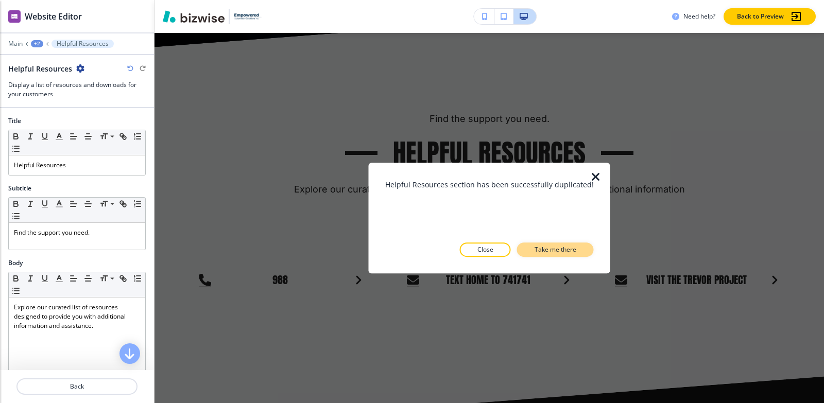
click at [550, 252] on p "Take me there" at bounding box center [555, 249] width 42 height 9
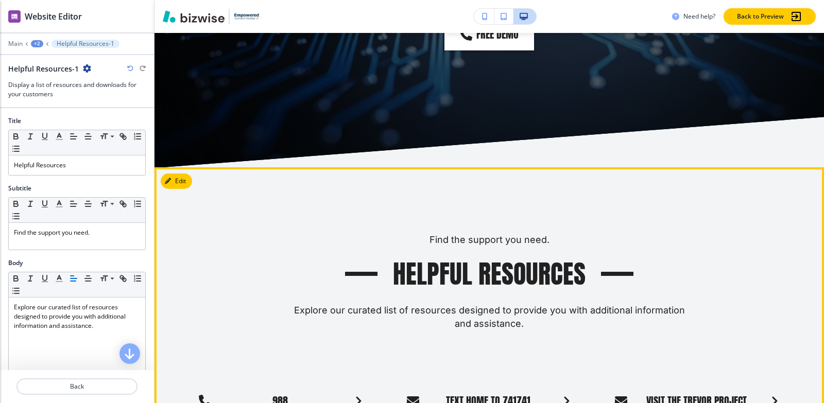
scroll to position [4231, 0]
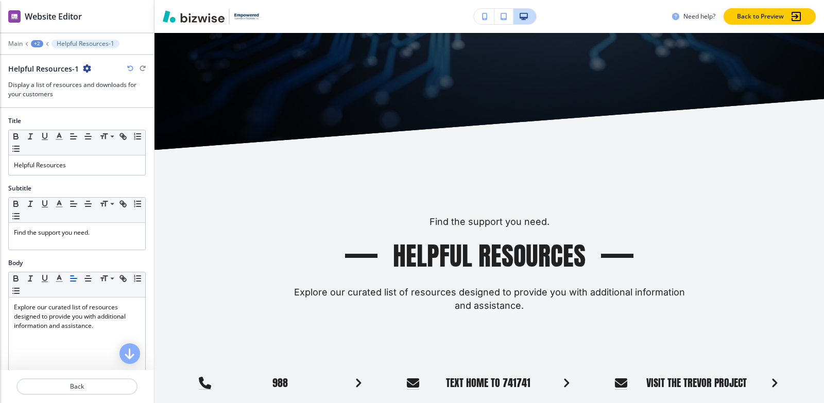
click at [39, 42] on div "+2" at bounding box center [37, 43] width 12 height 7
click at [45, 58] on p "Pages" at bounding box center [64, 60] width 53 height 9
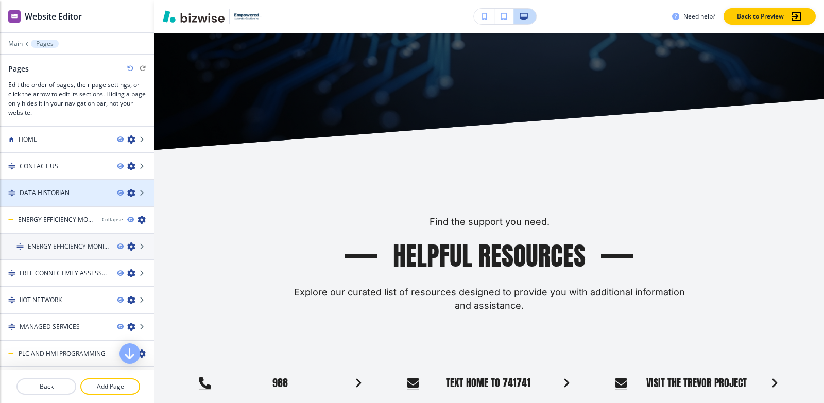
click at [71, 197] on div "DATA HISTORIAN" at bounding box center [54, 192] width 109 height 9
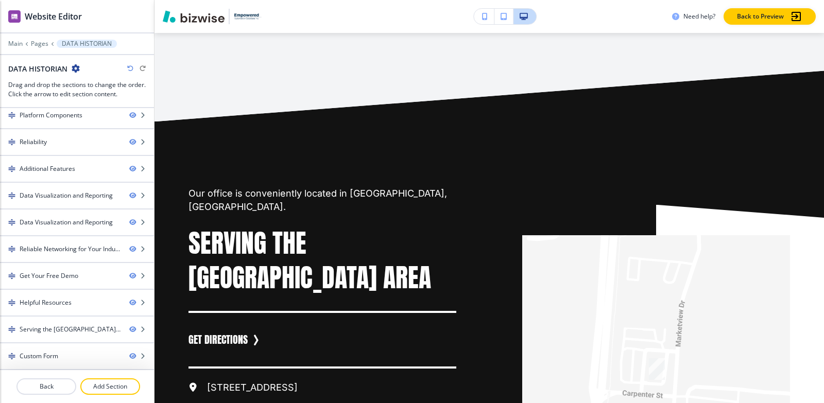
scroll to position [4169, 0]
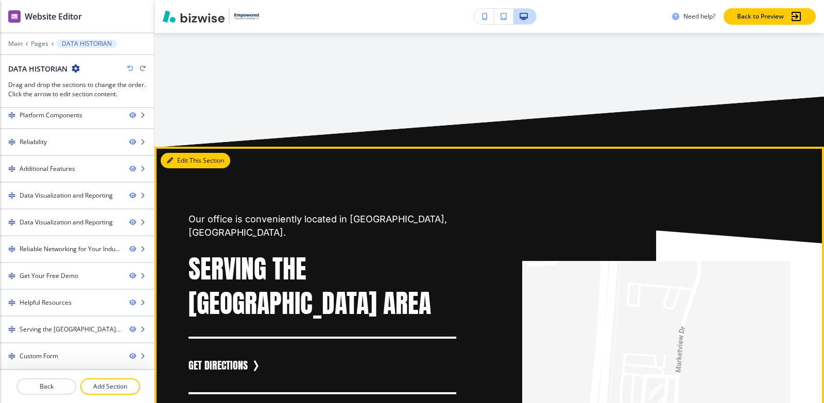
click at [181, 153] on button "Edit This Section" at bounding box center [195, 160] width 69 height 15
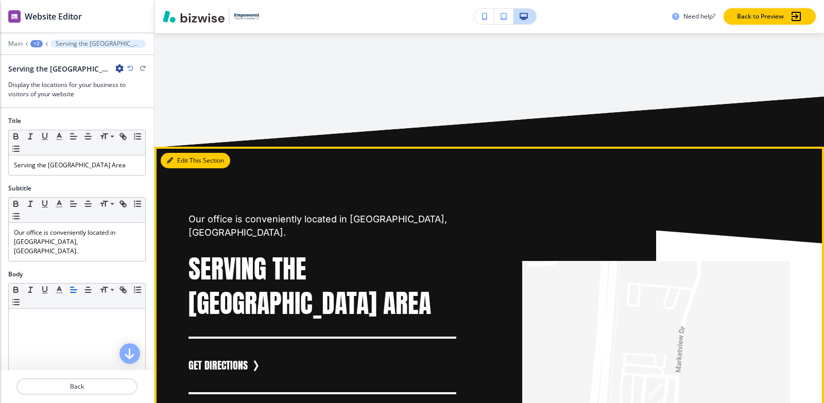
scroll to position [4270, 0]
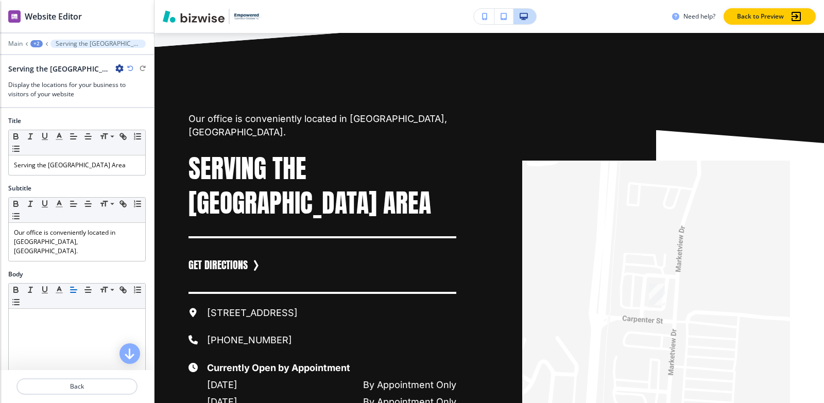
click at [115, 67] on icon "button" at bounding box center [119, 68] width 8 height 8
click at [126, 106] on p "Duplicate Section" at bounding box center [132, 104] width 53 height 9
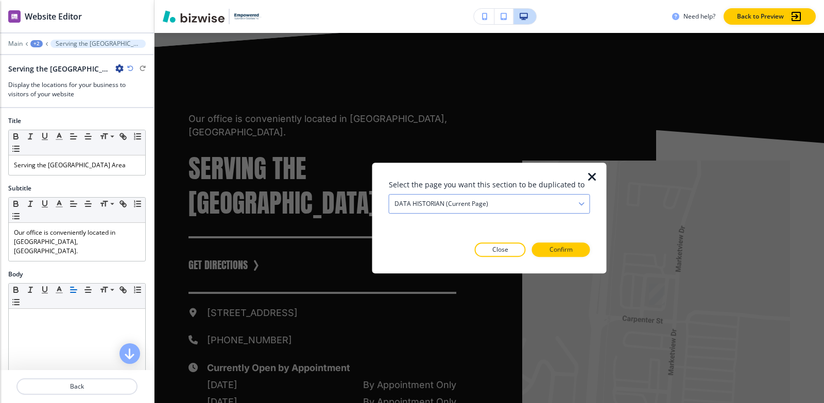
click at [517, 199] on div "DATA HISTORIAN (current page)" at bounding box center [489, 204] width 200 height 19
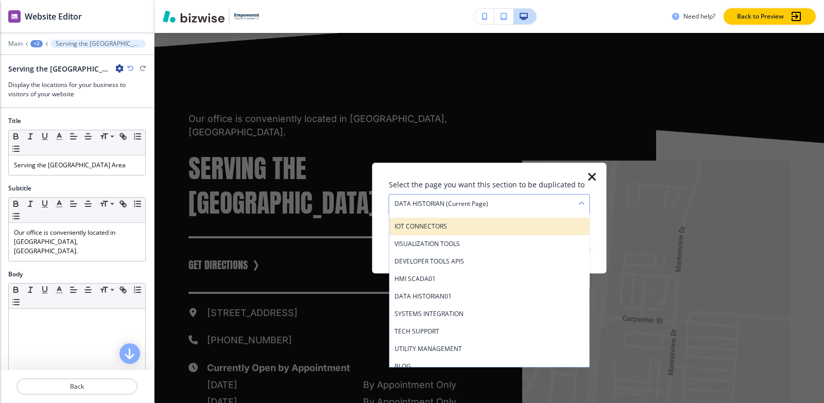
scroll to position [206, 0]
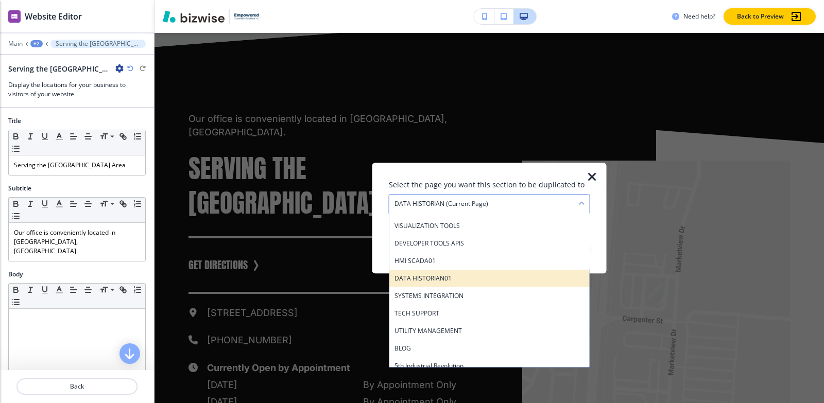
click at [471, 274] on h4 "DATA HISTORIAN01" at bounding box center [489, 278] width 190 height 9
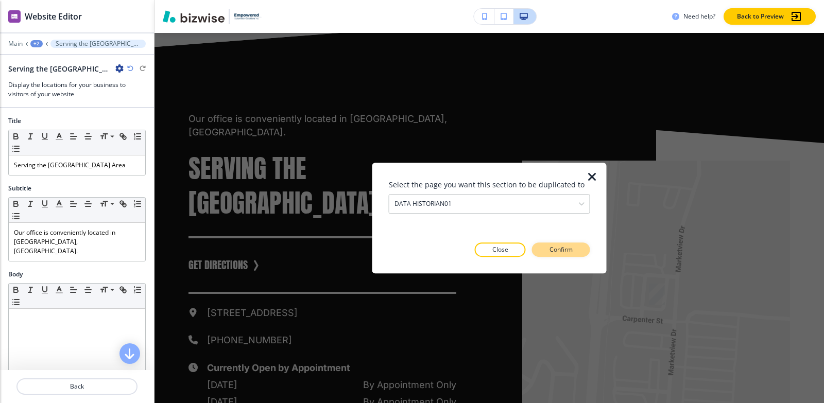
click at [579, 251] on button "Confirm" at bounding box center [561, 249] width 58 height 14
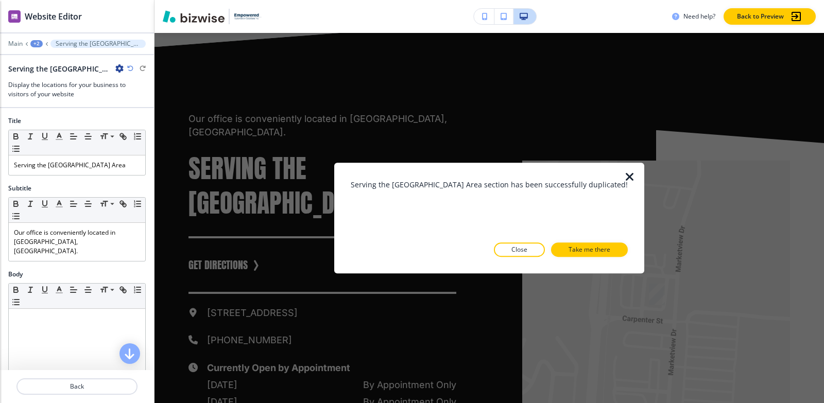
click at [579, 251] on p "Take me there" at bounding box center [589, 249] width 42 height 9
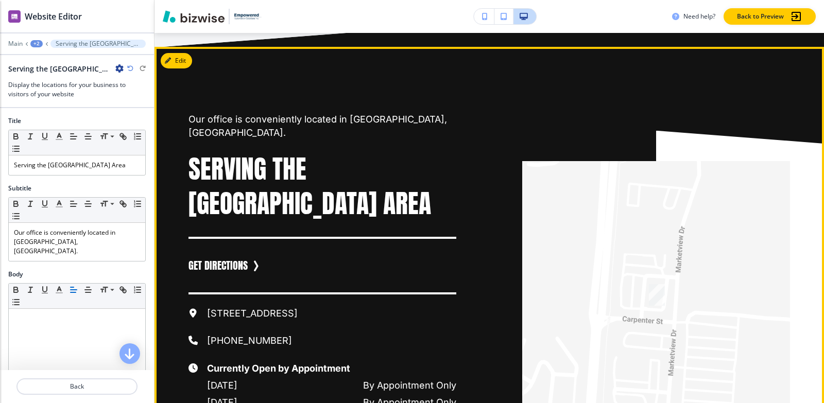
scroll to position [4715, 0]
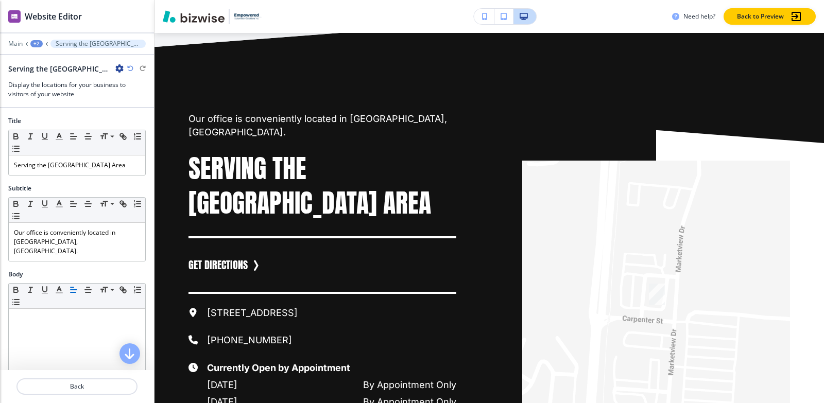
click at [37, 45] on div "+2" at bounding box center [36, 43] width 12 height 7
click at [48, 60] on p "Pages" at bounding box center [64, 60] width 53 height 9
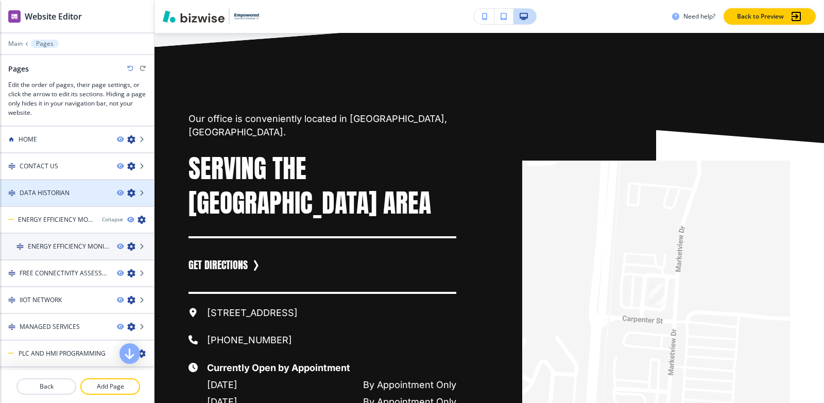
click at [69, 188] on div "DATA HISTORIAN" at bounding box center [54, 192] width 109 height 9
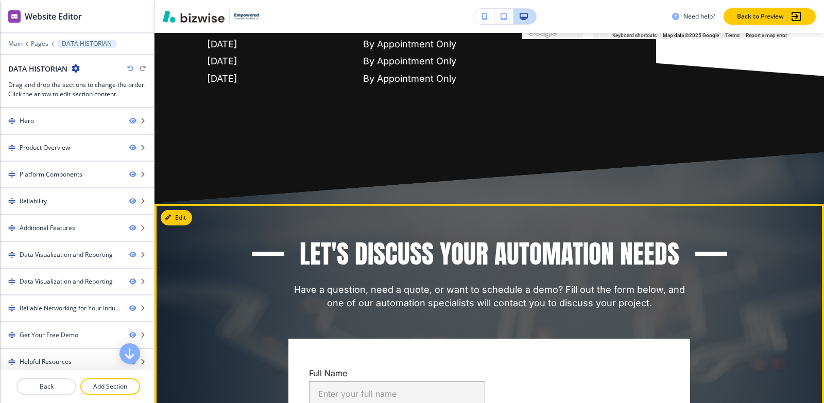
scroll to position [4735, 0]
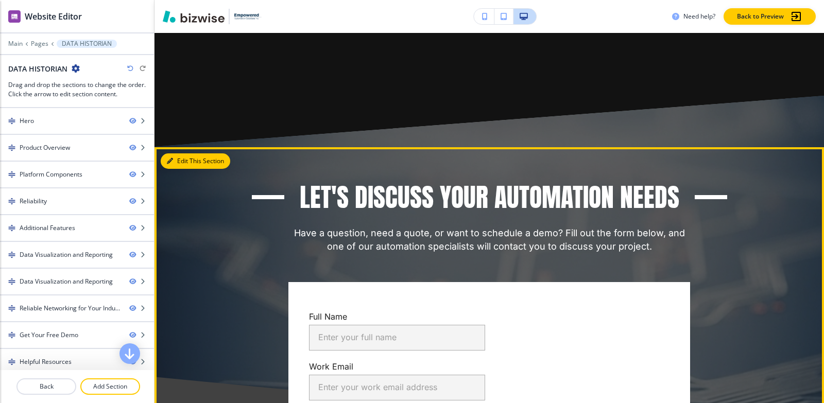
click at [178, 153] on button "Edit This Section" at bounding box center [195, 160] width 69 height 15
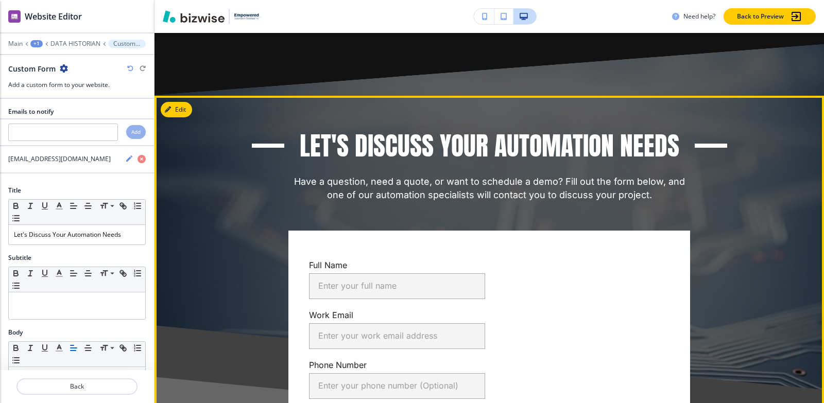
scroll to position [4789, 0]
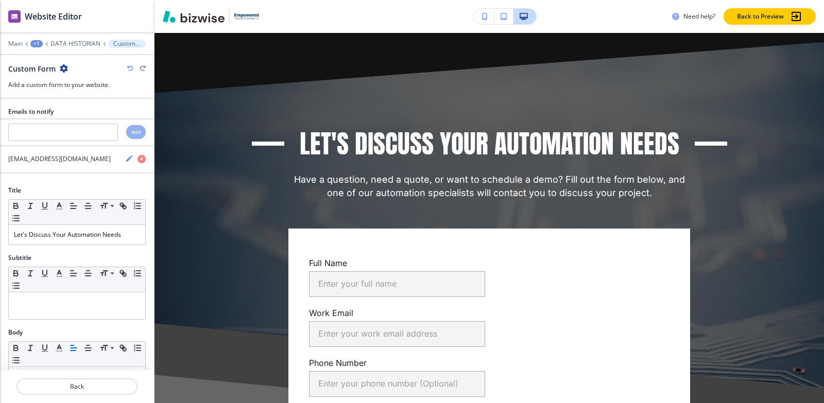
click at [63, 66] on icon "button" at bounding box center [64, 68] width 8 height 8
click at [75, 102] on p "Duplicate Section" at bounding box center [92, 104] width 53 height 9
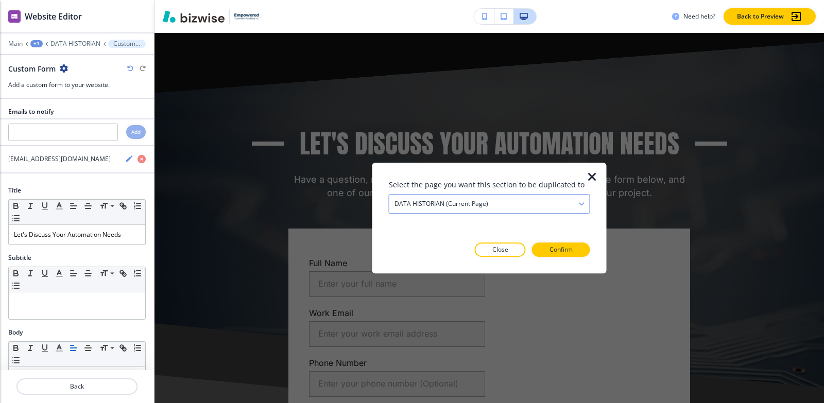
click at [541, 208] on div "DATA HISTORIAN (current page)" at bounding box center [489, 204] width 200 height 19
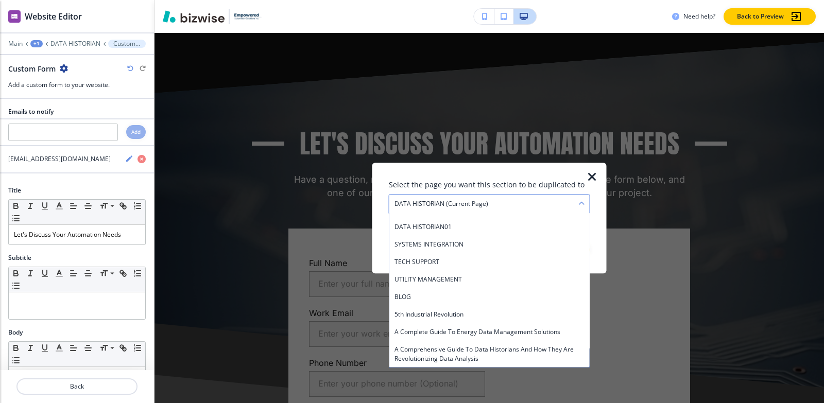
scroll to position [154, 0]
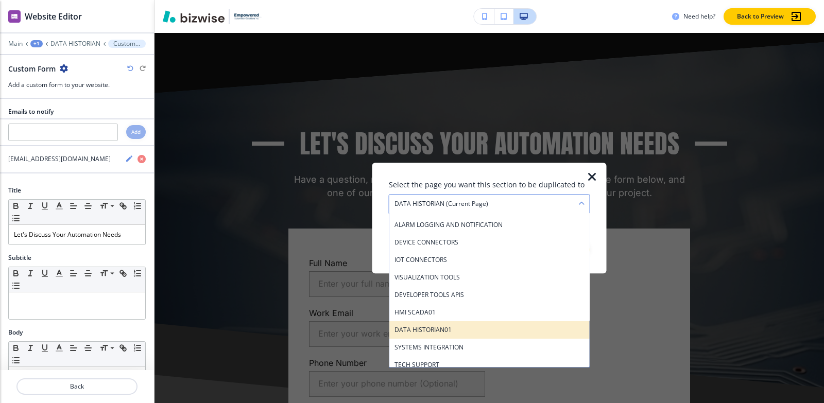
click at [472, 324] on div "DATA HISTORIAN01" at bounding box center [489, 330] width 200 height 18
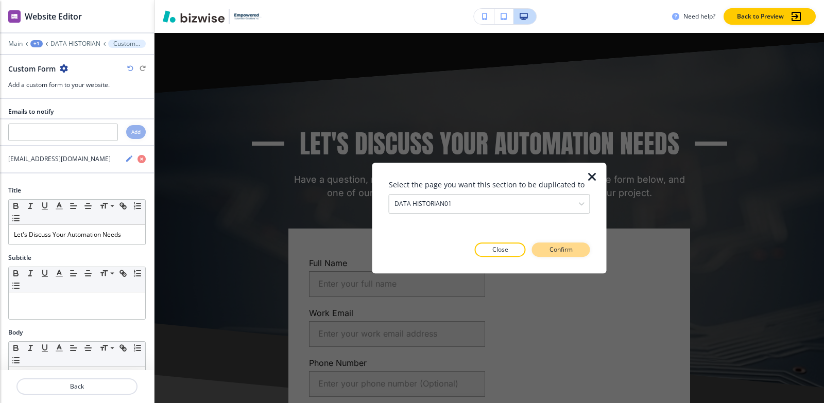
click at [564, 250] on p "Confirm" at bounding box center [560, 249] width 23 height 9
click at [564, 250] on p "Take me there" at bounding box center [552, 249] width 42 height 9
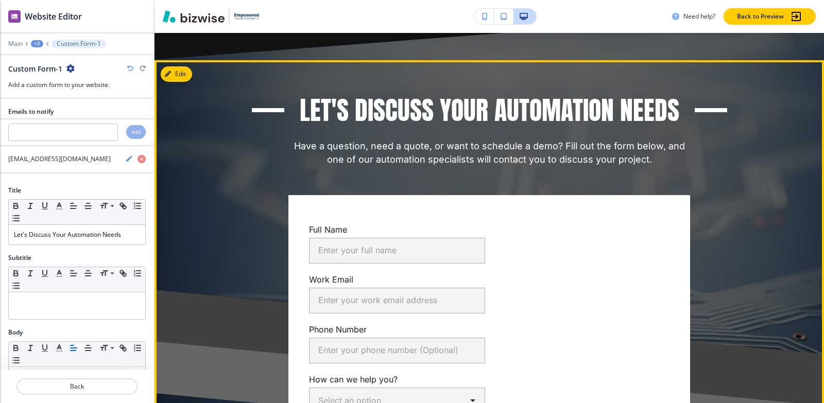
scroll to position [5286, 0]
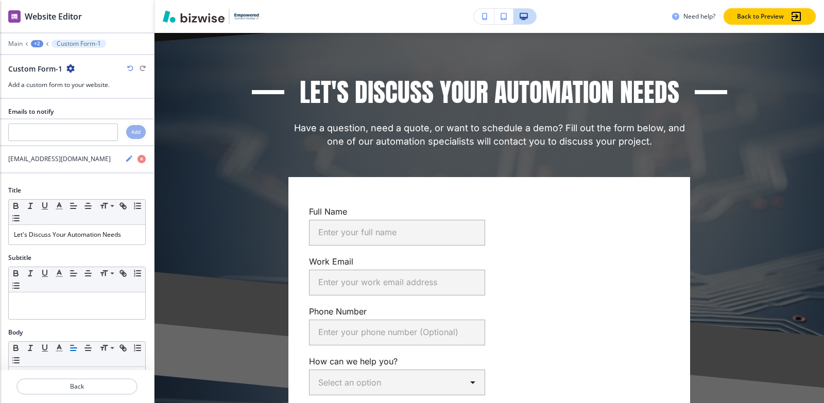
click at [34, 44] on div "+2" at bounding box center [37, 43] width 12 height 7
click at [53, 55] on button "Pages" at bounding box center [64, 60] width 66 height 18
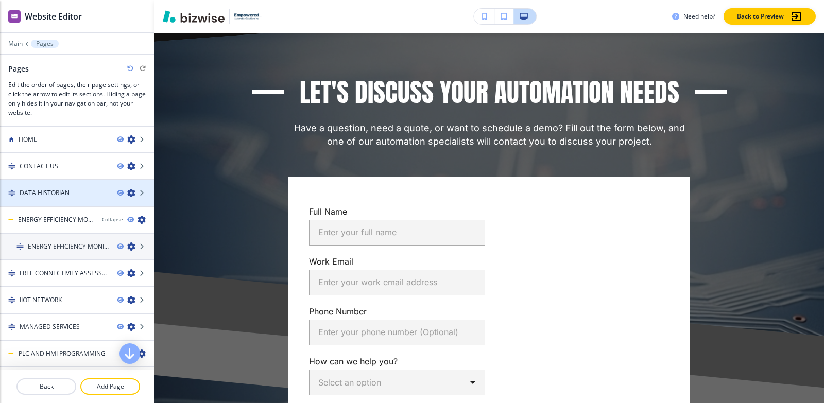
click at [66, 194] on h4 "DATA HISTORIAN" at bounding box center [45, 192] width 50 height 9
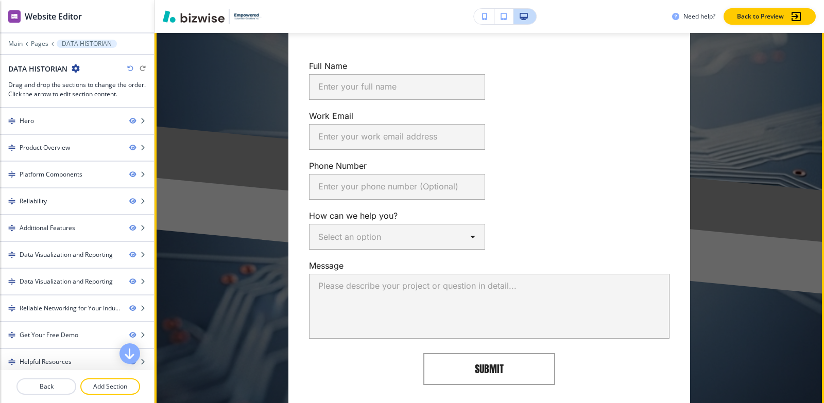
scroll to position [4729, 0]
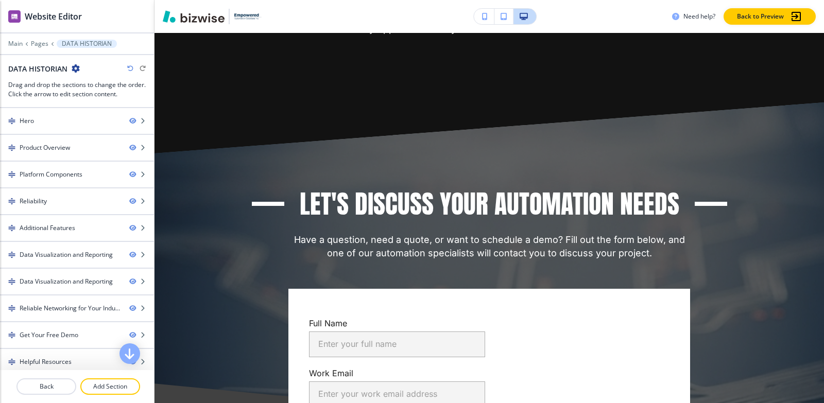
click at [75, 68] on icon "button" at bounding box center [76, 68] width 8 height 8
click at [107, 88] on p "Edit Page Settings" at bounding box center [104, 86] width 53 height 9
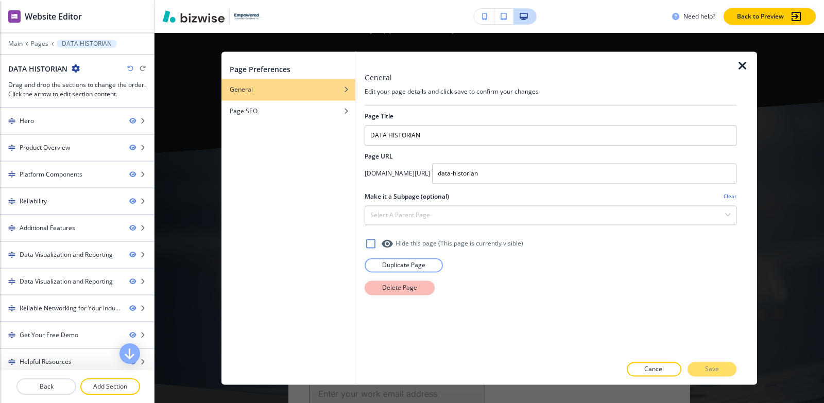
click at [415, 287] on p "Delete Page" at bounding box center [399, 287] width 35 height 9
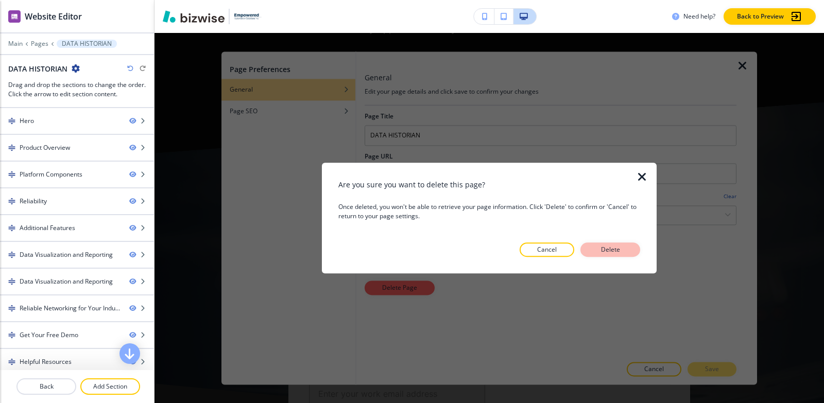
click at [616, 249] on p "Delete" at bounding box center [610, 249] width 25 height 9
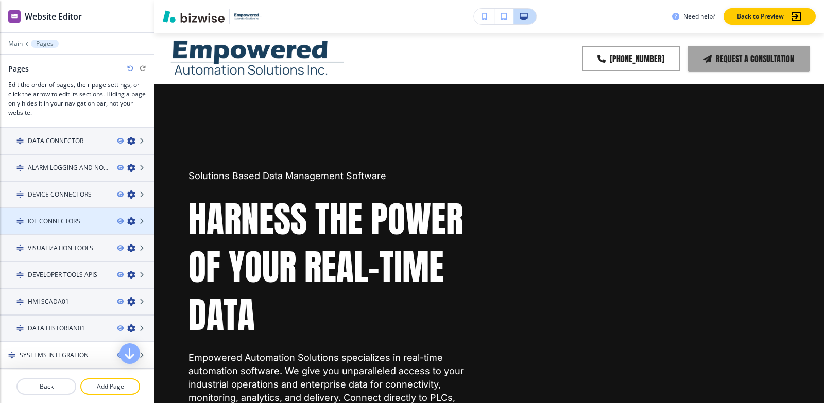
scroll to position [257, 0]
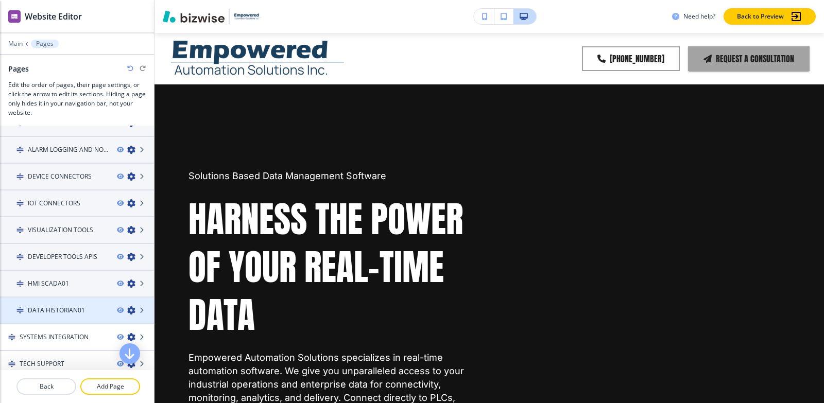
click at [84, 311] on div "DATA HISTORIAN01" at bounding box center [54, 310] width 109 height 9
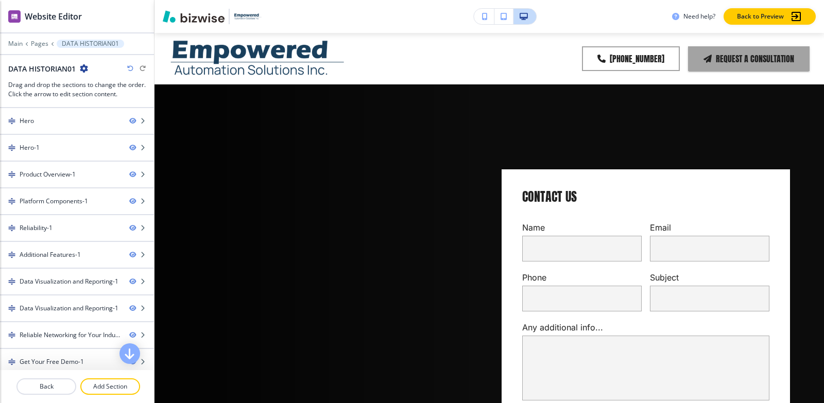
click at [84, 72] on icon "button" at bounding box center [84, 68] width 8 height 8
click at [101, 87] on p "Edit Page Settings" at bounding box center [112, 86] width 53 height 9
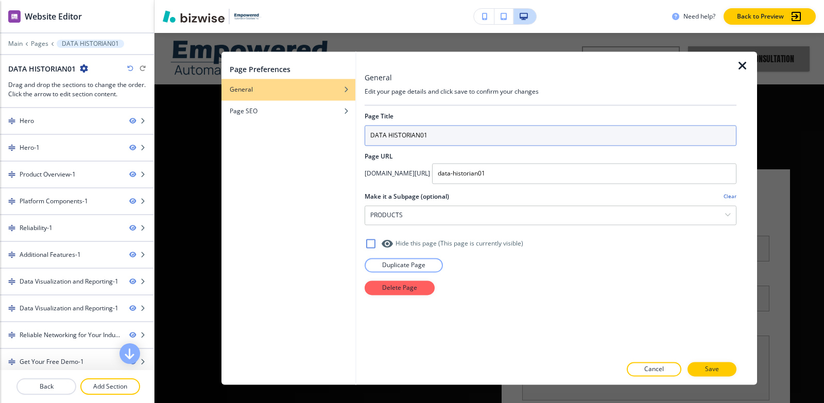
click at [457, 137] on input "DATA HISTORIAN01" at bounding box center [550, 135] width 372 height 21
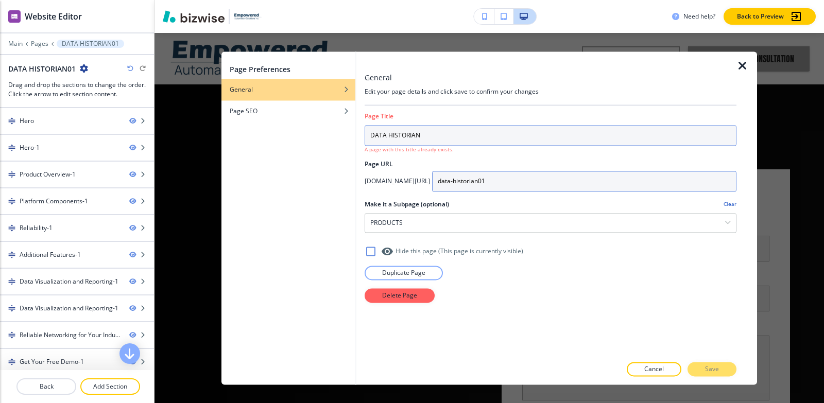
type input "DATA HISTORIAN"
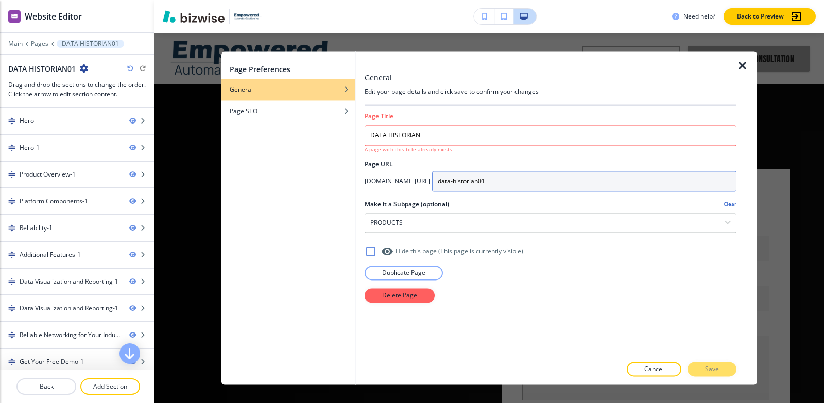
click at [579, 186] on input "data-historian01" at bounding box center [584, 181] width 304 height 21
type input "data-historian"
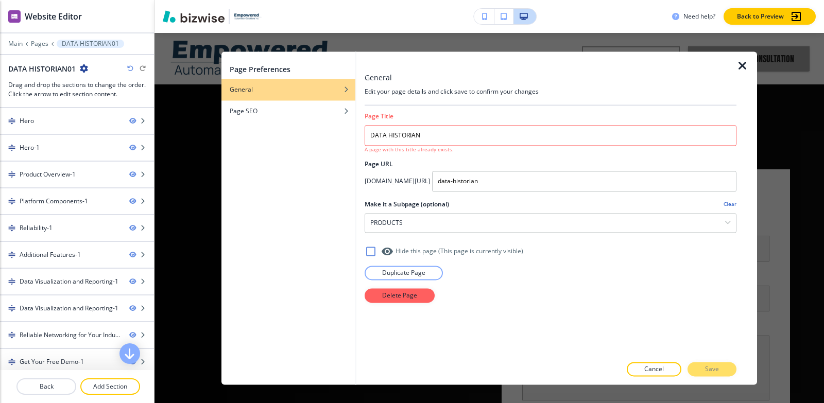
click at [520, 259] on div at bounding box center [550, 261] width 372 height 8
click at [711, 378] on div at bounding box center [550, 380] width 372 height 8
click at [712, 371] on div "Cancel Save" at bounding box center [550, 369] width 372 height 14
click at [711, 369] on div "Cancel Save" at bounding box center [550, 369] width 372 height 14
click at [711, 368] on div "Cancel Save" at bounding box center [550, 369] width 372 height 14
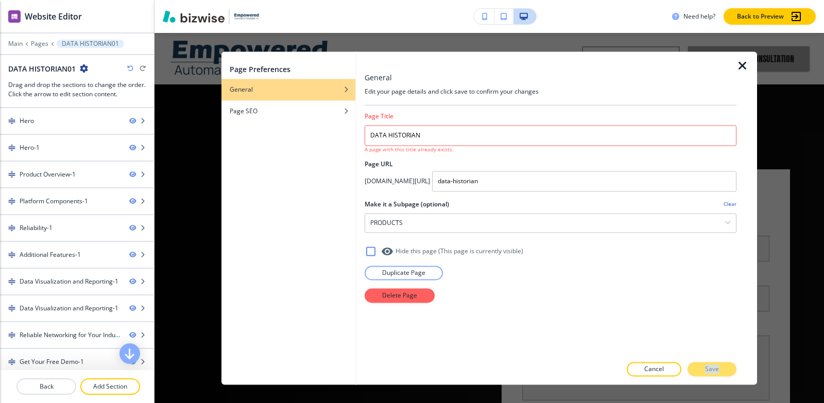
click at [711, 368] on div "Cancel Save" at bounding box center [550, 369] width 372 height 14
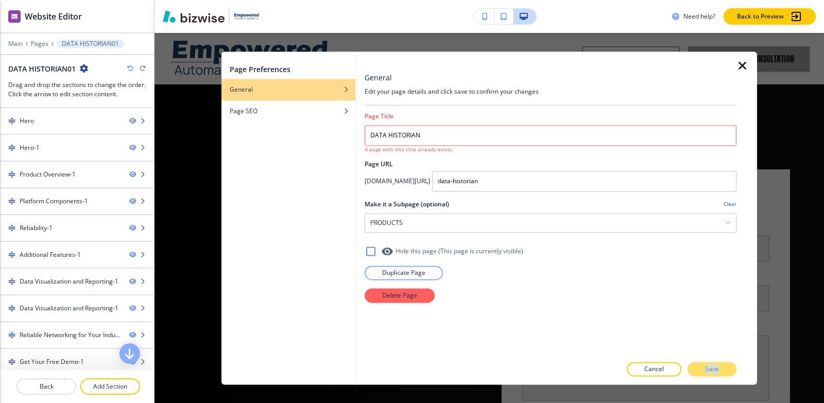
click at [711, 368] on div "Cancel Save" at bounding box center [550, 369] width 372 height 14
click at [711, 312] on div "Page Title DATA HISTORIAN A page with this title already exists. Page URL app.b…" at bounding box center [550, 231] width 372 height 250
click at [709, 368] on div "Cancel Save" at bounding box center [550, 369] width 372 height 14
click at [707, 328] on div "Page Title DATA HISTORIAN A page with this title already exists. Page URL app.b…" at bounding box center [550, 231] width 372 height 250
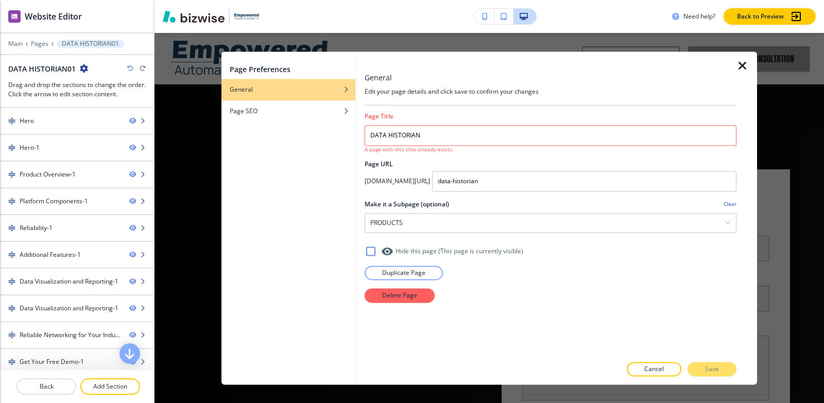
click at [710, 364] on div "Cancel Save" at bounding box center [550, 369] width 372 height 14
click at [540, 123] on div at bounding box center [550, 123] width 372 height 4
click at [737, 64] on icon "button" at bounding box center [742, 66] width 12 height 12
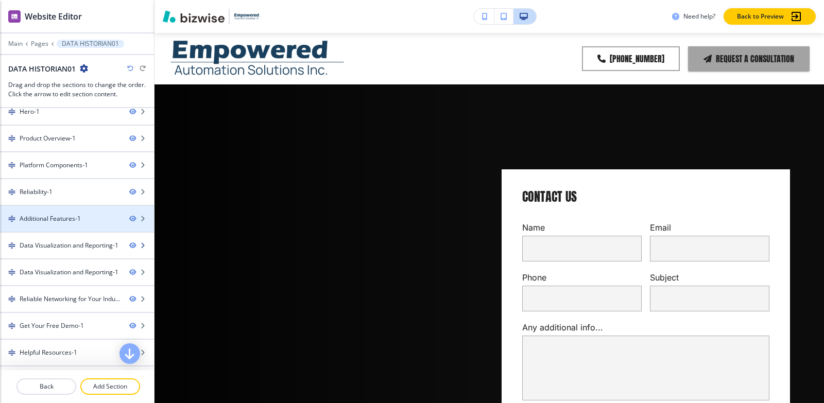
scroll to position [51, 0]
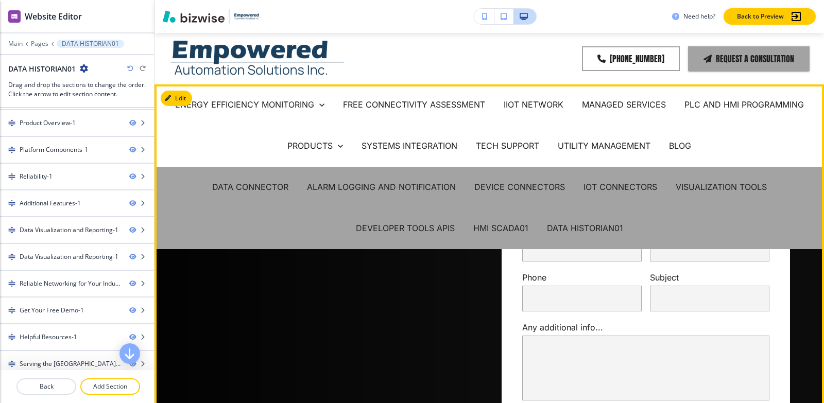
click at [396, 346] on div at bounding box center [332, 306] width 288 height 275
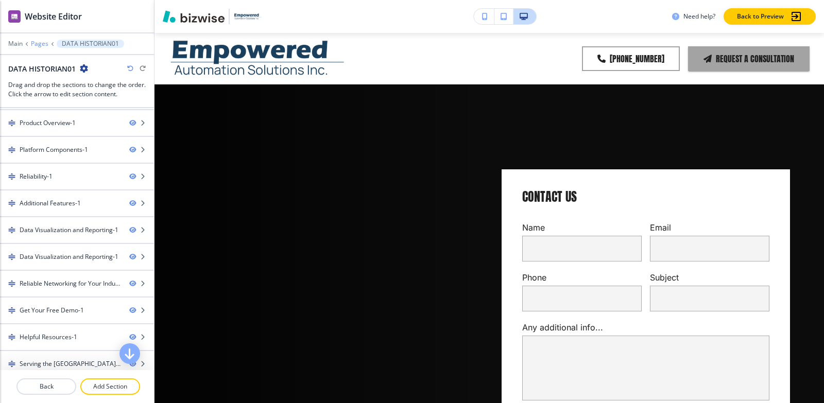
click at [36, 41] on p "Pages" at bounding box center [40, 43] width 18 height 7
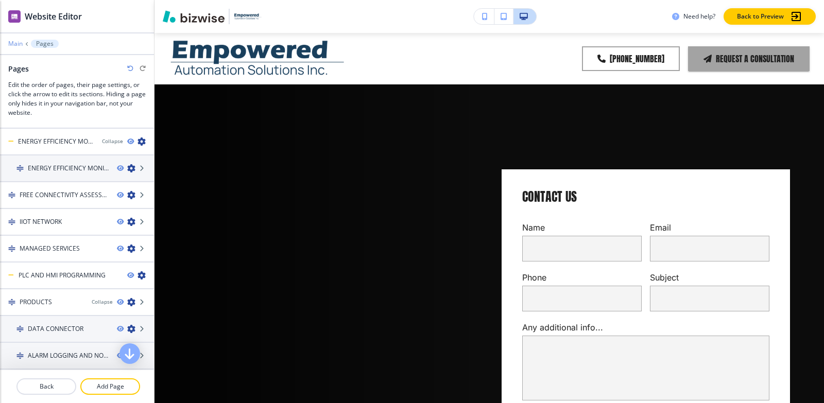
click at [13, 45] on p "Main" at bounding box center [15, 43] width 14 height 7
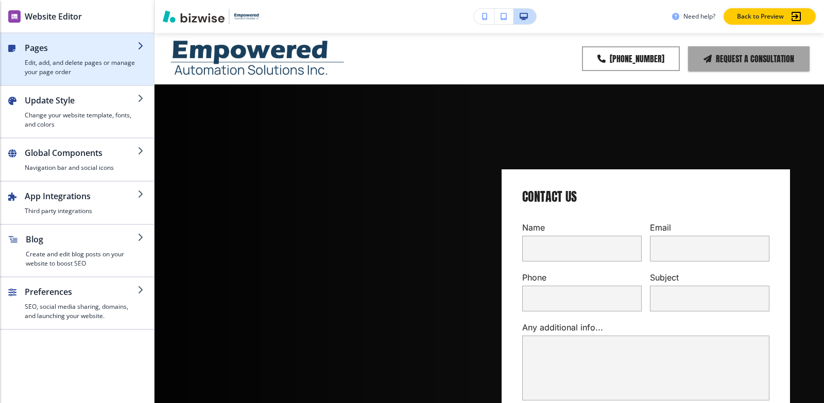
click at [57, 66] on h4 "Edit, add, and delete pages or manage your page order" at bounding box center [81, 67] width 113 height 19
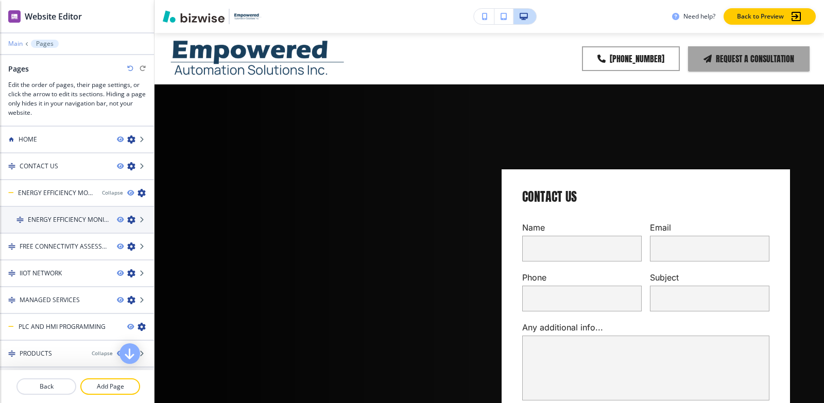
click at [14, 43] on p "Main" at bounding box center [15, 43] width 14 height 7
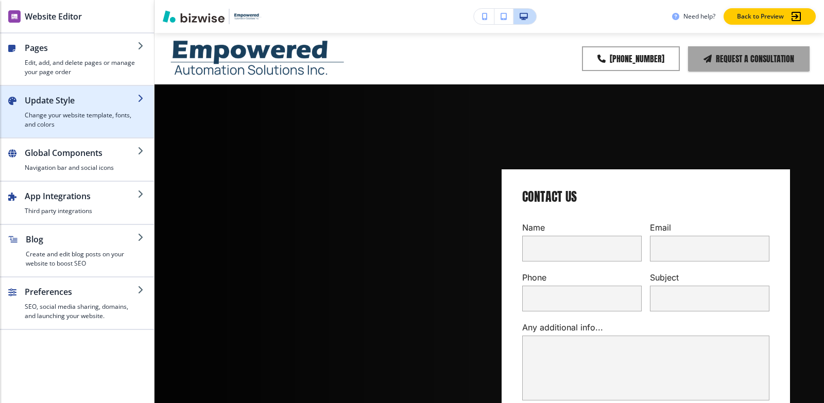
click at [30, 110] on div "button" at bounding box center [81, 109] width 113 height 4
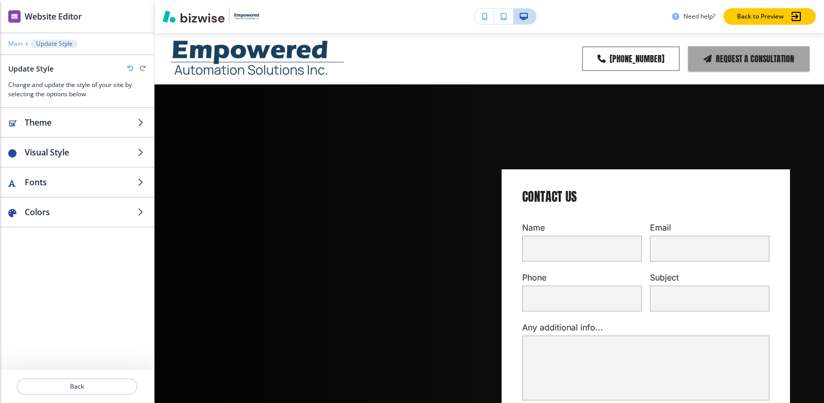
click at [9, 41] on p "Main" at bounding box center [15, 43] width 14 height 7
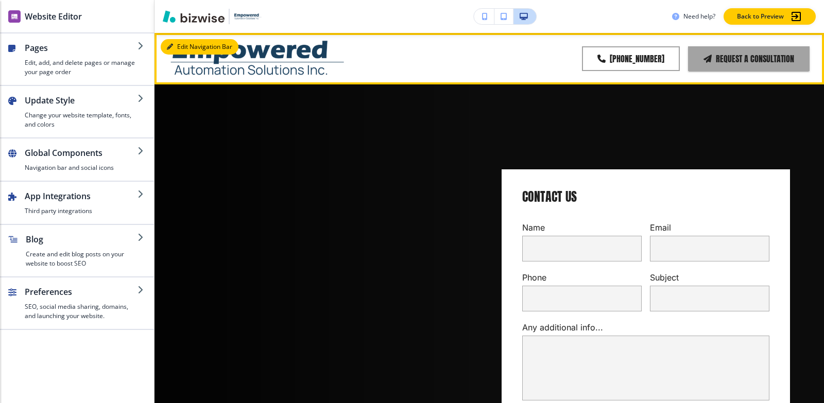
click at [170, 47] on icon "button" at bounding box center [170, 47] width 6 height 6
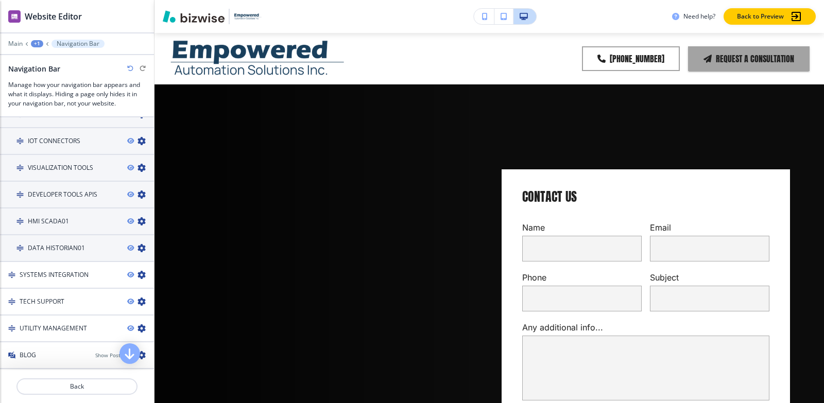
scroll to position [854, 0]
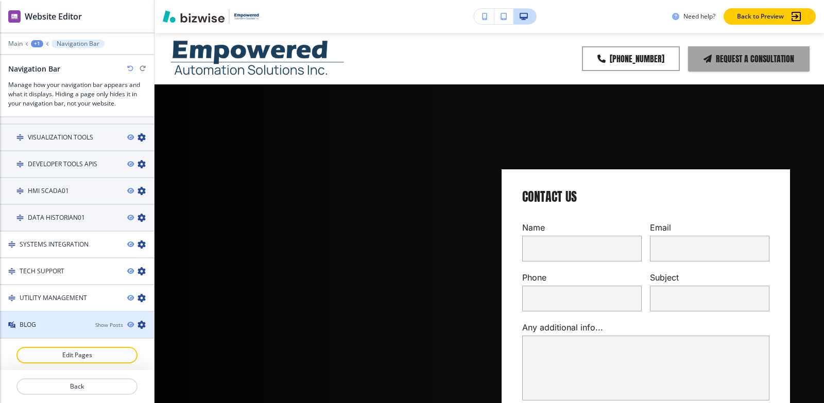
click at [86, 327] on div "BLOG Show Posts" at bounding box center [77, 324] width 154 height 9
click at [102, 324] on div "Show Posts" at bounding box center [109, 325] width 28 height 8
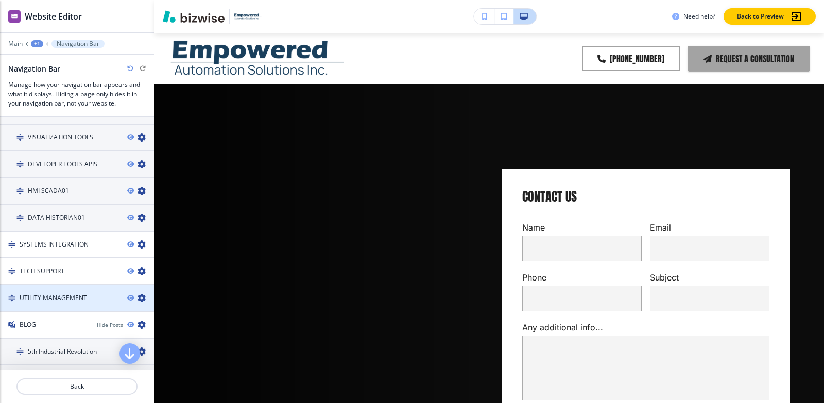
scroll to position [1214, 0]
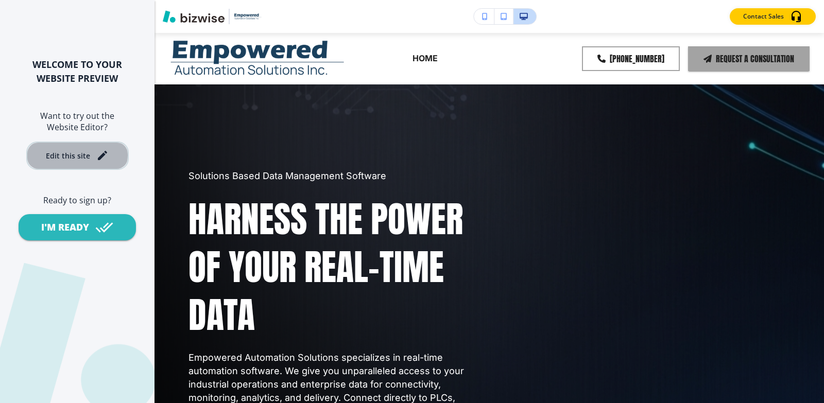
click at [58, 155] on div "Edit this site" at bounding box center [68, 156] width 44 height 8
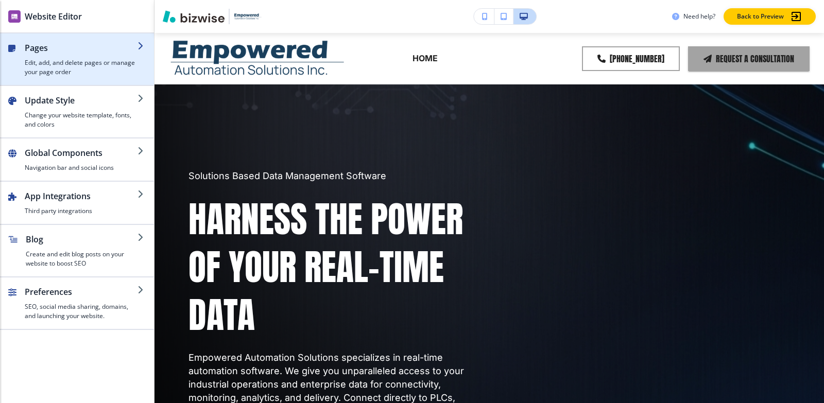
click at [69, 58] on h4 "Edit, add, and delete pages or manage your page order" at bounding box center [81, 67] width 113 height 19
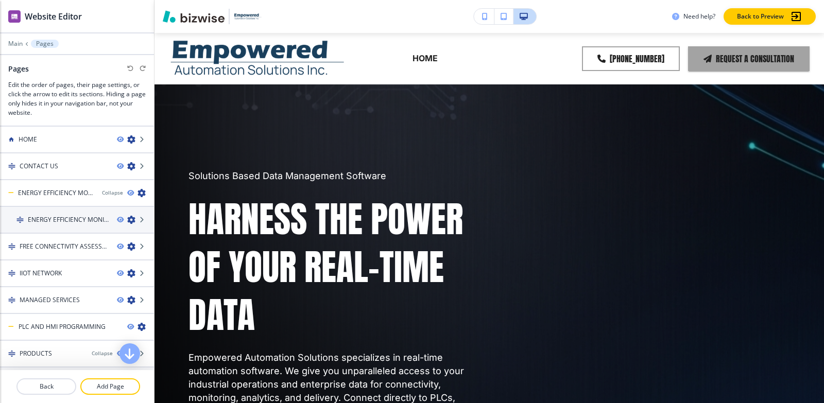
click at [86, 102] on h3 "Edit the order of pages, their page settings, or click the arrow to edit its se…" at bounding box center [76, 98] width 137 height 37
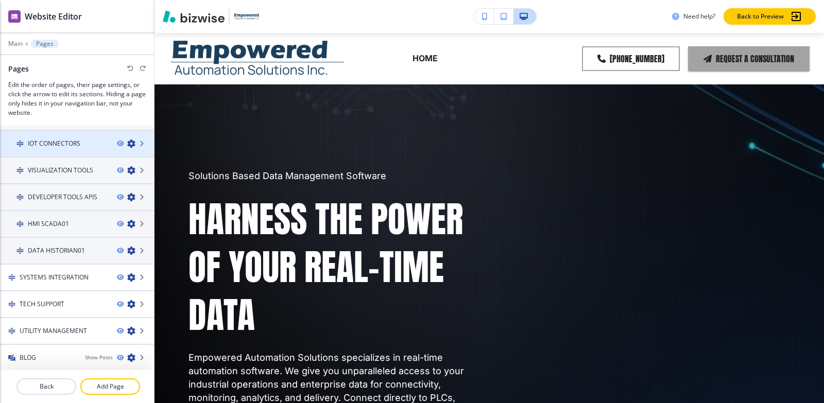
scroll to position [319, 0]
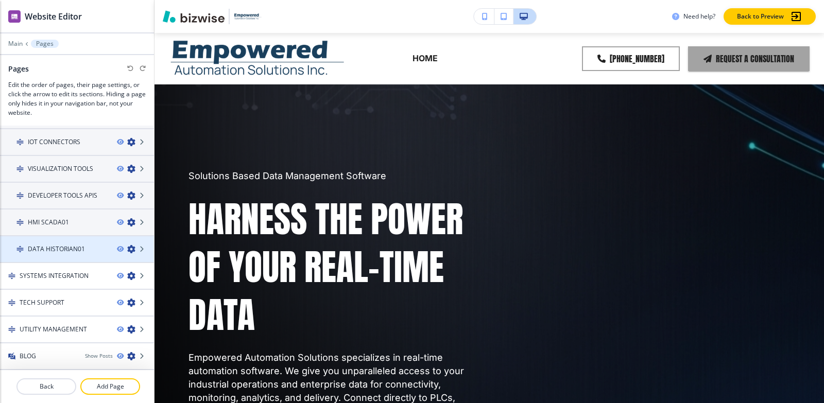
click at [127, 250] on icon "button" at bounding box center [131, 249] width 8 height 8
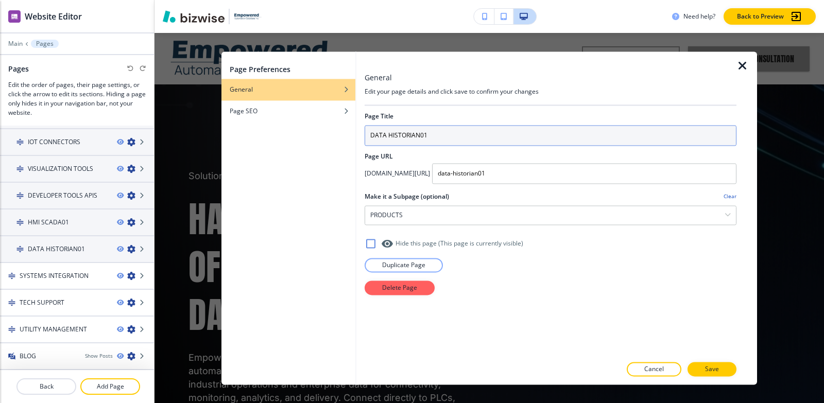
click at [501, 133] on input "DATA HISTORIAN01" at bounding box center [550, 135] width 372 height 21
drag, startPoint x: 421, startPoint y: 134, endPoint x: 572, endPoint y: 135, distance: 151.3
click at [569, 134] on input "DATA HISTORIAN01" at bounding box center [550, 135] width 372 height 21
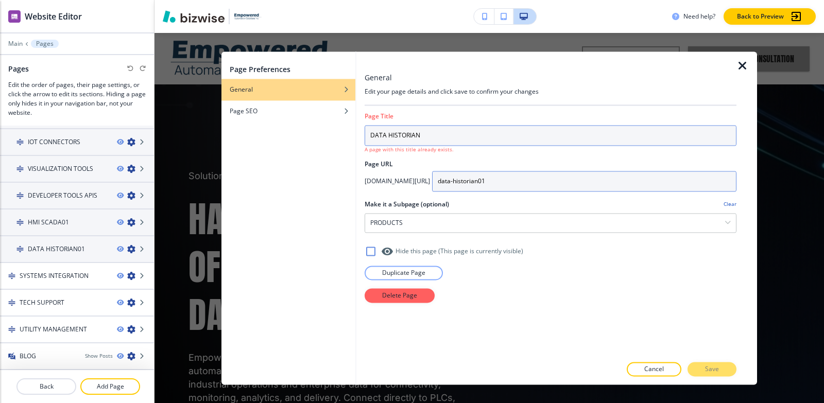
type input "DATA HISTORIAN"
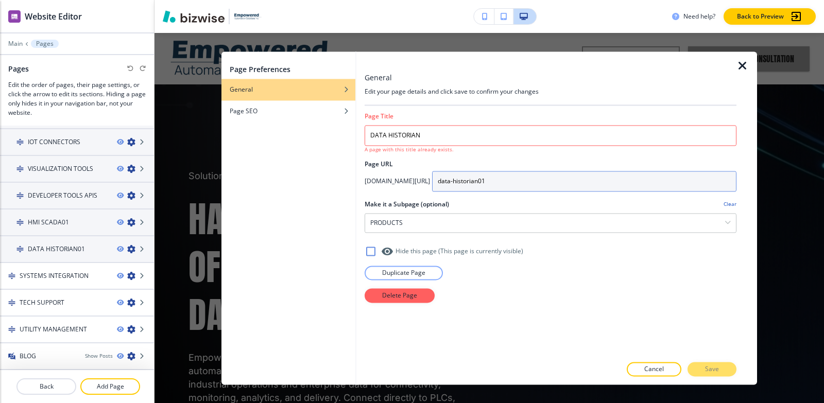
drag, startPoint x: 540, startPoint y: 179, endPoint x: 653, endPoint y: 181, distance: 112.7
click at [651, 178] on input "data-historian01" at bounding box center [584, 181] width 304 height 21
type input "data-historian"
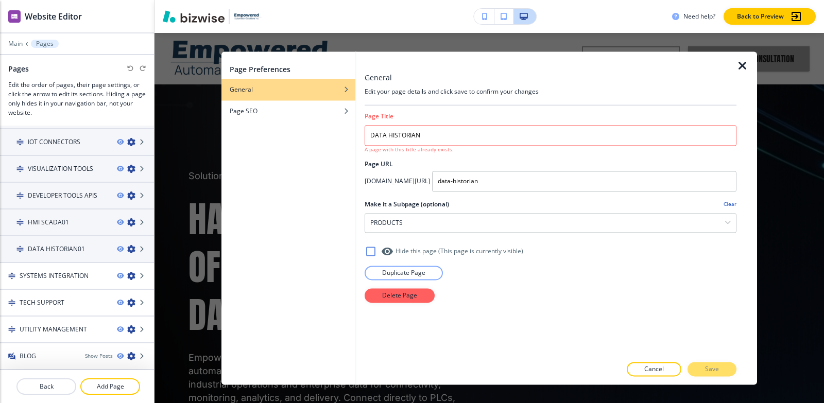
click at [369, 254] on icon at bounding box center [370, 251] width 12 height 12
click at [369, 254] on icon at bounding box center [370, 251] width 9 height 9
click at [525, 223] on div "PRODUCTS" at bounding box center [550, 223] width 371 height 19
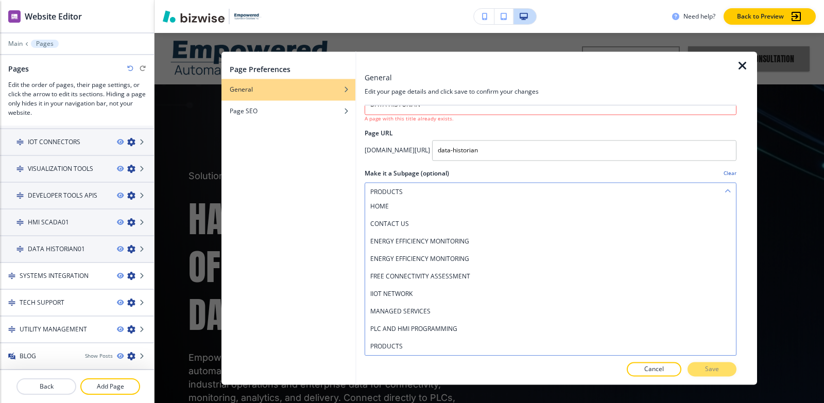
click at [511, 185] on div "PRODUCTS" at bounding box center [550, 192] width 371 height 19
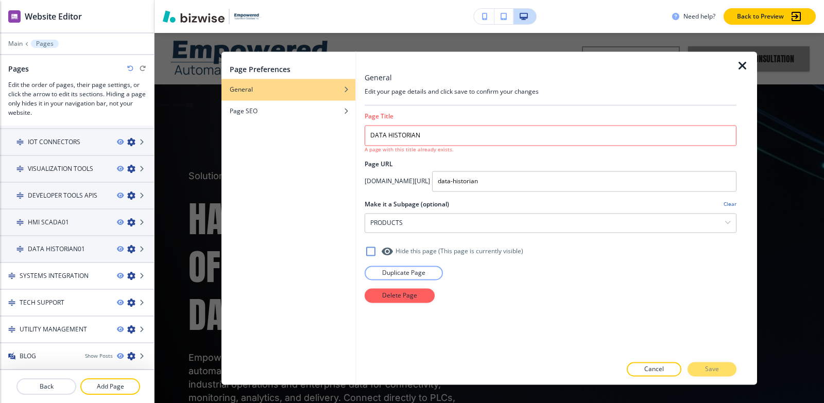
click at [502, 202] on div "Make it a Subpage (optional) Clear" at bounding box center [550, 204] width 372 height 9
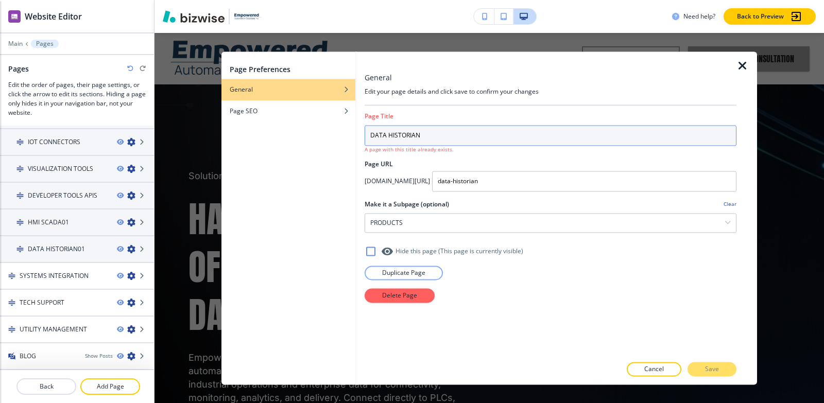
click at [438, 141] on input "DATA HISTORIAN" at bounding box center [550, 135] width 372 height 21
click at [502, 135] on input "DATA HISTORIAN" at bounding box center [550, 135] width 372 height 21
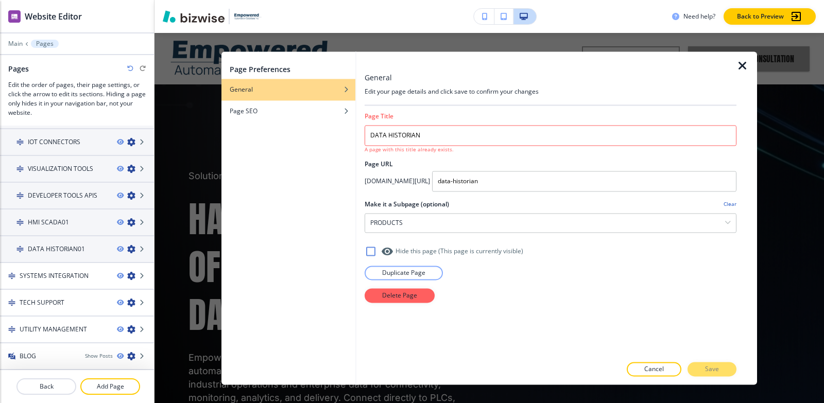
click at [741, 71] on icon "button" at bounding box center [742, 66] width 12 height 12
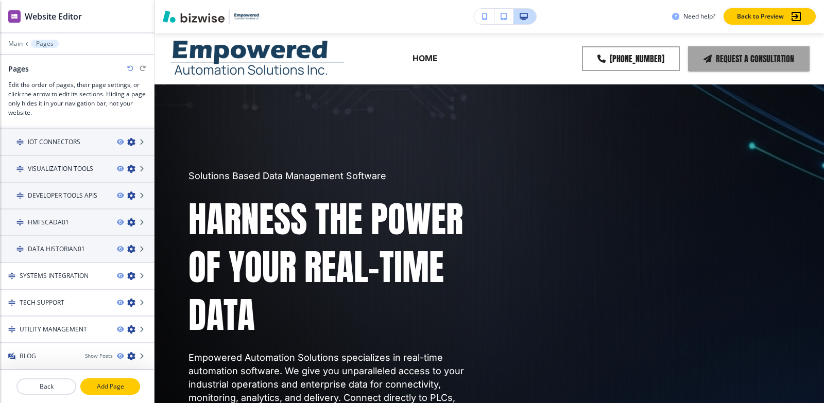
click at [117, 387] on p "Add Page" at bounding box center [110, 386] width 58 height 9
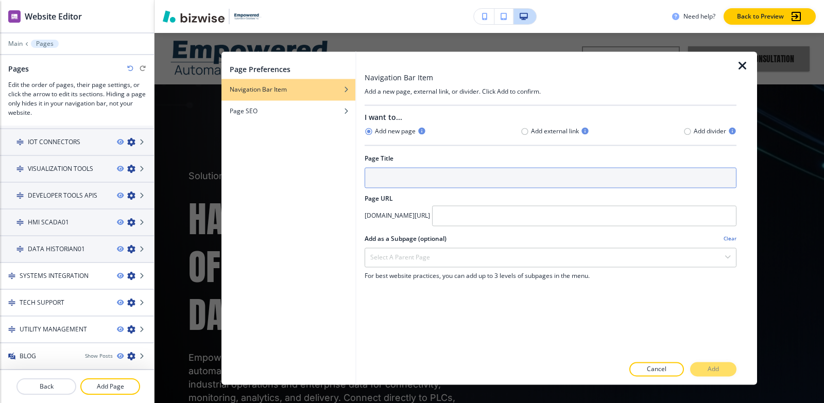
click at [490, 181] on input "text" at bounding box center [550, 177] width 372 height 21
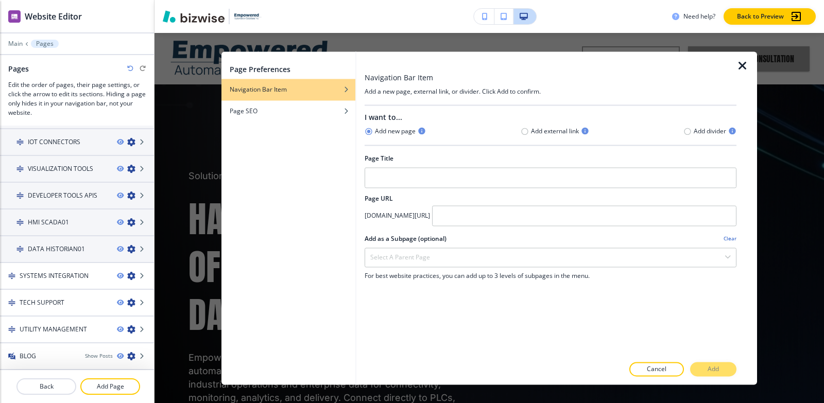
click at [742, 62] on icon "button" at bounding box center [742, 66] width 12 height 12
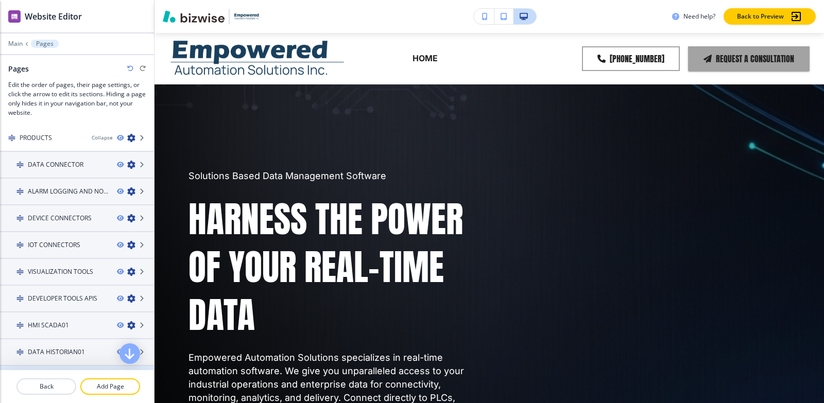
scroll to position [164, 0]
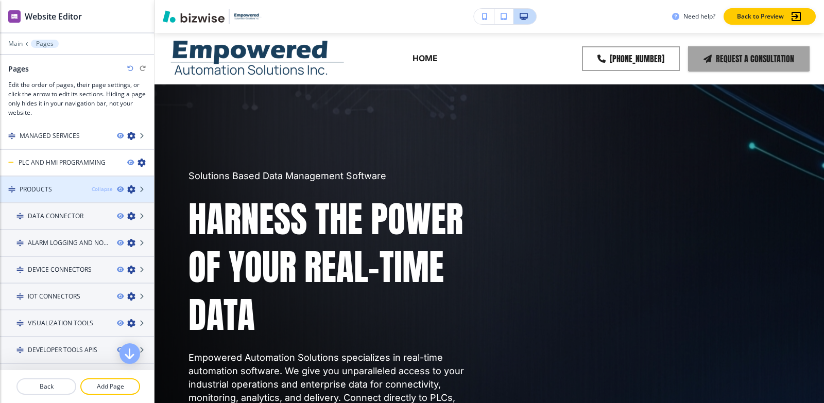
click at [94, 188] on div "Collapse" at bounding box center [102, 189] width 21 height 8
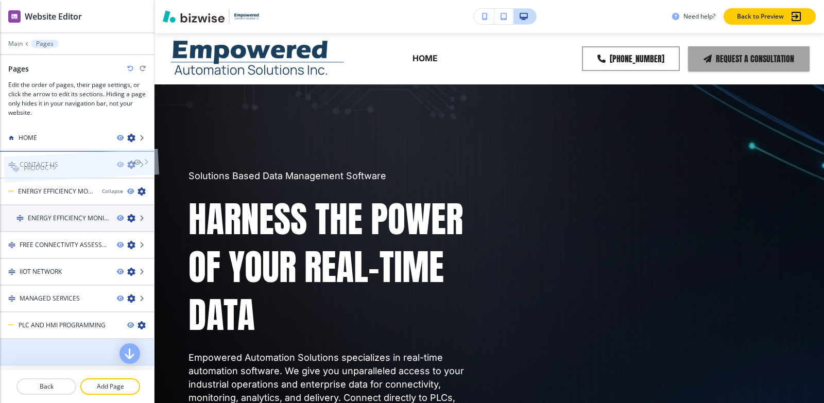
scroll to position [0, 0]
drag, startPoint x: 63, startPoint y: 302, endPoint x: 61, endPoint y: 152, distance: 149.8
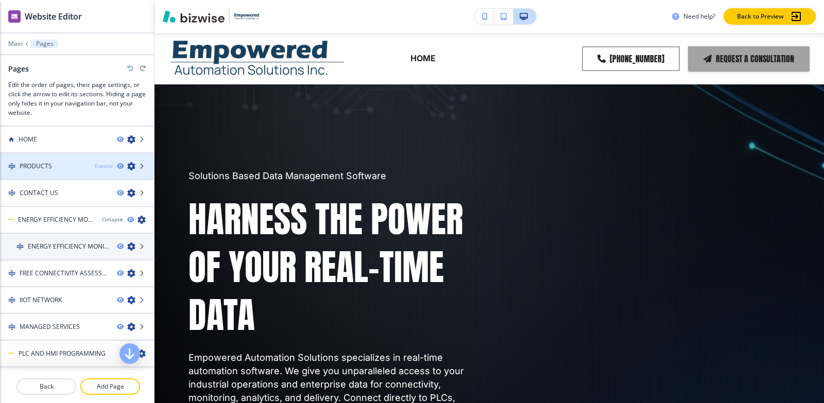
click at [95, 168] on div "Expand" at bounding box center [104, 166] width 18 height 8
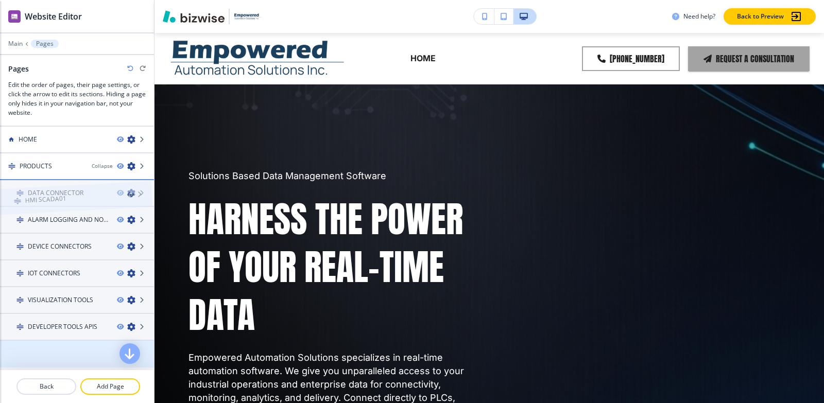
drag, startPoint x: 73, startPoint y: 354, endPoint x: 70, endPoint y: 181, distance: 173.0
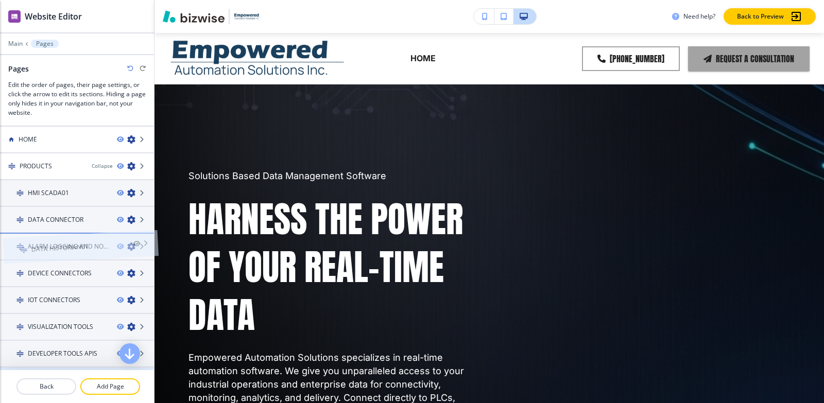
drag, startPoint x: 57, startPoint y: 329, endPoint x: 60, endPoint y: 230, distance: 99.4
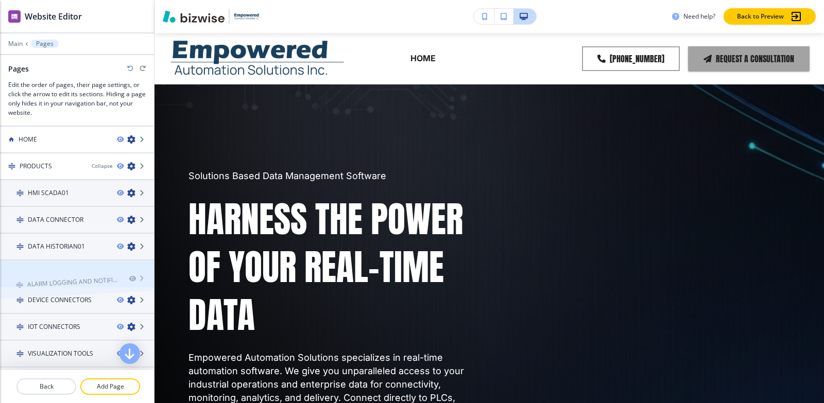
drag, startPoint x: 76, startPoint y: 274, endPoint x: 75, endPoint y: 266, distance: 8.8
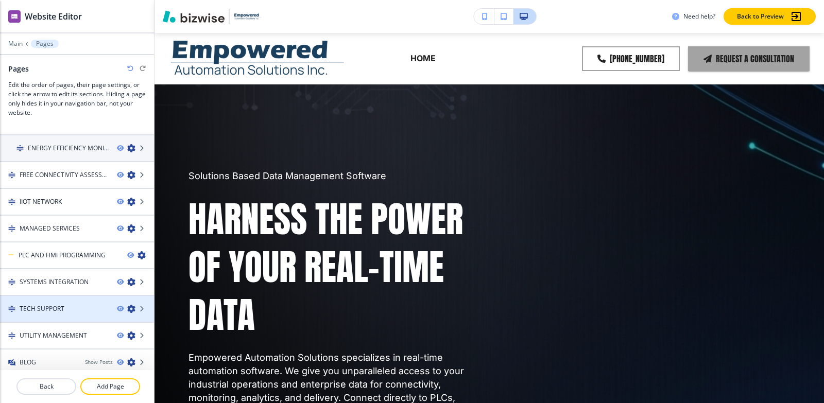
scroll to position [319, 0]
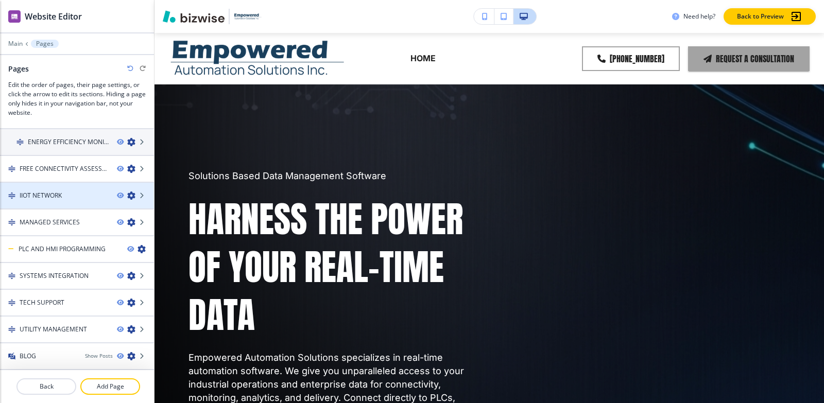
click at [127, 195] on icon "button" at bounding box center [131, 195] width 8 height 8
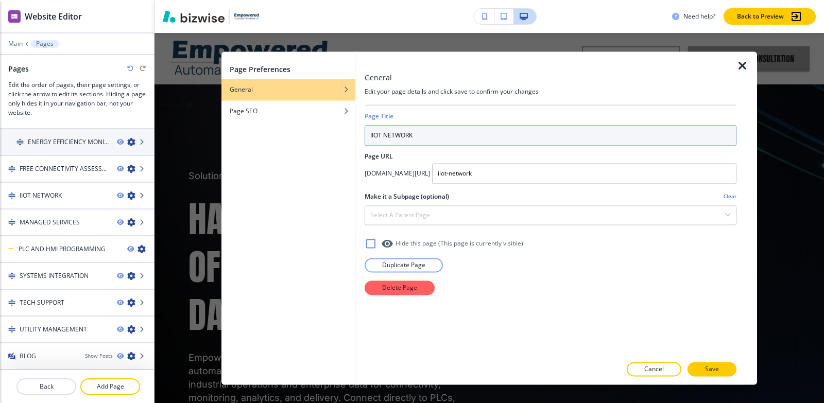
click at [372, 136] on input "IIOT NETWORK" at bounding box center [550, 135] width 372 height 21
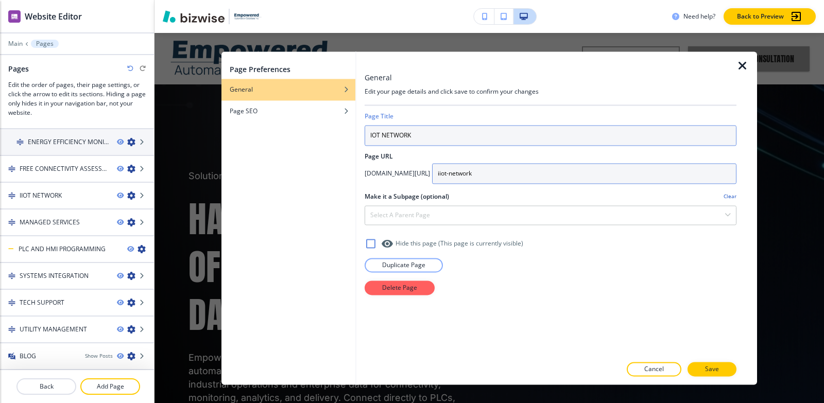
type input "IOT NETWORK"
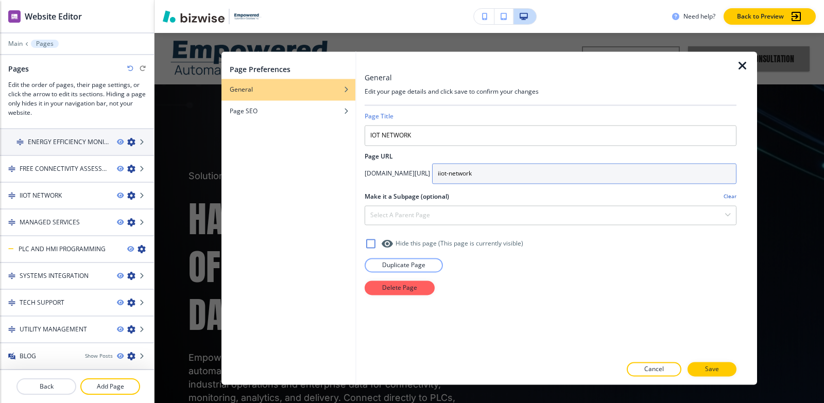
click at [502, 172] on input "iiot-network" at bounding box center [584, 173] width 304 height 21
type input "iot-network"
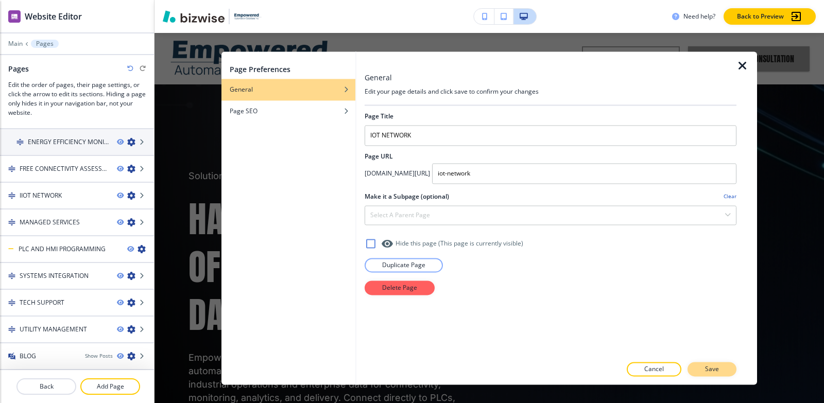
click at [725, 368] on button "Save" at bounding box center [711, 369] width 49 height 14
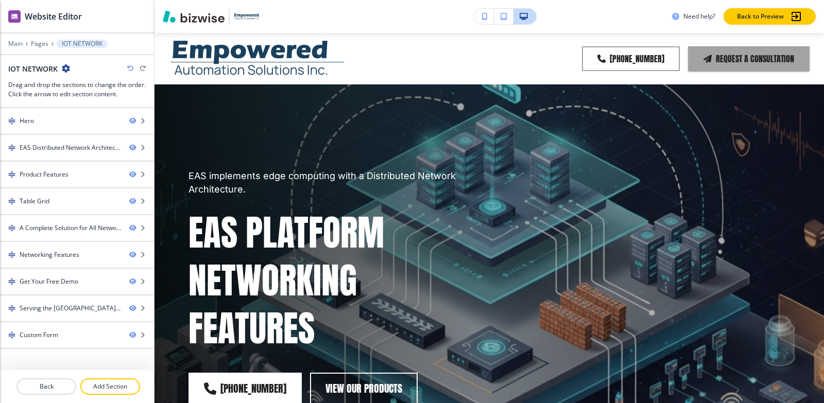
click at [63, 71] on icon "button" at bounding box center [66, 68] width 8 height 8
click at [106, 91] on p "Edit Page Settings" at bounding box center [94, 86] width 53 height 9
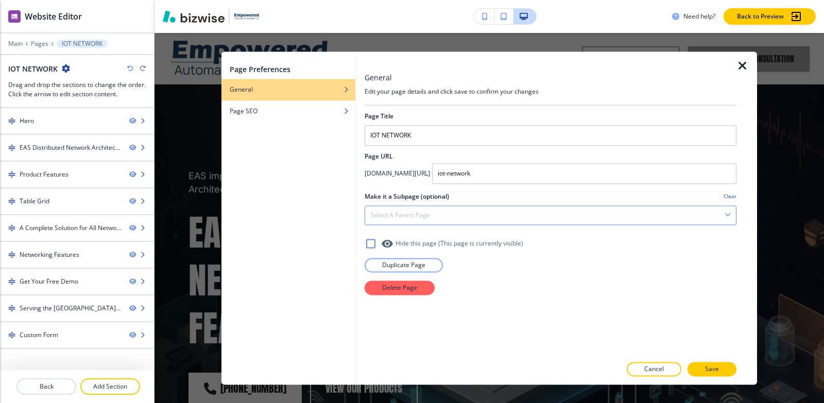
click at [485, 210] on div "Select a parent page" at bounding box center [550, 215] width 371 height 19
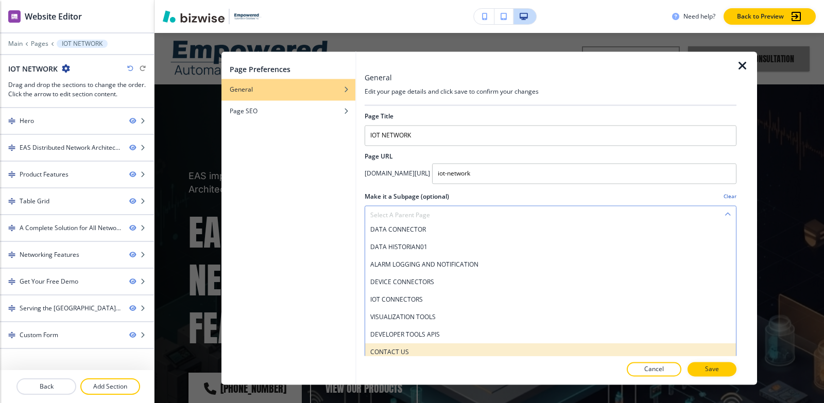
scroll to position [0, 0]
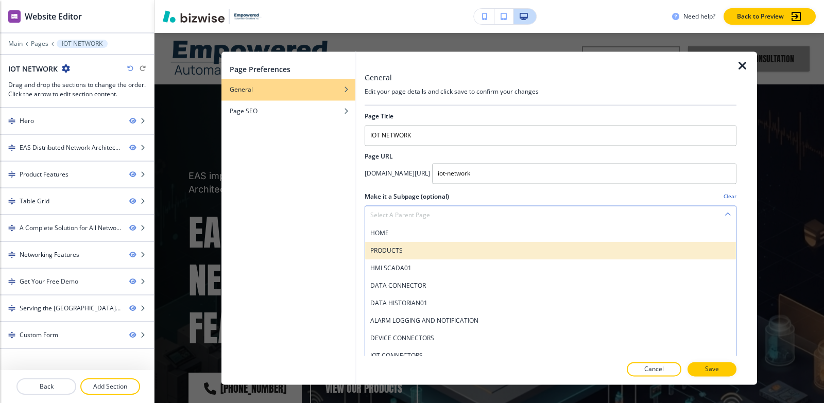
click at [441, 250] on h4 "PRODUCTS" at bounding box center [550, 250] width 360 height 9
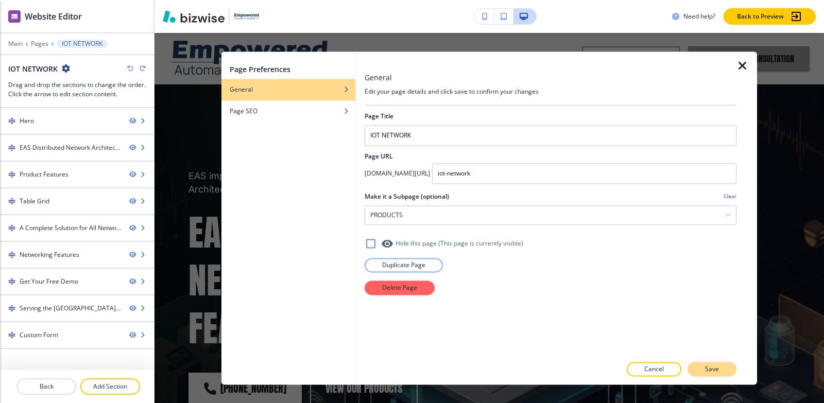
click at [719, 373] on button "Save" at bounding box center [711, 369] width 49 height 14
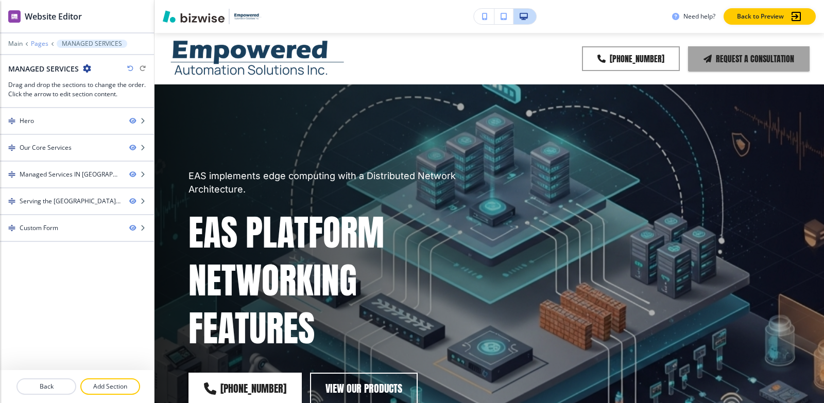
click at [42, 43] on p "Pages" at bounding box center [40, 43] width 18 height 7
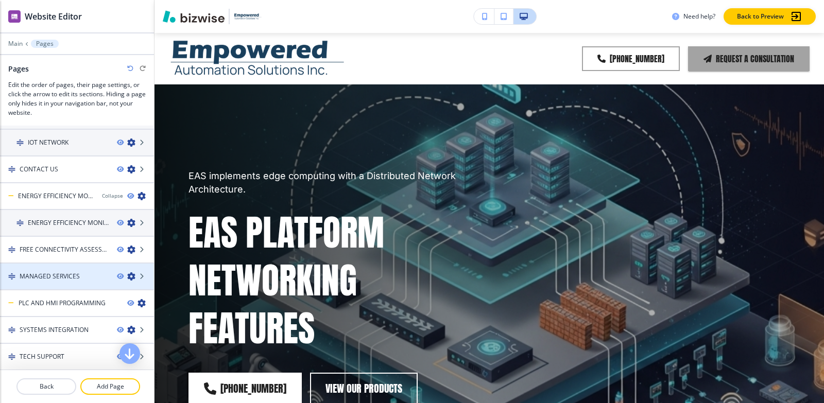
scroll to position [319, 0]
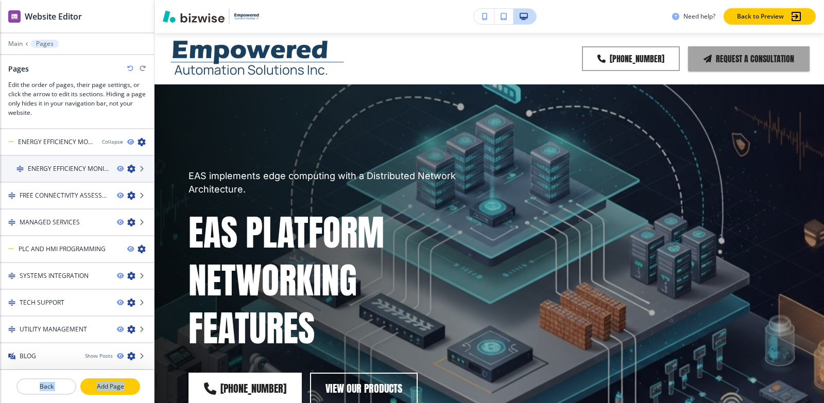
drag, startPoint x: 124, startPoint y: 374, endPoint x: 123, endPoint y: 382, distance: 7.8
click at [123, 382] on div "Back Add Page" at bounding box center [77, 386] width 154 height 33
click at [123, 383] on p "Add Page" at bounding box center [110, 386] width 58 height 9
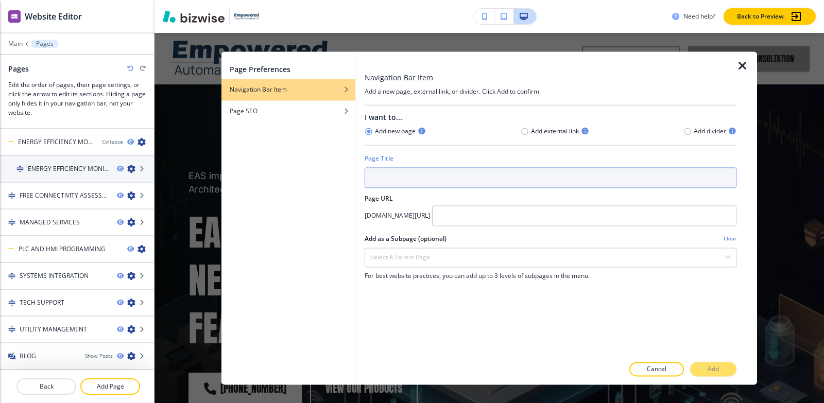
click at [497, 181] on input "text" at bounding box center [550, 177] width 372 height 21
type input "S"
type input "SERVICES"
click at [433, 183] on input "SERVICES" at bounding box center [550, 177] width 372 height 21
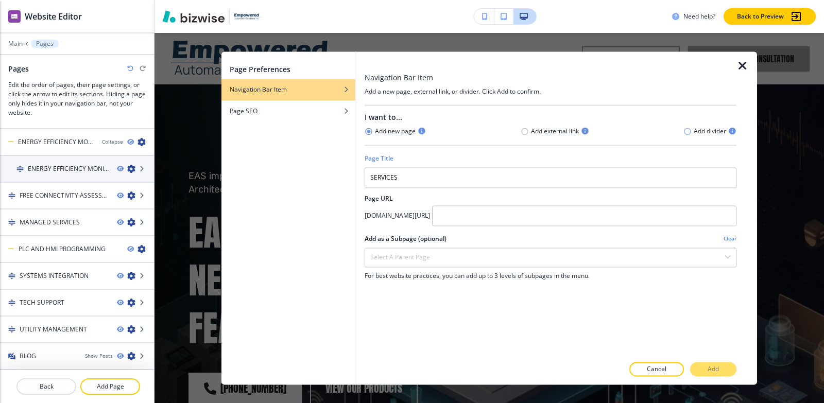
click at [688, 128] on icon "button" at bounding box center [687, 131] width 8 height 8
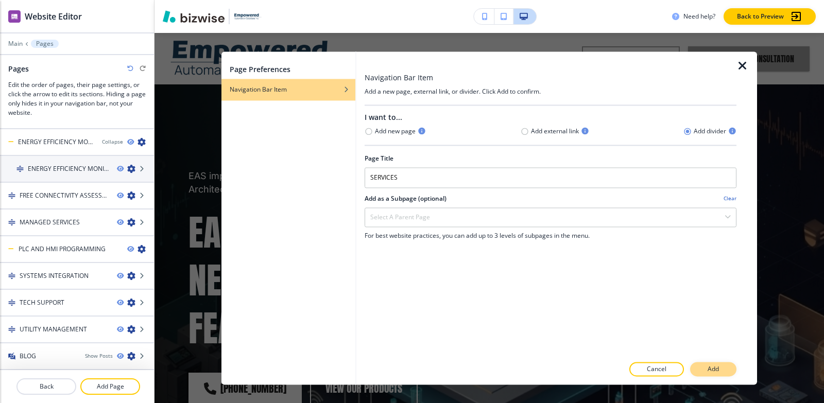
click at [720, 372] on button "Add" at bounding box center [713, 369] width 46 height 14
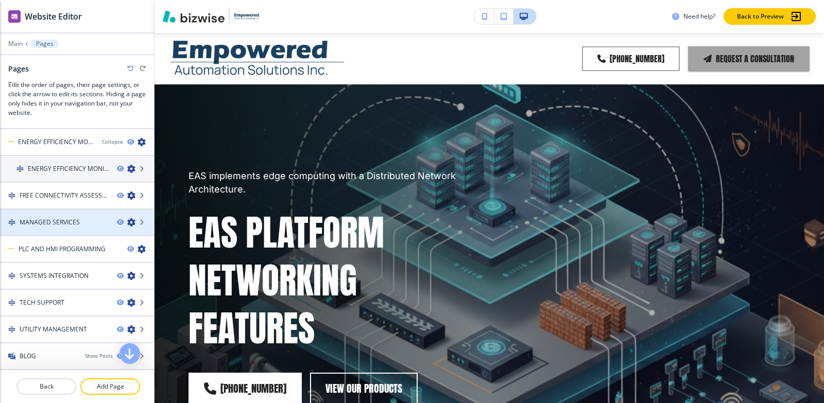
scroll to position [345, 0]
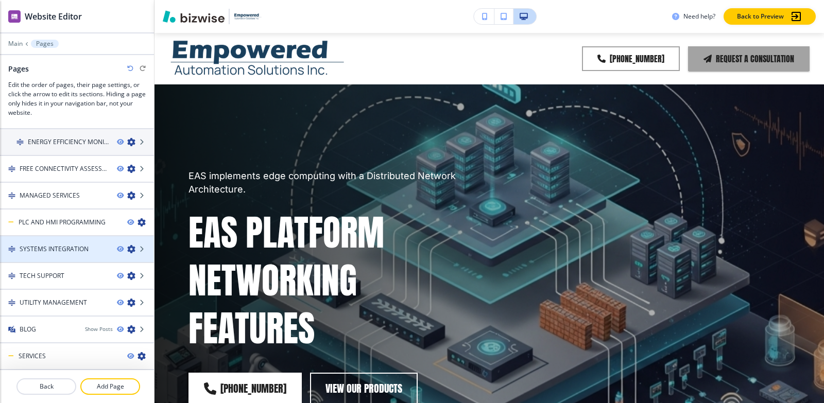
click at [127, 251] on icon "button" at bounding box center [131, 249] width 8 height 8
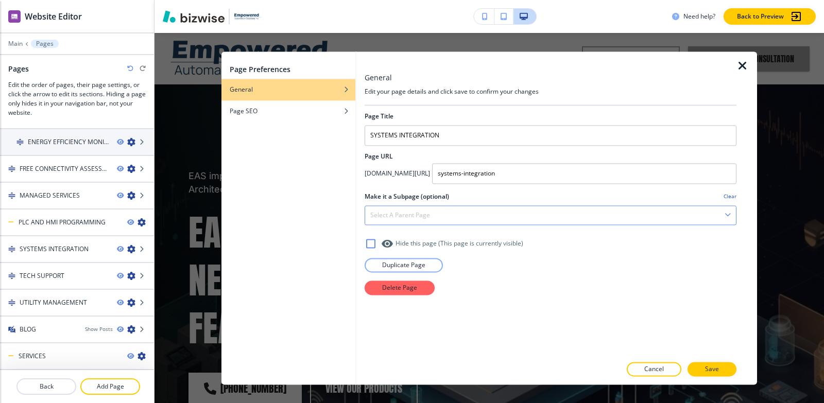
click at [485, 220] on div "Select a parent page" at bounding box center [550, 215] width 371 height 19
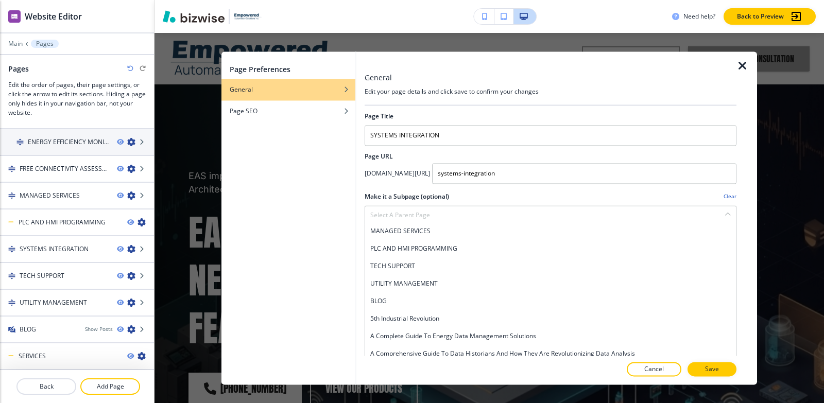
scroll to position [206, 0]
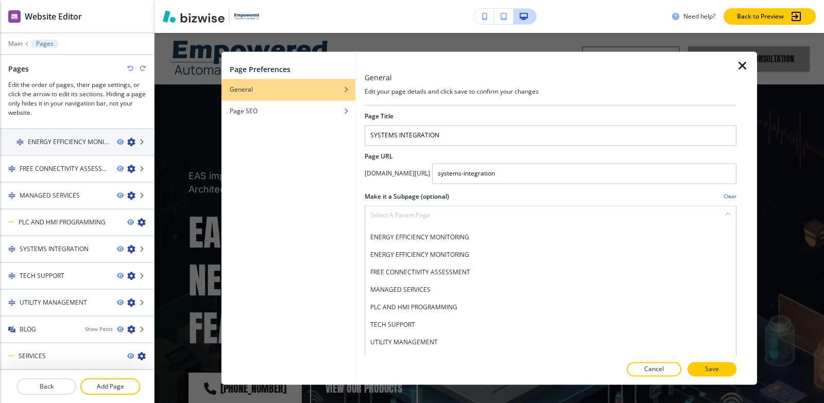
click at [742, 65] on icon "button" at bounding box center [742, 66] width 12 height 12
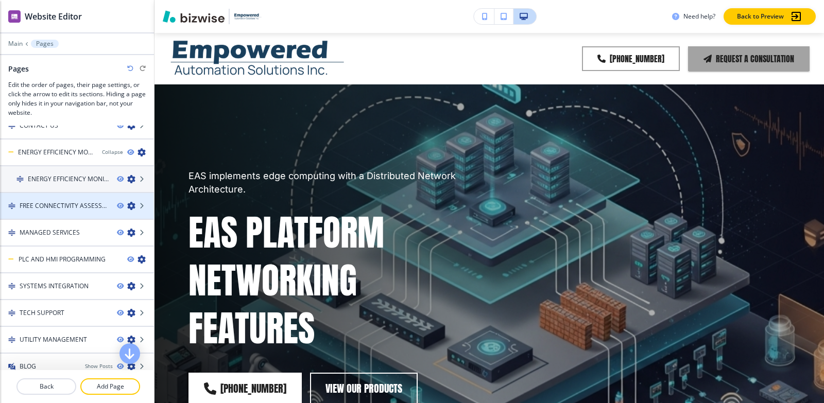
scroll to position [309, 0]
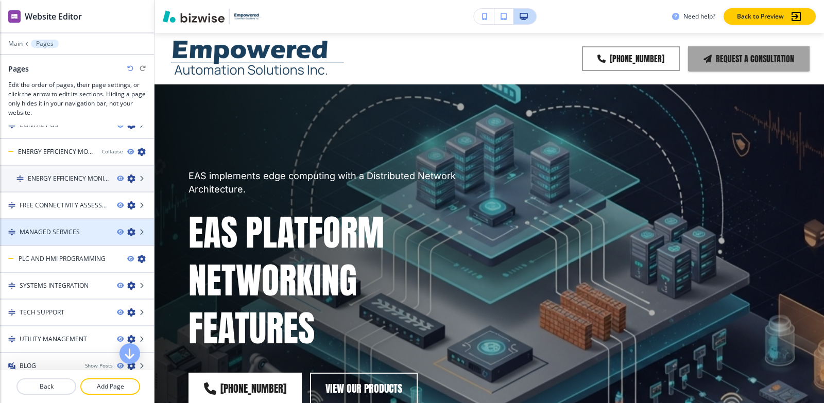
click at [69, 222] on div at bounding box center [77, 223] width 154 height 8
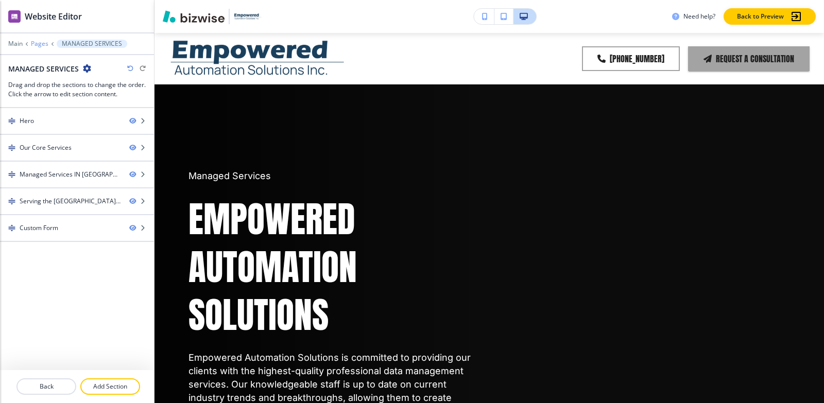
click at [42, 45] on p "Pages" at bounding box center [40, 43] width 18 height 7
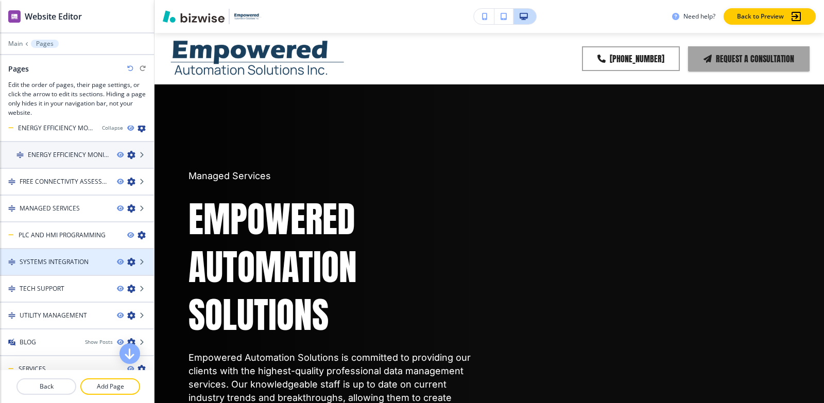
scroll to position [345, 0]
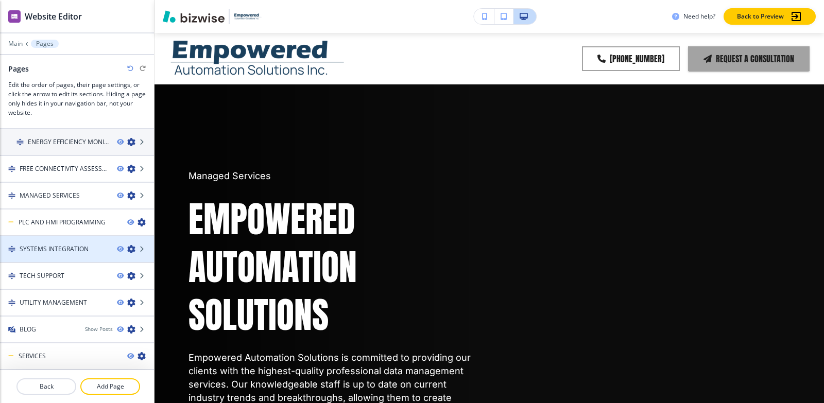
click at [127, 249] on icon "button" at bounding box center [131, 249] width 8 height 8
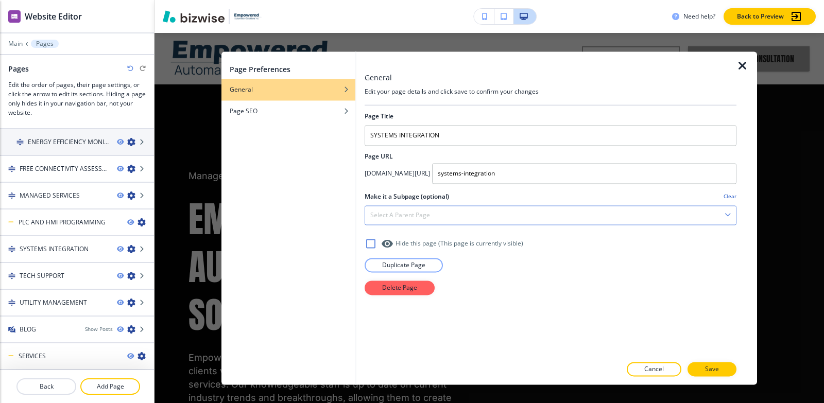
click at [429, 216] on h4 "Select a parent page" at bounding box center [400, 215] width 60 height 9
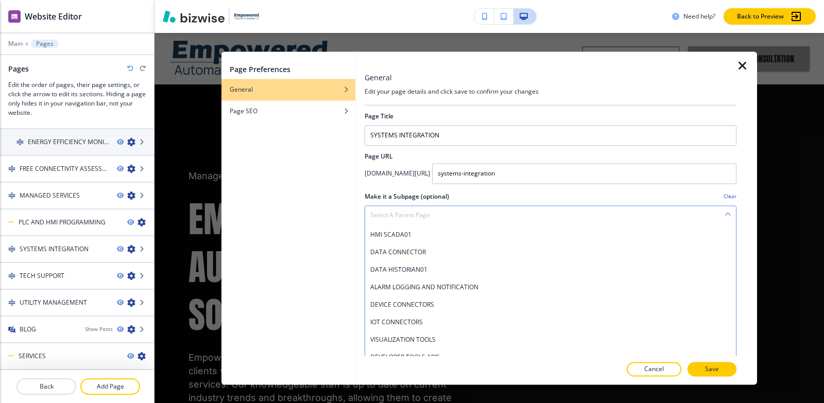
scroll to position [51, 0]
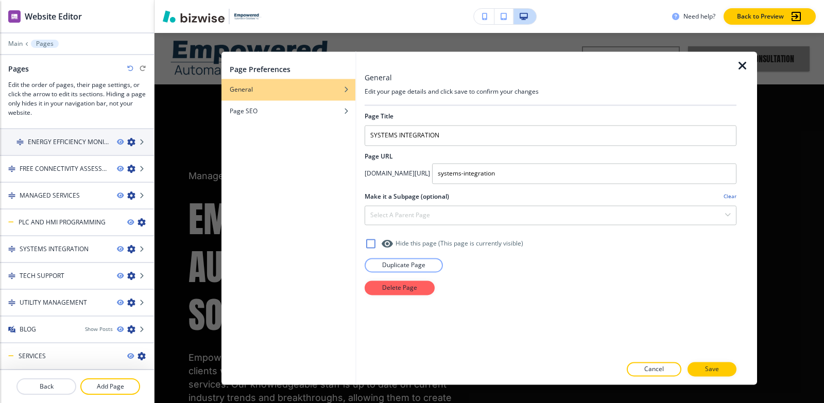
click at [744, 67] on icon "button" at bounding box center [742, 66] width 12 height 12
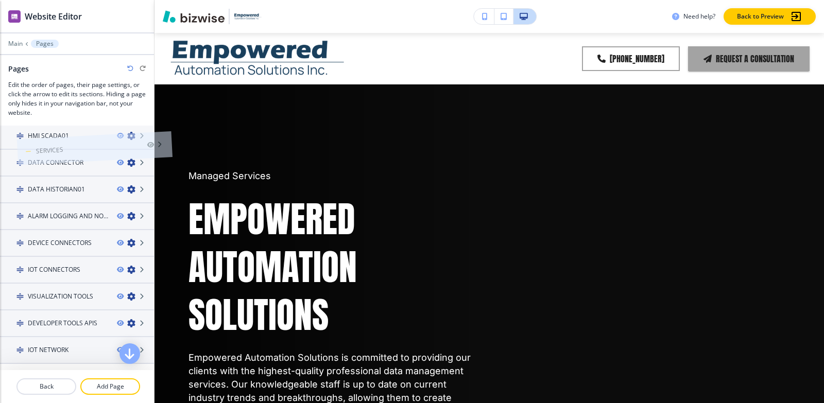
scroll to position [0, 0]
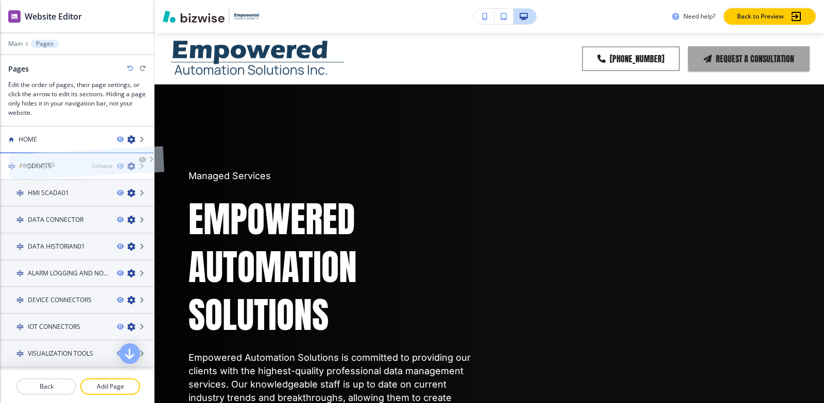
drag, startPoint x: 55, startPoint y: 358, endPoint x: 62, endPoint y: 145, distance: 213.2
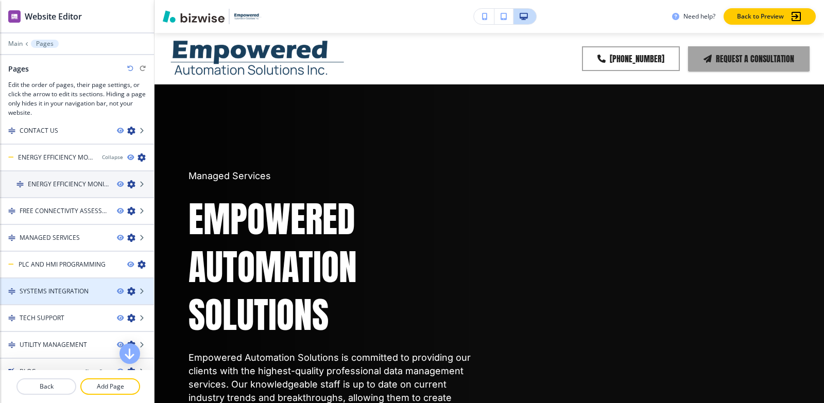
scroll to position [345, 0]
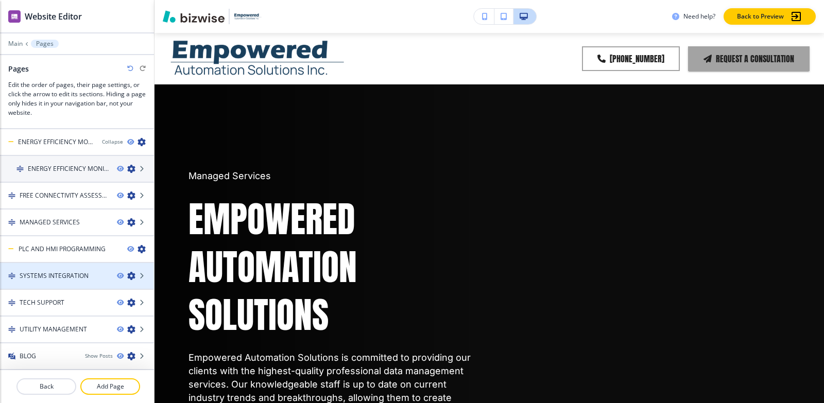
click at [127, 276] on icon "button" at bounding box center [131, 276] width 8 height 8
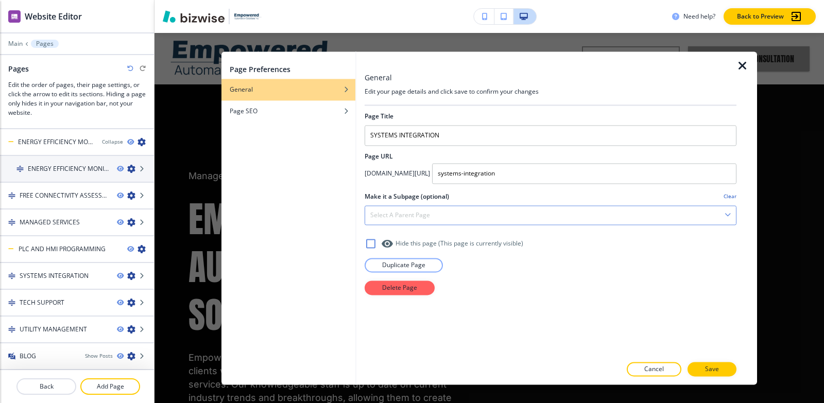
click at [434, 220] on div "Select a parent page" at bounding box center [550, 215] width 371 height 19
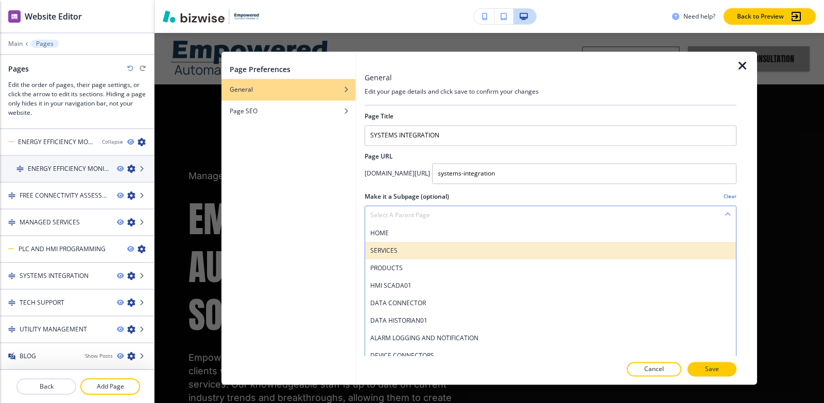
click at [414, 251] on h4 "SERVICES" at bounding box center [550, 250] width 360 height 9
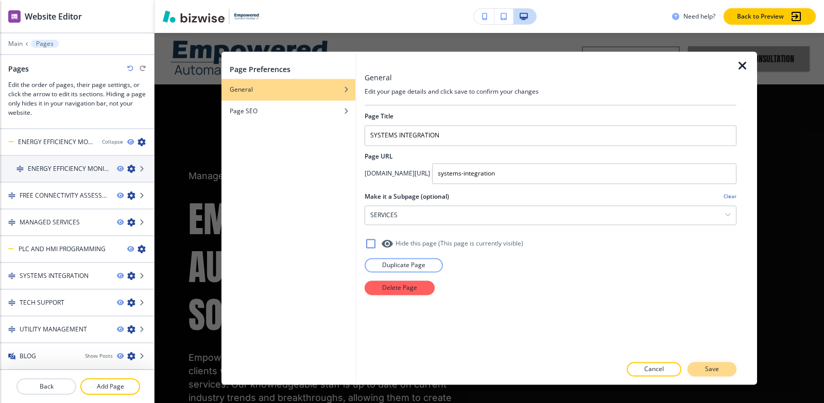
click at [715, 371] on p "Save" at bounding box center [712, 368] width 14 height 9
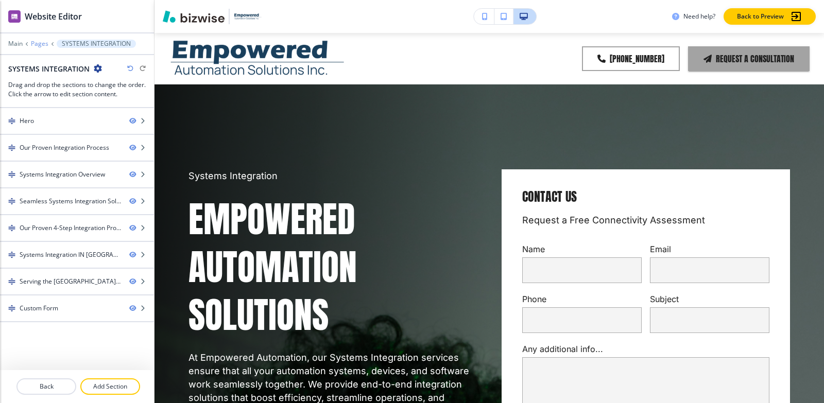
click at [42, 46] on p "Pages" at bounding box center [40, 43] width 18 height 7
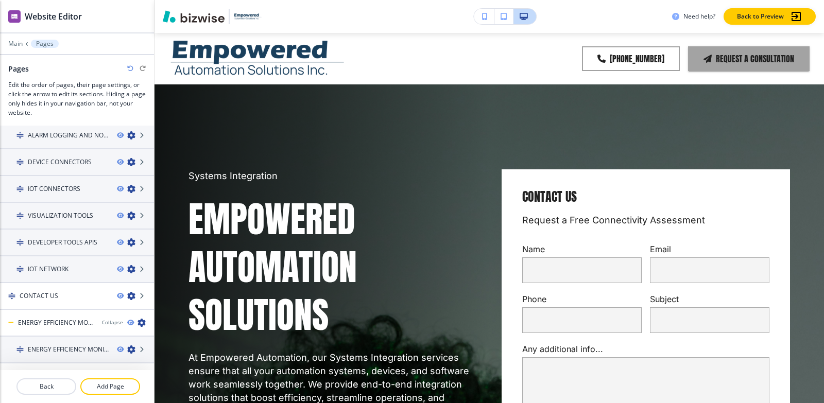
scroll to position [309, 0]
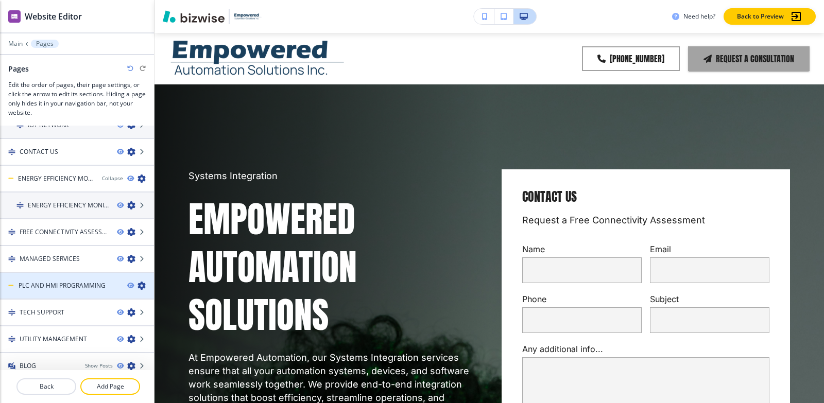
click at [82, 286] on h4 "PLC AND HMI PROGRAMMING" at bounding box center [62, 285] width 87 height 9
click at [137, 285] on icon "button" at bounding box center [141, 286] width 8 height 8
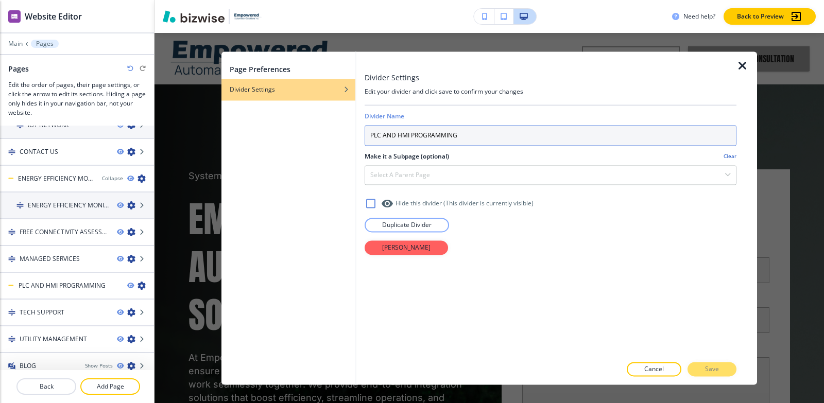
click at [491, 134] on input "PLC AND HMI PROGRAMMING" at bounding box center [550, 135] width 372 height 21
drag, startPoint x: 499, startPoint y: 135, endPoint x: 209, endPoint y: 140, distance: 290.3
click at [209, 140] on div "Page Preferences Divider Settings Divider Settings Edit your divider and click …" at bounding box center [488, 218] width 669 height 370
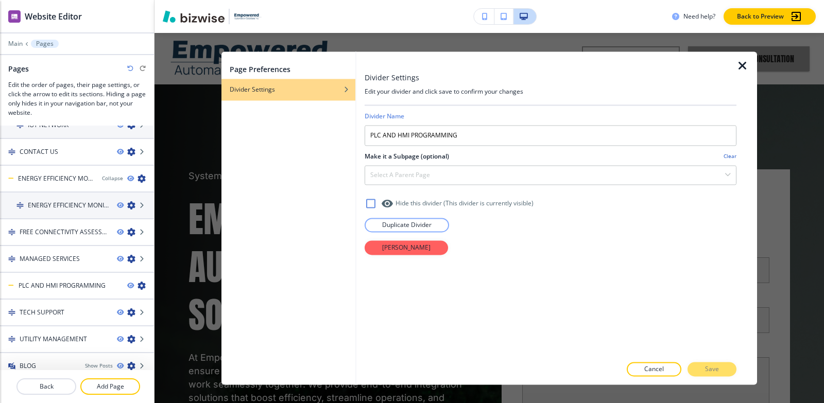
drag, startPoint x: 736, startPoint y: 56, endPoint x: 739, endPoint y: 61, distance: 6.0
click at [737, 56] on div at bounding box center [746, 217] width 21 height 333
click at [741, 64] on icon "button" at bounding box center [742, 66] width 12 height 12
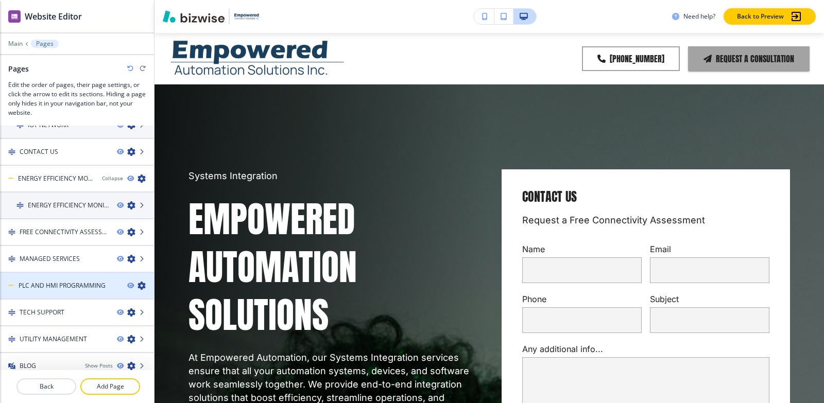
click at [140, 284] on div at bounding box center [140, 286] width 27 height 8
click at [38, 289] on h4 "PLC AND HMI PROGRAMMING" at bounding box center [62, 285] width 87 height 9
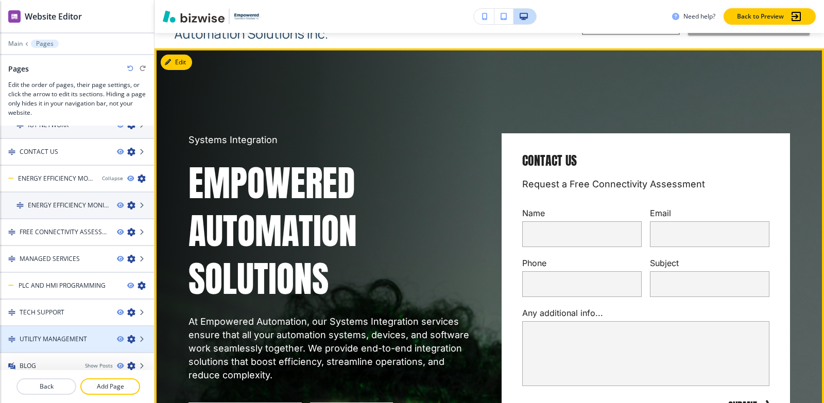
scroll to position [51, 0]
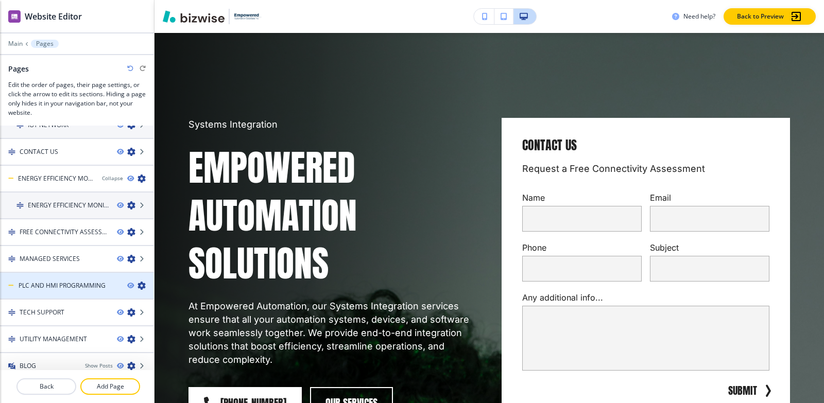
click at [71, 285] on h4 "PLC AND HMI PROGRAMMING" at bounding box center [62, 285] width 87 height 9
click at [104, 285] on h4 "PLC AND HMI PROGRAMMING" at bounding box center [62, 285] width 87 height 9
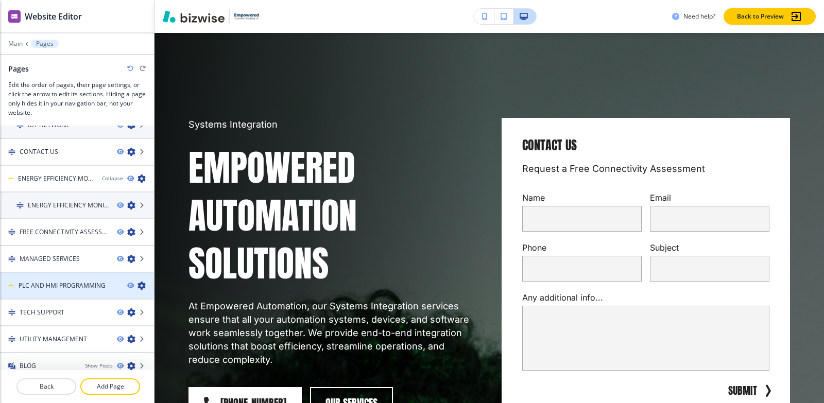
click at [104, 285] on h4 "PLC AND HMI PROGRAMMING" at bounding box center [62, 285] width 87 height 9
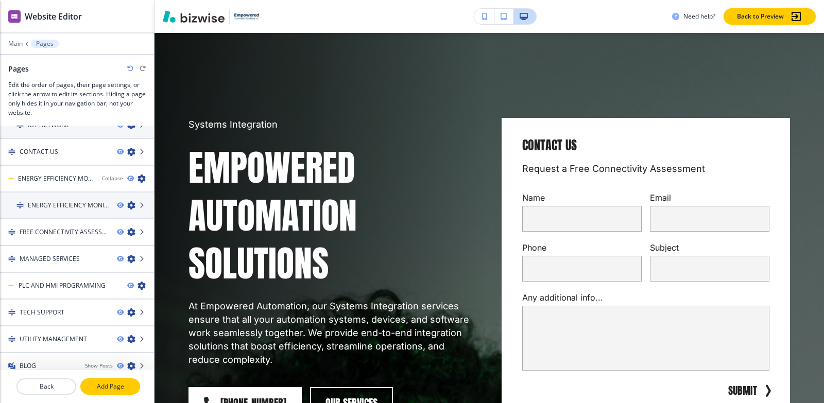
click at [114, 390] on p "Add Page" at bounding box center [110, 386] width 58 height 9
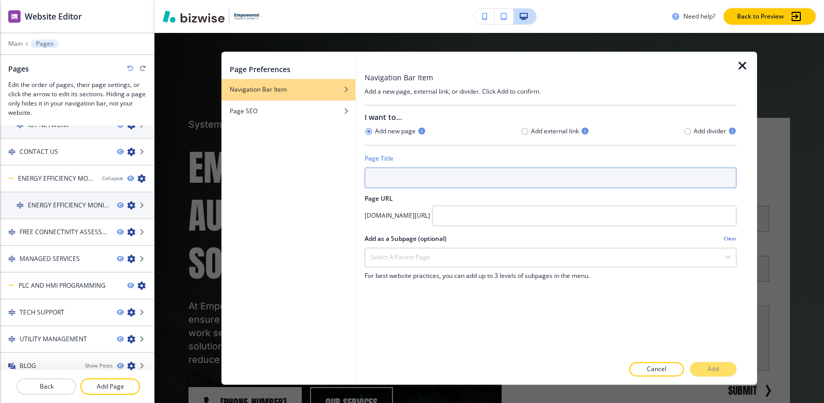
click at [494, 172] on input "text" at bounding box center [550, 177] width 372 height 21
paste input "PLC AND HMI PROGRAMMING"
type input "PLC AND HMI PROGRAMMING01"
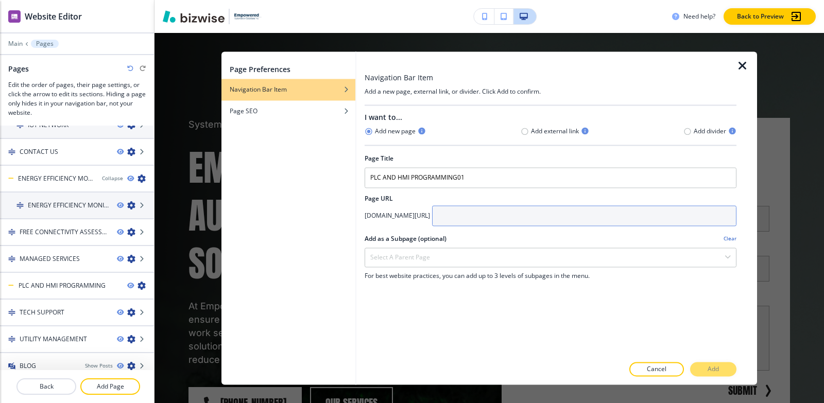
click at [559, 221] on input "text" at bounding box center [584, 215] width 304 height 21
paste input "plc-and-hmi-programming"
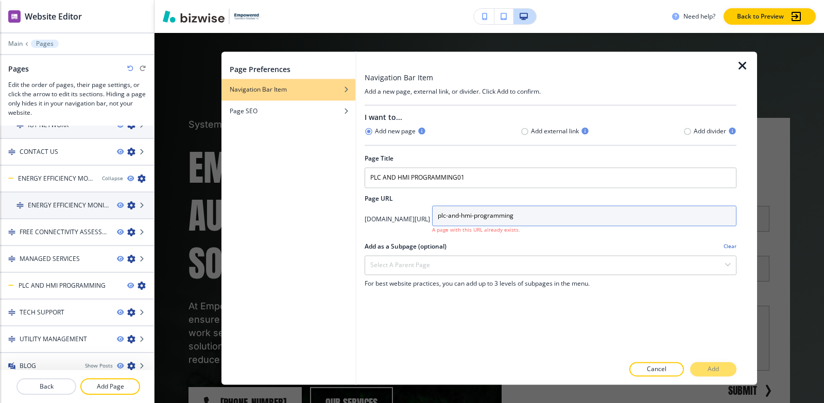
click at [503, 215] on input "plc-and-hmi-programming" at bounding box center [584, 215] width 304 height 21
click at [602, 218] on input "plc-and-hmi-programming" at bounding box center [584, 215] width 304 height 21
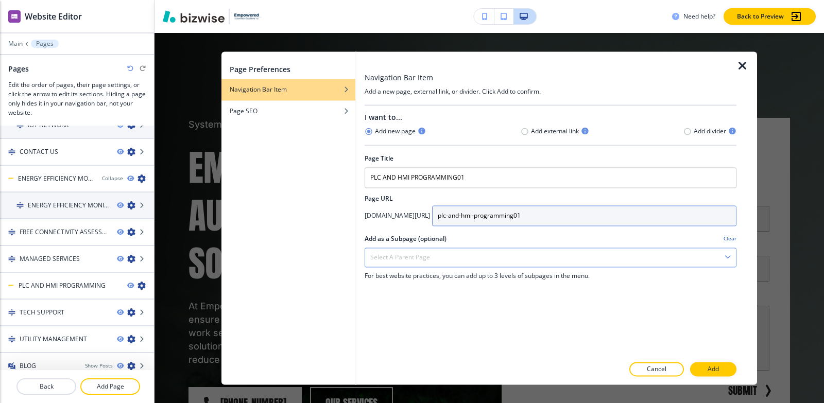
type input "plc-and-hmi-programming01"
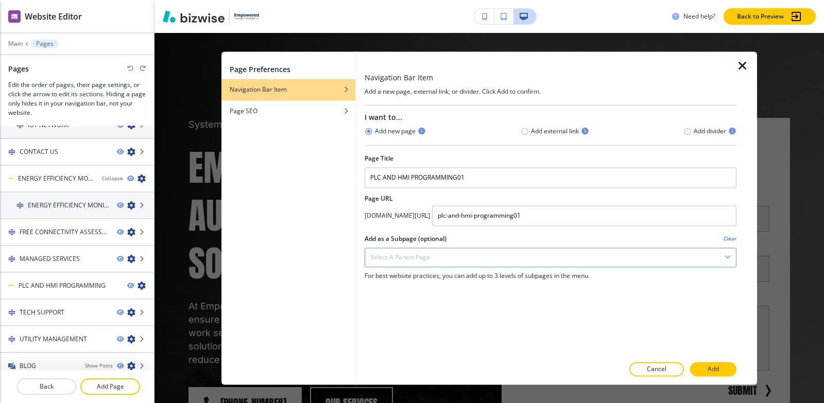
click at [493, 251] on div "Select a parent page" at bounding box center [550, 257] width 371 height 19
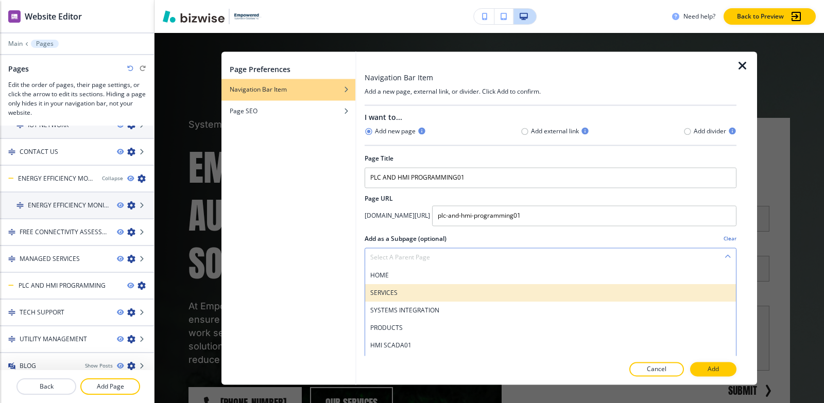
click at [395, 295] on h4 "SERVICES" at bounding box center [550, 292] width 360 height 9
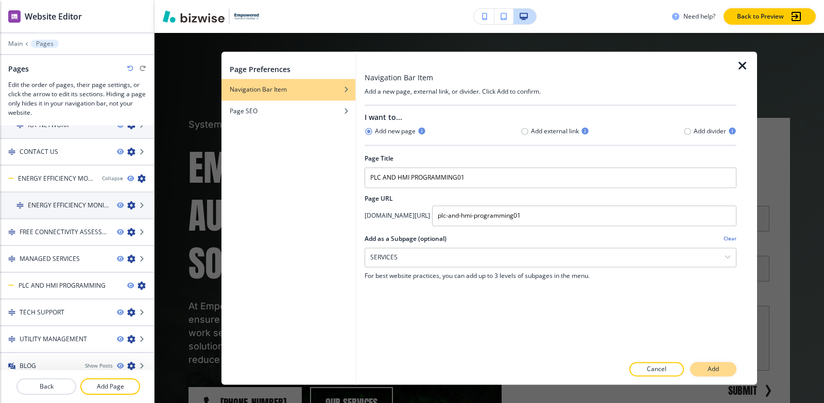
click at [720, 373] on button "Add" at bounding box center [713, 369] width 46 height 14
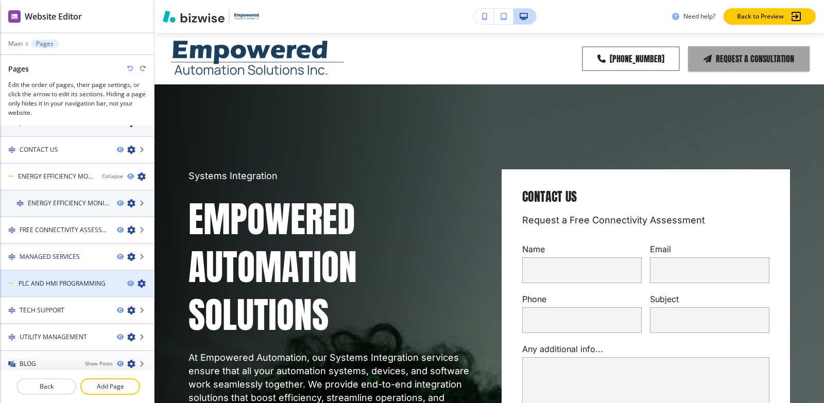
scroll to position [319, 0]
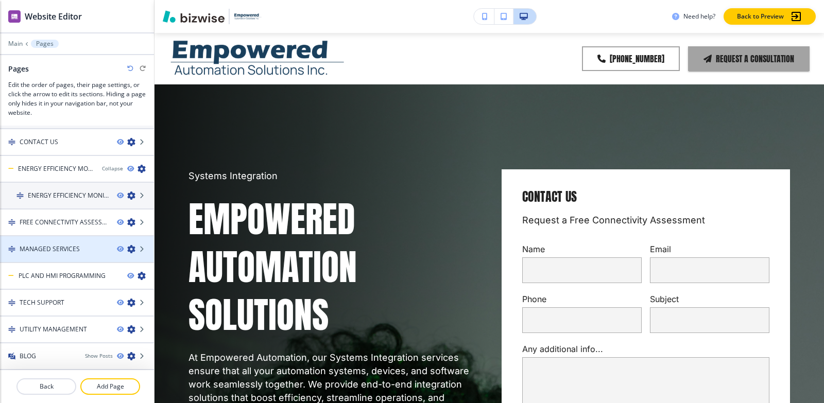
click at [127, 247] on icon "button" at bounding box center [131, 249] width 8 height 8
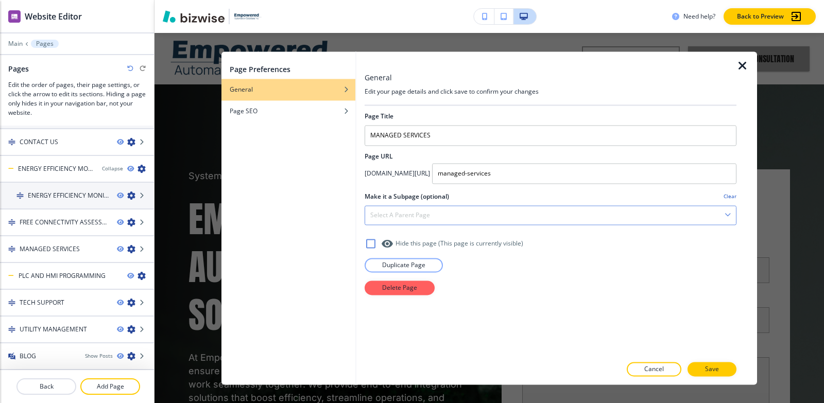
click at [435, 215] on div "Select a parent page" at bounding box center [550, 215] width 371 height 19
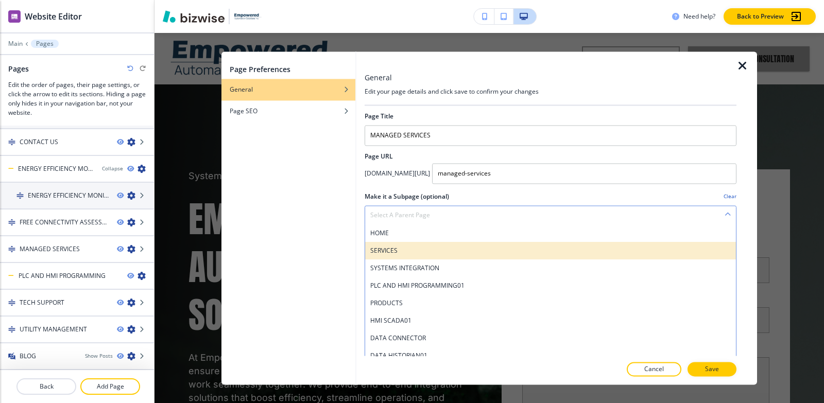
click at [416, 254] on h4 "SERVICES" at bounding box center [550, 250] width 360 height 9
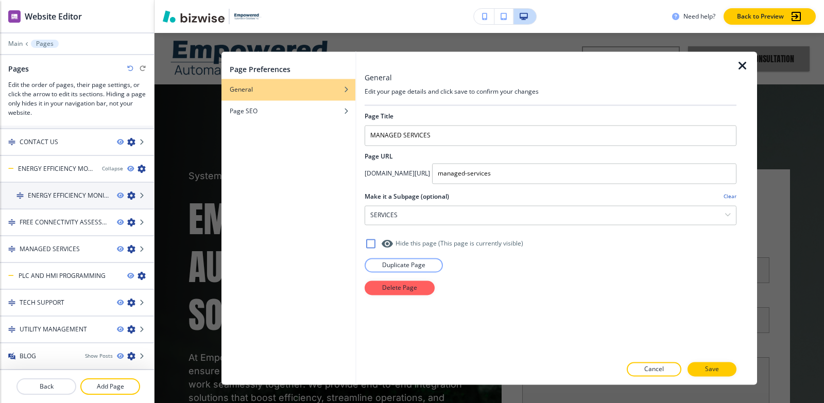
click at [738, 370] on div at bounding box center [746, 217] width 21 height 333
click at [723, 371] on button "Save" at bounding box center [711, 369] width 49 height 14
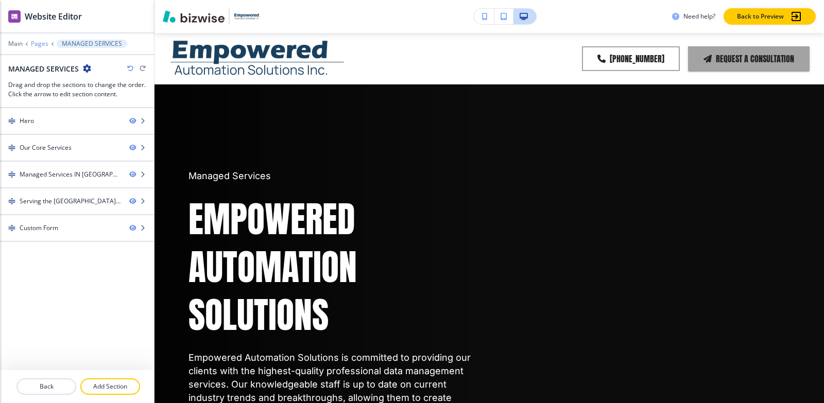
click at [38, 47] on p "Pages" at bounding box center [40, 43] width 18 height 7
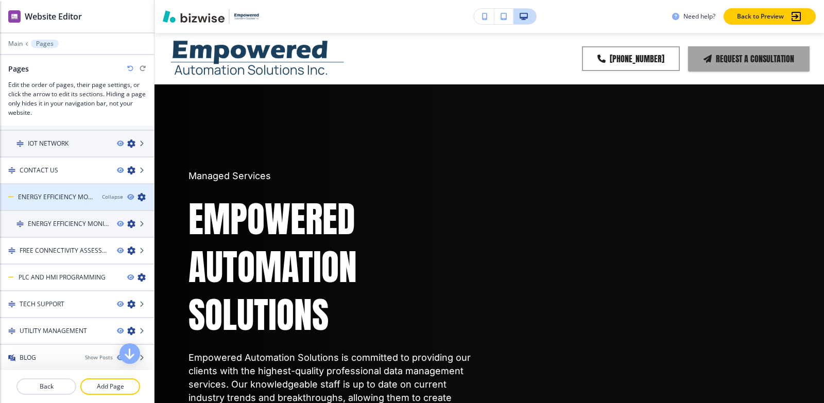
scroll to position [292, 0]
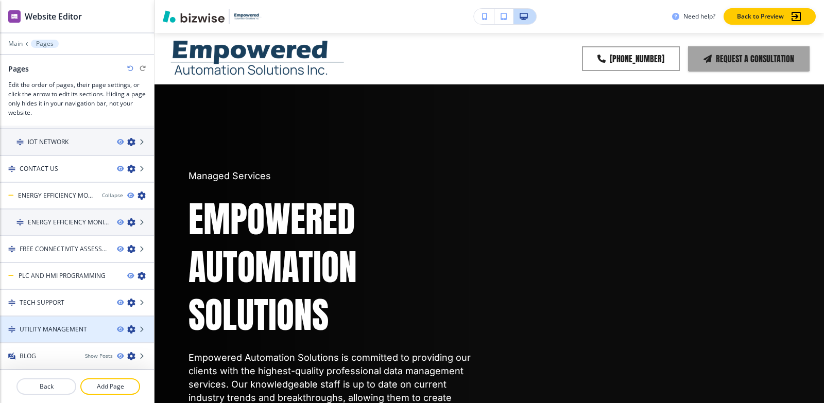
click at [127, 333] on icon "button" at bounding box center [131, 329] width 8 height 8
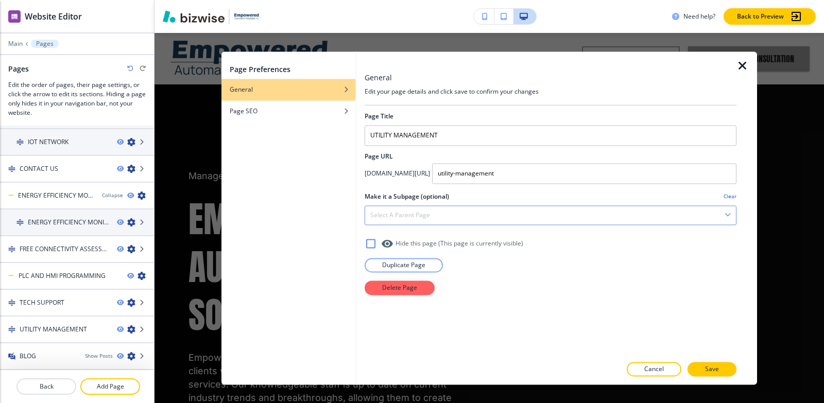
click at [493, 211] on div "Select a parent page" at bounding box center [550, 215] width 371 height 19
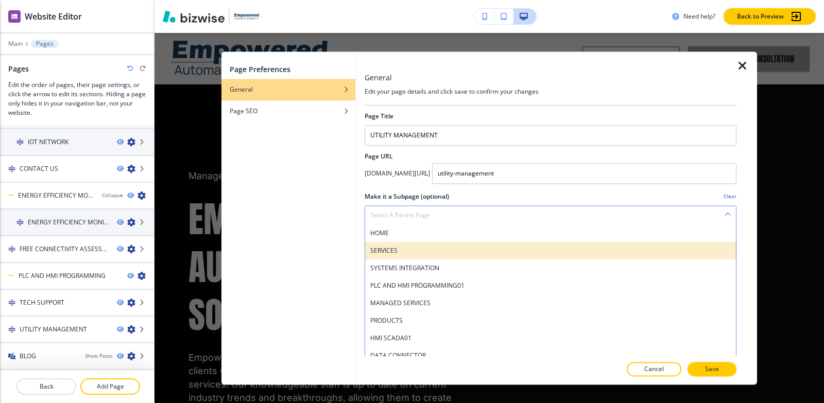
click at [417, 248] on h4 "SERVICES" at bounding box center [550, 250] width 360 height 9
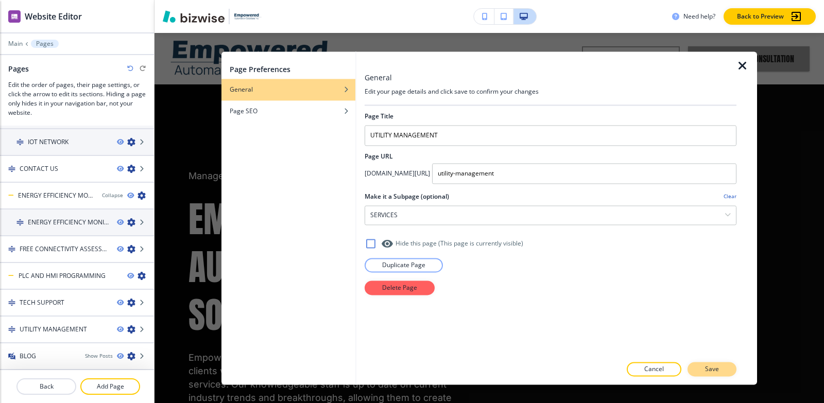
click at [713, 368] on p "Save" at bounding box center [712, 368] width 14 height 9
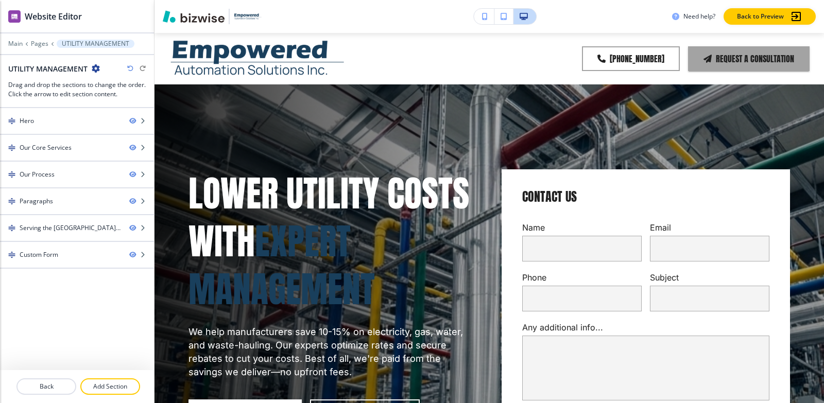
click at [37, 48] on div at bounding box center [77, 51] width 154 height 6
click at [37, 41] on p "Pages" at bounding box center [40, 43] width 18 height 7
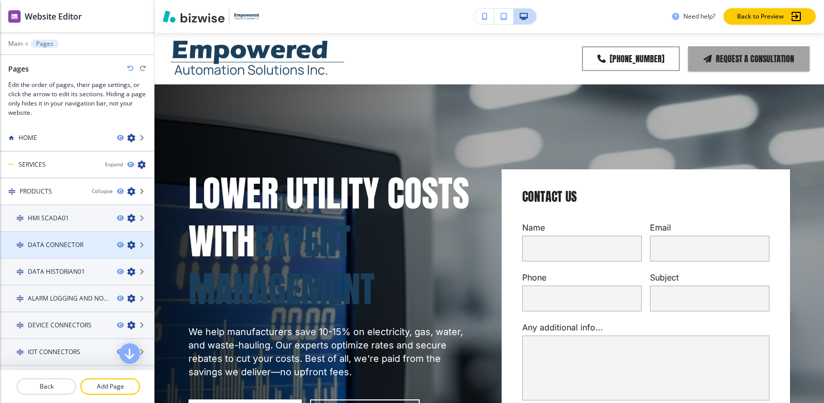
scroll to position [0, 0]
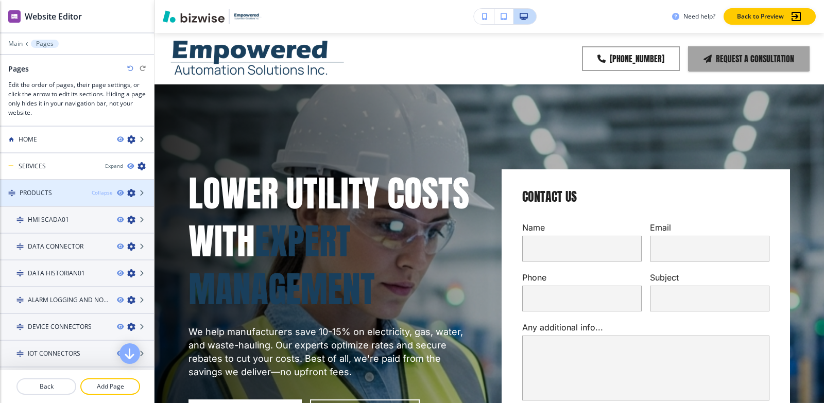
click at [92, 191] on div "Collapse" at bounding box center [102, 193] width 21 height 8
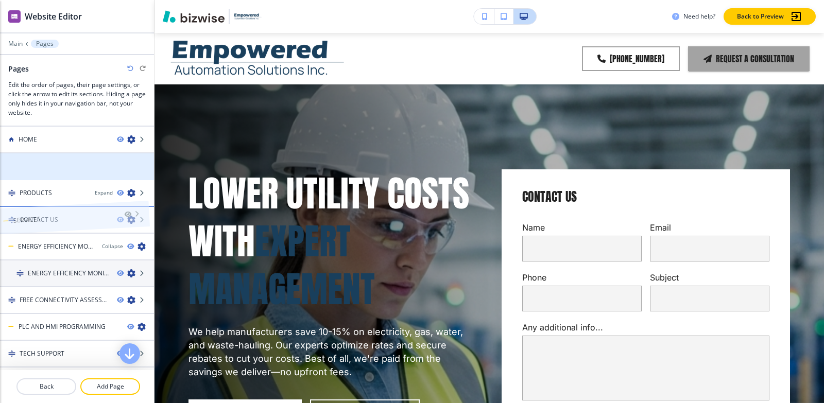
drag, startPoint x: 48, startPoint y: 166, endPoint x: 43, endPoint y: 200, distance: 34.4
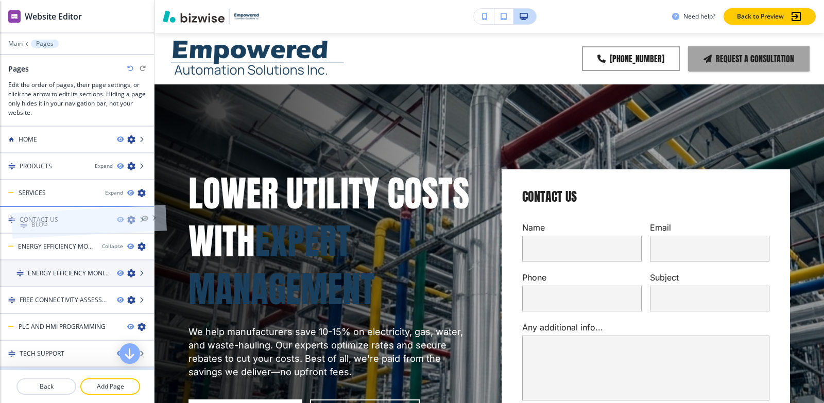
drag, startPoint x: 31, startPoint y: 355, endPoint x: 43, endPoint y: 203, distance: 152.3
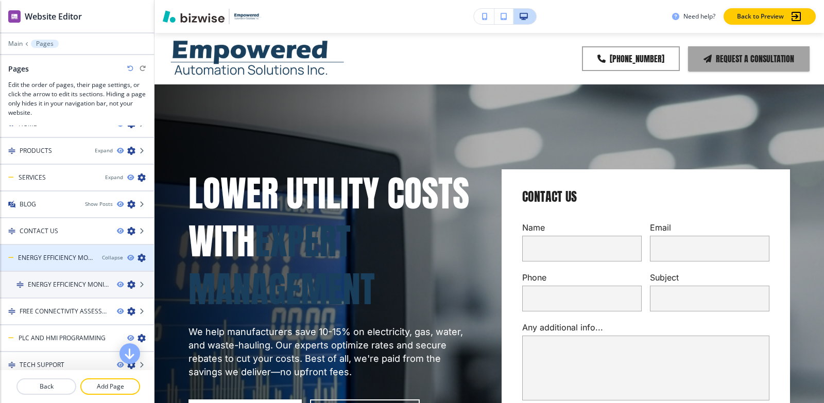
scroll to position [24, 0]
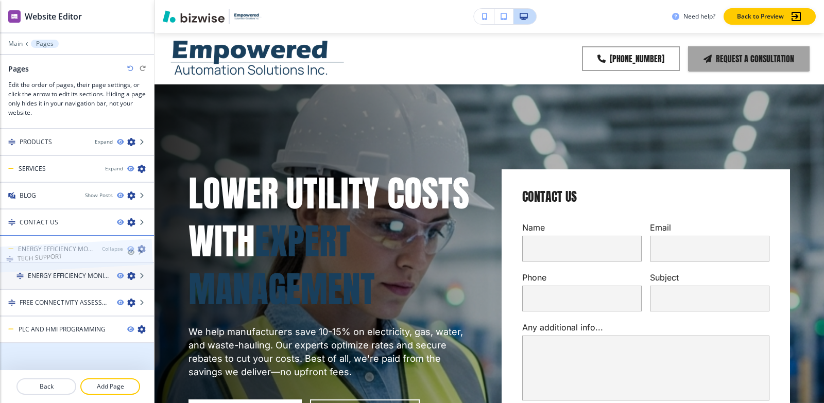
drag, startPoint x: 70, startPoint y: 354, endPoint x: 67, endPoint y: 236, distance: 117.9
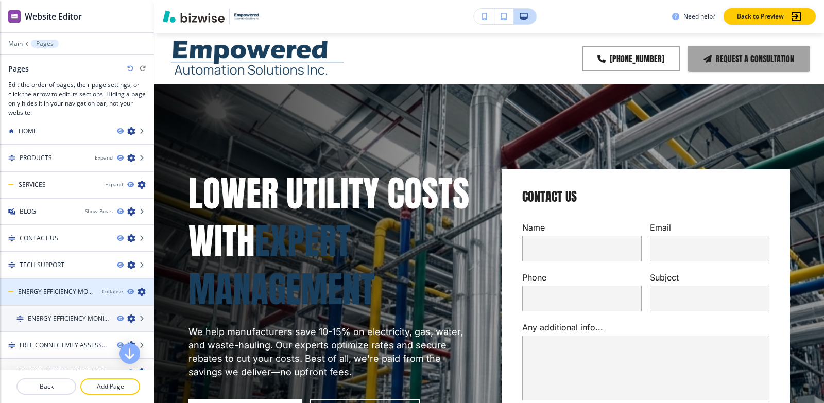
scroll to position [0, 0]
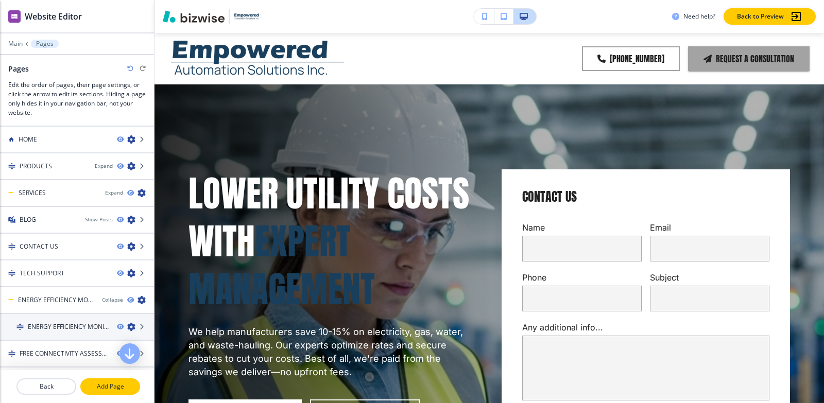
click at [100, 388] on p "Add Page" at bounding box center [110, 386] width 58 height 9
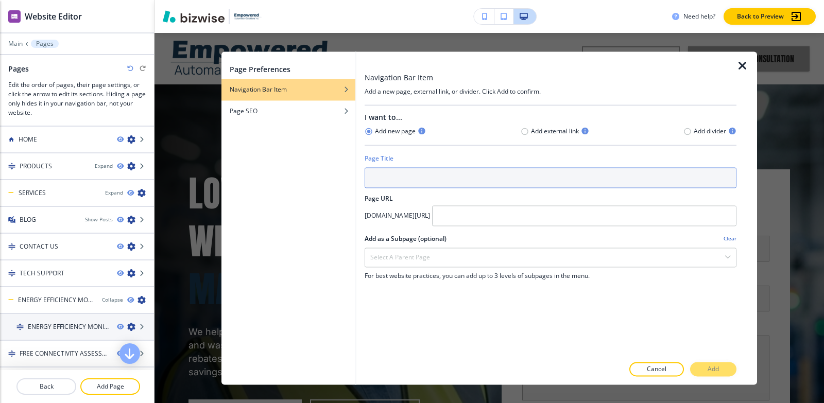
click at [401, 172] on input "text" at bounding box center [550, 177] width 372 height 21
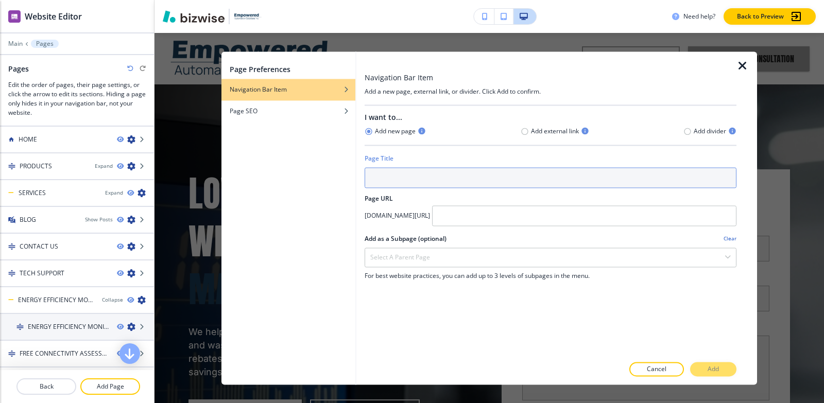
paste input "About"
type input "About"
click at [473, 180] on input "About" at bounding box center [550, 177] width 372 height 21
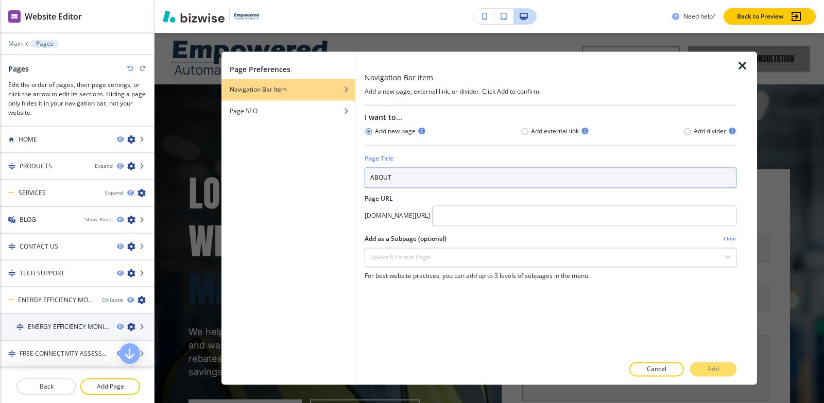
click at [529, 186] on input "ABOUT" at bounding box center [550, 177] width 372 height 21
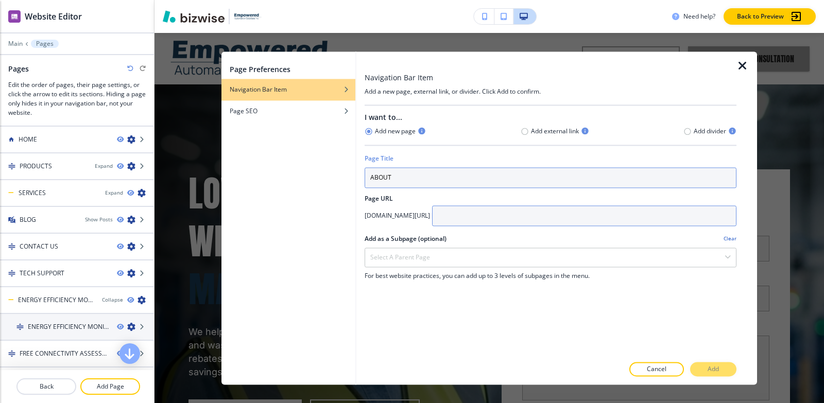
type input "ABOUT"
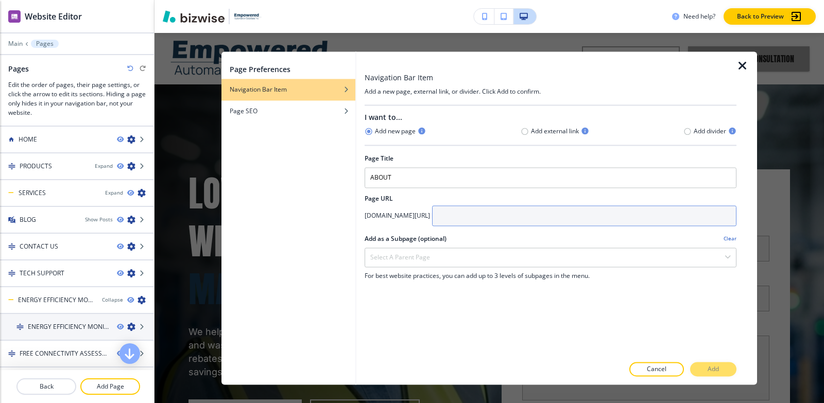
click at [520, 215] on input "text" at bounding box center [584, 215] width 304 height 21
paste input "About"
type input "About"
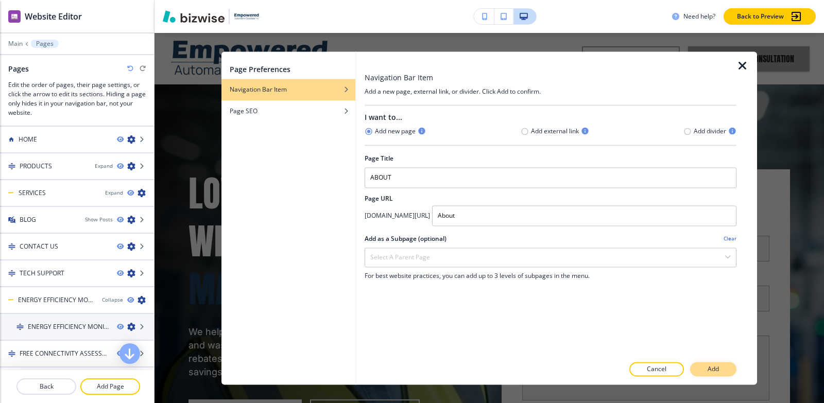
click at [701, 369] on button "Add" at bounding box center [713, 369] width 46 height 14
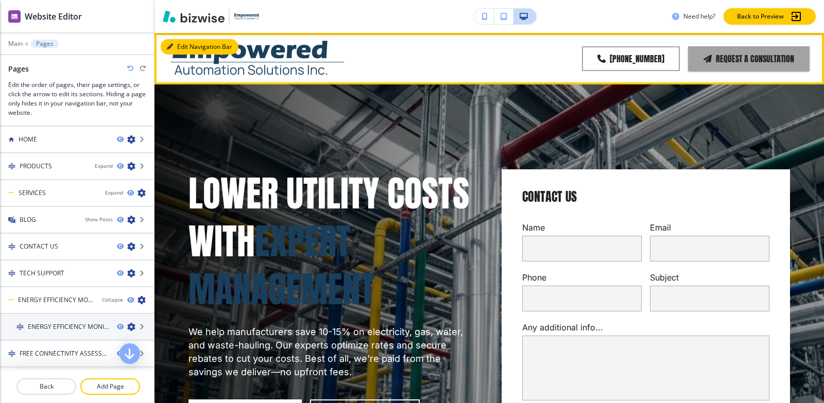
click at [172, 51] on button "Edit Navigation Bar" at bounding box center [200, 46] width 78 height 15
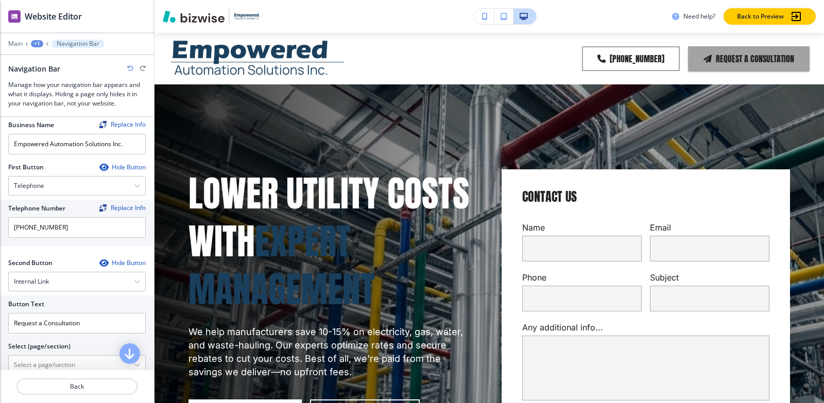
scroll to position [206, 0]
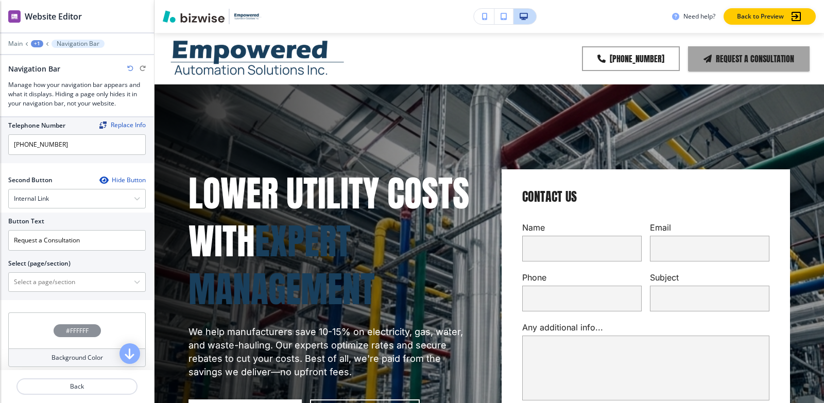
click at [71, 335] on div "#FFFFFF" at bounding box center [77, 330] width 47 height 13
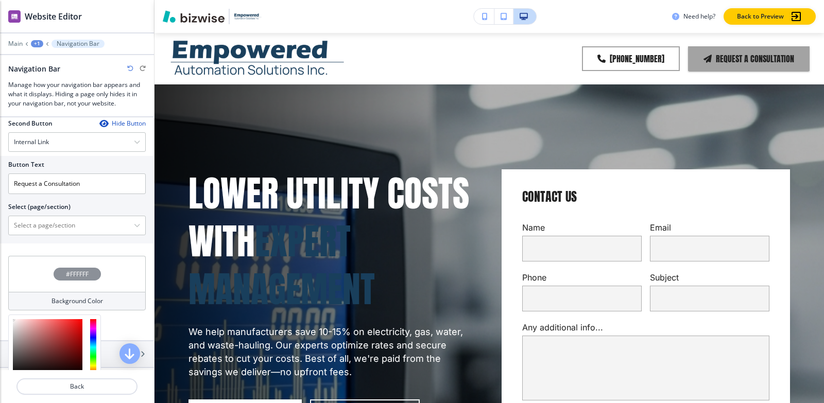
scroll to position [463, 0]
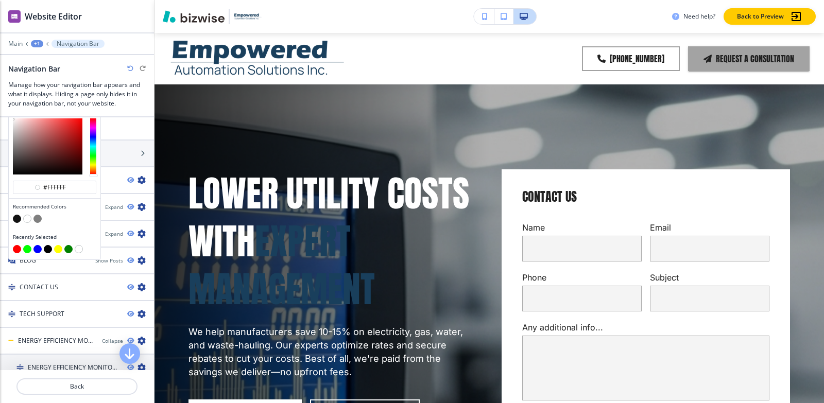
click at [15, 216] on button "button" at bounding box center [17, 219] width 8 height 8
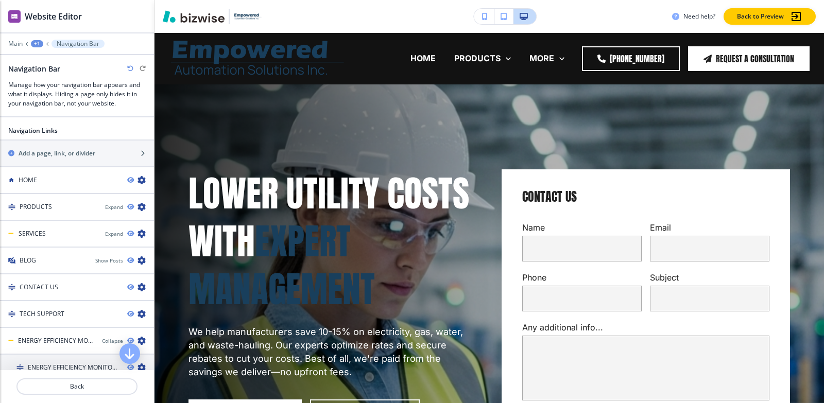
click at [31, 43] on div "+1" at bounding box center [37, 43] width 12 height 7
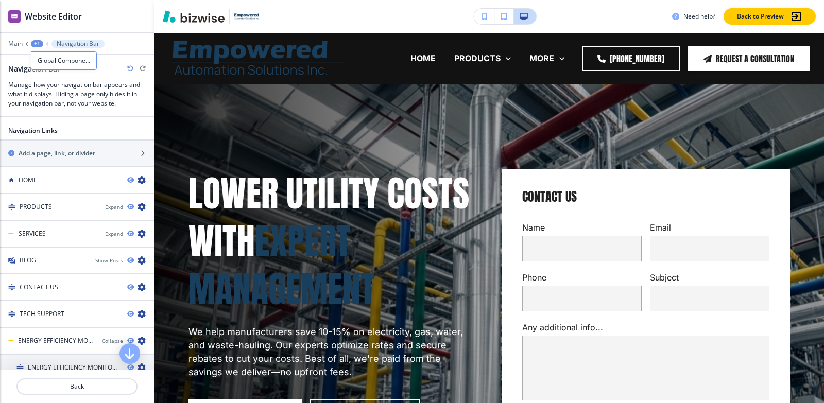
drag, startPoint x: 78, startPoint y: 134, endPoint x: 10, endPoint y: 94, distance: 78.9
click at [74, 129] on div "Crop Replace Logo Logo Sizing Fit all Fit all Fit to length Business Name Repla…" at bounding box center [77, 243] width 154 height 253
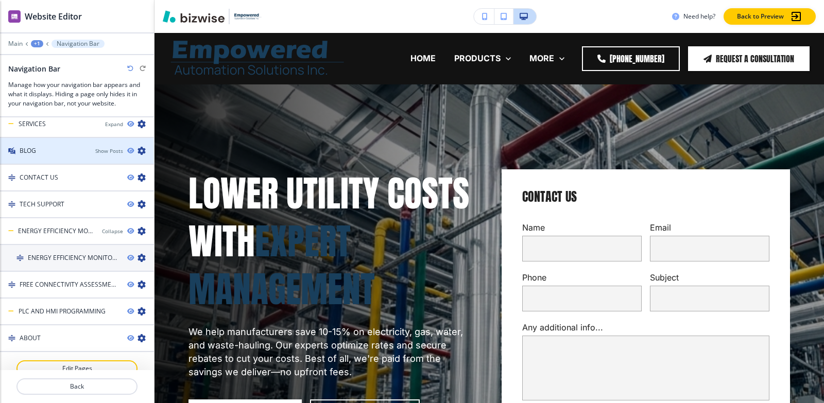
scroll to position [586, 0]
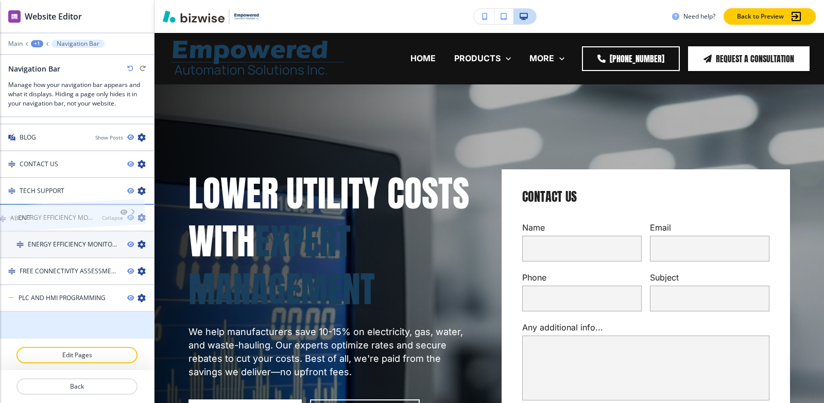
drag, startPoint x: 69, startPoint y: 326, endPoint x: 59, endPoint y: 201, distance: 125.5
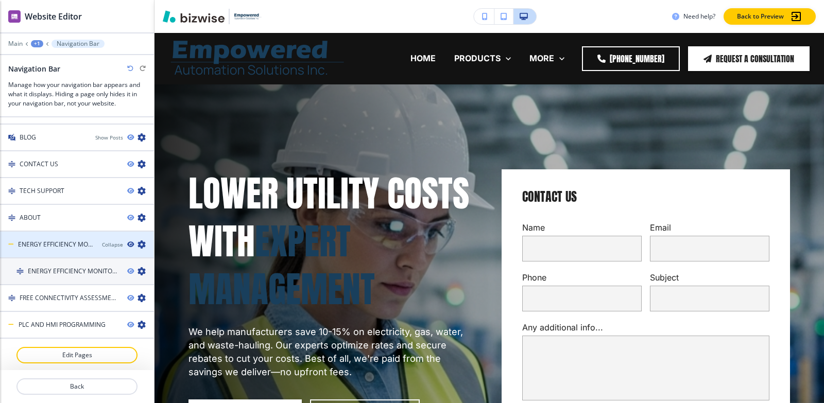
click at [127, 242] on icon "button" at bounding box center [130, 244] width 6 height 6
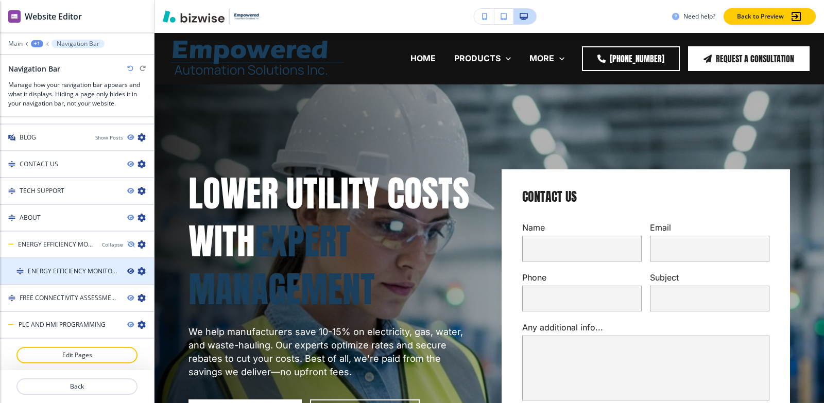
click at [127, 271] on icon "button" at bounding box center [130, 271] width 6 height 6
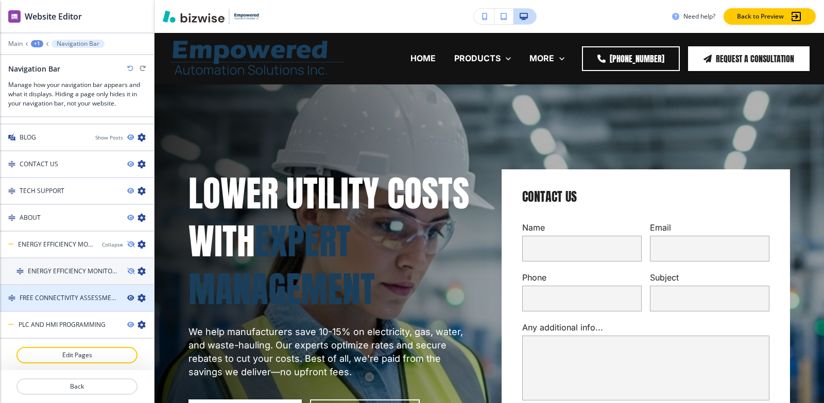
click at [127, 295] on icon "button" at bounding box center [130, 298] width 6 height 6
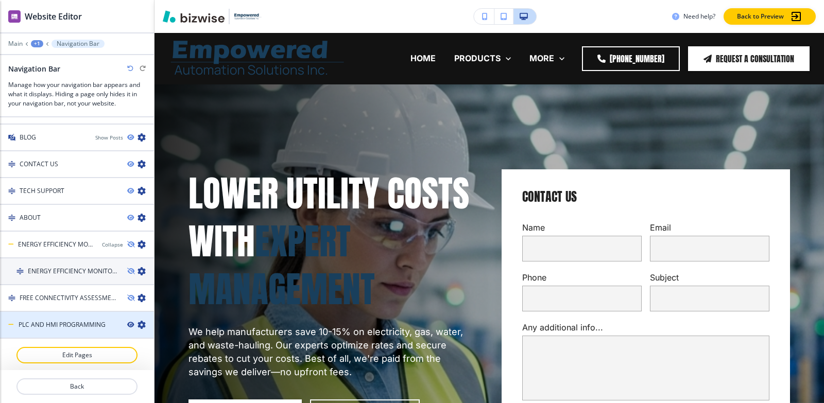
click at [127, 325] on icon "button" at bounding box center [130, 325] width 6 height 6
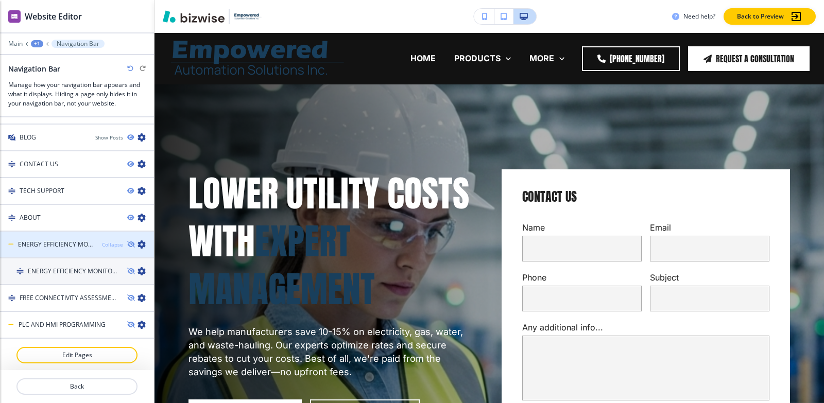
click at [102, 243] on div "Collapse" at bounding box center [112, 245] width 21 height 8
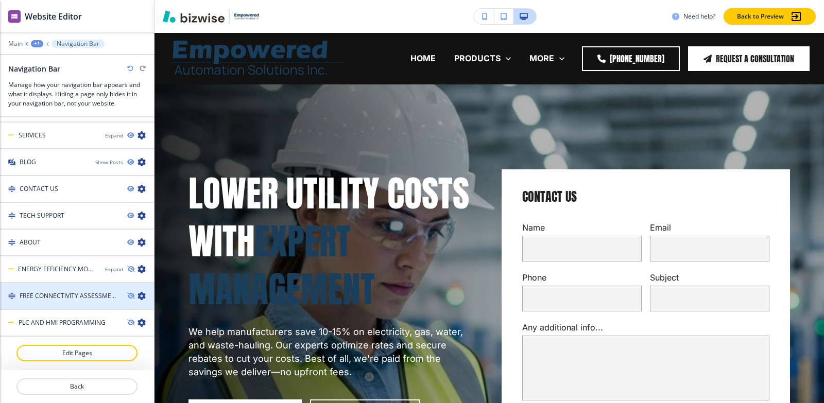
scroll to position [559, 0]
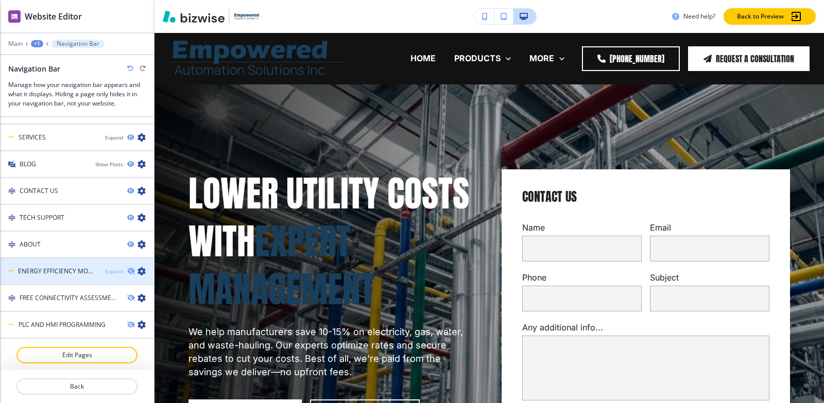
click at [111, 272] on div "Expand" at bounding box center [114, 272] width 18 height 8
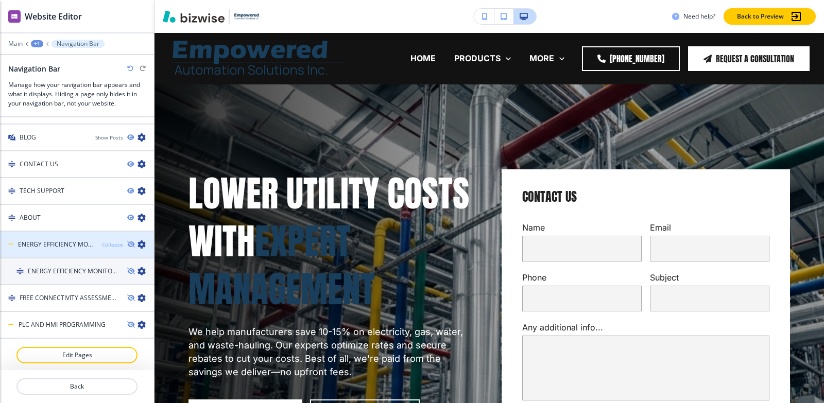
click at [107, 244] on div "Collapse" at bounding box center [112, 245] width 21 height 8
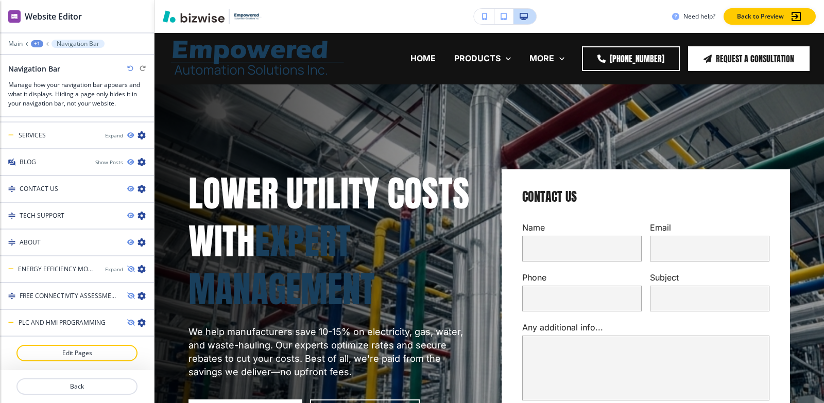
scroll to position [559, 0]
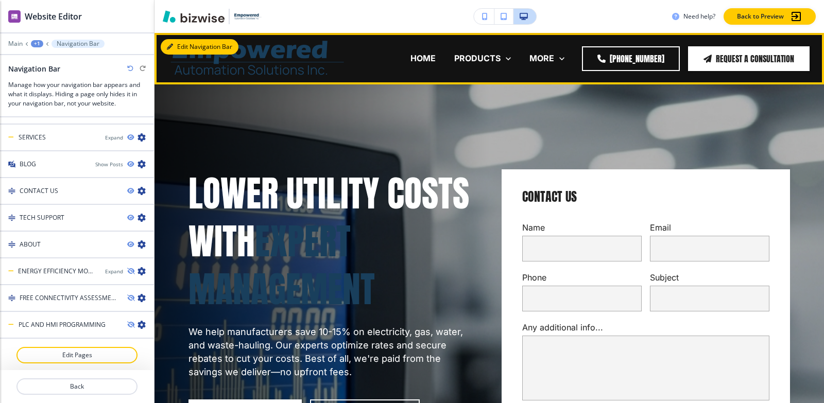
click at [177, 45] on button "Edit Navigation Bar" at bounding box center [200, 46] width 78 height 15
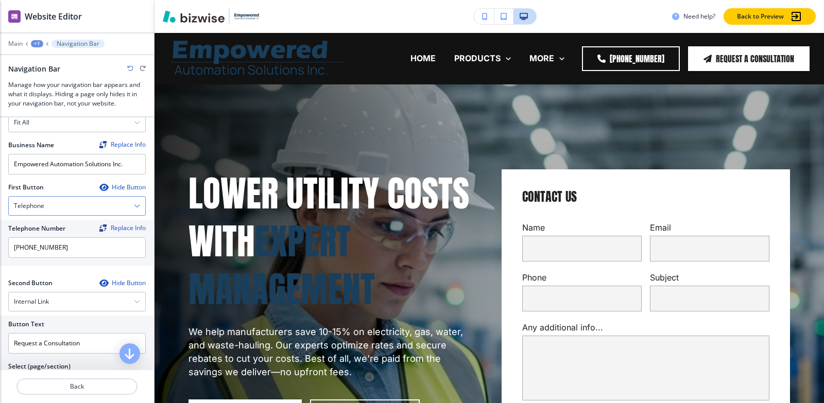
scroll to position [154, 0]
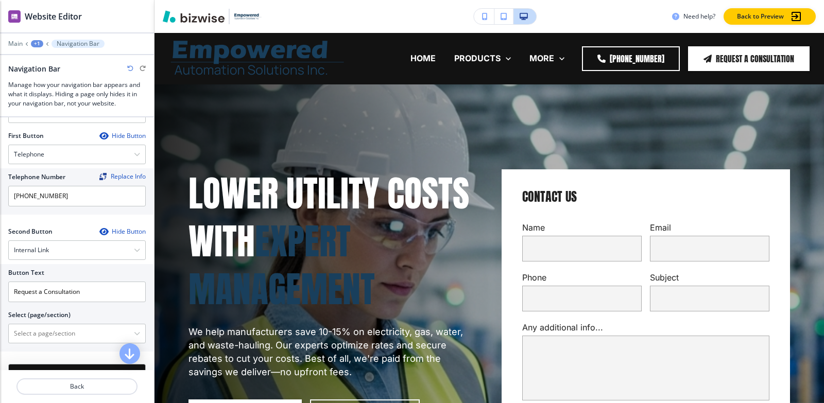
click at [99, 228] on icon "button" at bounding box center [103, 232] width 8 height 8
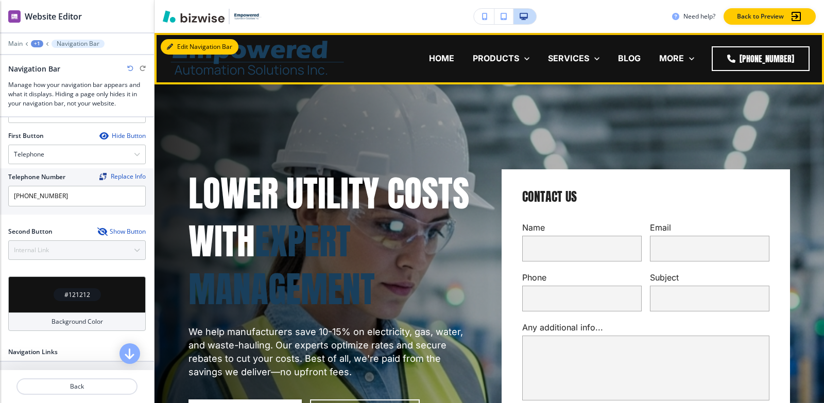
click at [186, 43] on button "Edit Navigation Bar" at bounding box center [200, 46] width 78 height 15
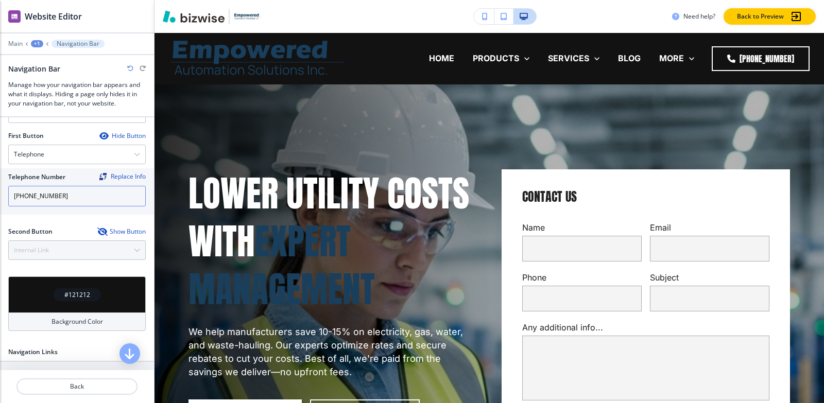
scroll to position [412, 0]
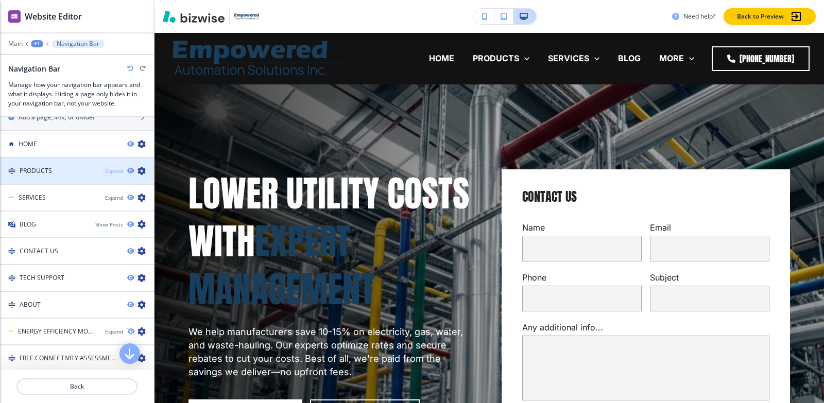
click at [112, 169] on div "Expand" at bounding box center [114, 171] width 18 height 8
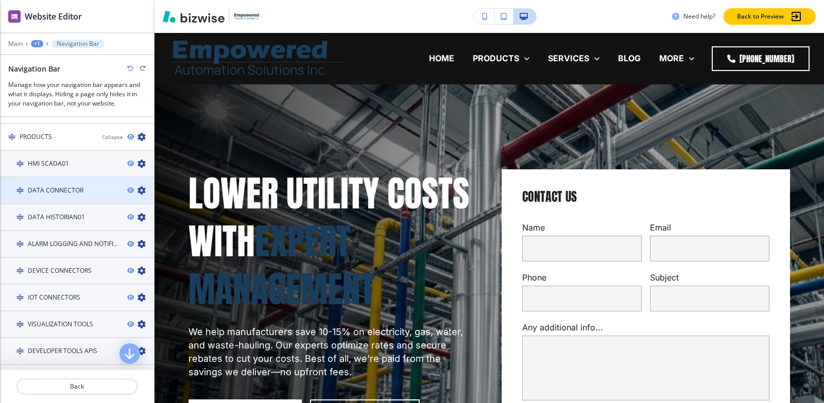
scroll to position [463, 0]
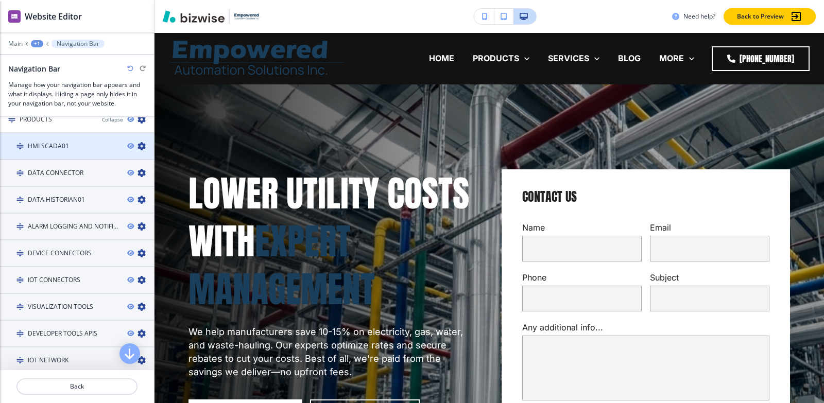
click at [137, 142] on icon "button" at bounding box center [141, 146] width 8 height 8
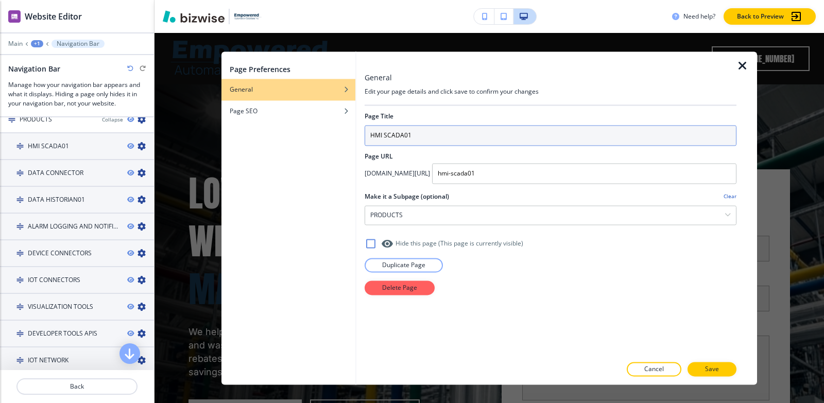
click at [478, 140] on input "HMI SCADA01" at bounding box center [550, 135] width 372 height 21
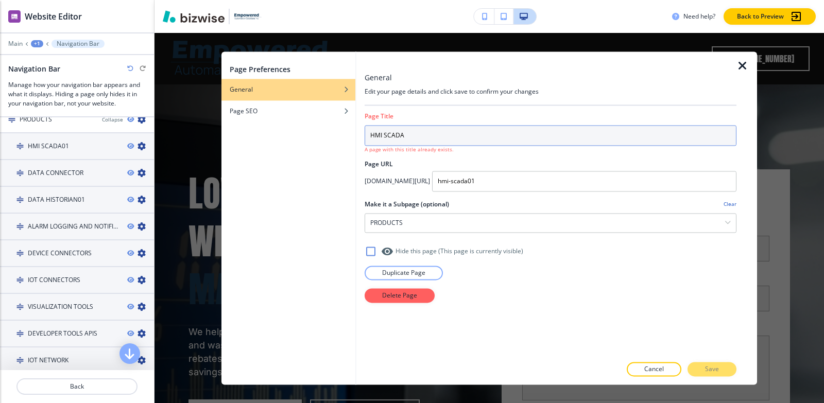
type input "HMI SCADA"
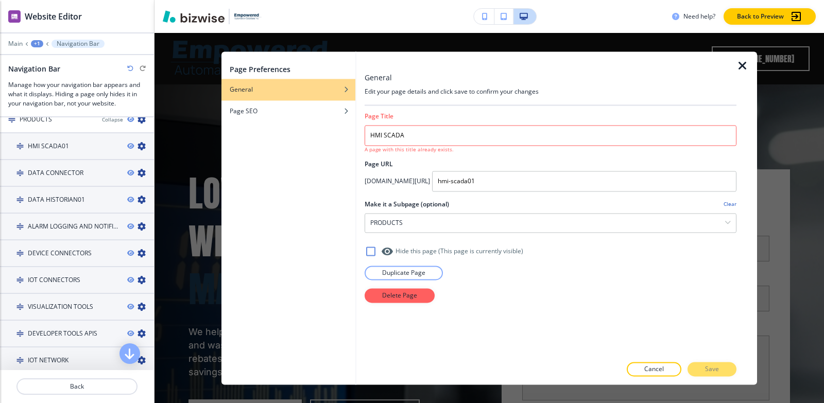
click at [741, 65] on icon "button" at bounding box center [742, 66] width 12 height 12
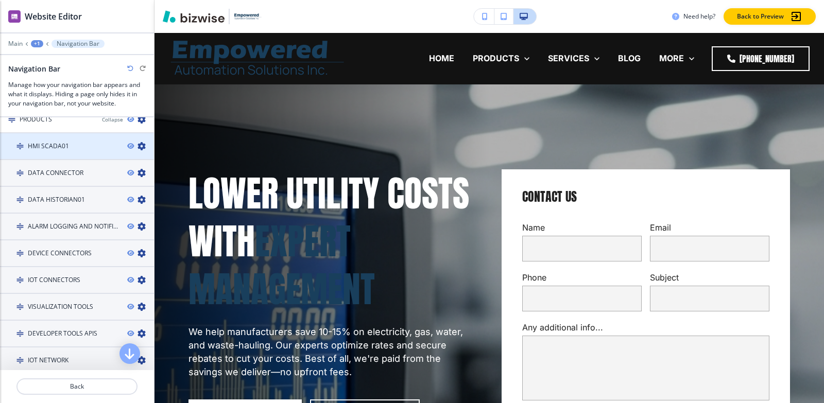
click at [137, 144] on icon "button" at bounding box center [141, 146] width 8 height 8
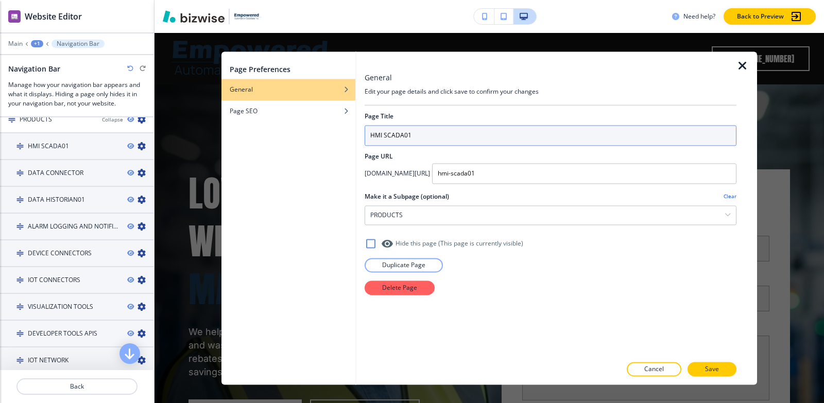
click at [458, 134] on input "HMI SCADA01" at bounding box center [550, 135] width 372 height 21
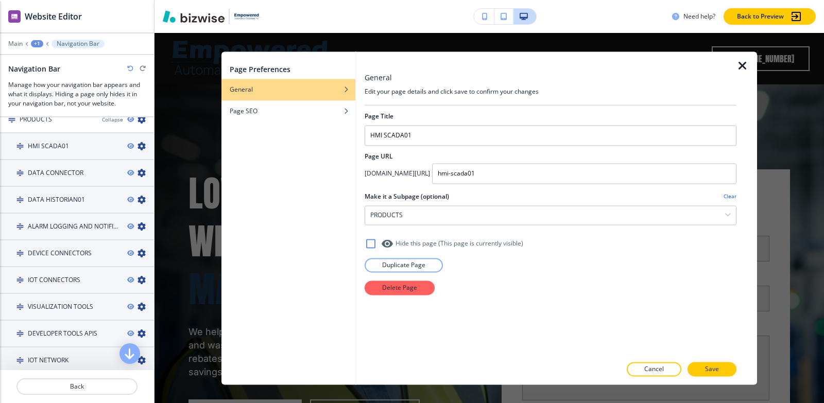
click at [740, 65] on icon "button" at bounding box center [742, 66] width 12 height 12
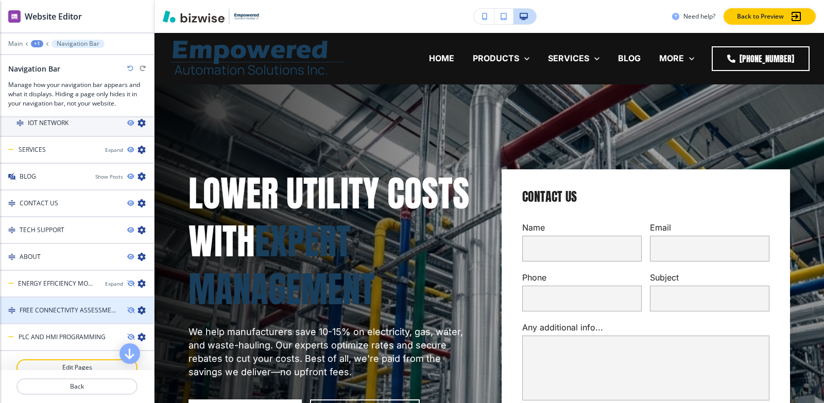
scroll to position [713, 0]
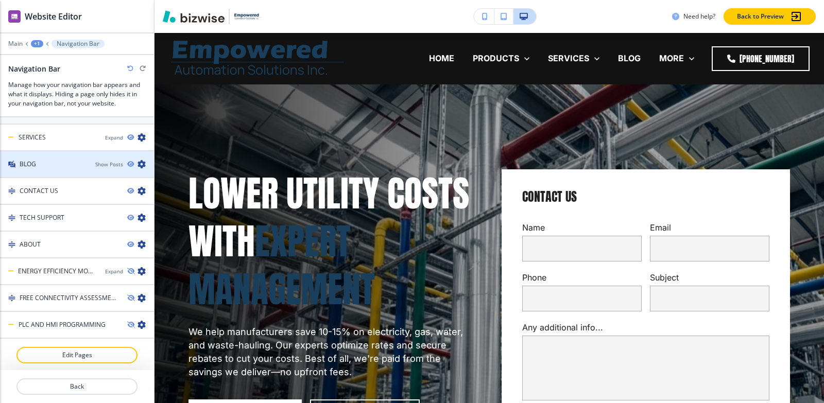
click at [137, 164] on icon "button" at bounding box center [141, 164] width 8 height 8
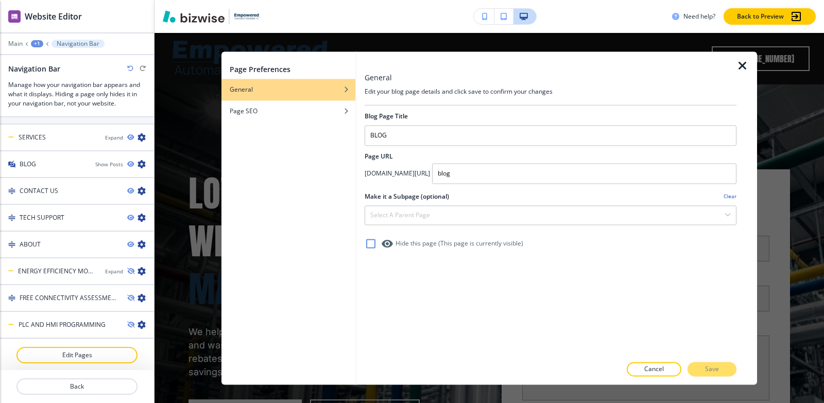
click at [743, 63] on icon "button" at bounding box center [742, 66] width 12 height 12
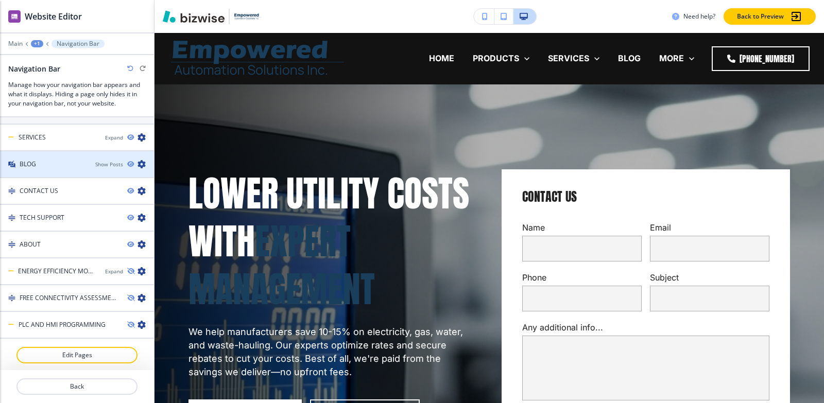
click at [58, 166] on div "BLOG" at bounding box center [43, 164] width 87 height 9
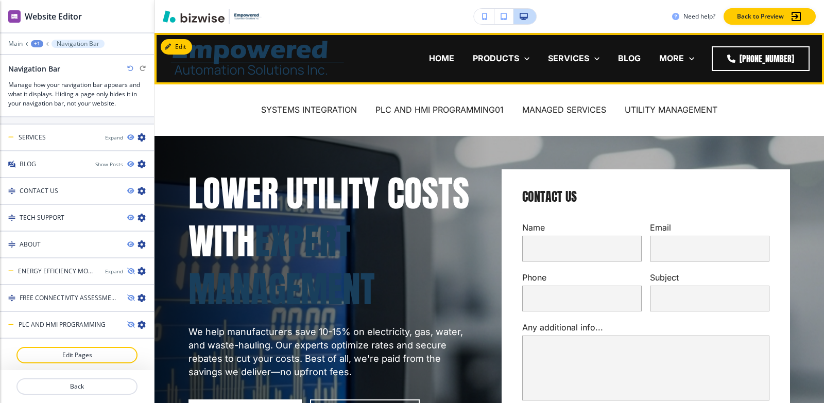
click at [630, 57] on p "BLOG" at bounding box center [629, 59] width 23 height 12
click at [509, 94] on p "CONTACT US" at bounding box center [481, 100] width 55 height 12
click at [630, 57] on p "BLOG" at bounding box center [629, 59] width 23 height 12
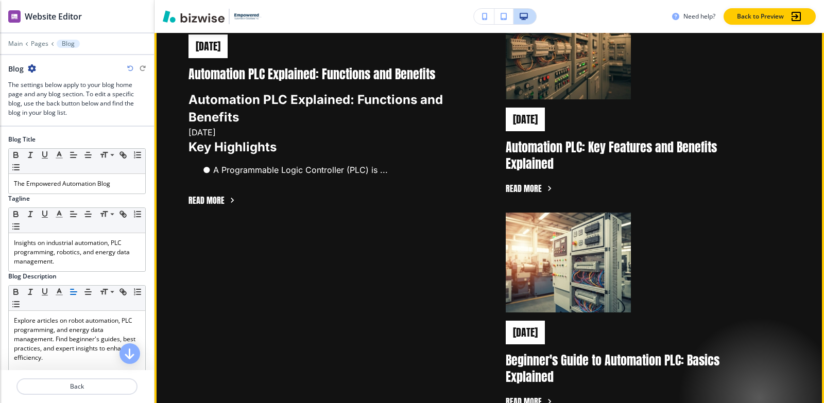
scroll to position [461, 0]
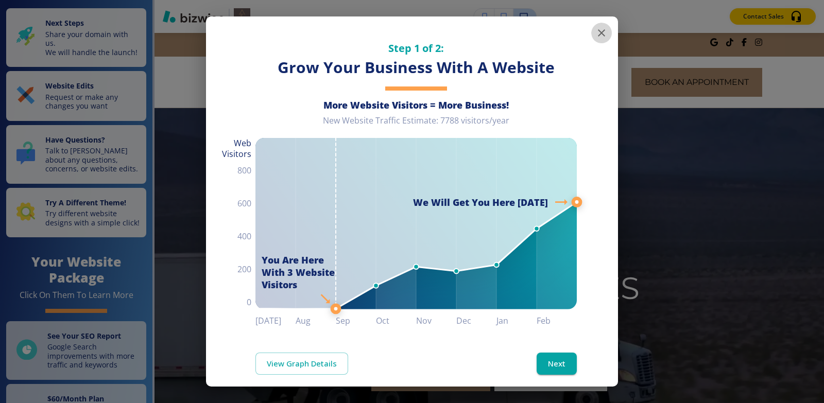
click at [595, 27] on icon "button" at bounding box center [601, 33] width 12 height 12
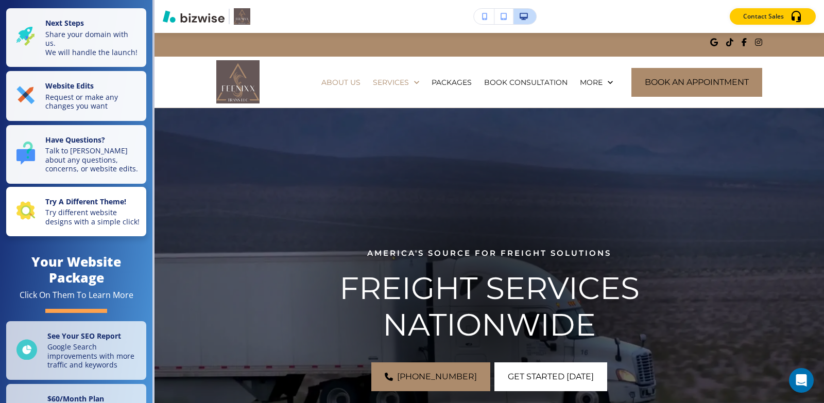
click at [84, 226] on p "Try different website designs with a simple click!" at bounding box center [92, 217] width 95 height 18
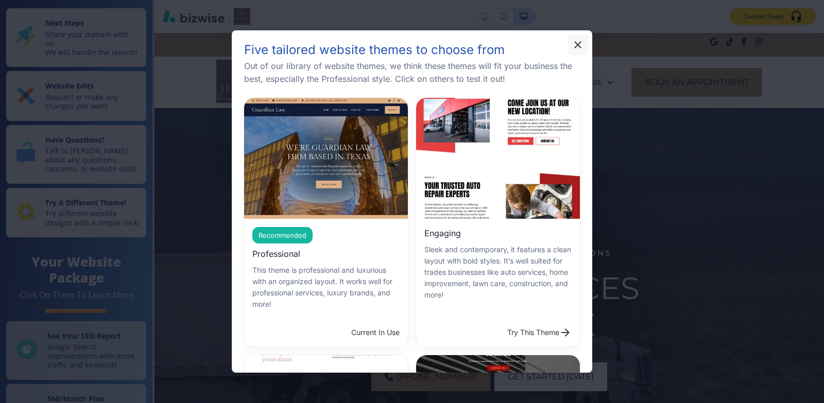
click at [573, 43] on icon "button" at bounding box center [577, 45] width 12 height 12
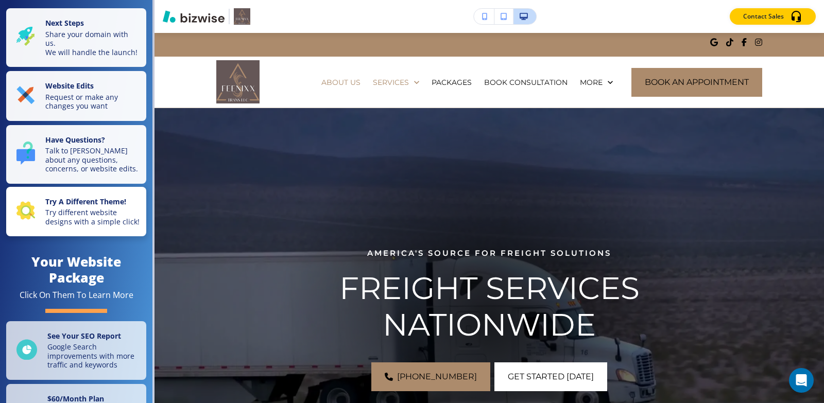
click at [65, 226] on p "Try different website designs with a simple click!" at bounding box center [92, 217] width 95 height 18
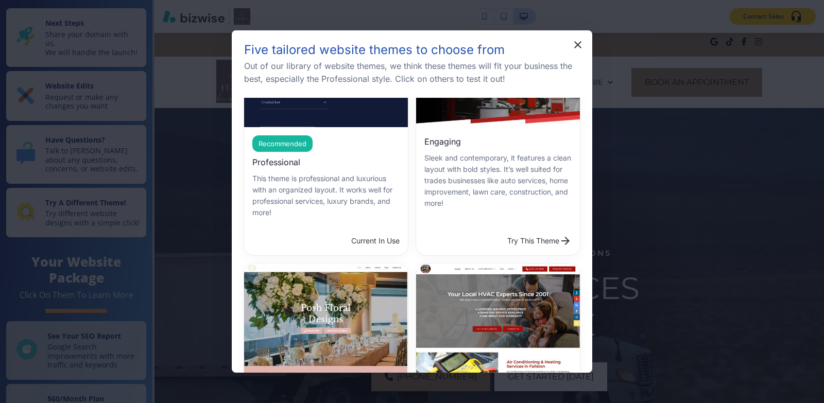
scroll to position [103, 0]
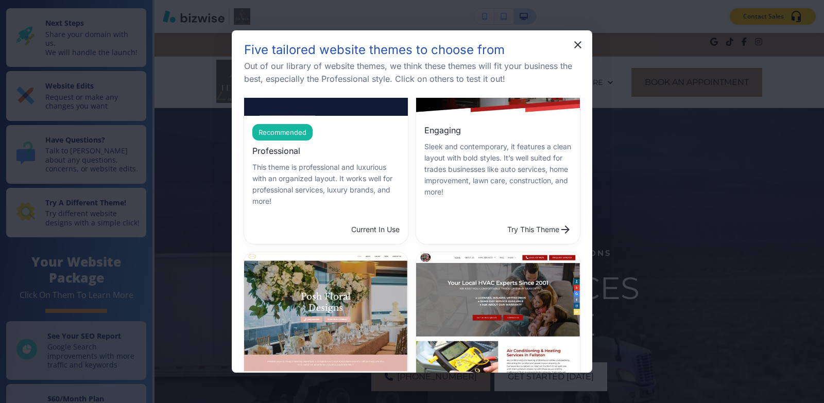
drag, startPoint x: 576, startPoint y: 43, endPoint x: 570, endPoint y: 52, distance: 11.4
click at [576, 43] on icon "button" at bounding box center [577, 45] width 12 height 12
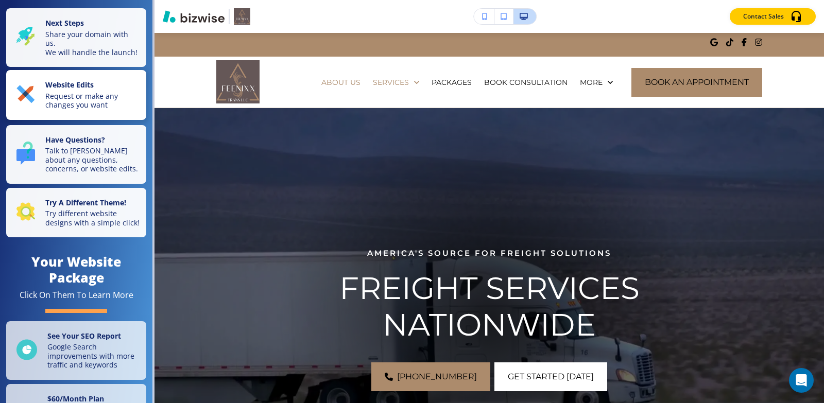
click at [91, 100] on p "Request or make any changes you want" at bounding box center [92, 101] width 95 height 18
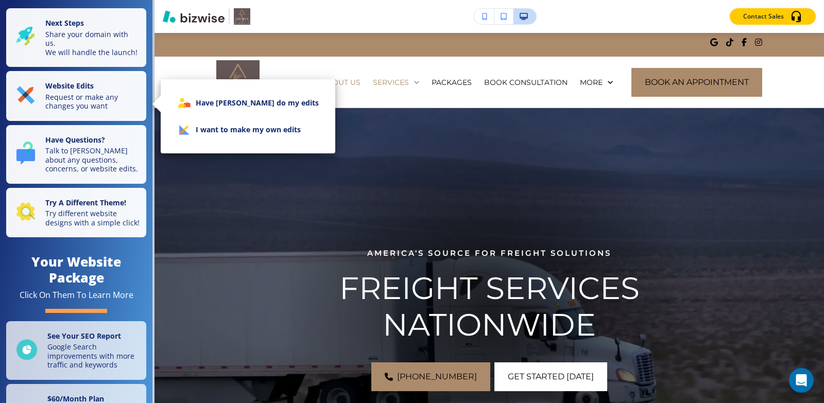
click at [246, 131] on li "I want to make my own edits" at bounding box center [248, 129] width 158 height 27
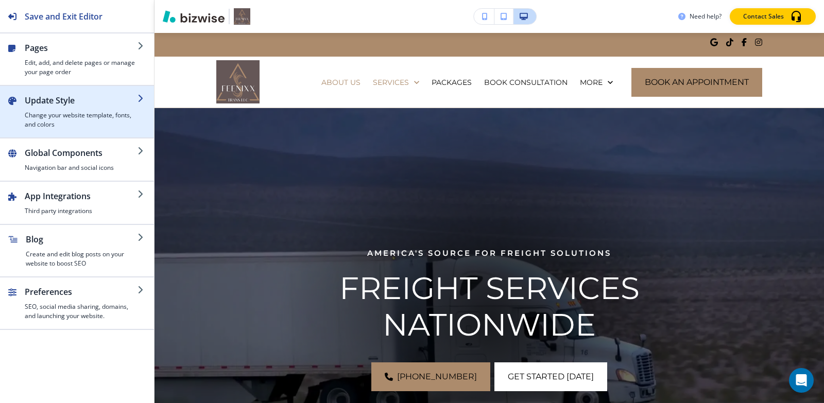
click at [64, 119] on h4 "Change your website template, fonts, and colors" at bounding box center [81, 120] width 113 height 19
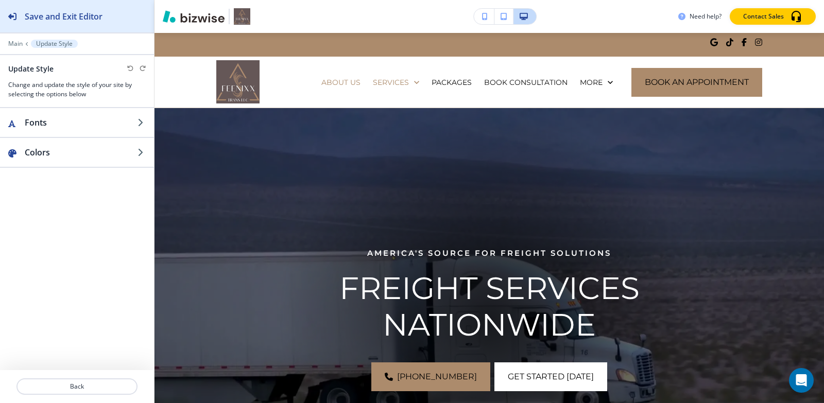
click at [15, 19] on icon "button" at bounding box center [12, 16] width 8 height 8
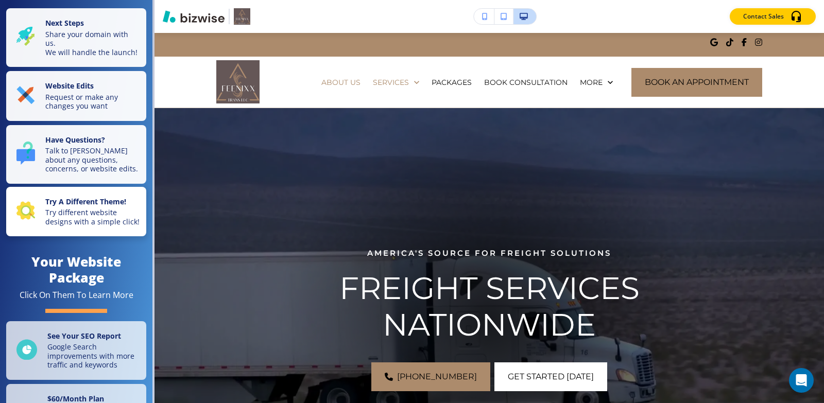
click at [57, 226] on p "Try different website designs with a simple click!" at bounding box center [92, 217] width 95 height 18
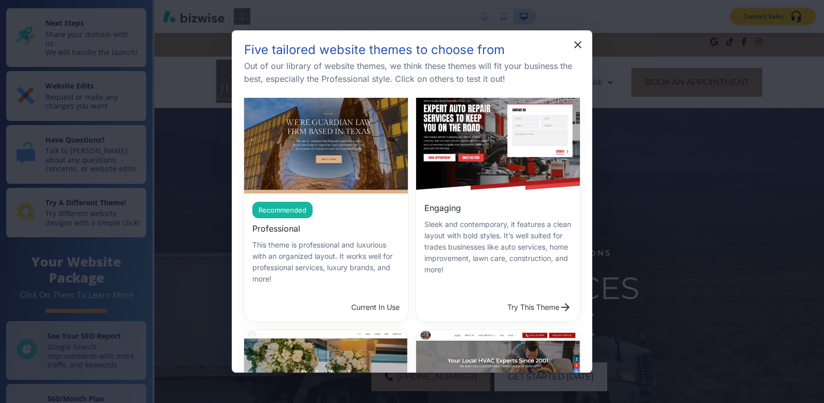
scroll to position [0, 0]
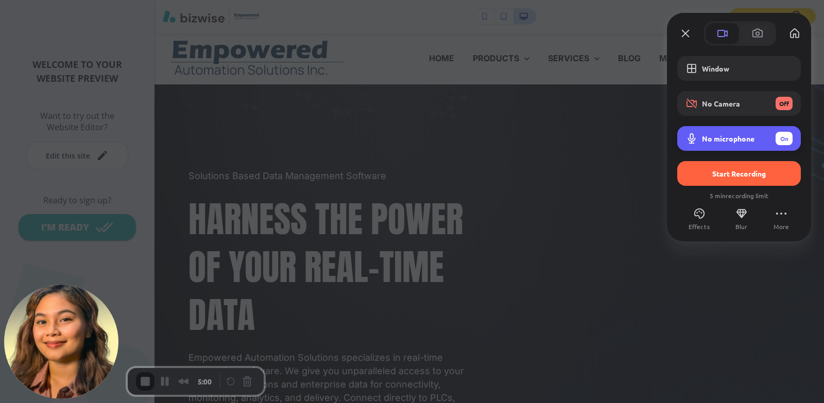
click at [690, 135] on span "Microphone options" at bounding box center [691, 138] width 12 height 12
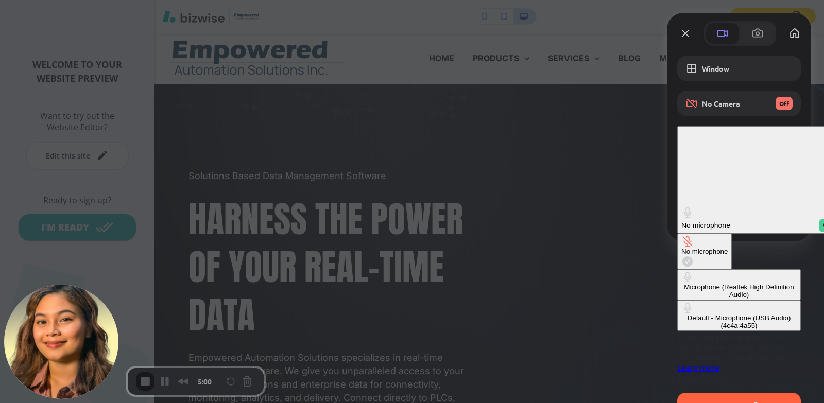
click at [681, 271] on span "Microphone options" at bounding box center [687, 277] width 12 height 12
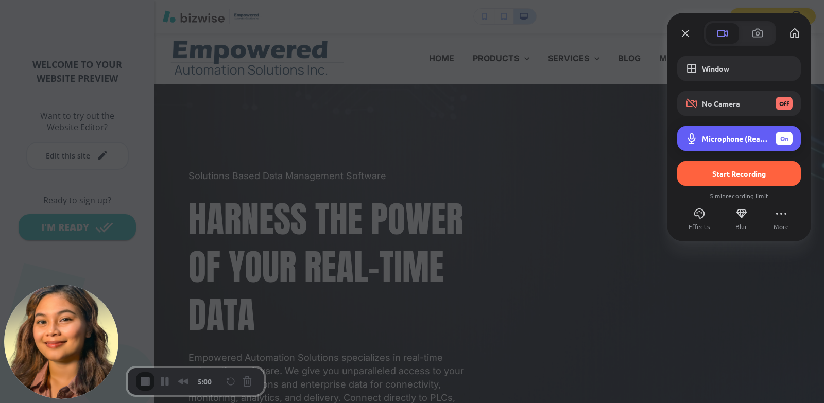
click at [685, 141] on div "Microphone (Realtek High Definition Audio) On" at bounding box center [739, 138] width 124 height 25
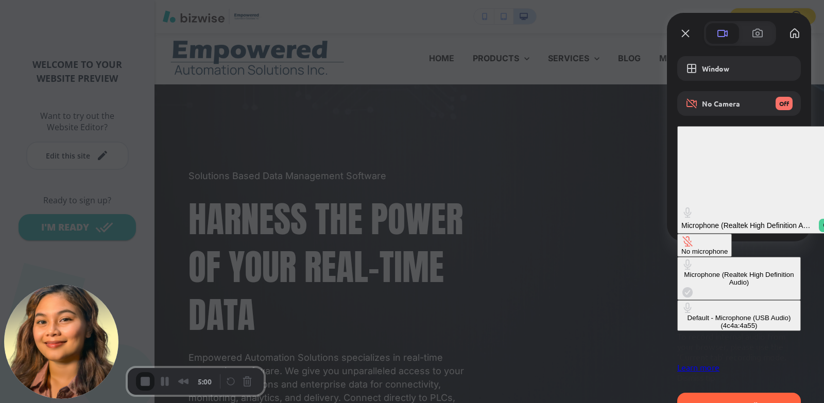
click at [681, 258] on span "Microphone options" at bounding box center [687, 264] width 12 height 12
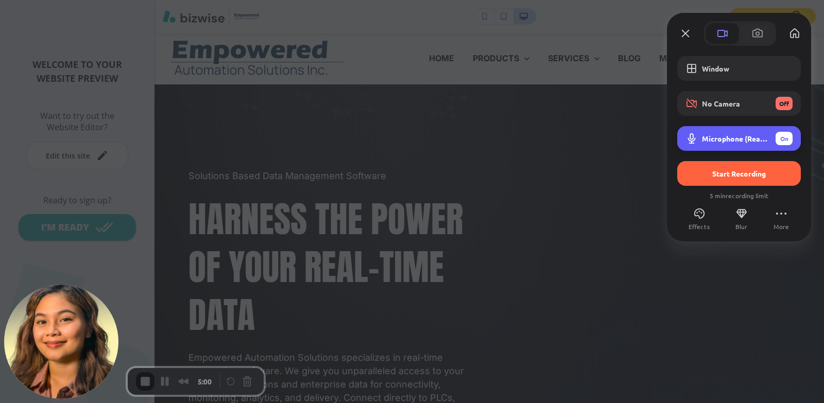
click at [778, 132] on div "On" at bounding box center [783, 138] width 17 height 13
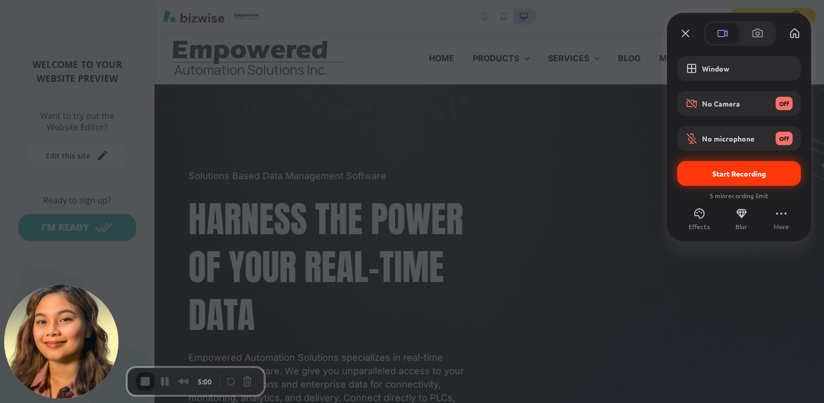
click at [764, 180] on div "Start Recording" at bounding box center [739, 173] width 124 height 25
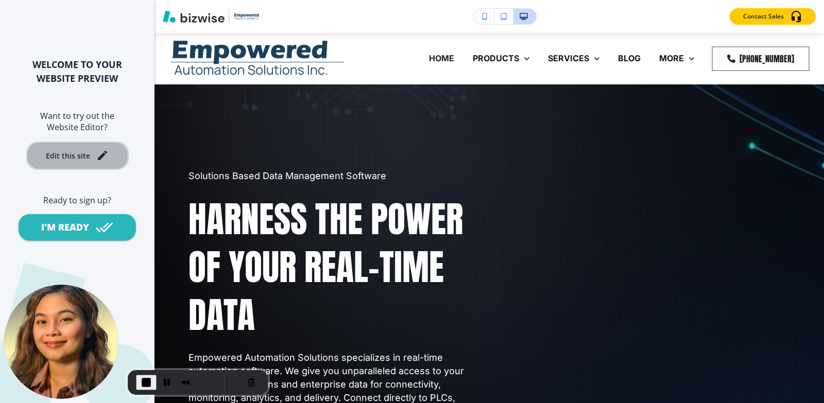
click at [54, 155] on div "Edit this site" at bounding box center [68, 156] width 44 height 8
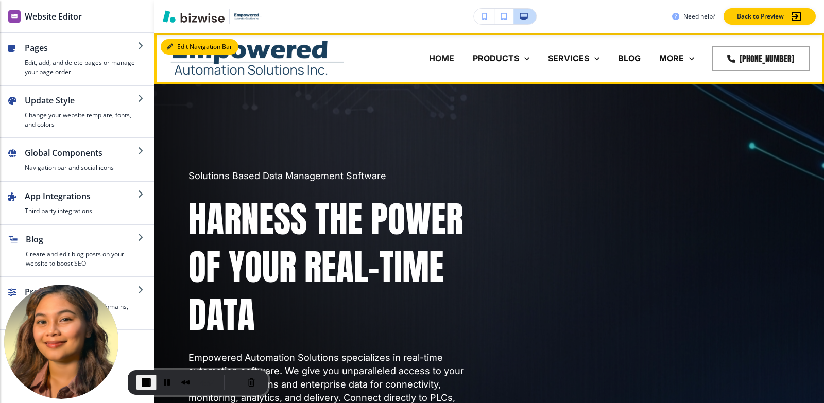
click at [186, 46] on button "Edit Navigation Bar" at bounding box center [200, 46] width 78 height 15
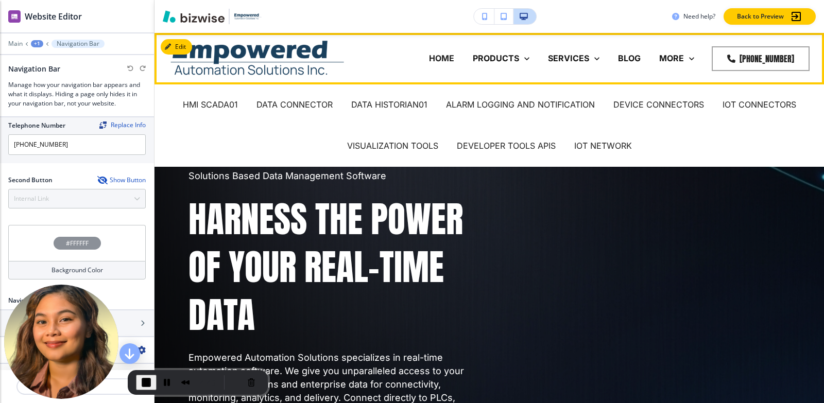
click at [442, 59] on p "HOME" at bounding box center [441, 59] width 25 height 12
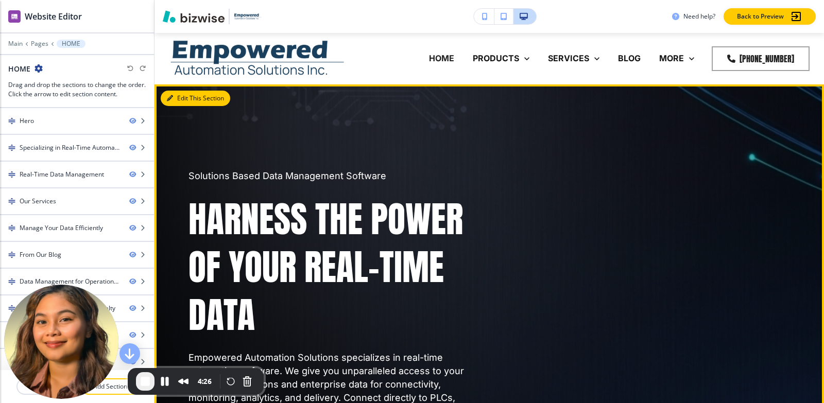
click at [182, 95] on button "Edit This Section" at bounding box center [195, 98] width 69 height 15
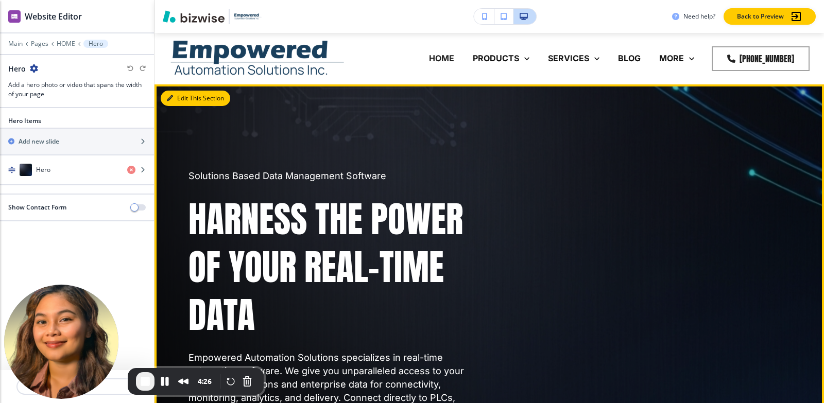
scroll to position [51, 0]
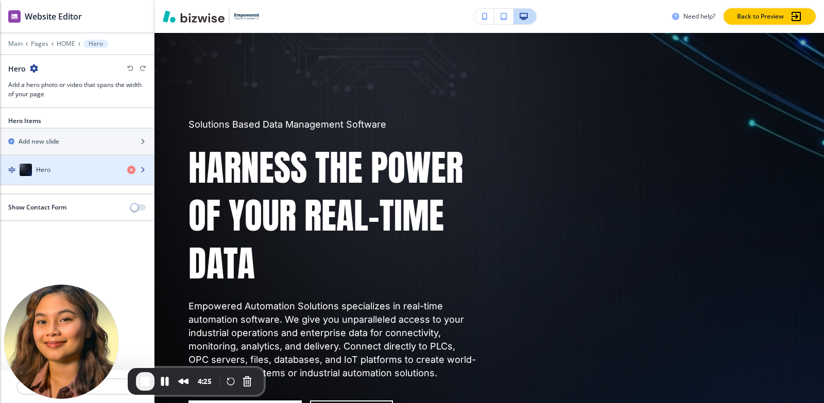
click at [64, 168] on div "Hero" at bounding box center [59, 170] width 119 height 12
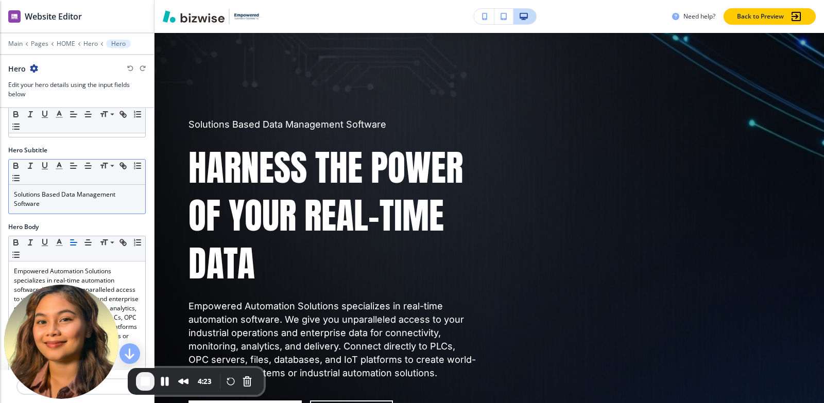
scroll to position [103, 0]
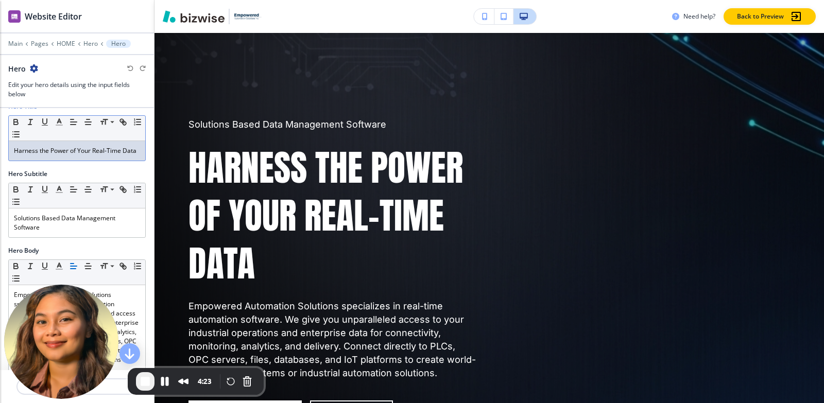
click at [62, 169] on div "Hero Title Small Normal Large Huge Harness the Power of Your Real-Time Data" at bounding box center [77, 135] width 154 height 67
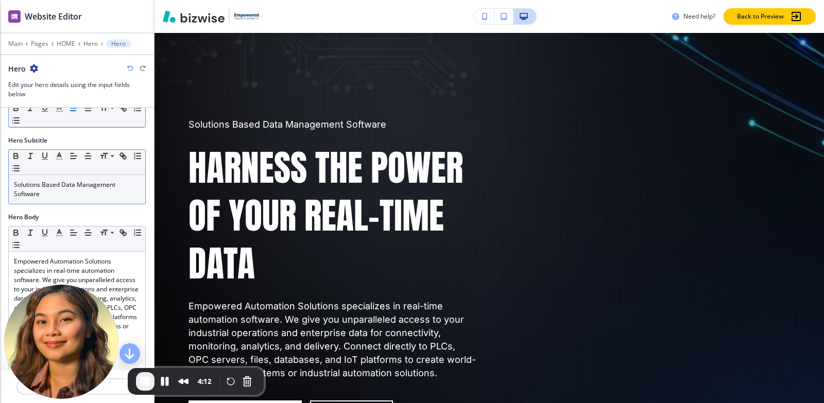
scroll to position [154, 0]
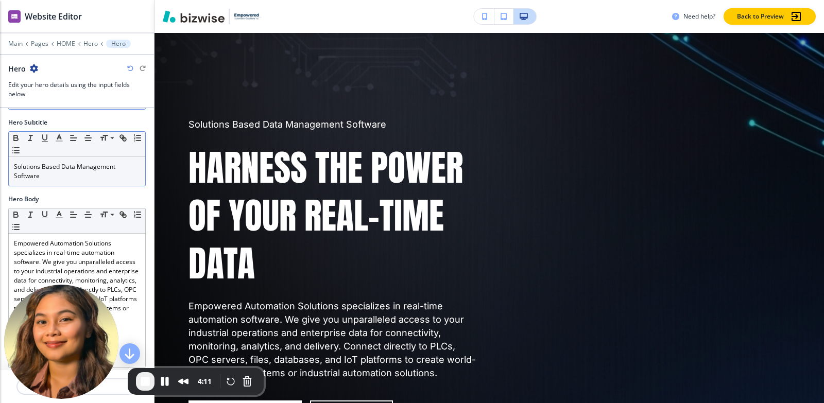
click at [91, 181] on p "Solutions Based Data Management Software" at bounding box center [77, 171] width 126 height 19
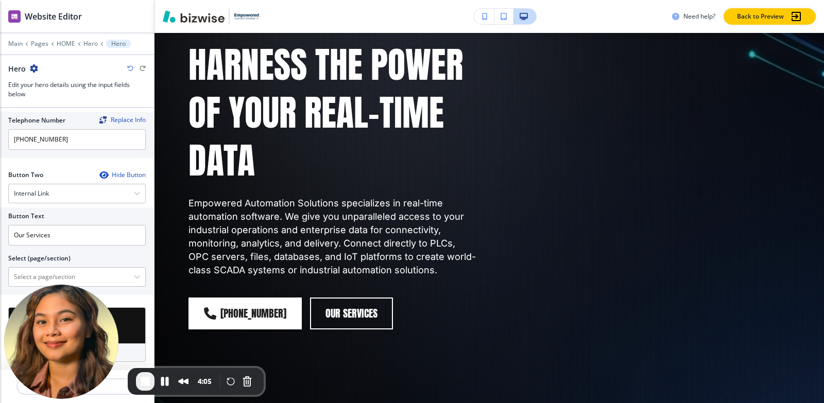
scroll to position [465, 0]
click at [75, 199] on div "Internal Link" at bounding box center [77, 193] width 136 height 19
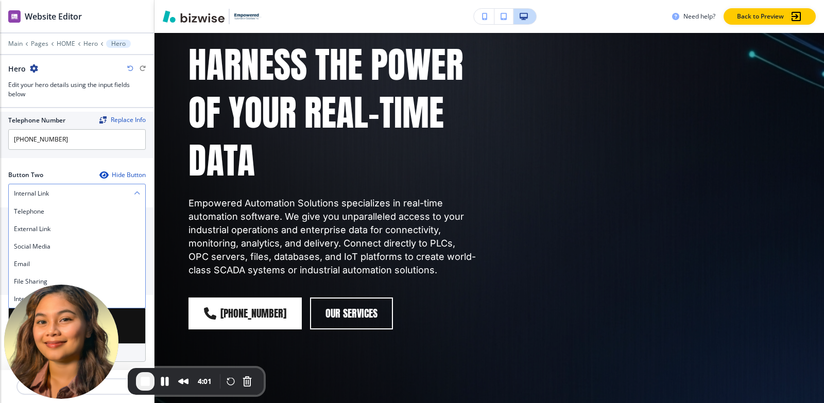
click at [88, 197] on div "Internal Link" at bounding box center [77, 193] width 136 height 19
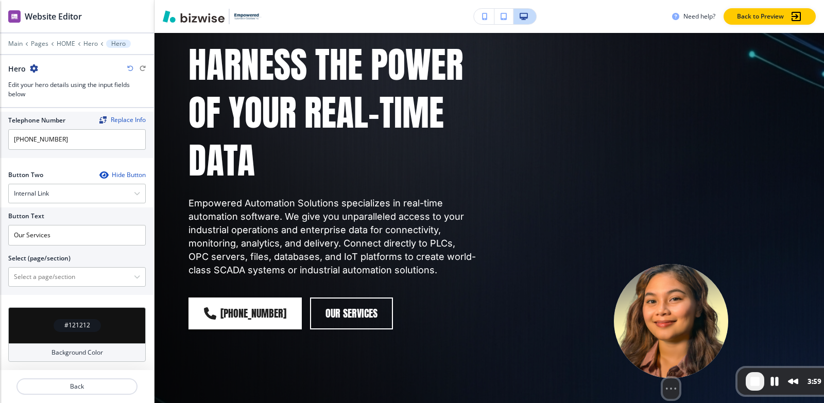
drag, startPoint x: 71, startPoint y: 349, endPoint x: 694, endPoint y: 360, distance: 623.9
click at [694, 360] on img at bounding box center [671, 321] width 114 height 114
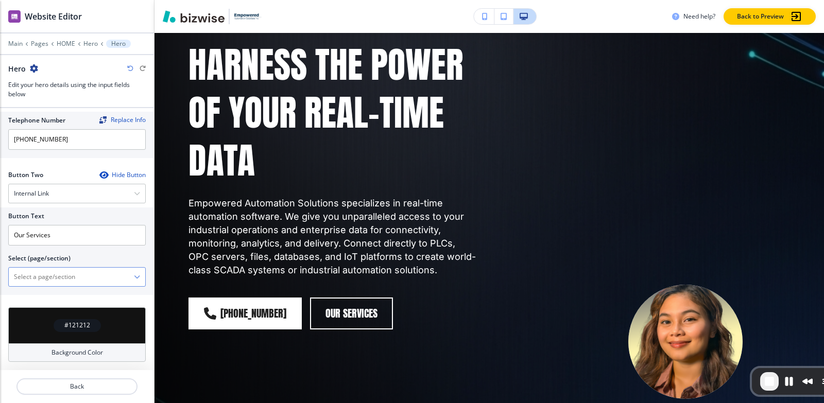
click at [55, 273] on \(page\/section\) "Manual Input" at bounding box center [71, 277] width 125 height 18
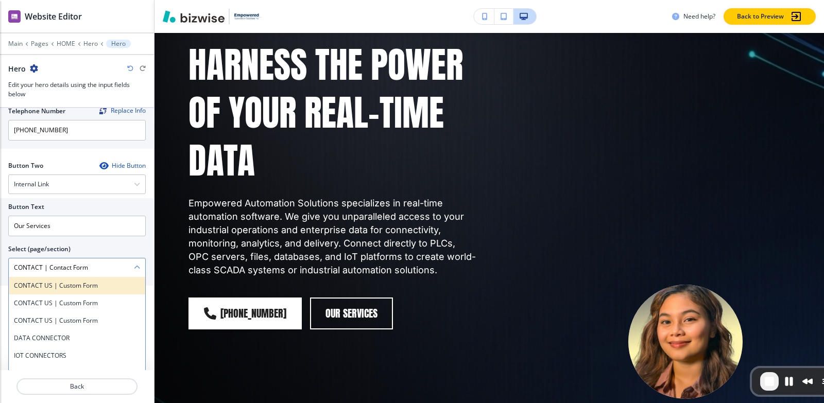
click at [62, 290] on h4 "CONTACT US | Custom Form" at bounding box center [77, 285] width 126 height 9
type \(page\/section\) "CONTACT US | Custom Form"
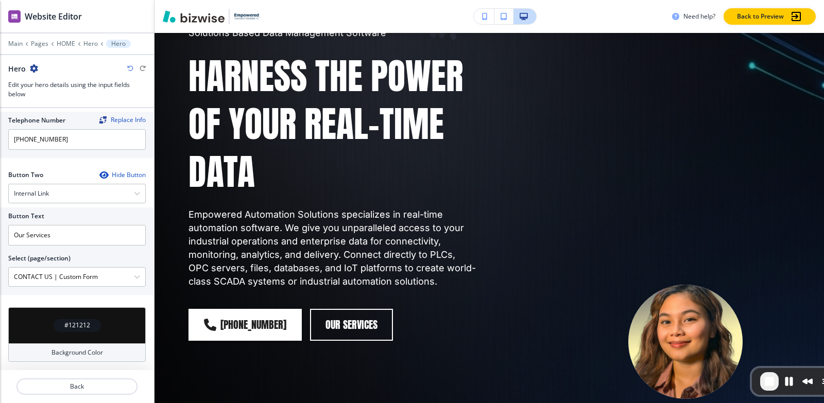
scroll to position [154, 0]
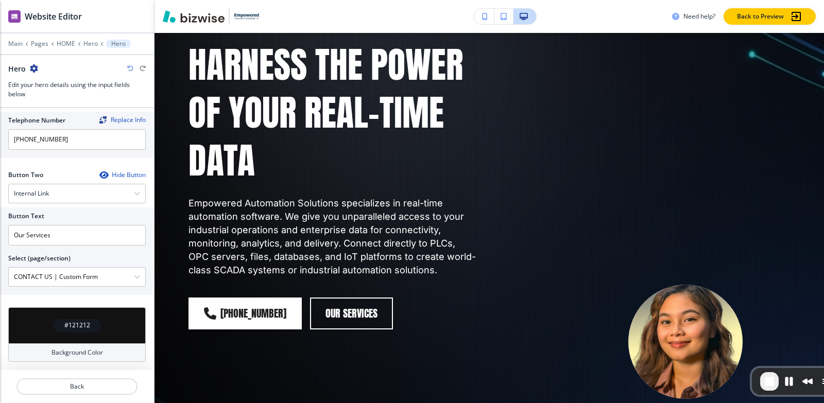
drag, startPoint x: 115, startPoint y: 275, endPoint x: 0, endPoint y: 283, distance: 115.6
click at [0, 283] on div "Button Text Our Services Select (page/section) CONTACT US | Custom Form CONTACT…" at bounding box center [77, 251] width 154 height 88
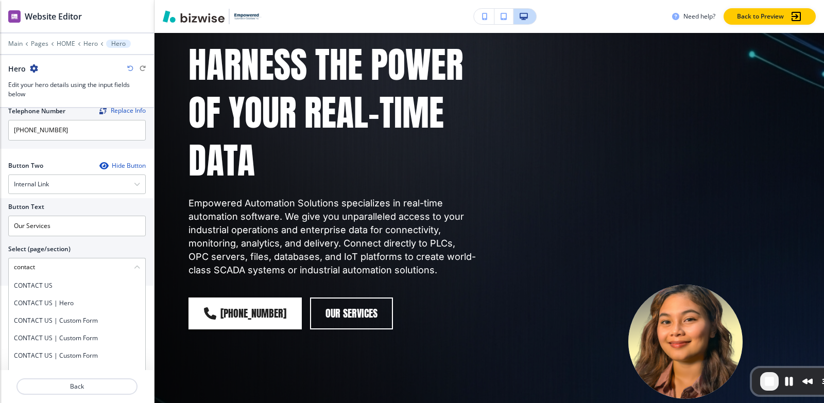
scroll to position [0, 0]
click at [44, 290] on h4 "CONTACT US" at bounding box center [77, 285] width 126 height 9
type \(page\/section\) "CONTACT US"
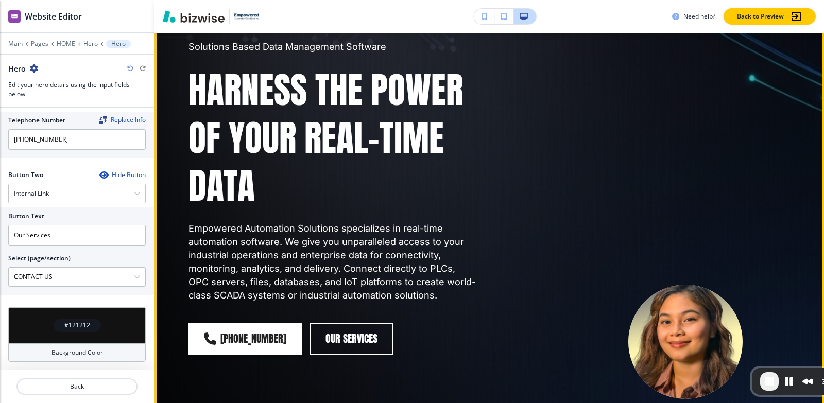
scroll to position [51, 0]
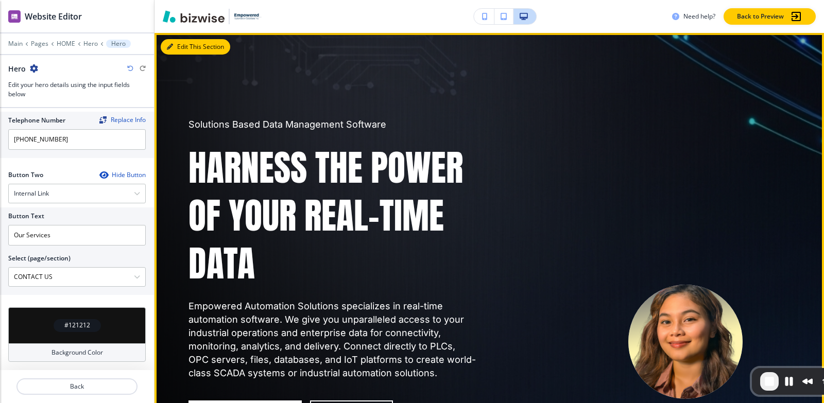
click at [185, 51] on button "Edit This Section" at bounding box center [195, 46] width 69 height 15
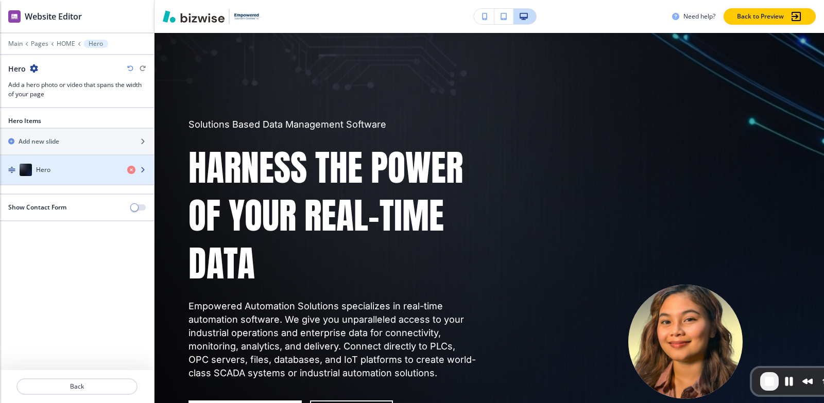
click at [45, 178] on div "button" at bounding box center [77, 180] width 154 height 8
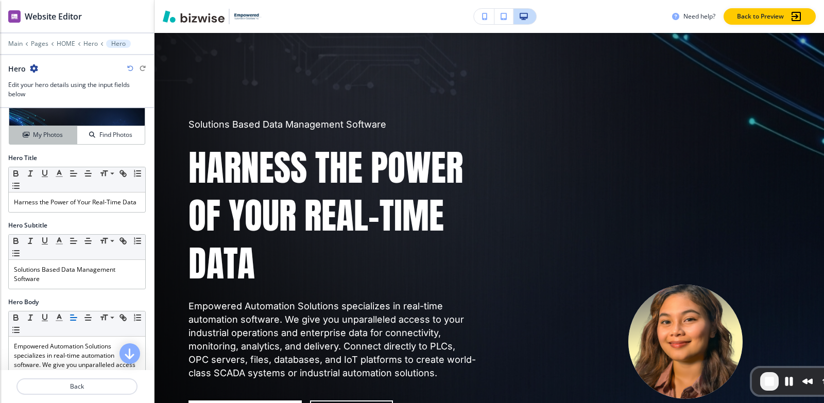
click at [55, 134] on h4 "My Photos" at bounding box center [48, 134] width 30 height 9
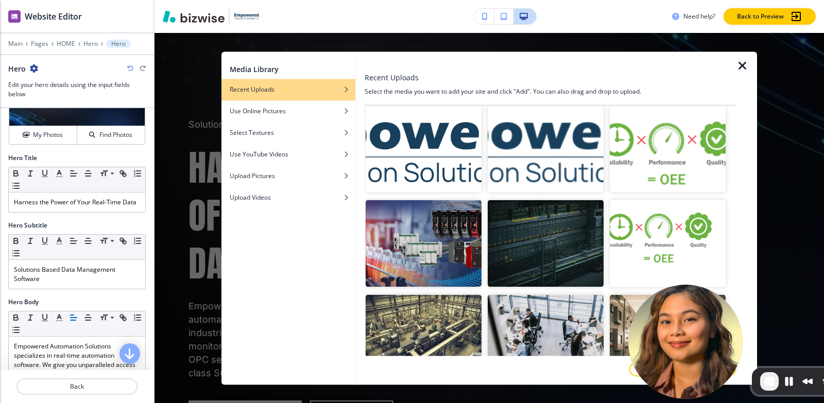
scroll to position [30257, 0]
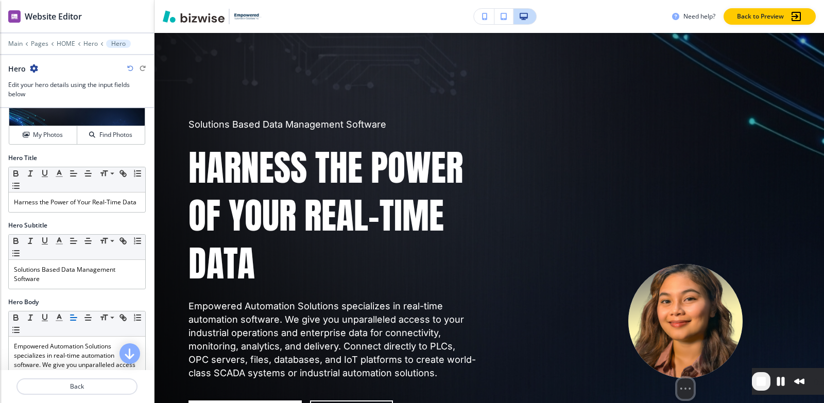
drag, startPoint x: 694, startPoint y: 313, endPoint x: 657, endPoint y: 48, distance: 267.7
click at [657, 0] on body "WELCOME TO YOUR WEBSITE PREVIEW Want to try out the Website Editor? Edit this s…" at bounding box center [412, 0] width 824 height 0
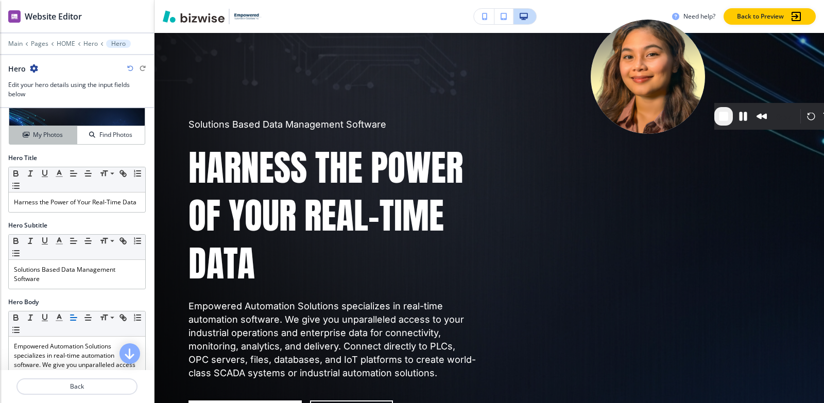
click at [48, 131] on h4 "My Photos" at bounding box center [48, 134] width 30 height 9
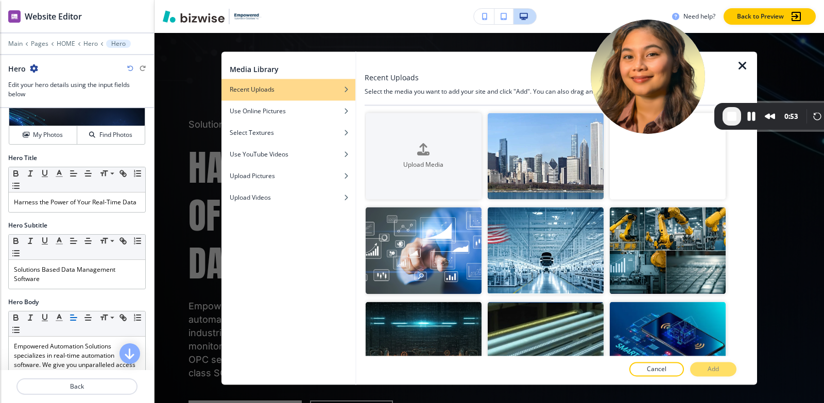
click at [744, 68] on icon "button" at bounding box center [742, 66] width 12 height 12
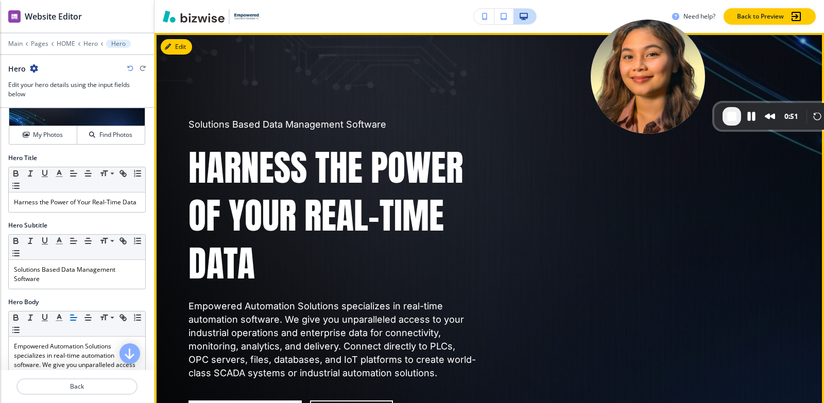
scroll to position [0, 0]
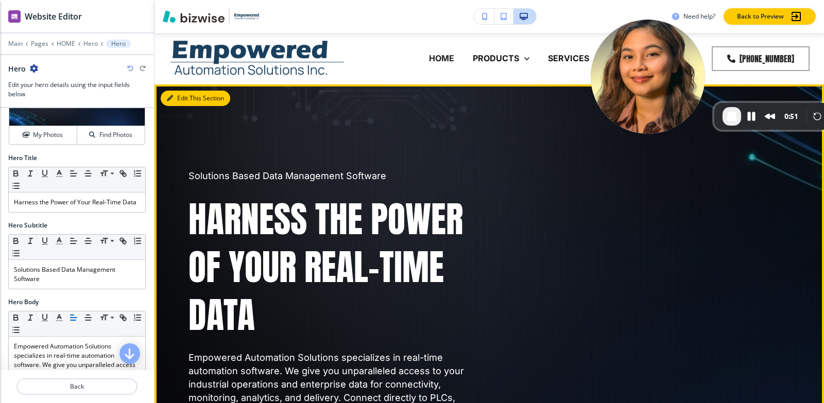
click at [186, 98] on button "Edit This Section" at bounding box center [195, 98] width 69 height 15
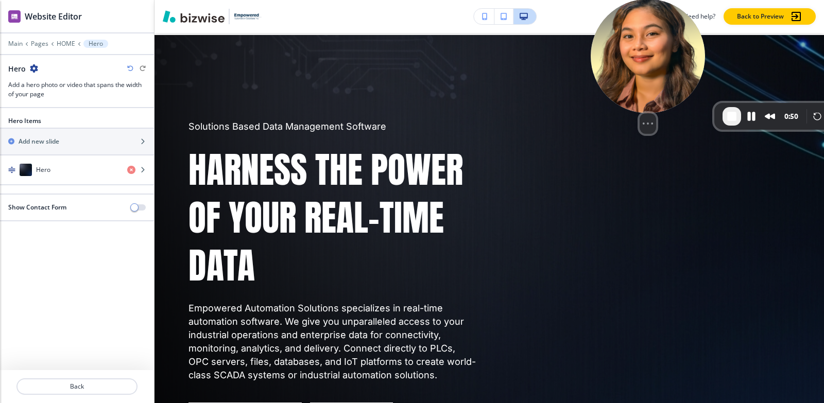
scroll to position [51, 0]
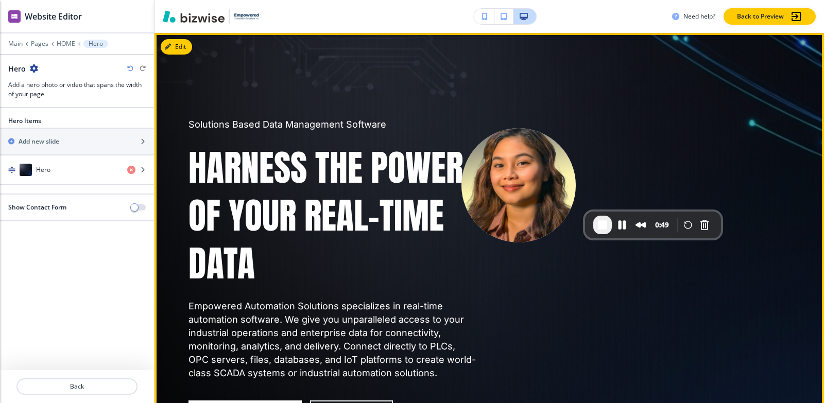
drag, startPoint x: 515, startPoint y: 188, endPoint x: 634, endPoint y: 96, distance: 150.7
click at [516, 183] on img at bounding box center [518, 185] width 114 height 114
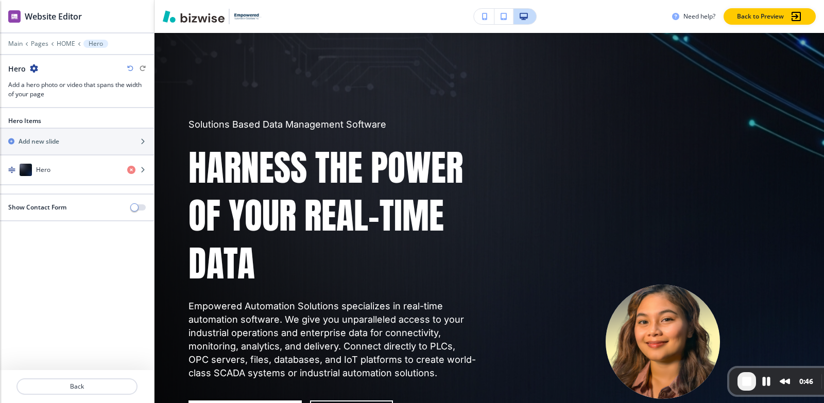
drag, startPoint x: 516, startPoint y: 179, endPoint x: 667, endPoint y: 418, distance: 283.2
click at [667, 0] on html "WELCOME TO YOUR WEBSITE PREVIEW Want to try out the Website Editor? Edit this s…" at bounding box center [412, 0] width 824 height 0
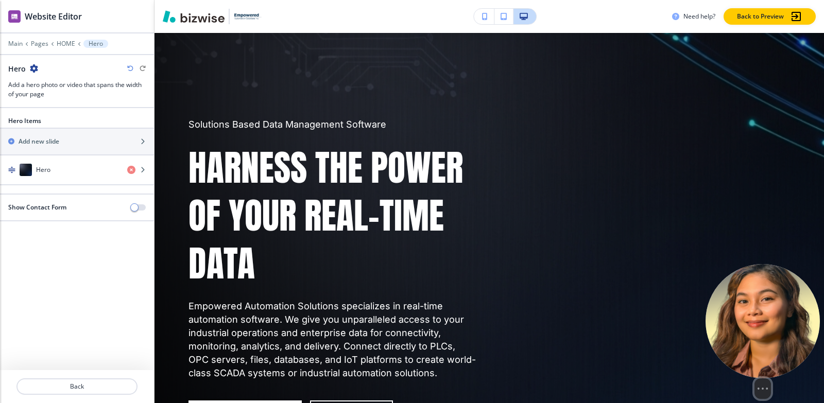
drag, startPoint x: 656, startPoint y: 337, endPoint x: 815, endPoint y: 361, distance: 160.8
click at [821, 0] on body "WELCOME TO YOUR WEBSITE PREVIEW Want to try out the Website Editor? Edit this s…" at bounding box center [412, 0] width 824 height 0
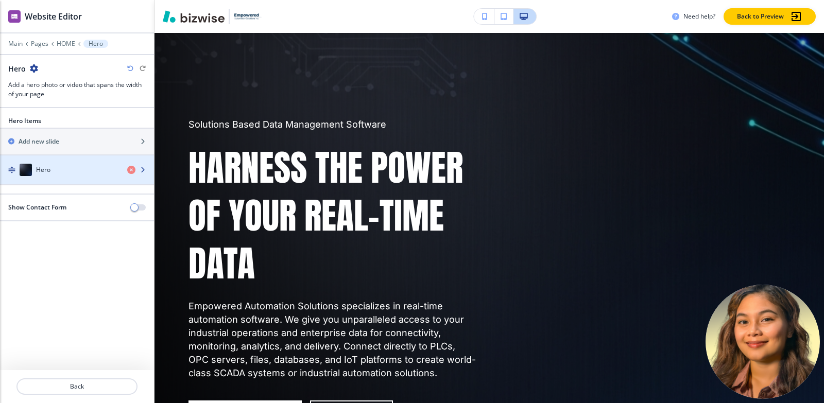
click at [46, 173] on h4 "Hero" at bounding box center [43, 169] width 14 height 9
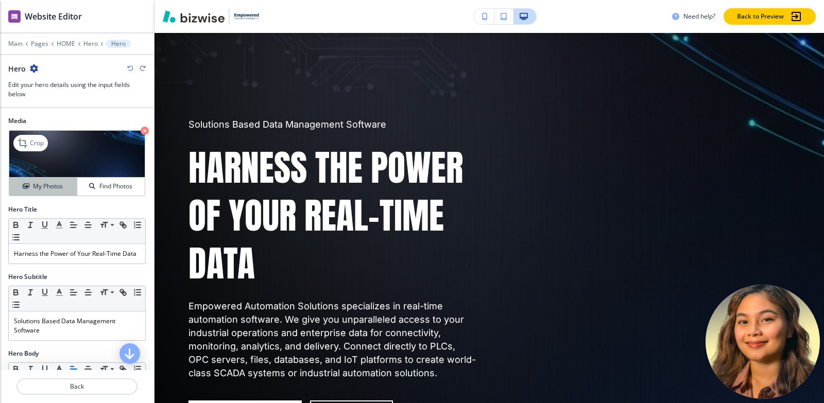
click at [36, 179] on button "My Photos" at bounding box center [43, 187] width 68 height 18
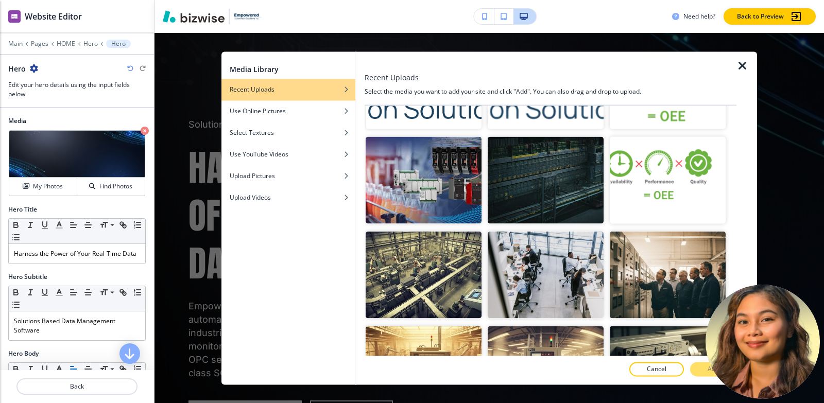
scroll to position [30257, 0]
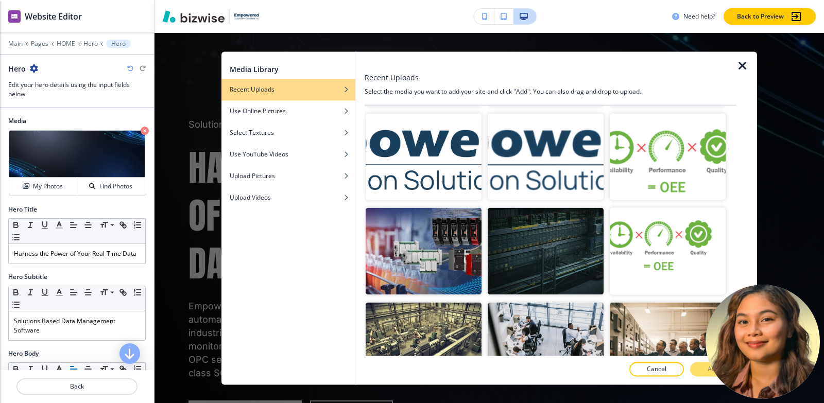
click at [696, 369] on button "Add" at bounding box center [713, 369] width 46 height 14
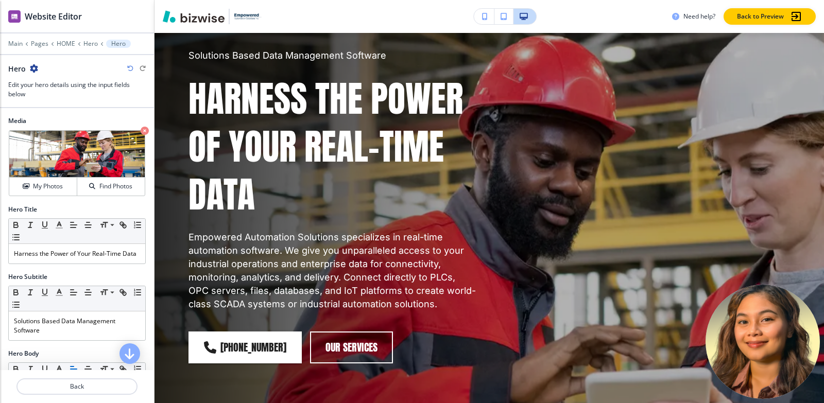
scroll to position [103, 0]
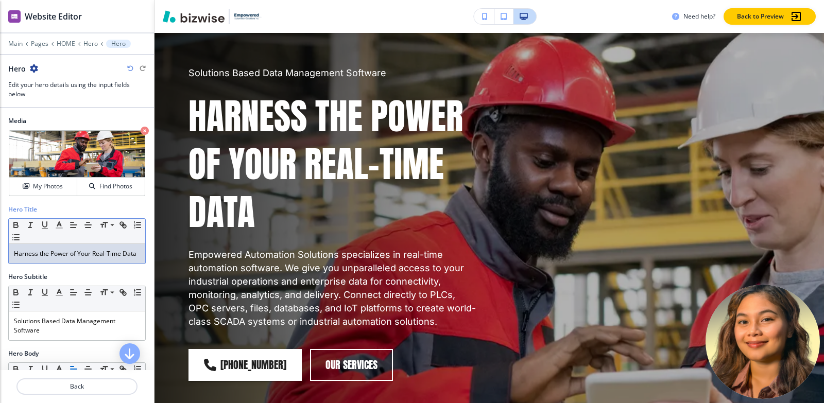
click at [54, 258] on p "Harness the Power of Your Real-Time Data" at bounding box center [77, 253] width 126 height 9
copy p "Harness the Power of Your Real-Time Data"
click at [93, 43] on p "Hero" at bounding box center [90, 43] width 14 height 7
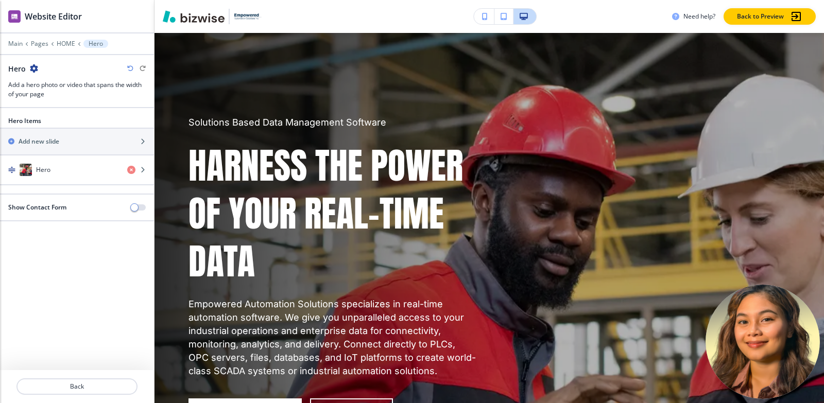
scroll to position [51, 0]
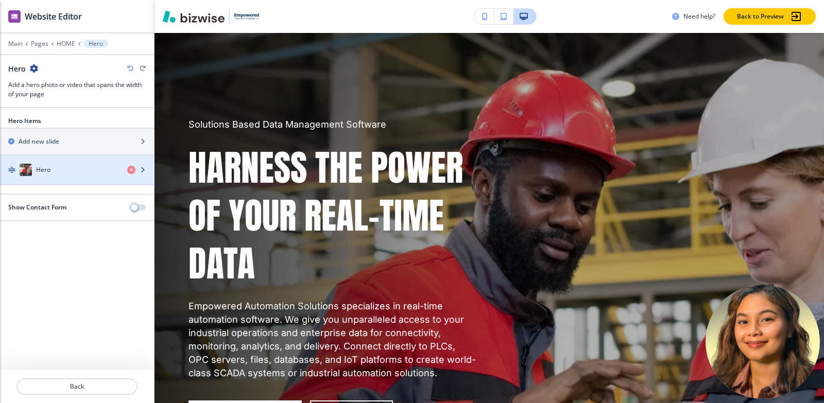
click at [76, 163] on div "button" at bounding box center [77, 159] width 154 height 8
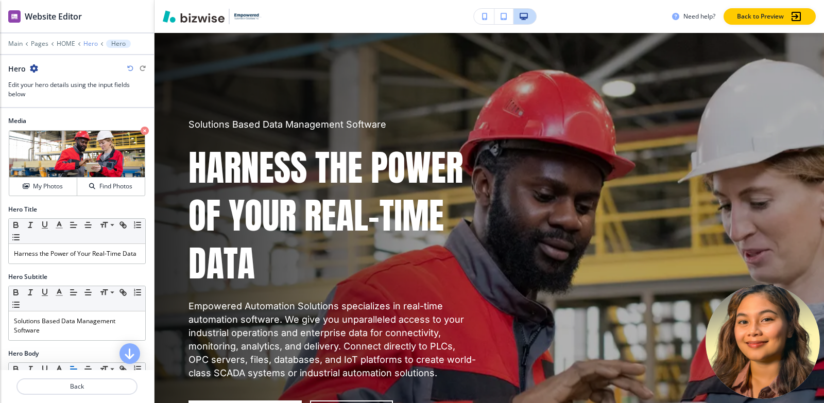
click at [85, 42] on p "Hero" at bounding box center [90, 43] width 14 height 7
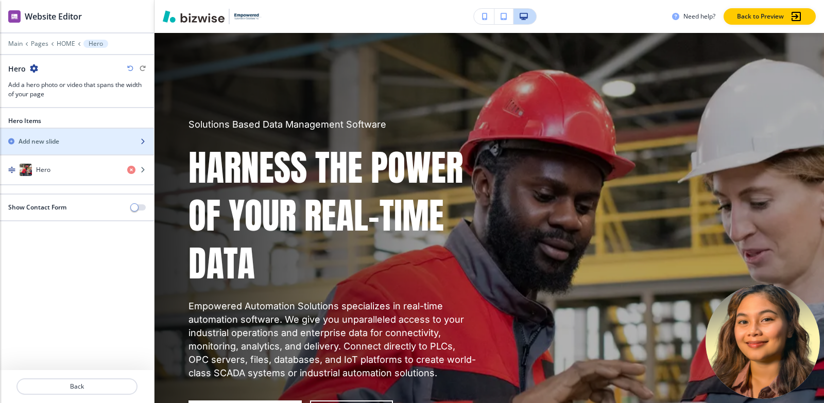
click at [66, 144] on div "Add new slide" at bounding box center [65, 141] width 131 height 9
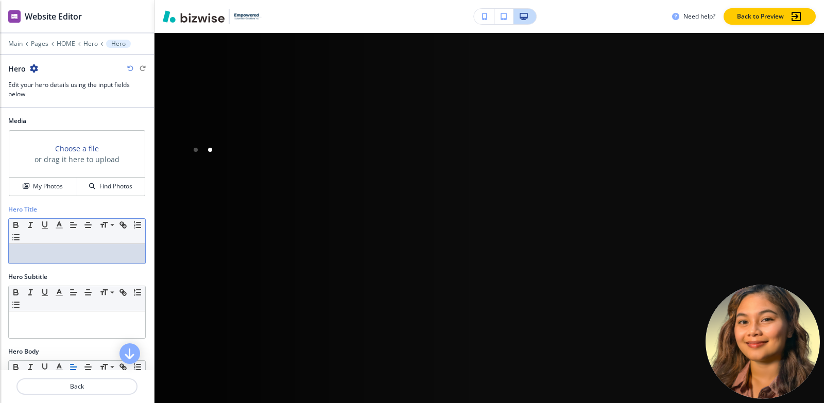
click at [64, 259] on div at bounding box center [77, 254] width 136 height 20
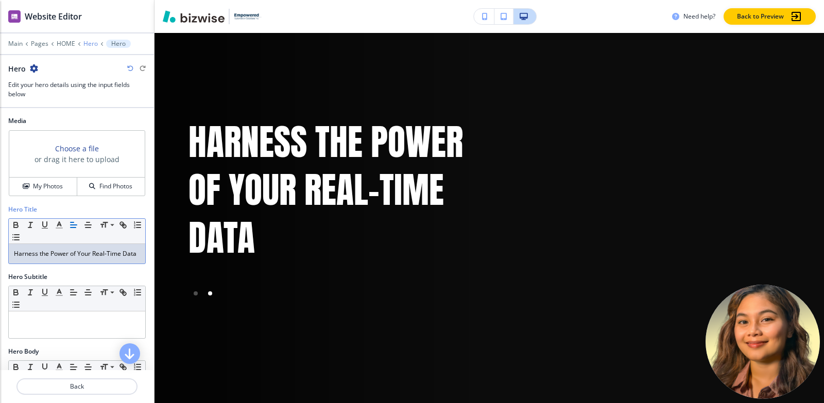
click at [83, 42] on p "Hero" at bounding box center [90, 43] width 14 height 7
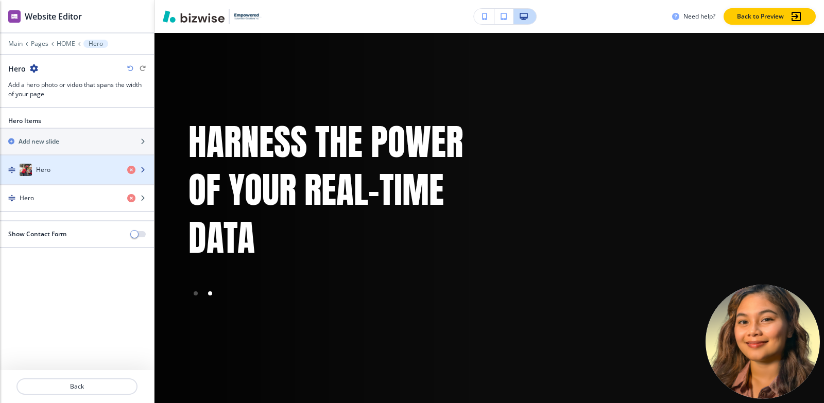
click at [43, 169] on h4 "Hero" at bounding box center [43, 169] width 14 height 9
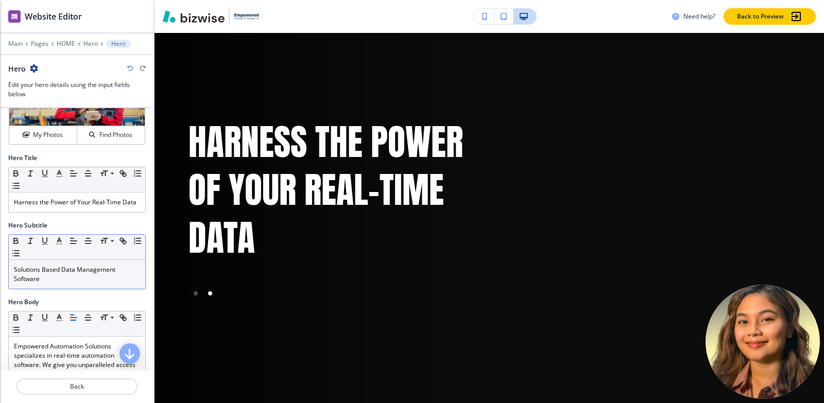
click at [63, 284] on p "Solutions Based Data Management Software" at bounding box center [77, 274] width 126 height 19
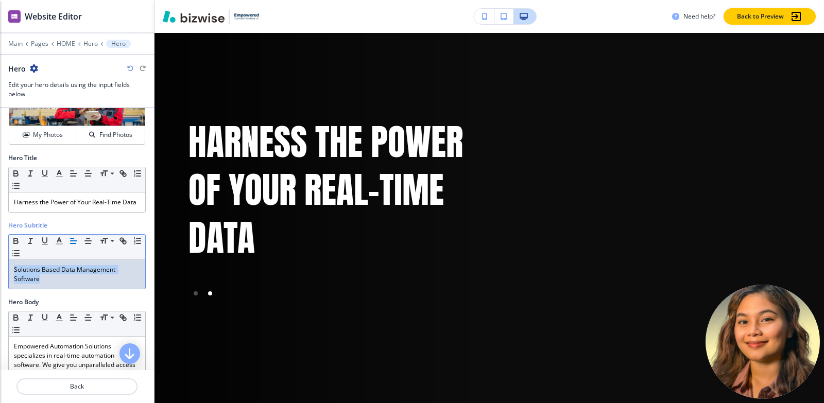
copy p "Solutions Based Data Management Software"
click at [89, 41] on p "Hero" at bounding box center [90, 43] width 14 height 7
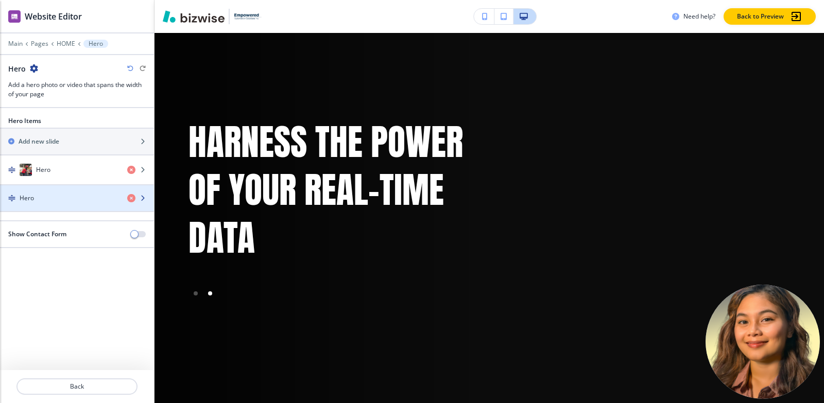
click at [57, 203] on div "button" at bounding box center [77, 207] width 154 height 8
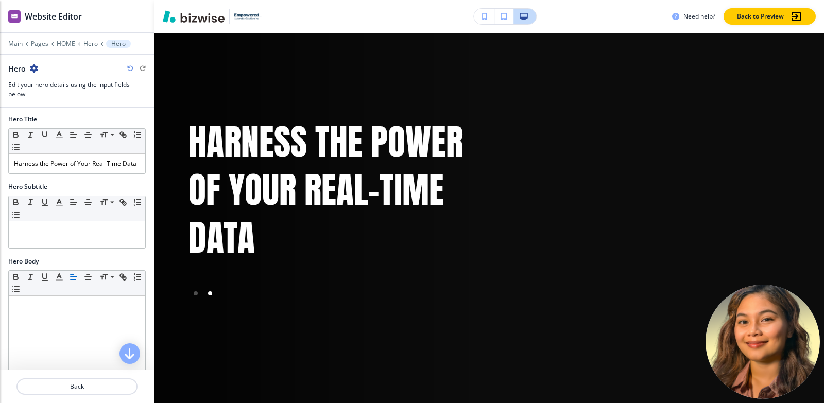
scroll to position [103, 0]
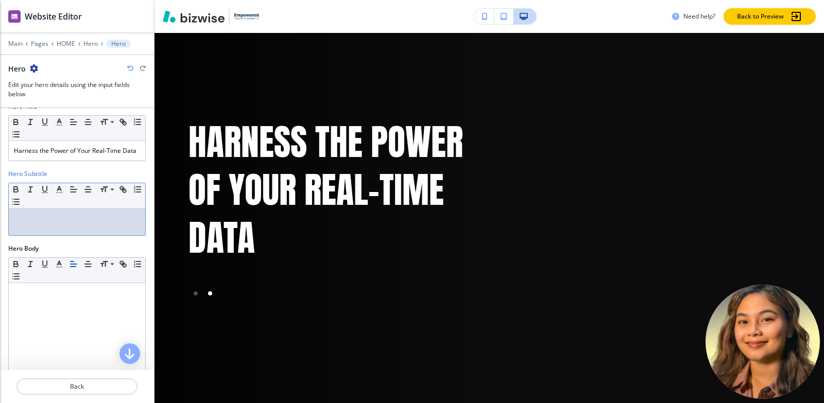
click at [51, 235] on div at bounding box center [77, 221] width 136 height 27
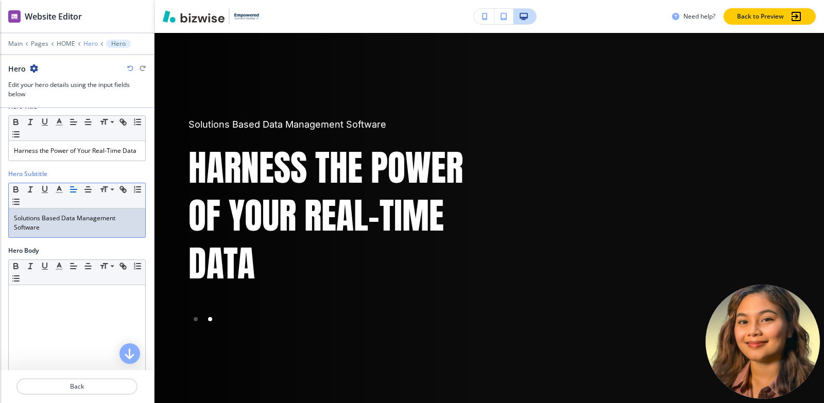
click at [86, 41] on p "Hero" at bounding box center [90, 43] width 14 height 7
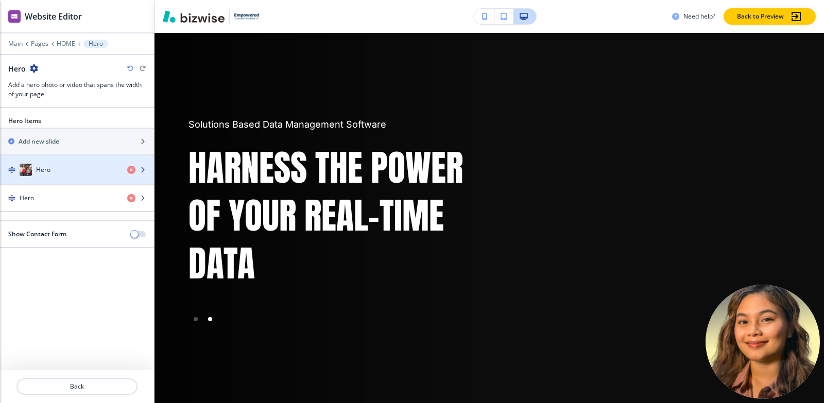
click at [50, 165] on h4 "Hero" at bounding box center [43, 169] width 14 height 9
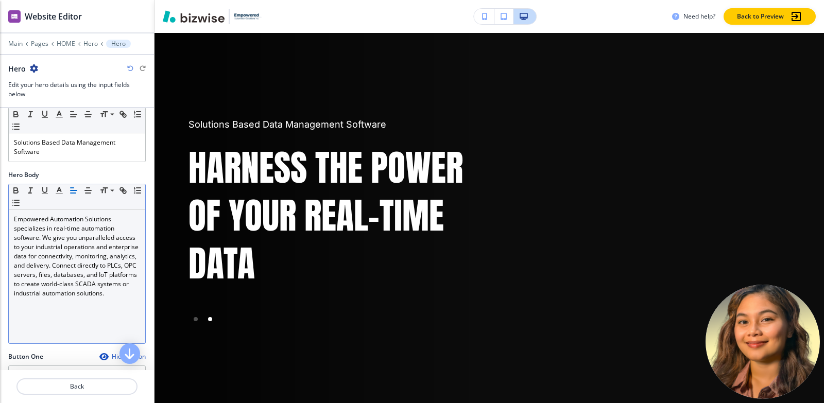
scroll to position [257, 0]
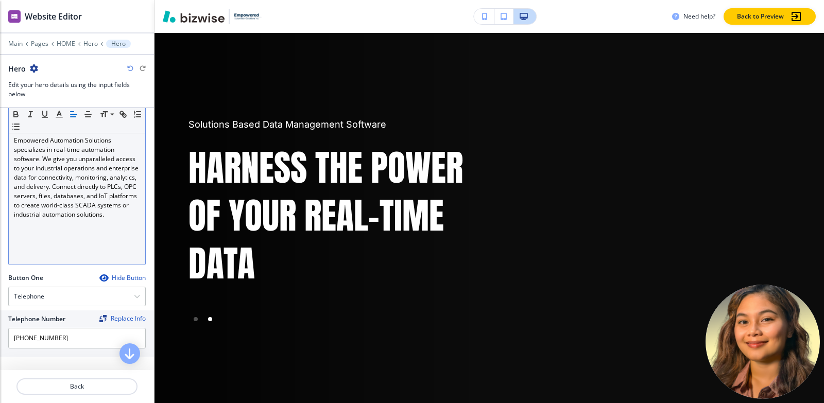
click at [50, 219] on p "Empowered Automation Solutions specializes in real-time automation software. We…" at bounding box center [77, 177] width 126 height 83
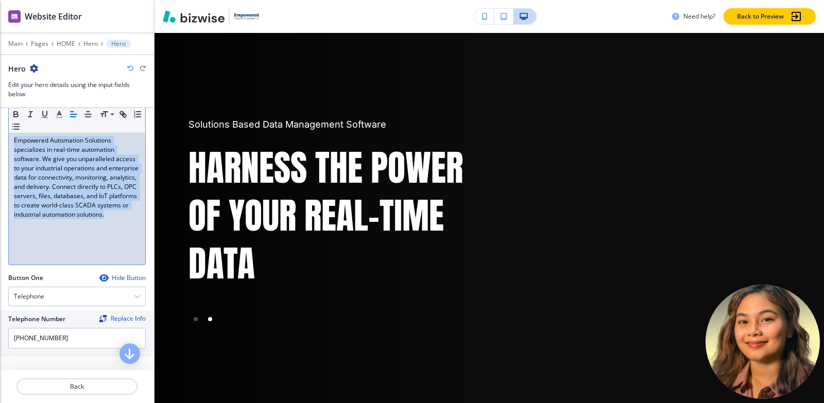
copy p "Empowered Automation Solutions specializes in real-time automation software. We…"
click at [89, 45] on p "Hero" at bounding box center [90, 43] width 14 height 7
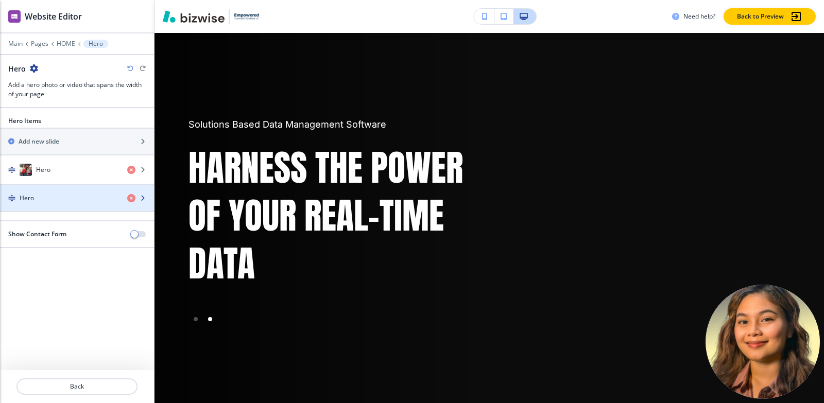
click at [62, 188] on div "button" at bounding box center [77, 189] width 154 height 8
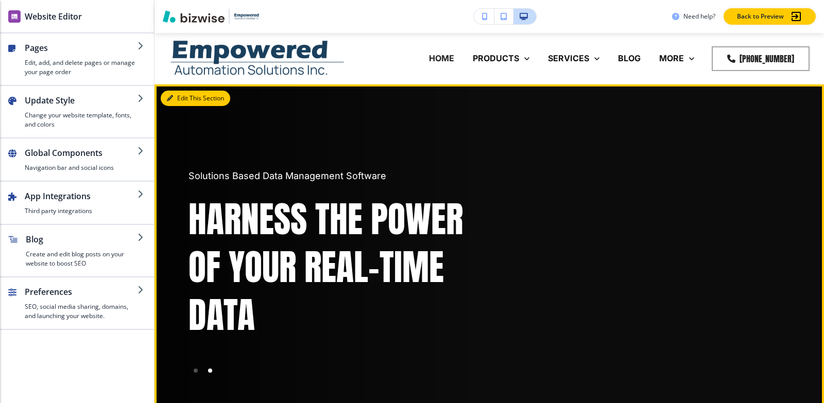
click at [186, 97] on button "Edit This Section" at bounding box center [195, 98] width 69 height 15
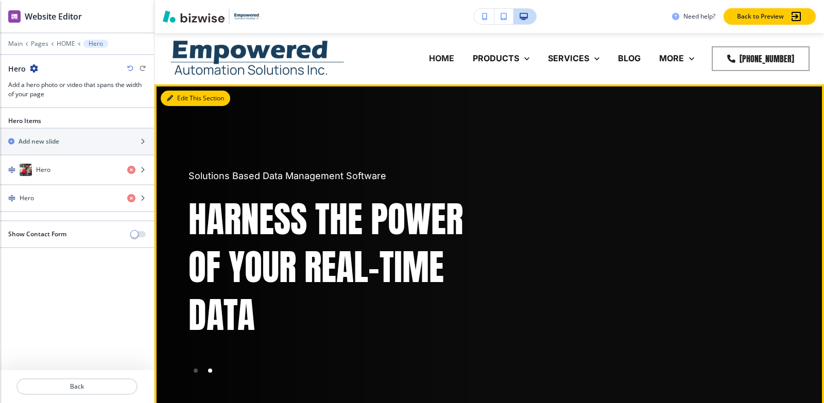
scroll to position [51, 0]
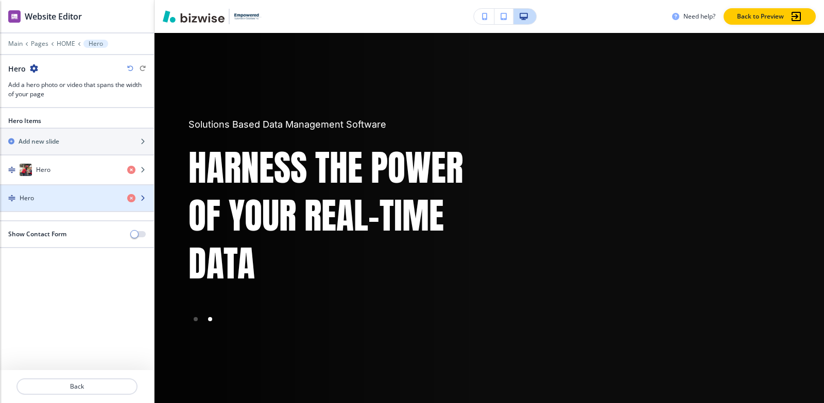
click at [24, 199] on h4 "Hero" at bounding box center [27, 198] width 14 height 9
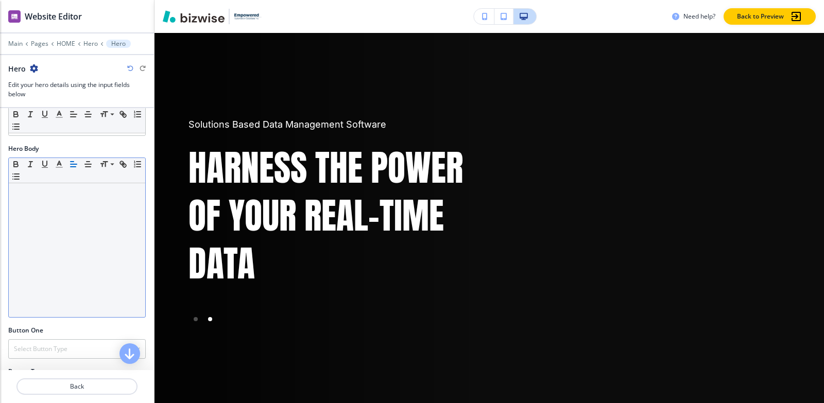
scroll to position [206, 0]
click at [48, 236] on div at bounding box center [77, 249] width 136 height 134
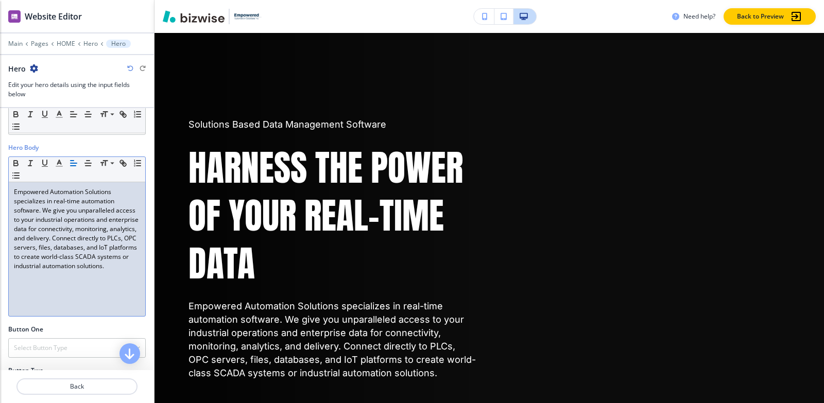
scroll to position [0, 0]
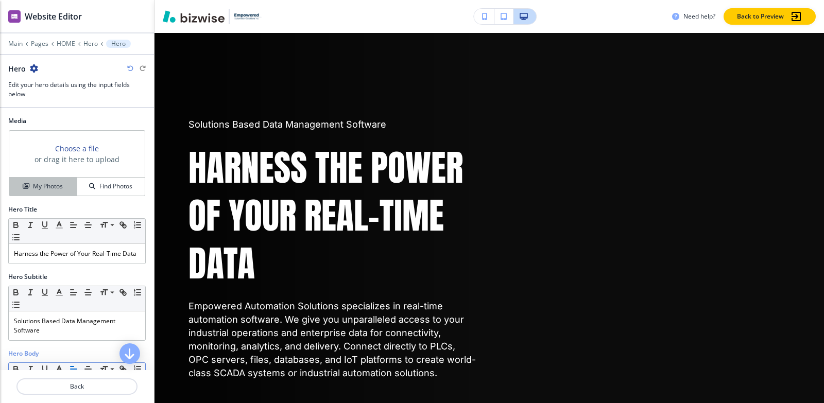
click at [53, 189] on h4 "My Photos" at bounding box center [48, 186] width 30 height 9
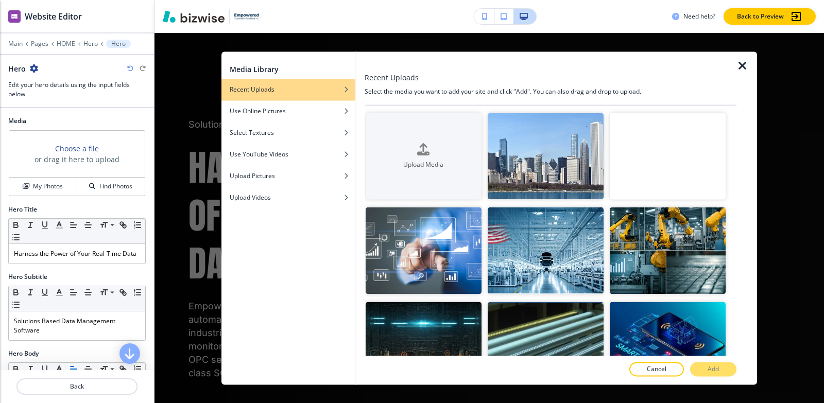
scroll to position [30514, 0]
